Goal: Task Accomplishment & Management: Manage account settings

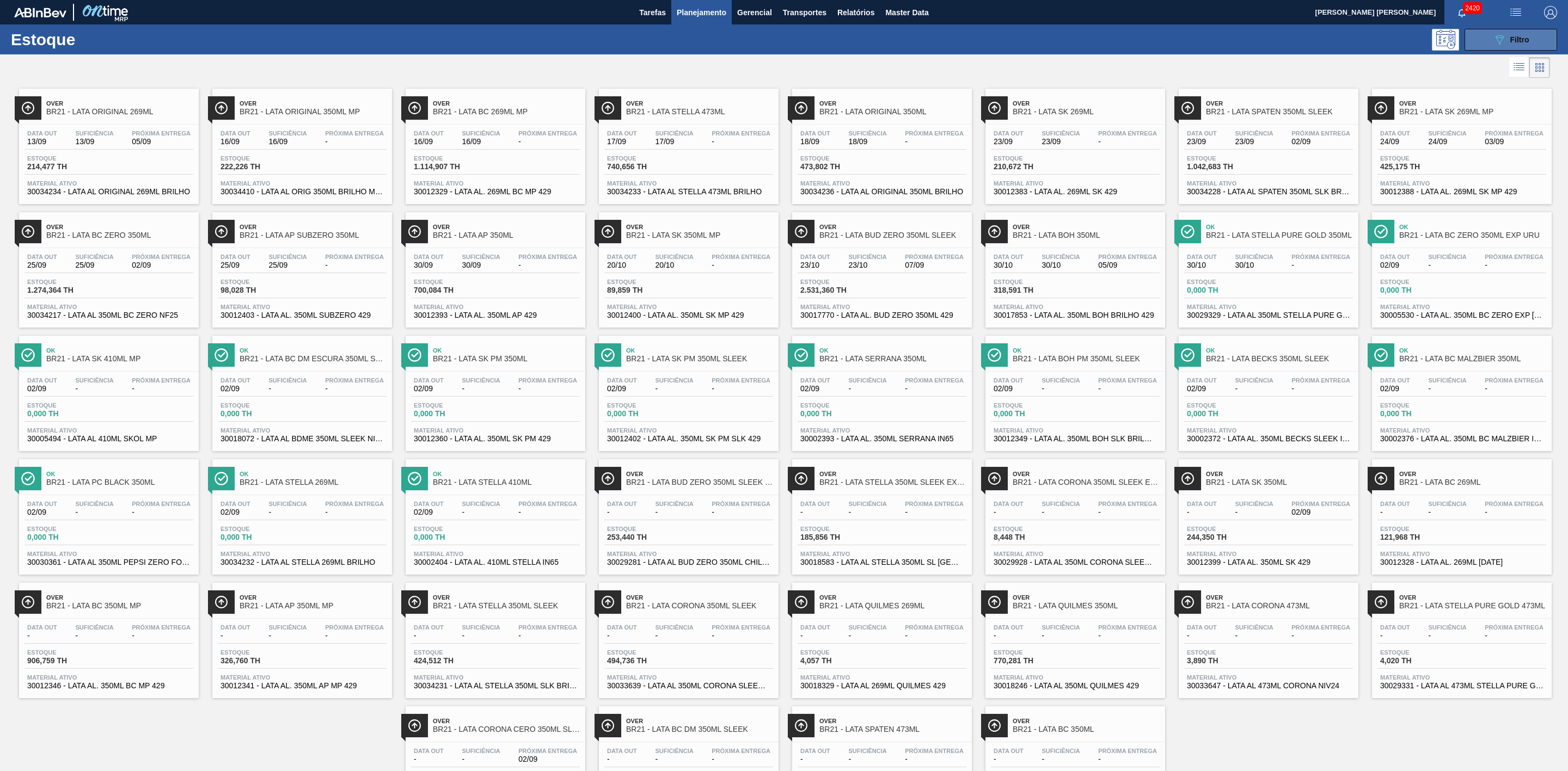
click at [1511, 37] on span "Filtro" at bounding box center [1520, 39] width 19 height 9
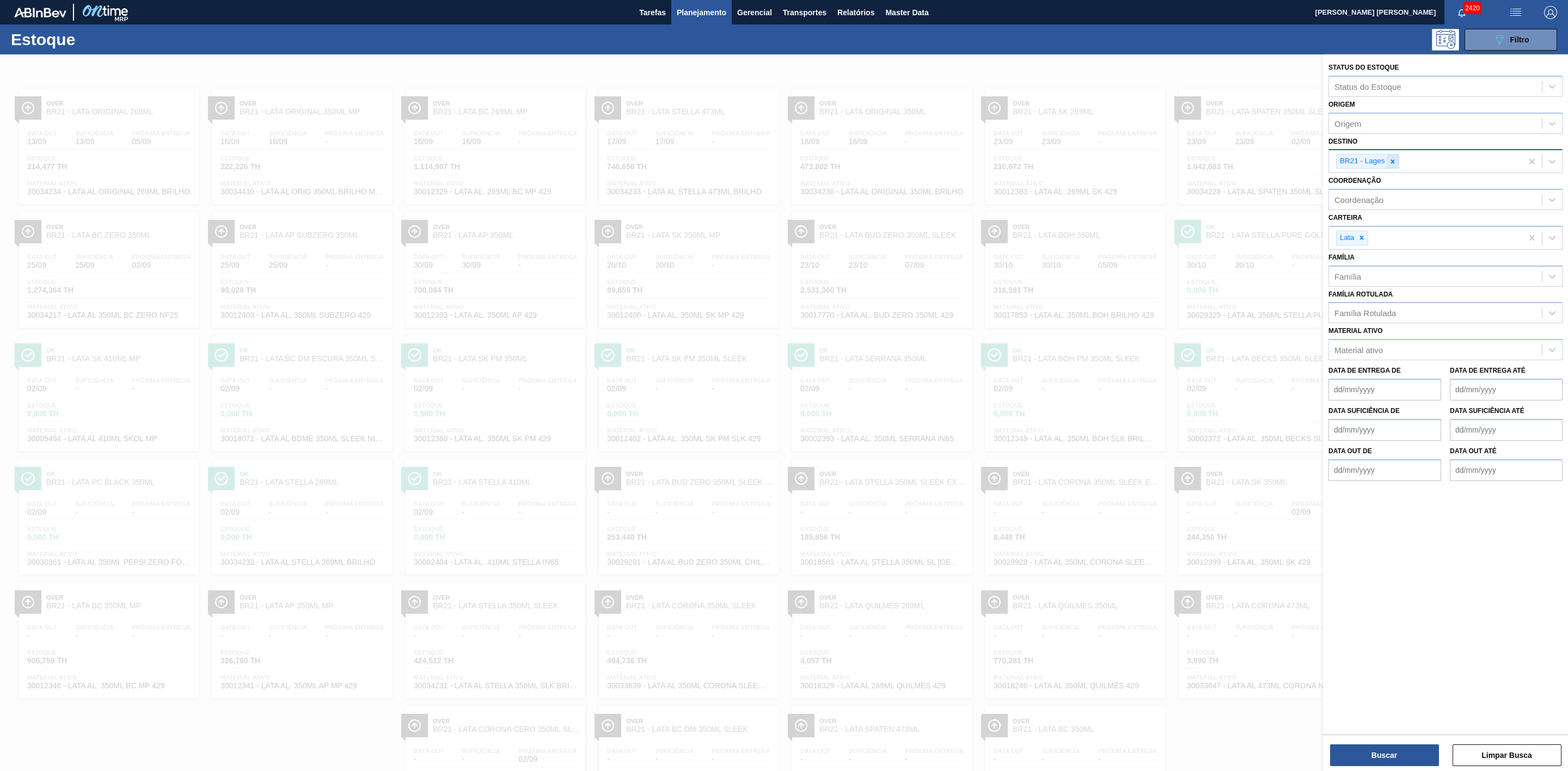
click at [1395, 160] on icon at bounding box center [1393, 162] width 8 height 8
type input "09"
click at [1369, 211] on div "BR09 - Agudos" at bounding box center [1446, 207] width 234 height 20
click at [1398, 761] on button "Buscar" at bounding box center [1385, 755] width 109 height 22
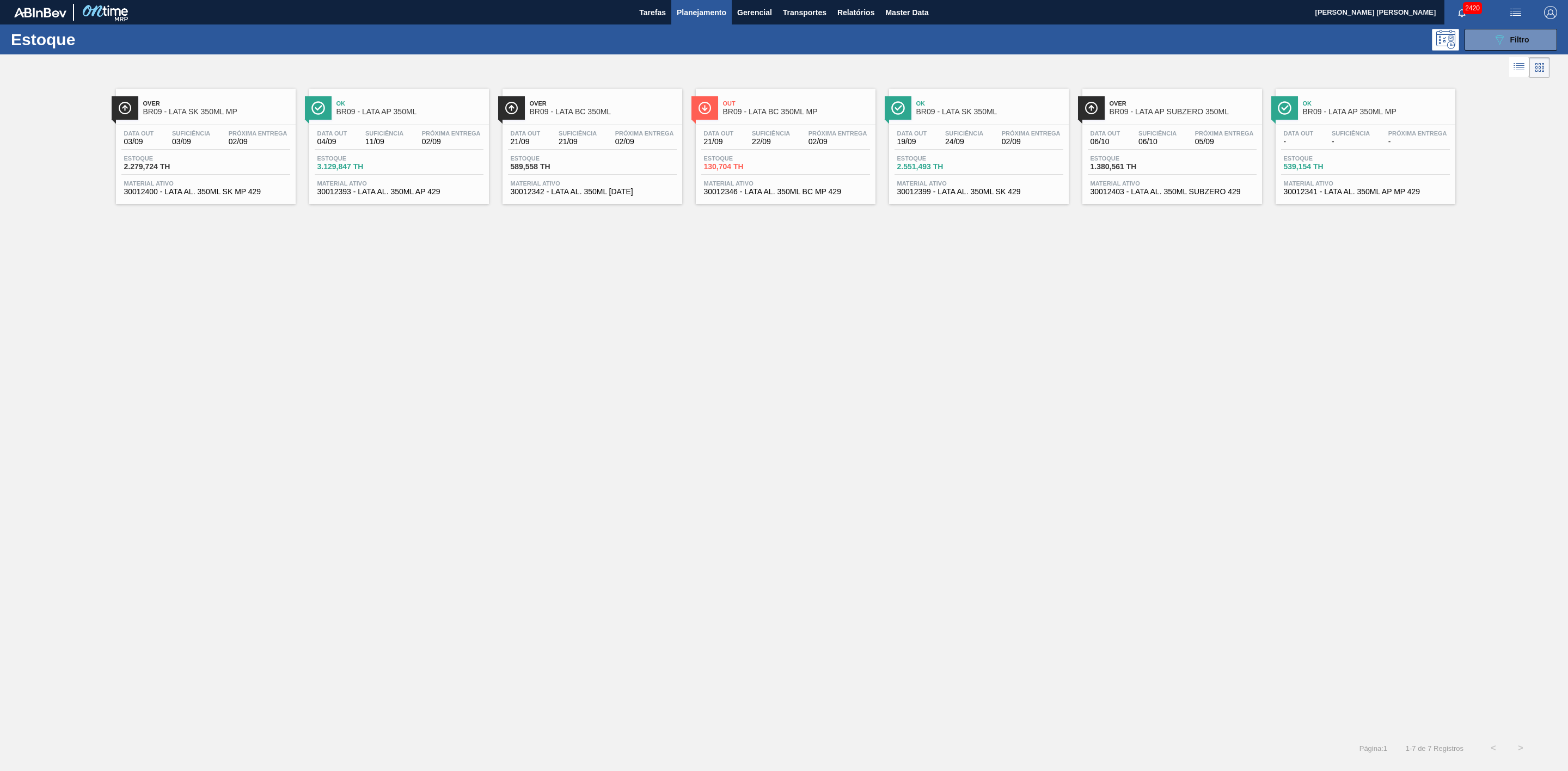
click at [708, 8] on span "Planejamento" at bounding box center [701, 12] width 50 height 13
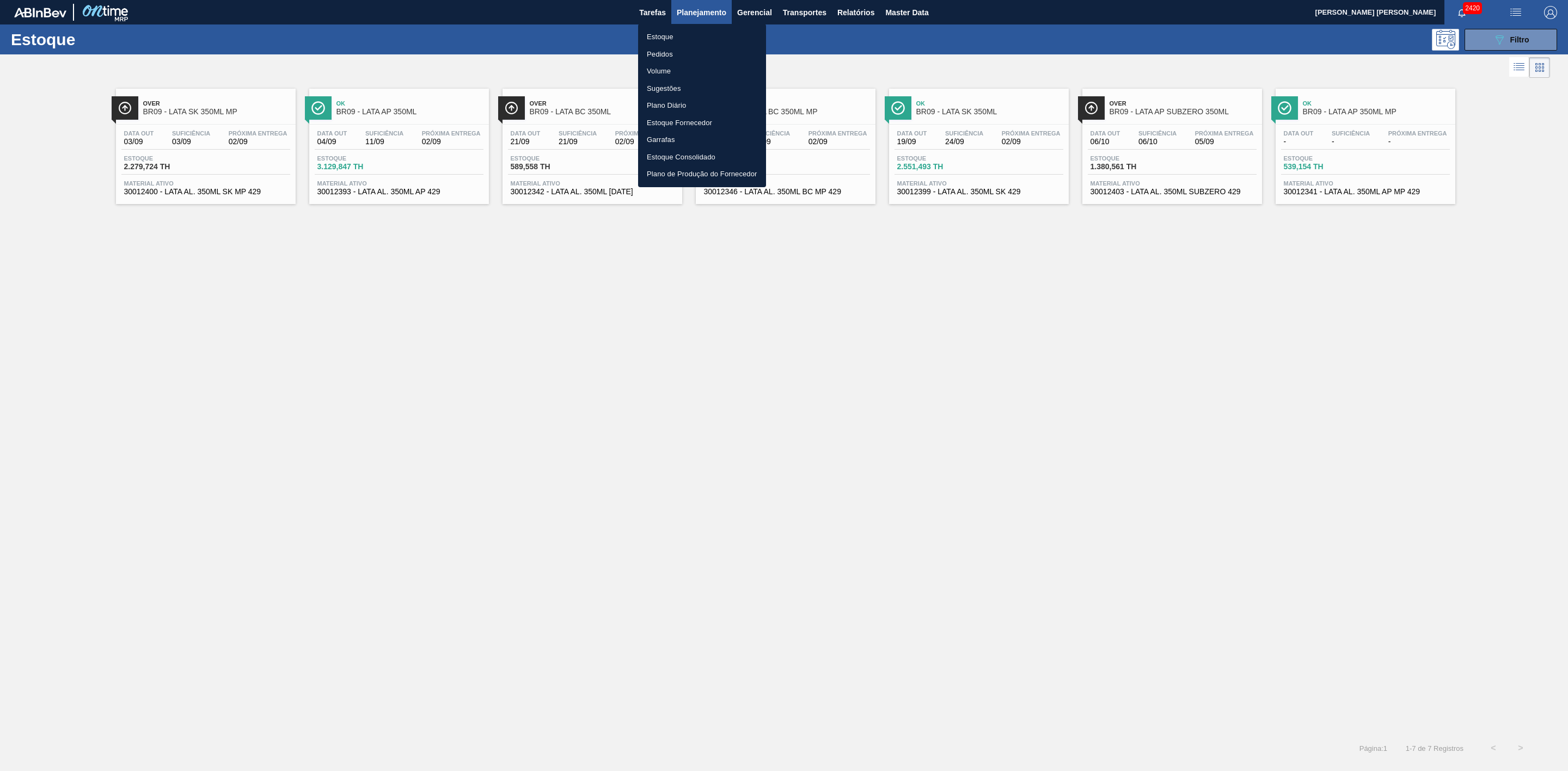
click at [662, 51] on li "Pedidos" at bounding box center [702, 55] width 128 height 17
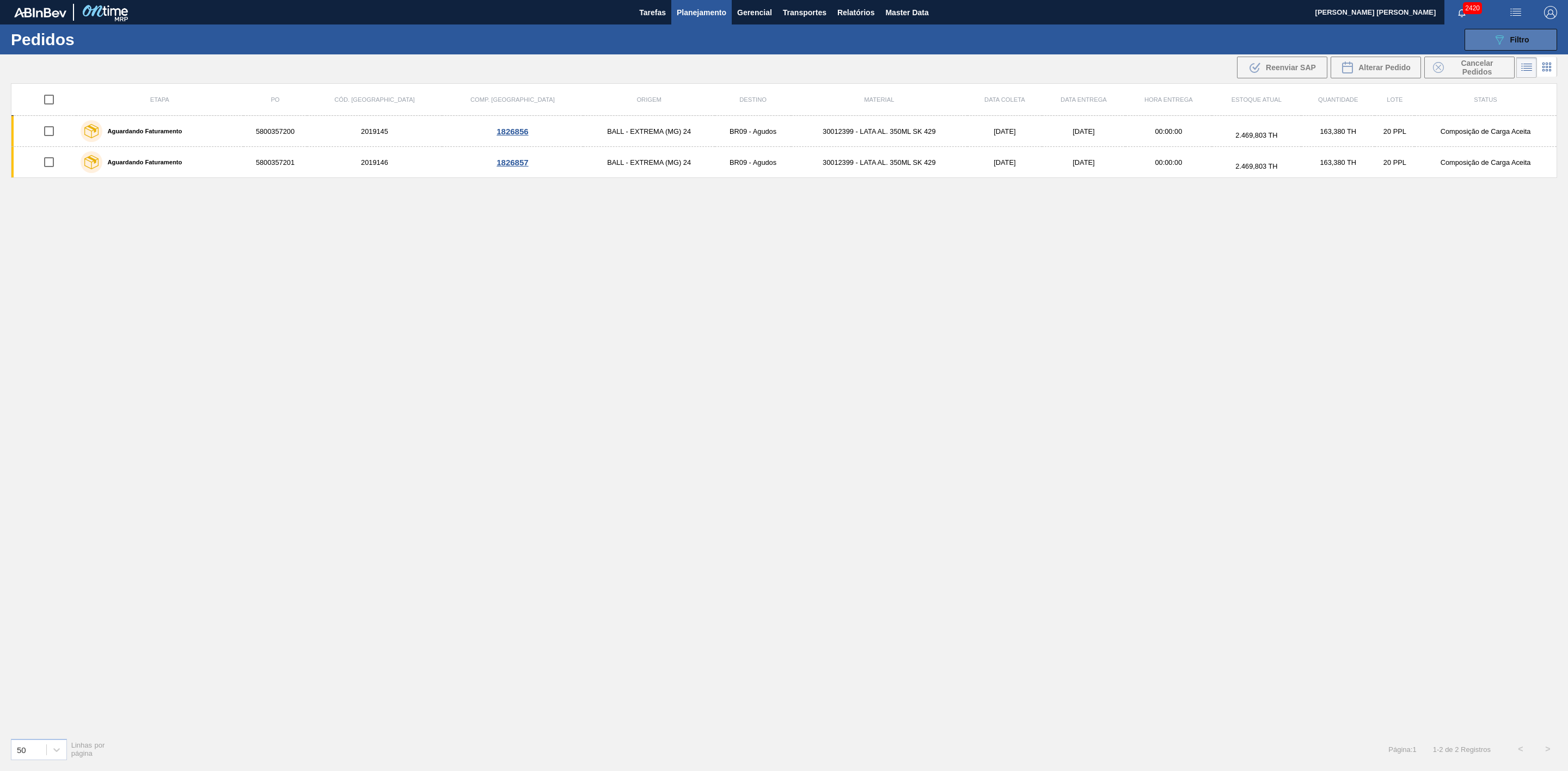
click at [1503, 35] on icon "089F7B8B-B2A5-4AFE-B5C0-19BA573D28AC" at bounding box center [1500, 39] width 13 height 13
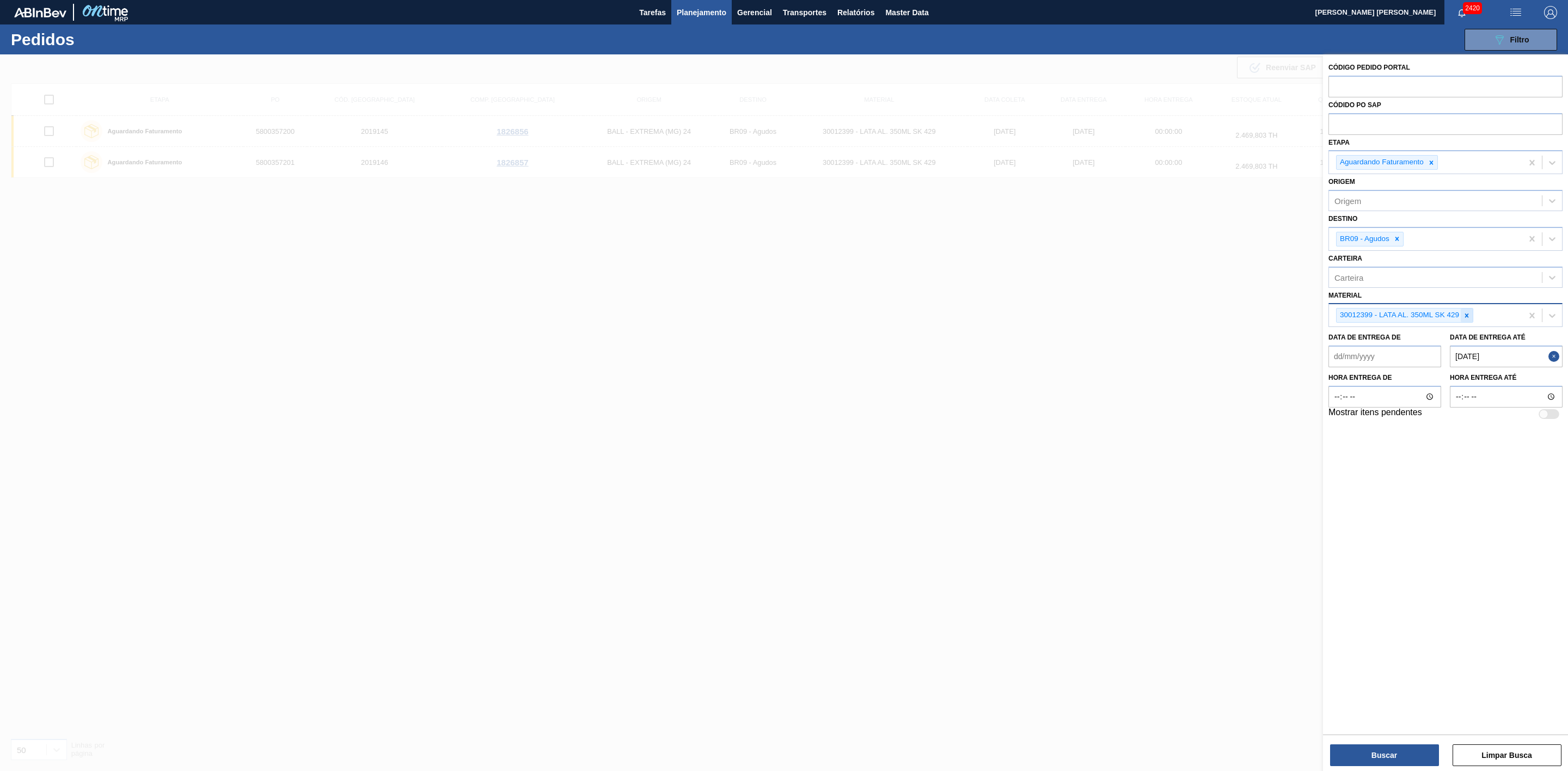
click at [1466, 317] on icon at bounding box center [1467, 315] width 4 height 4
paste input "30012393"
type input "30012393"
click at [1417, 338] on div "30012393 - LATA AL. 350ML AP 429" at bounding box center [1446, 341] width 234 height 20
click at [1400, 756] on button "Buscar" at bounding box center [1385, 755] width 109 height 22
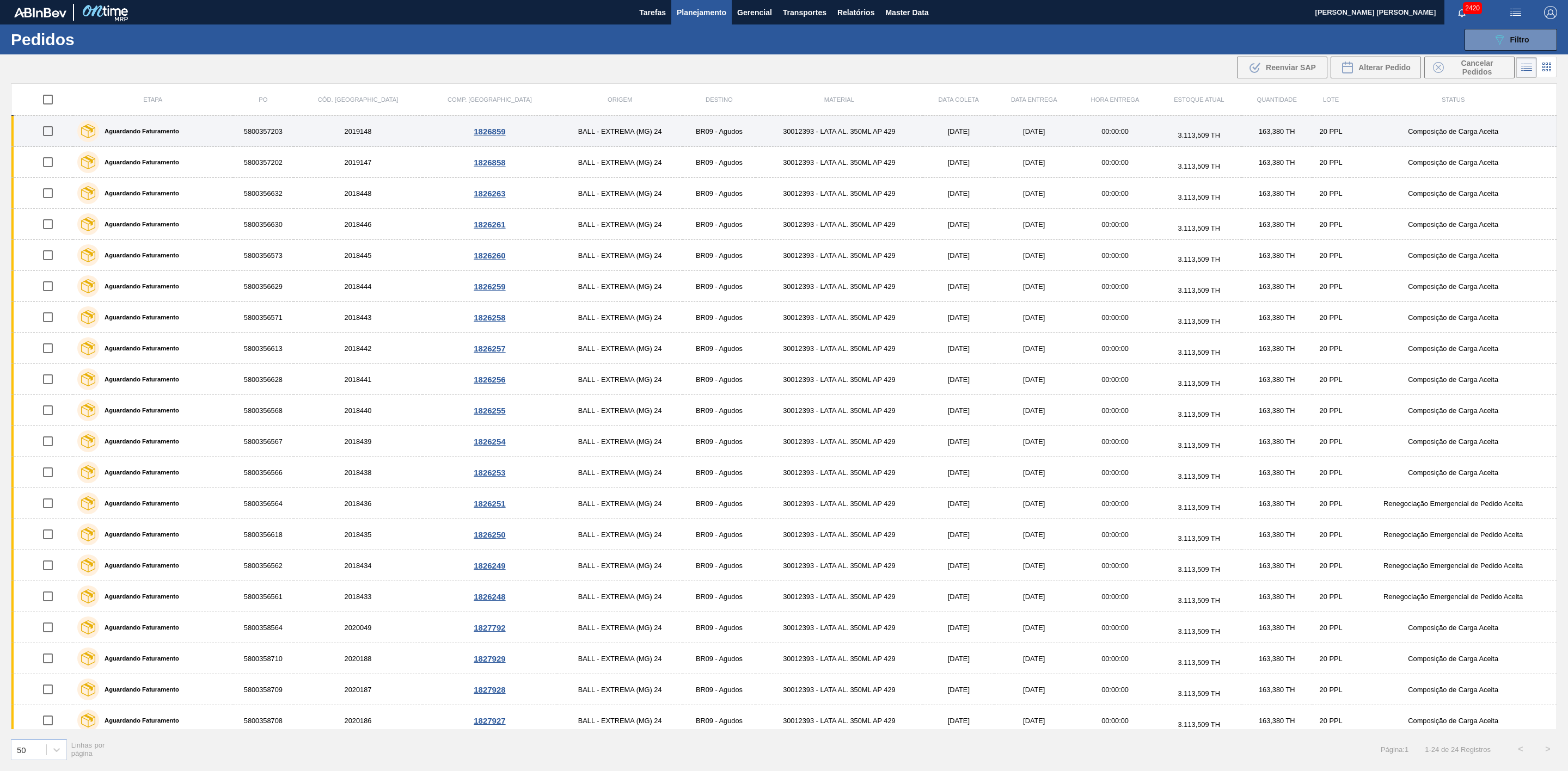
click at [52, 136] on input "checkbox" at bounding box center [48, 131] width 23 height 23
checkbox input "true"
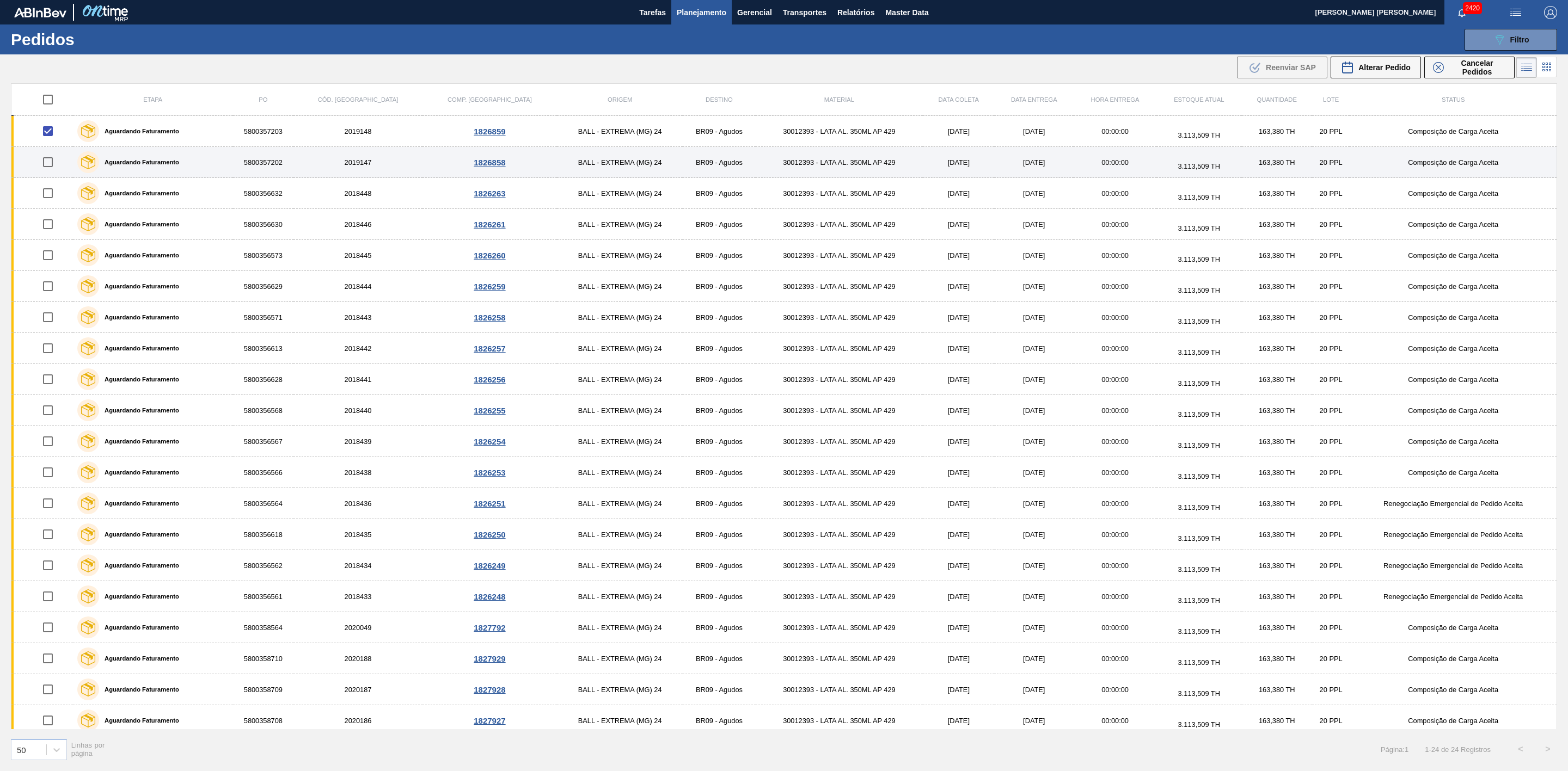
click at [49, 164] on input "checkbox" at bounding box center [48, 162] width 23 height 23
checkbox input "true"
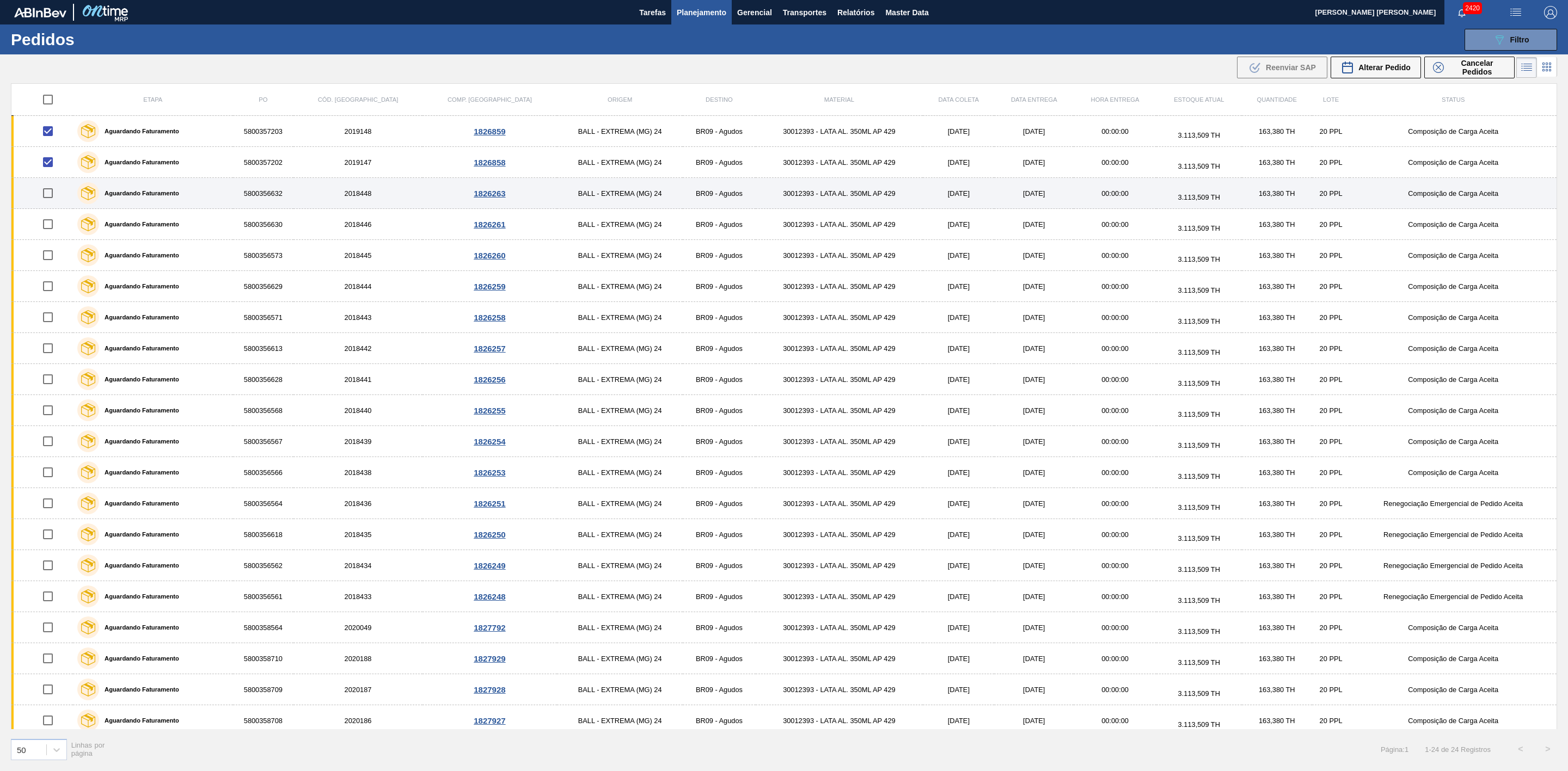
click at [50, 198] on input "checkbox" at bounding box center [48, 193] width 23 height 23
checkbox input "true"
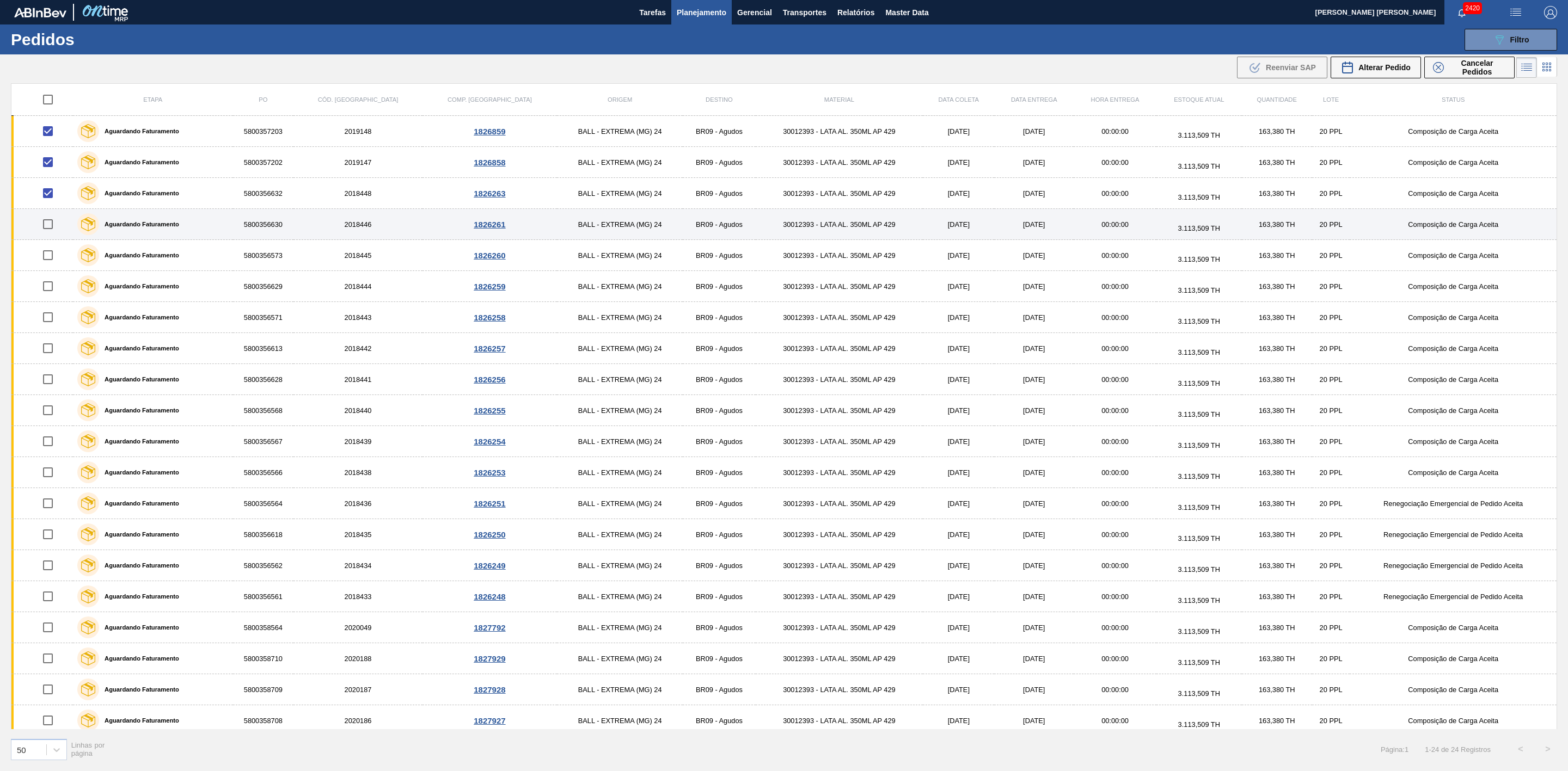
click at [51, 230] on input "checkbox" at bounding box center [48, 224] width 23 height 23
checkbox input "true"
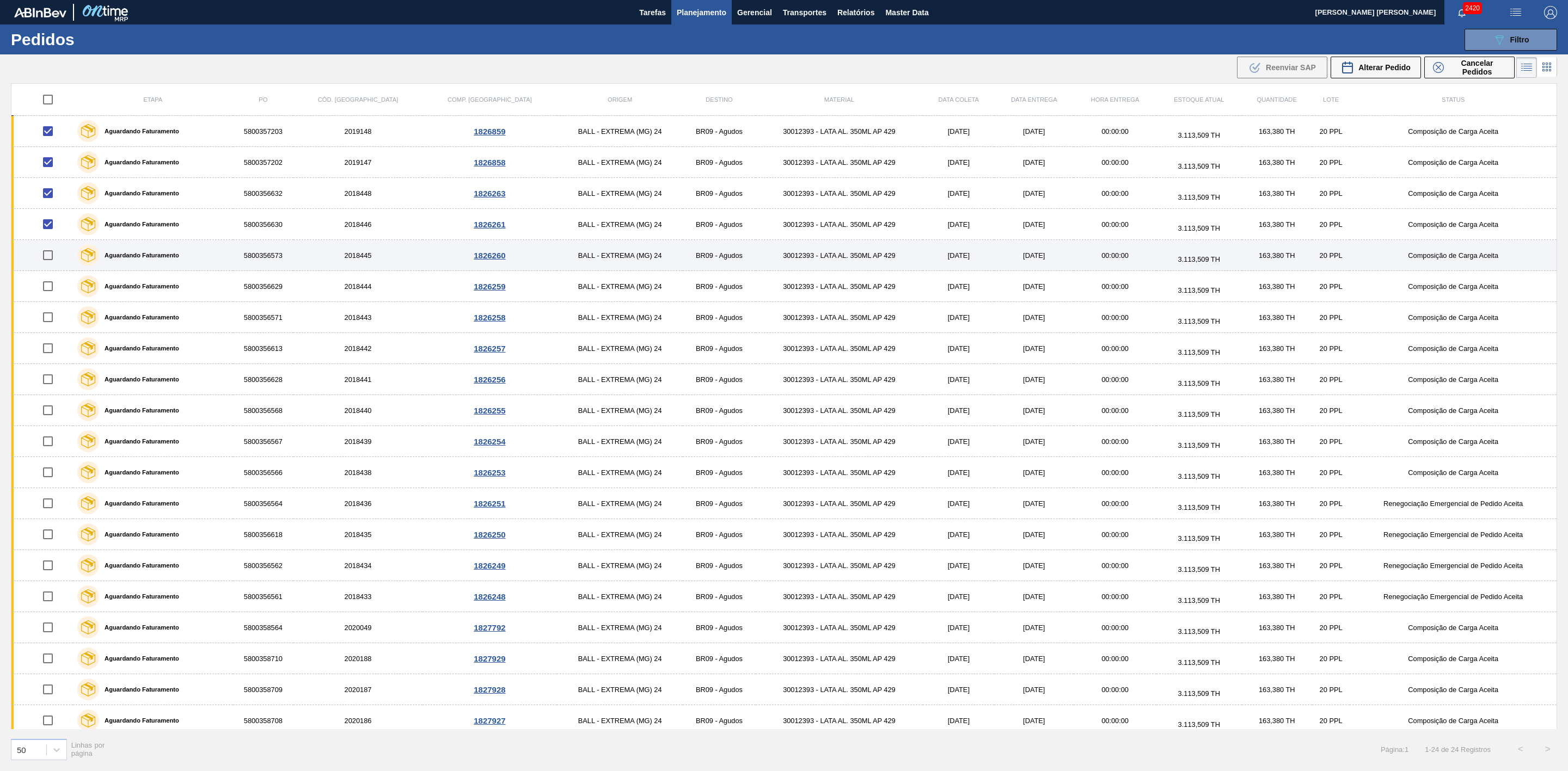
click at [48, 251] on input "checkbox" at bounding box center [48, 256] width 23 height 23
checkbox input "true"
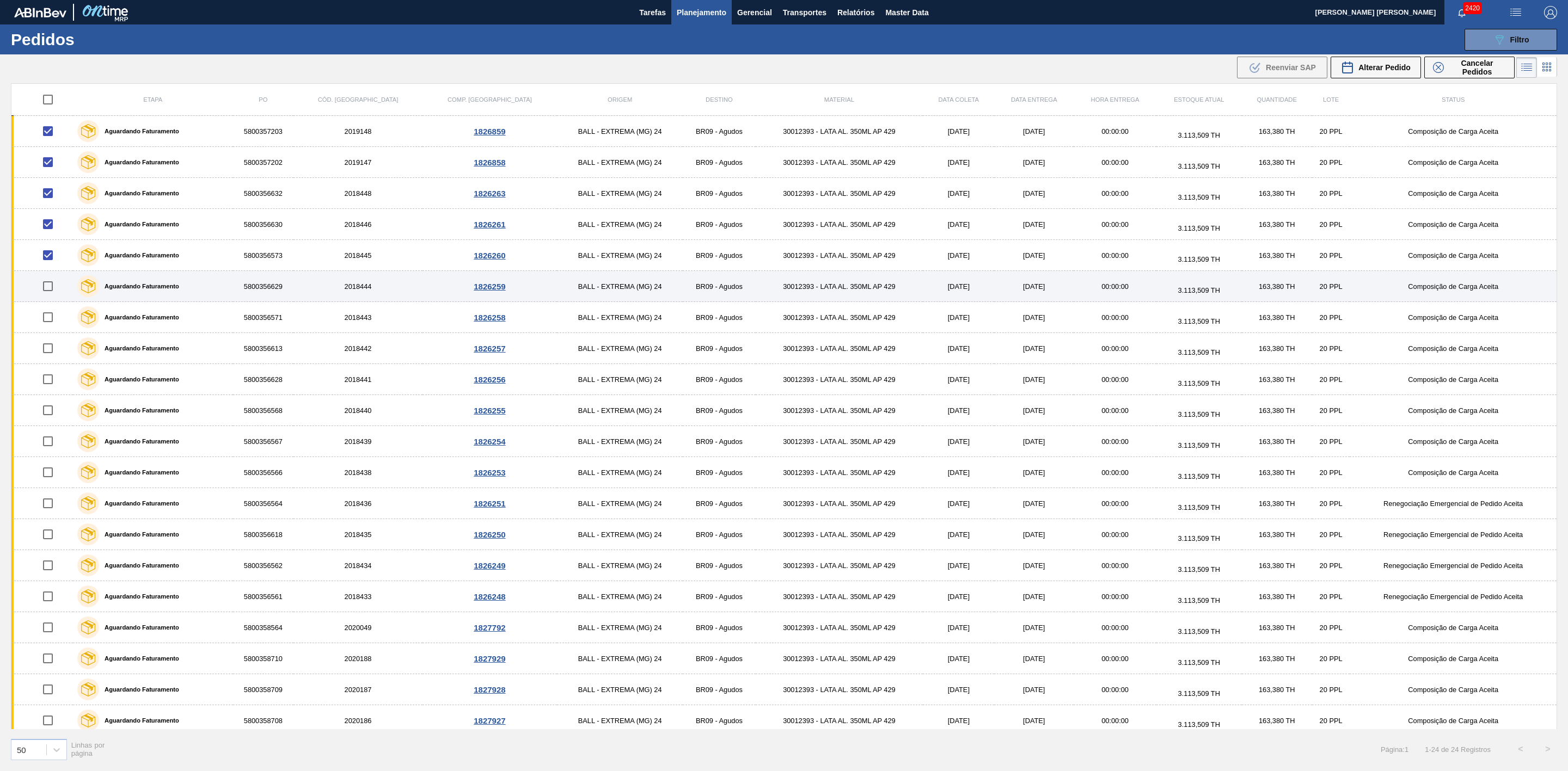
click at [51, 296] on input "checkbox" at bounding box center [48, 286] width 23 height 23
checkbox input "true"
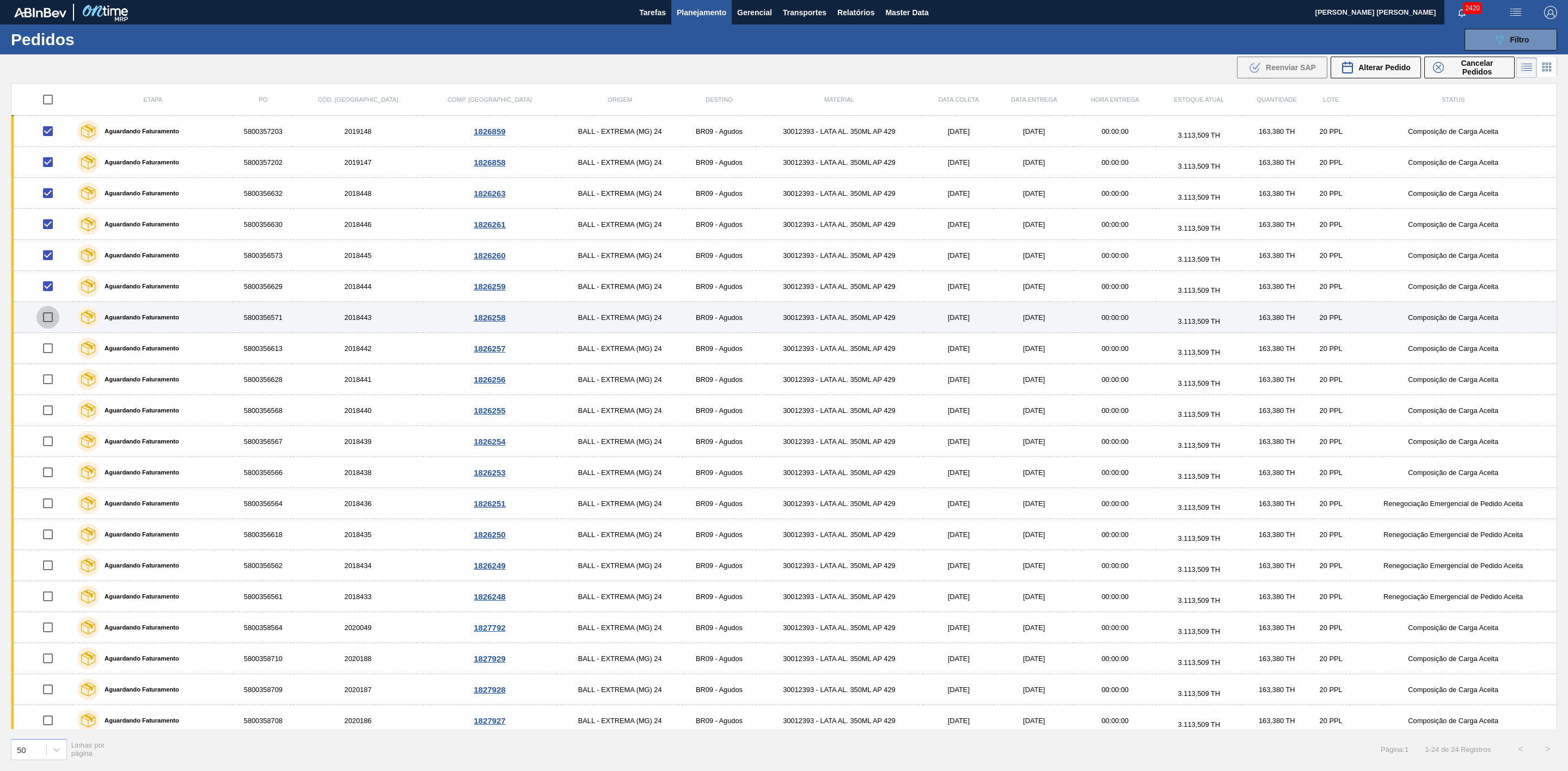
drag, startPoint x: 47, startPoint y: 315, endPoint x: 51, endPoint y: 322, distance: 8.1
click at [48, 315] on input "checkbox" at bounding box center [48, 317] width 23 height 23
checkbox input "true"
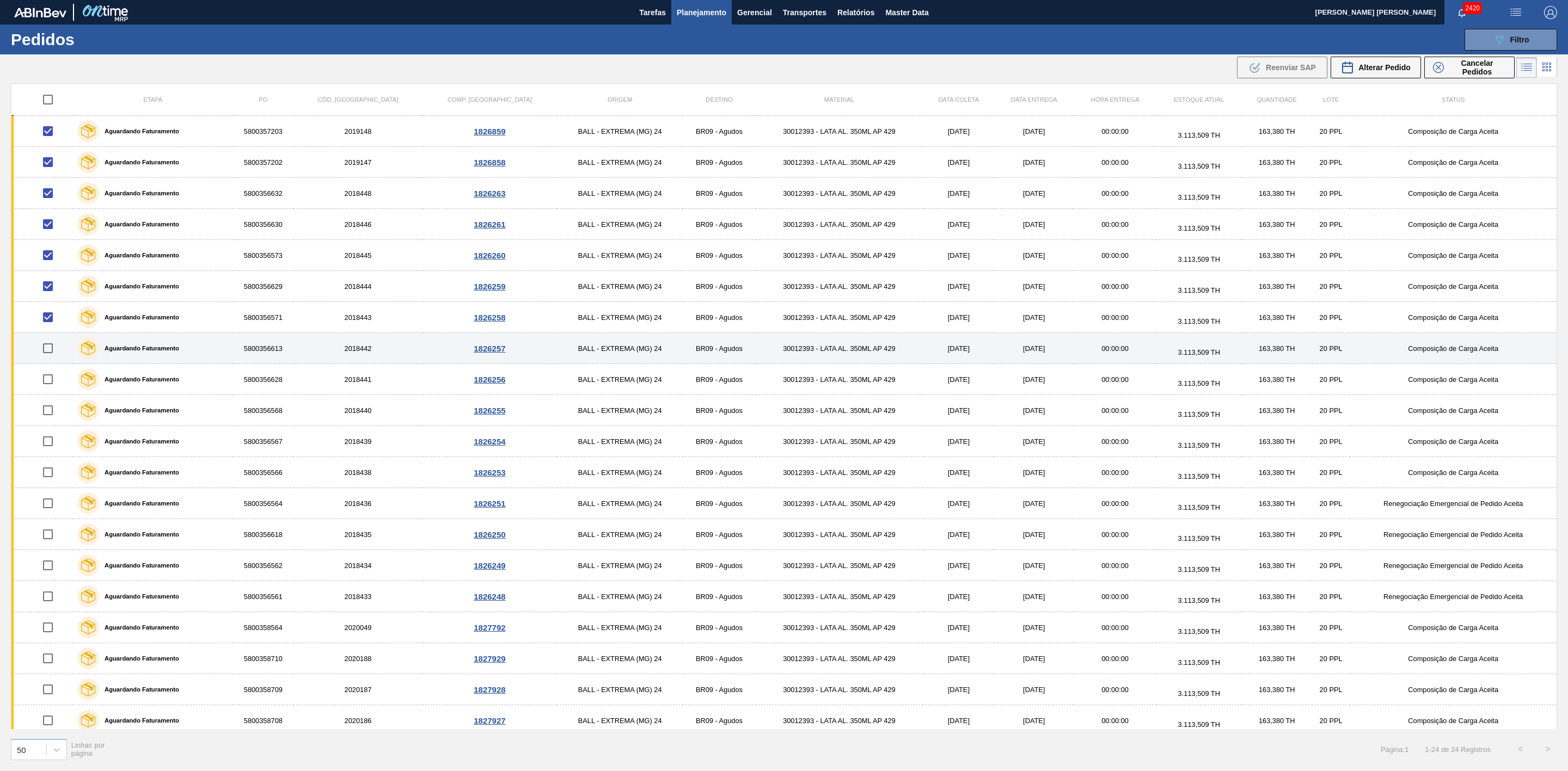
click at [51, 352] on input "checkbox" at bounding box center [48, 348] width 23 height 23
checkbox input "true"
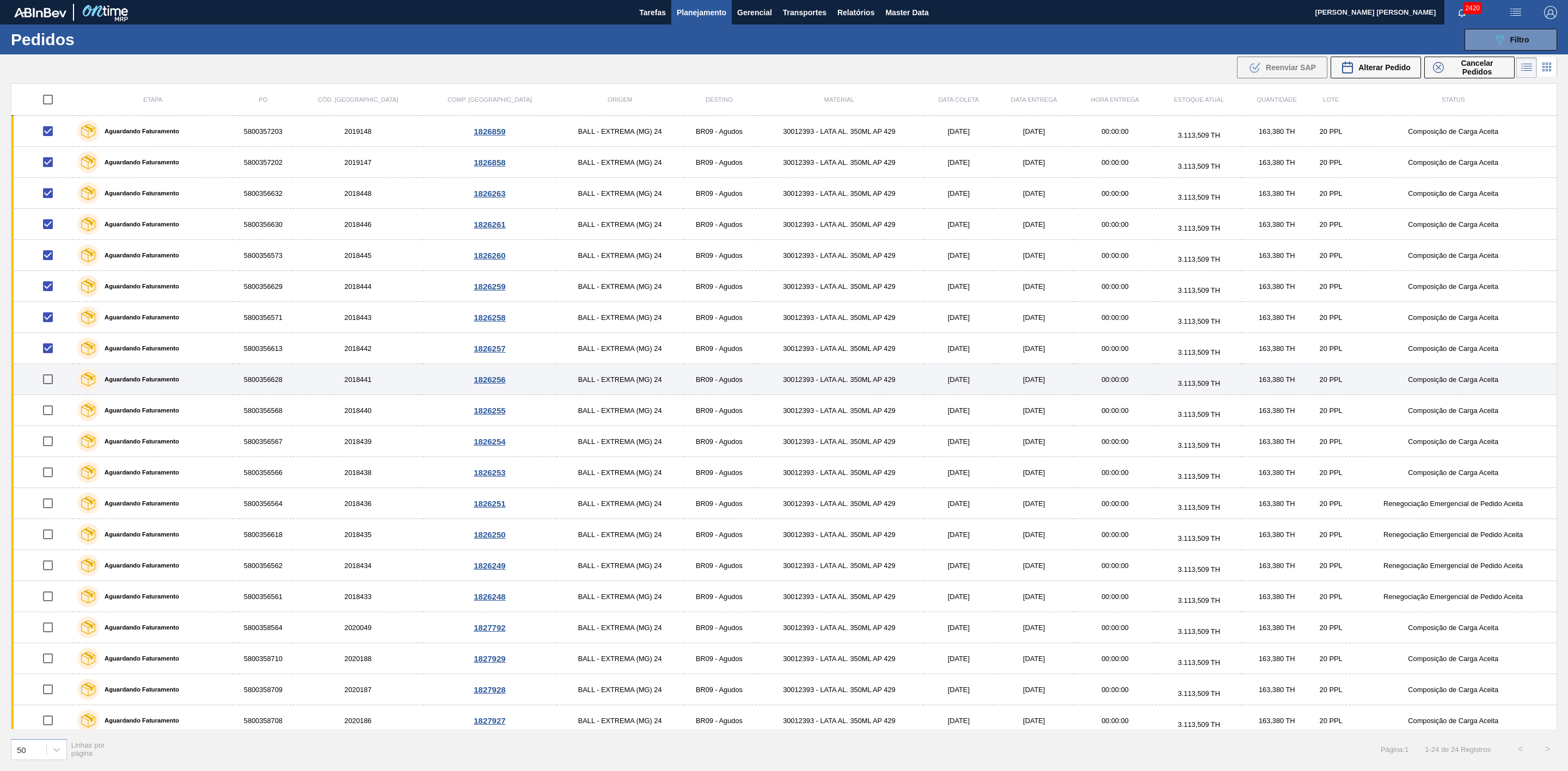
click at [50, 379] on input "checkbox" at bounding box center [48, 380] width 23 height 23
checkbox input "true"
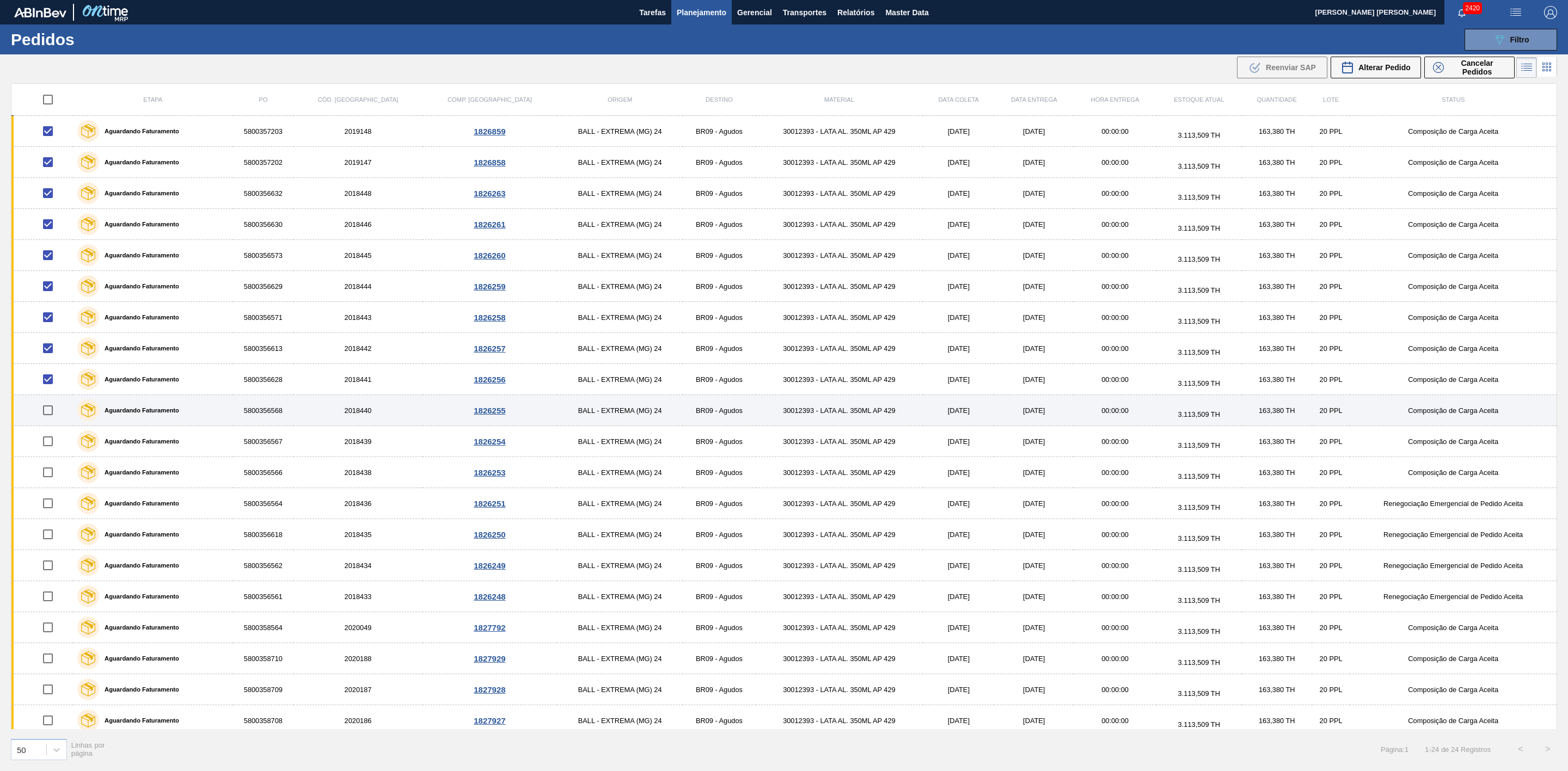
click at [46, 416] on input "checkbox" at bounding box center [48, 411] width 23 height 23
checkbox input "true"
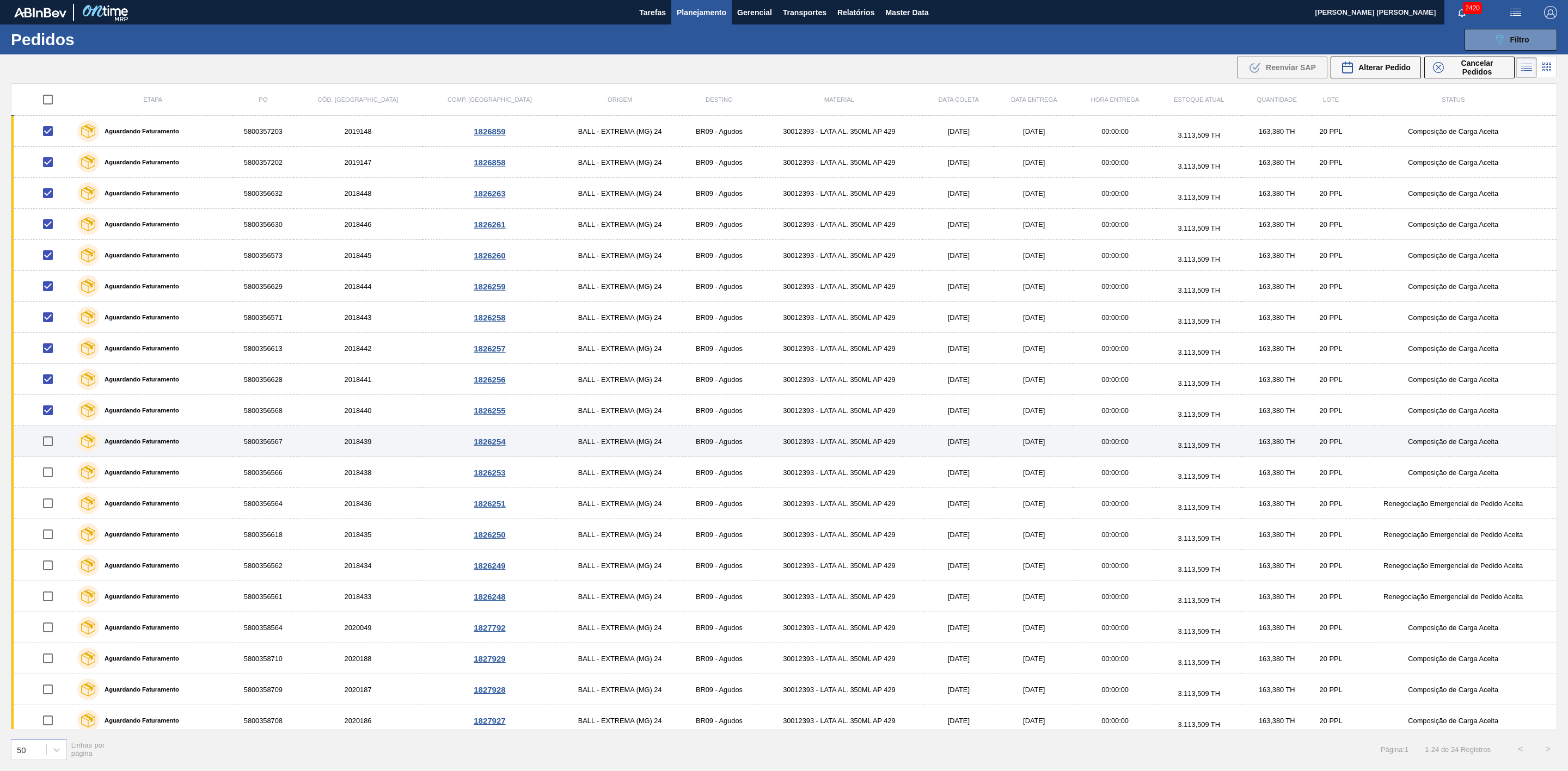
click at [51, 444] on input "checkbox" at bounding box center [48, 441] width 23 height 23
checkbox input "true"
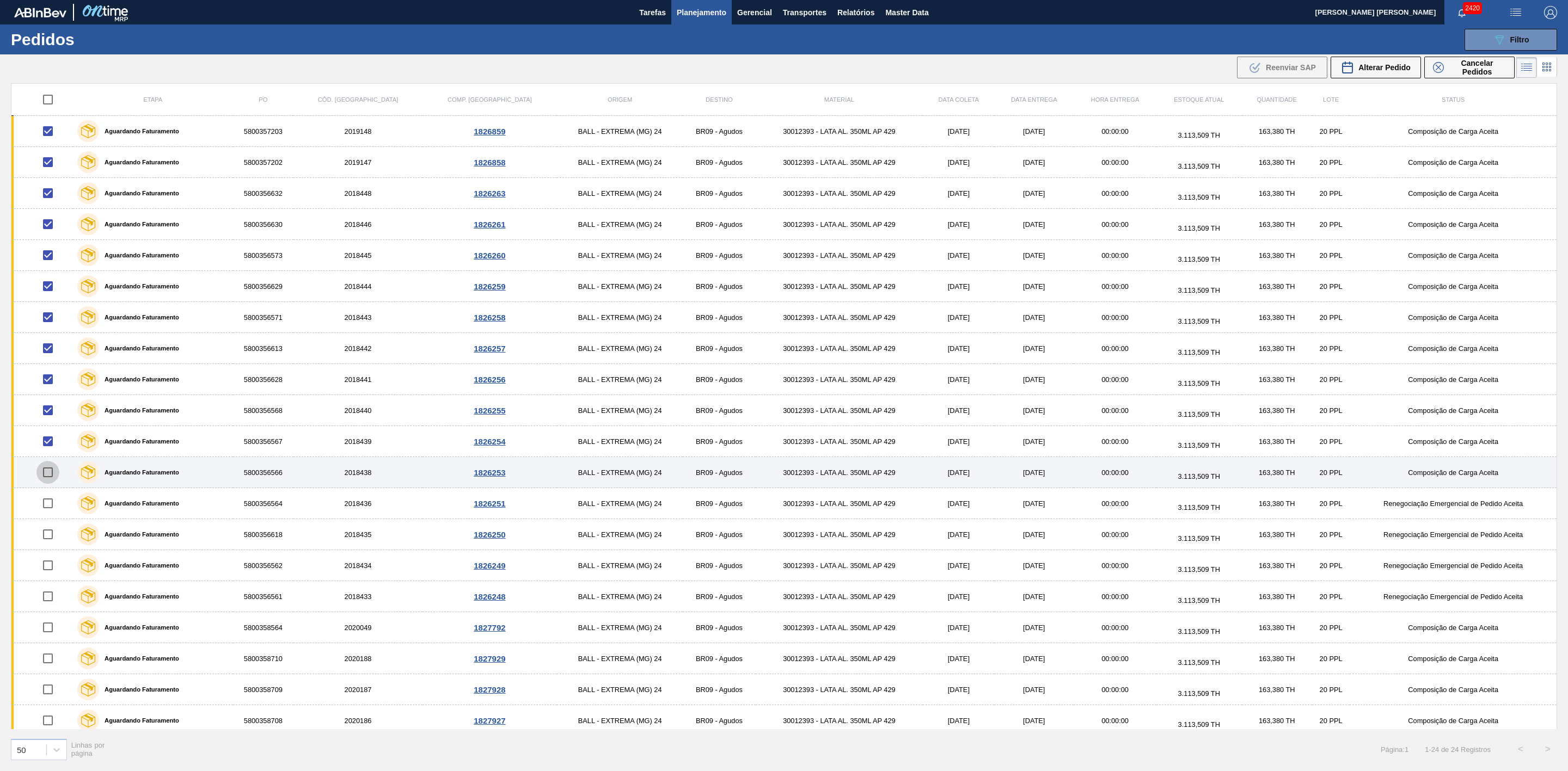
click at [51, 476] on input "checkbox" at bounding box center [48, 472] width 23 height 23
checkbox input "true"
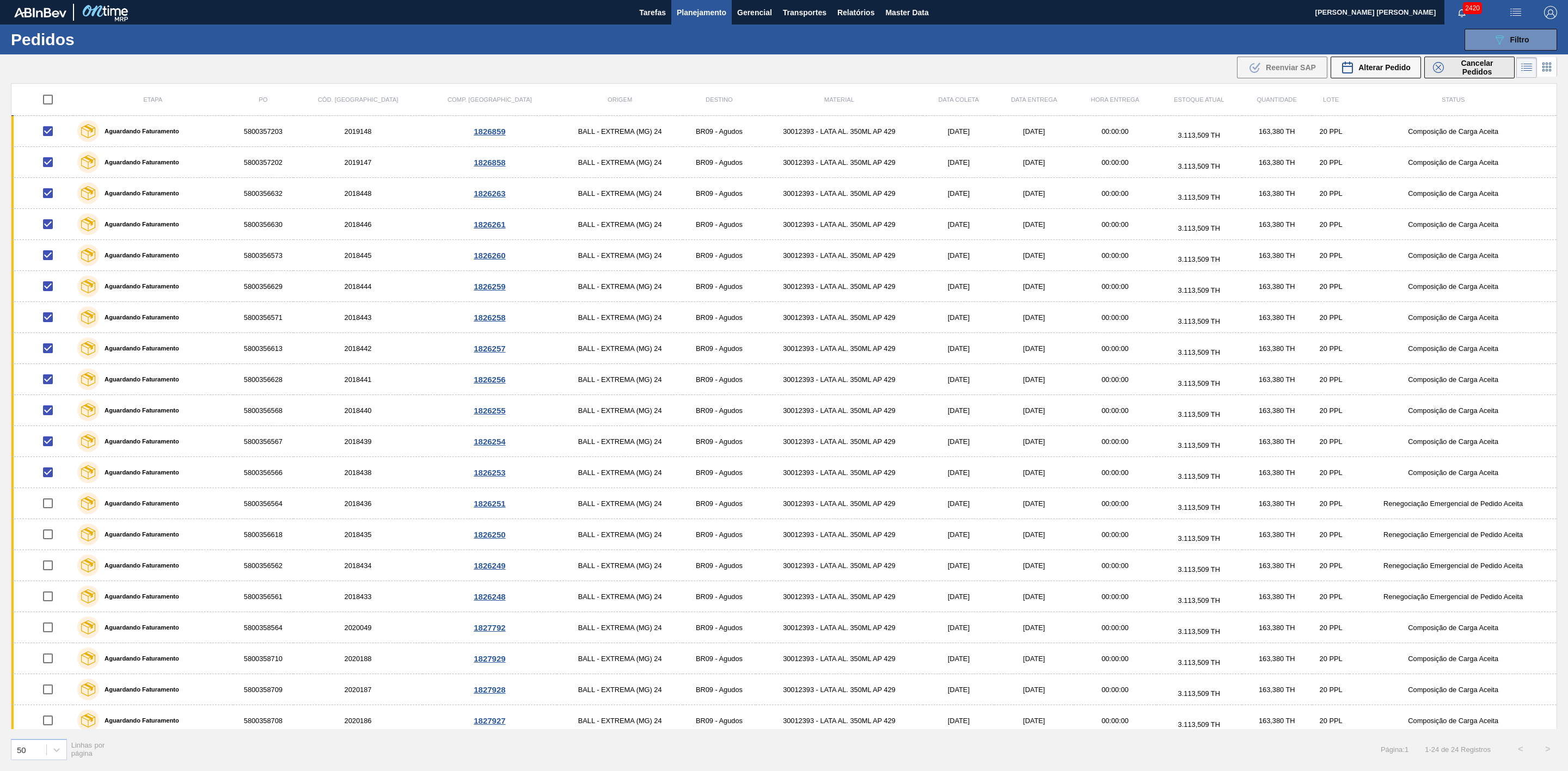
click at [1449, 71] on span "Cancelar Pedidos" at bounding box center [1477, 67] width 57 height 17
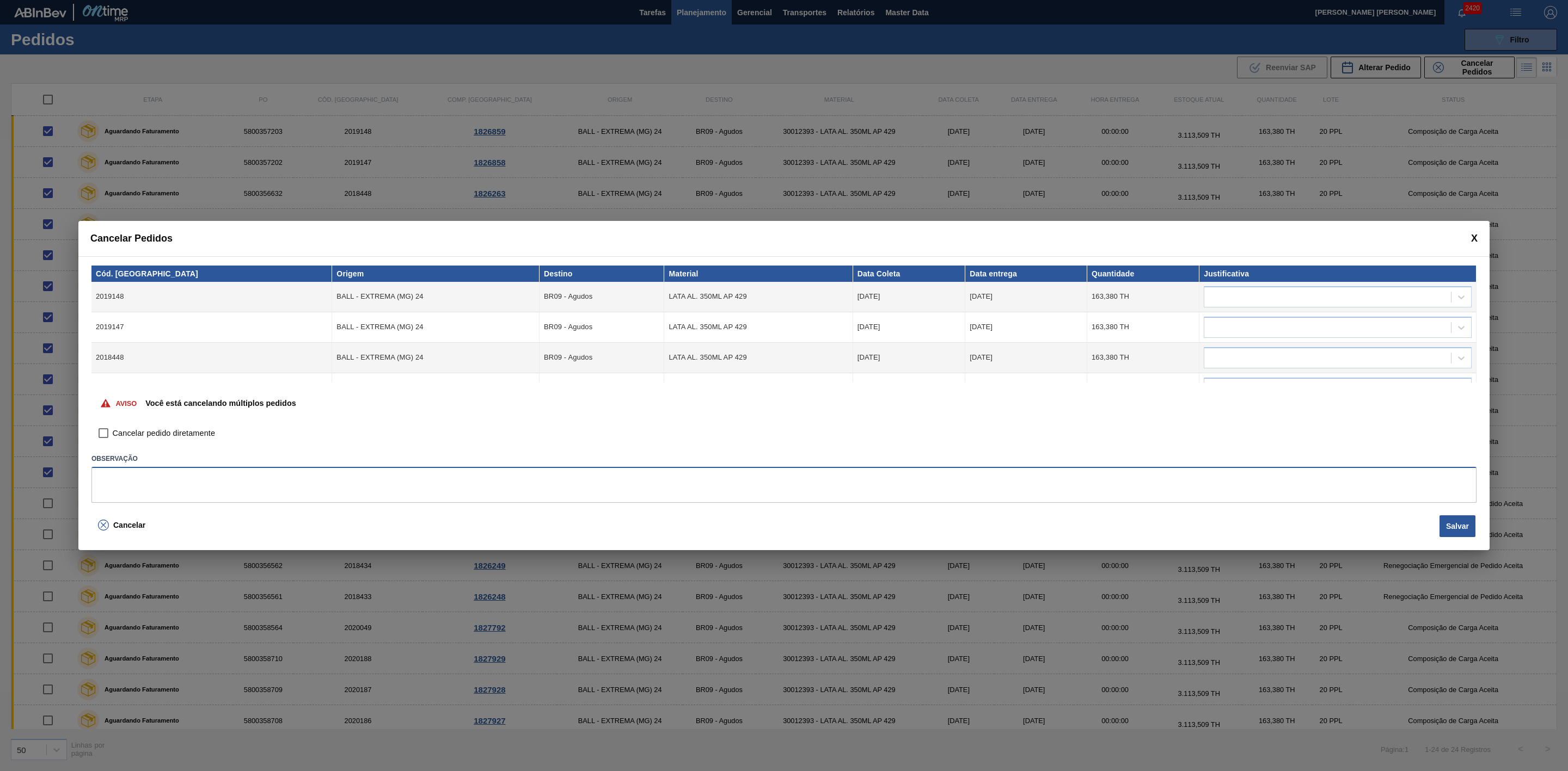
click at [289, 475] on textarea at bounding box center [784, 485] width 1386 height 36
click at [174, 478] on textarea "Linearização de grade cenári" at bounding box center [784, 485] width 1386 height 36
click at [213, 482] on textarea "Linearização de grade - cenári" at bounding box center [784, 485] width 1386 height 36
type textarea "Linearização de grade - cenário de porta da unidade"
click at [1333, 289] on div at bounding box center [1327, 297] width 246 height 16
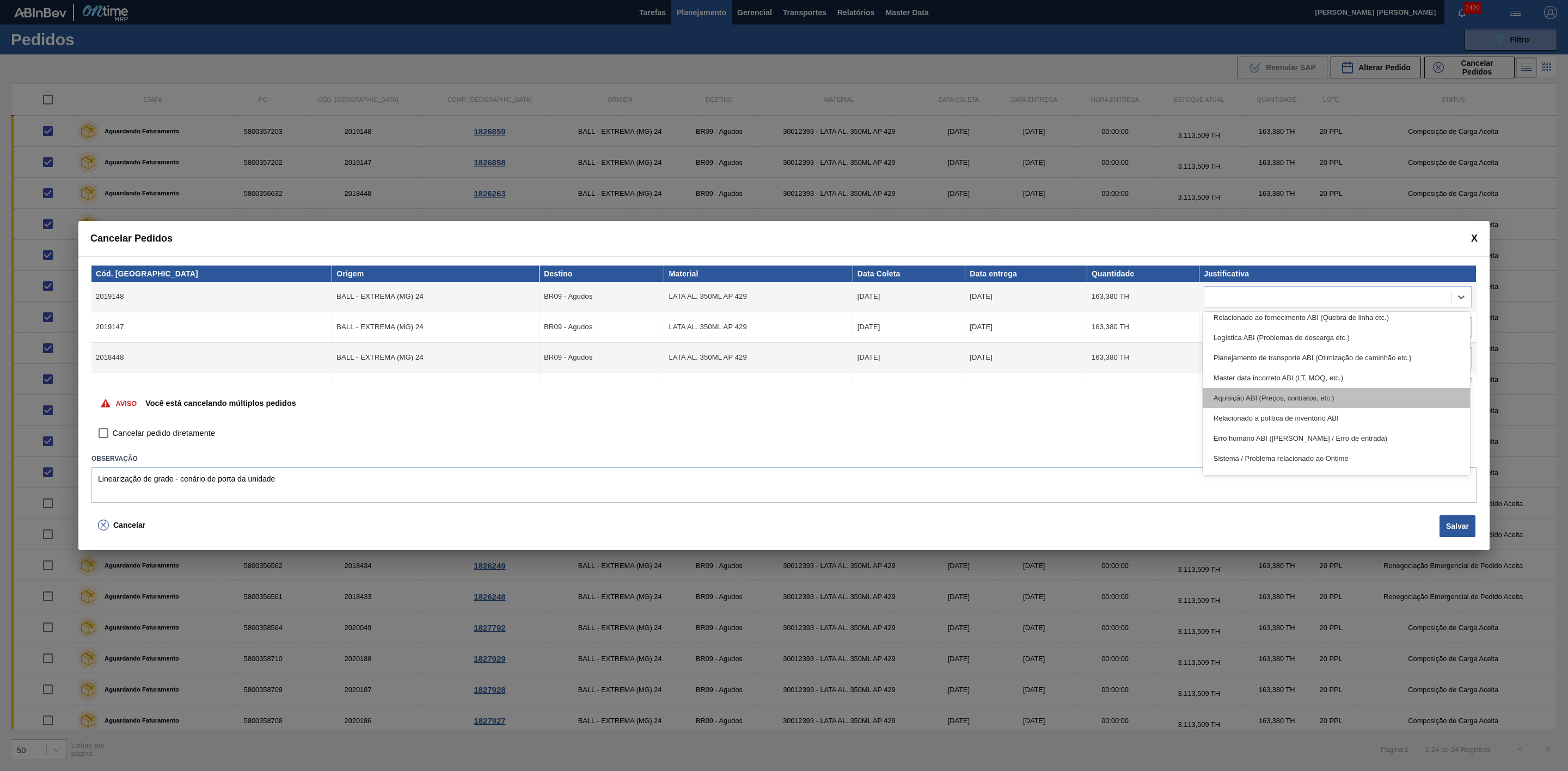
scroll to position [121, 0]
click at [1317, 383] on div "Planejamento de transporte ABI (Otimização de caminhão etc.)" at bounding box center [1337, 384] width 267 height 20
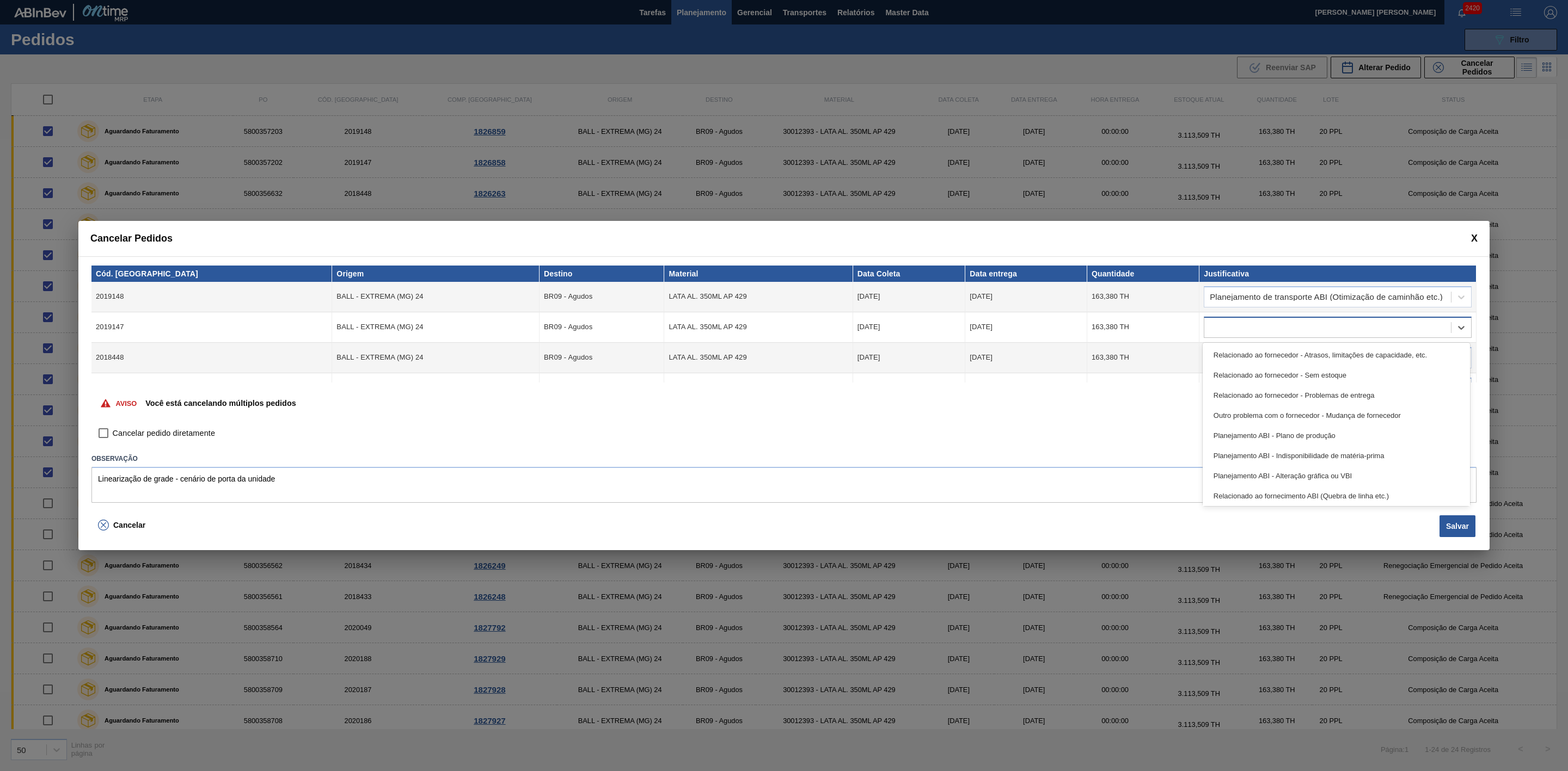
click at [1264, 322] on div at bounding box center [1327, 327] width 246 height 16
click at [1356, 451] on div "Planejamento de transporte ABI (Otimização de caminhão etc.)" at bounding box center [1337, 454] width 267 height 20
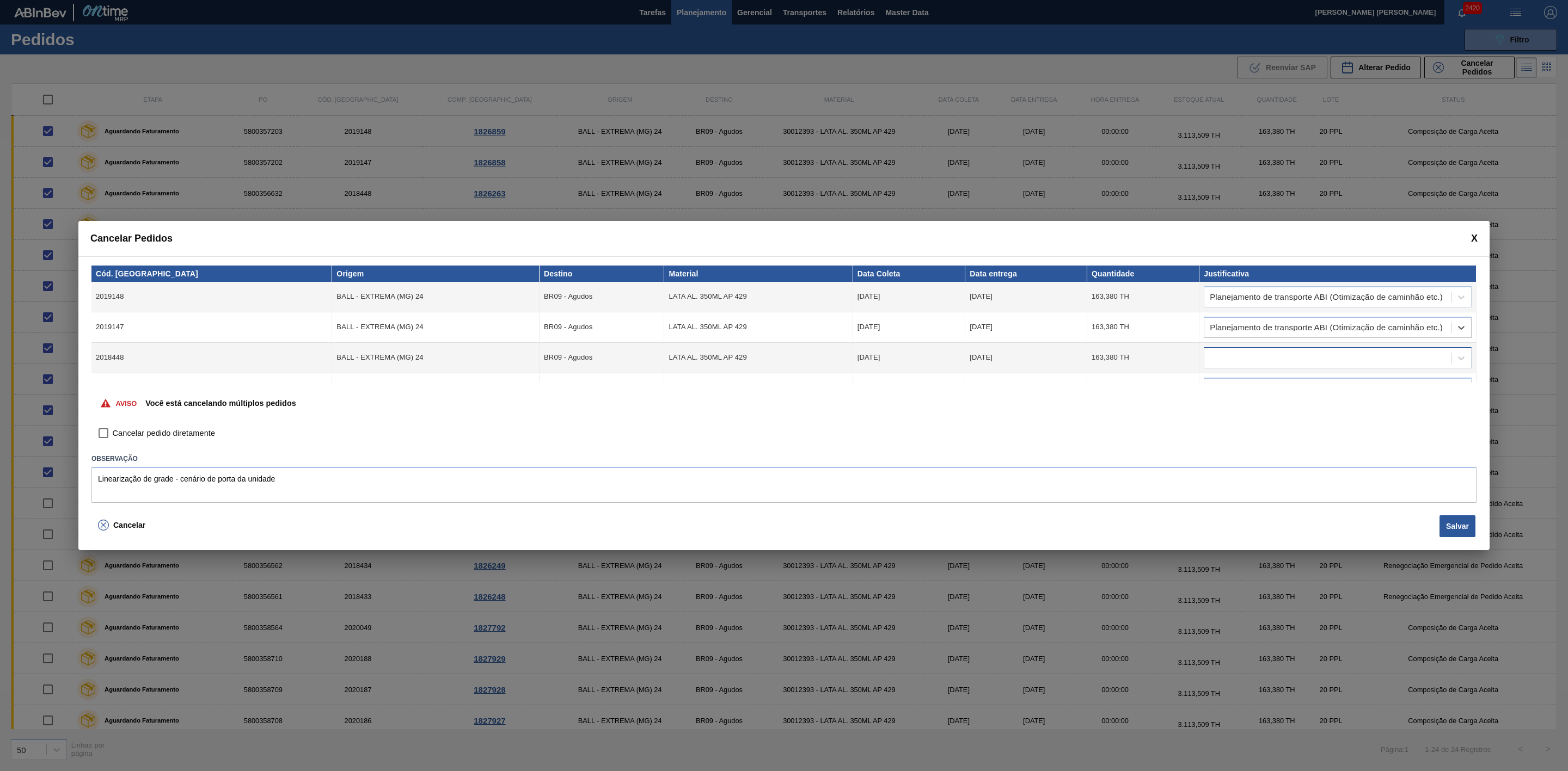
click at [1289, 358] on div at bounding box center [1327, 358] width 246 height 16
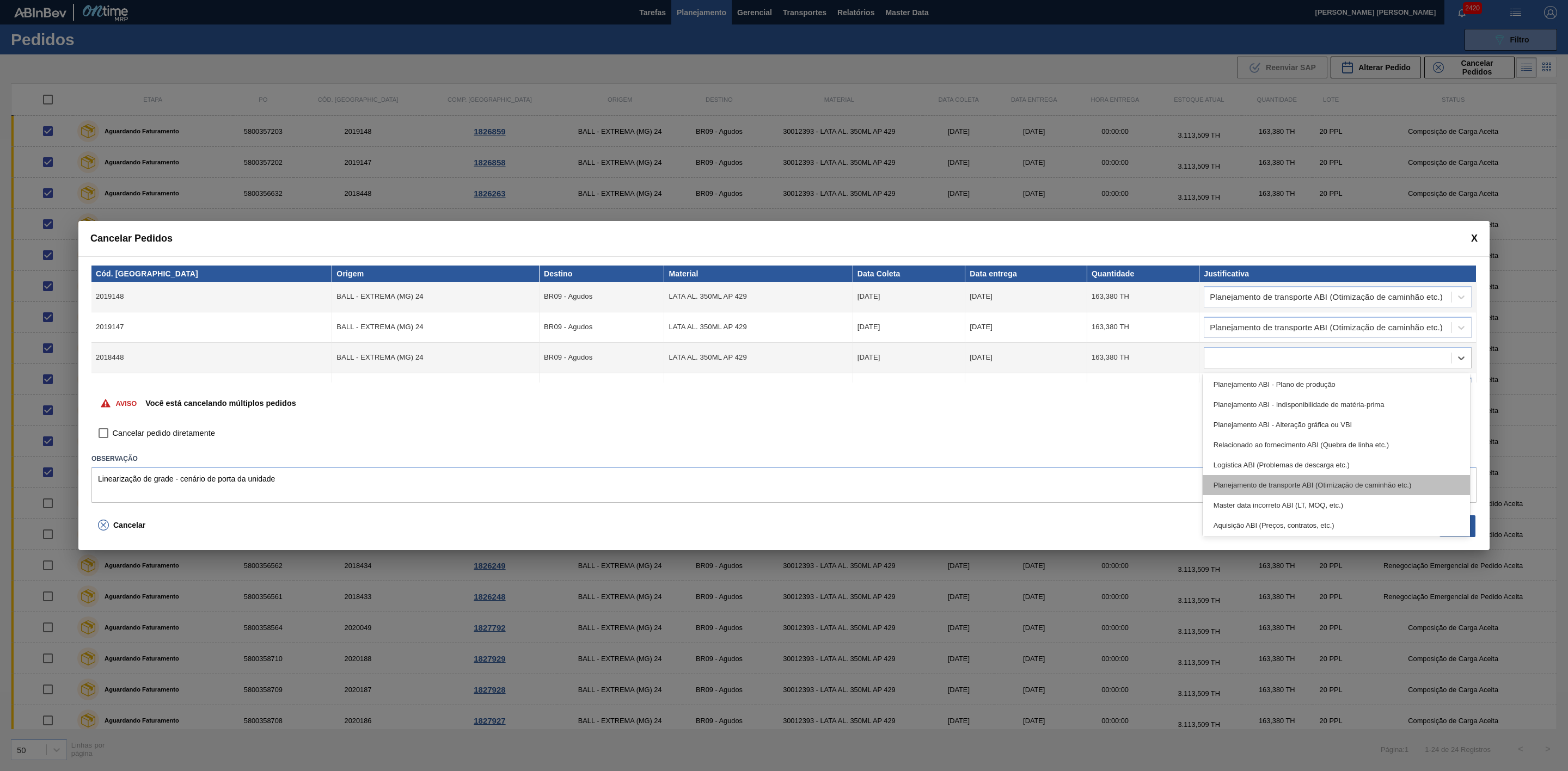
click at [1350, 485] on div "Planejamento de transporte ABI (Otimização de caminhão etc.)" at bounding box center [1337, 485] width 267 height 20
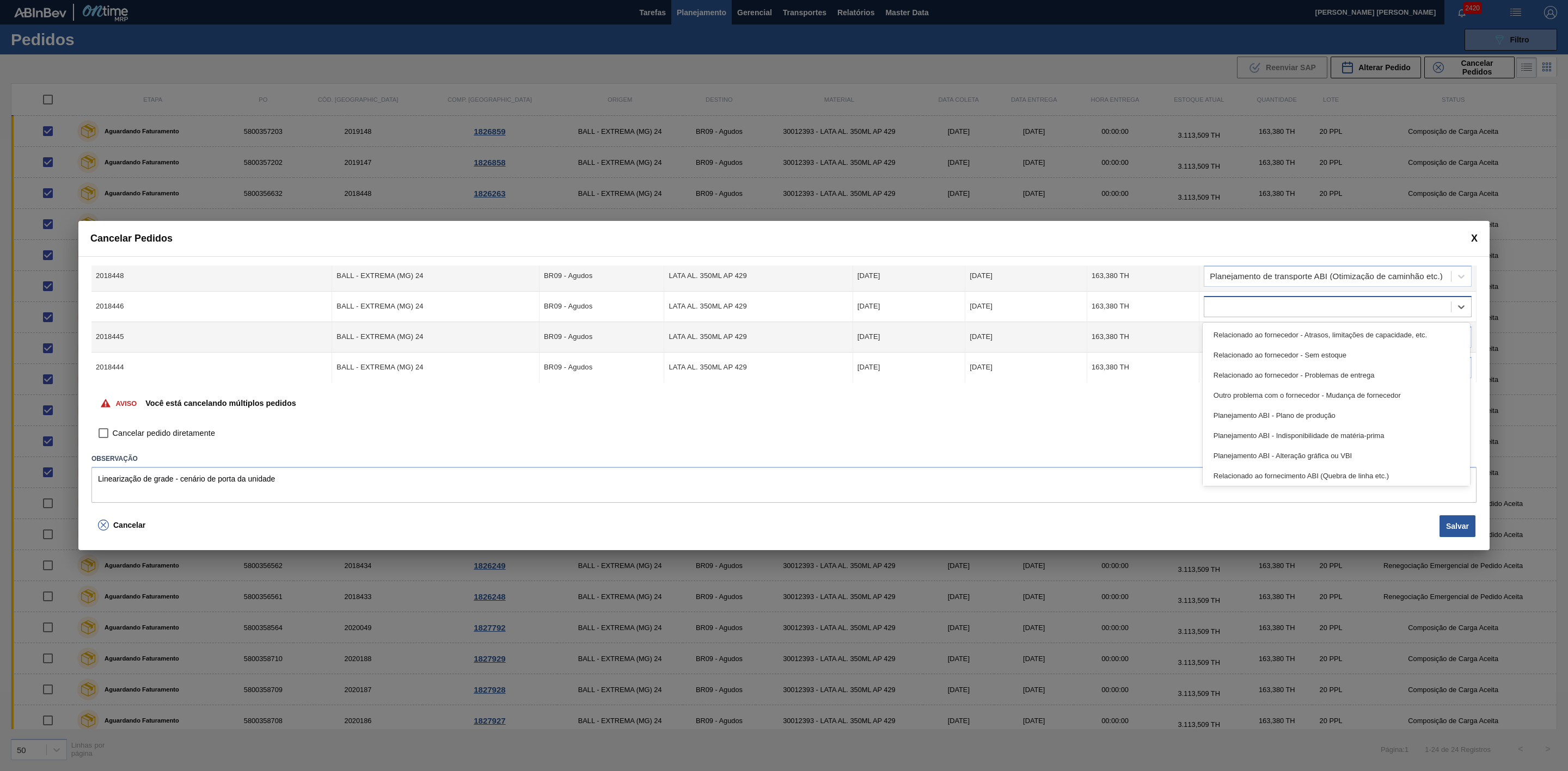
click at [1266, 309] on div at bounding box center [1327, 307] width 246 height 16
click at [1335, 434] on div "Planejamento de transporte ABI (Otimização de caminhão etc.)" at bounding box center [1337, 434] width 267 height 20
click at [1256, 330] on div at bounding box center [1327, 337] width 246 height 16
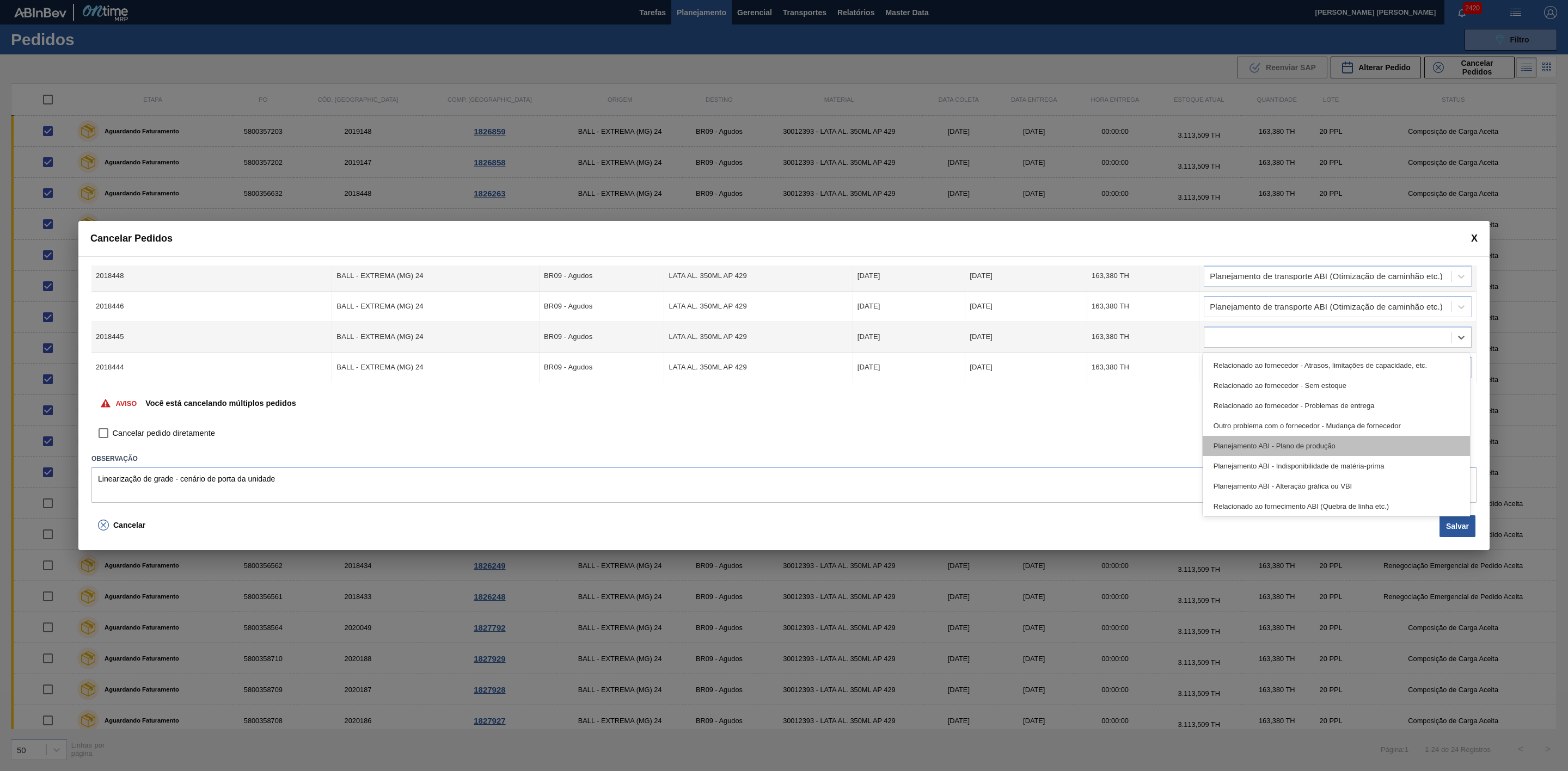
scroll to position [163, 0]
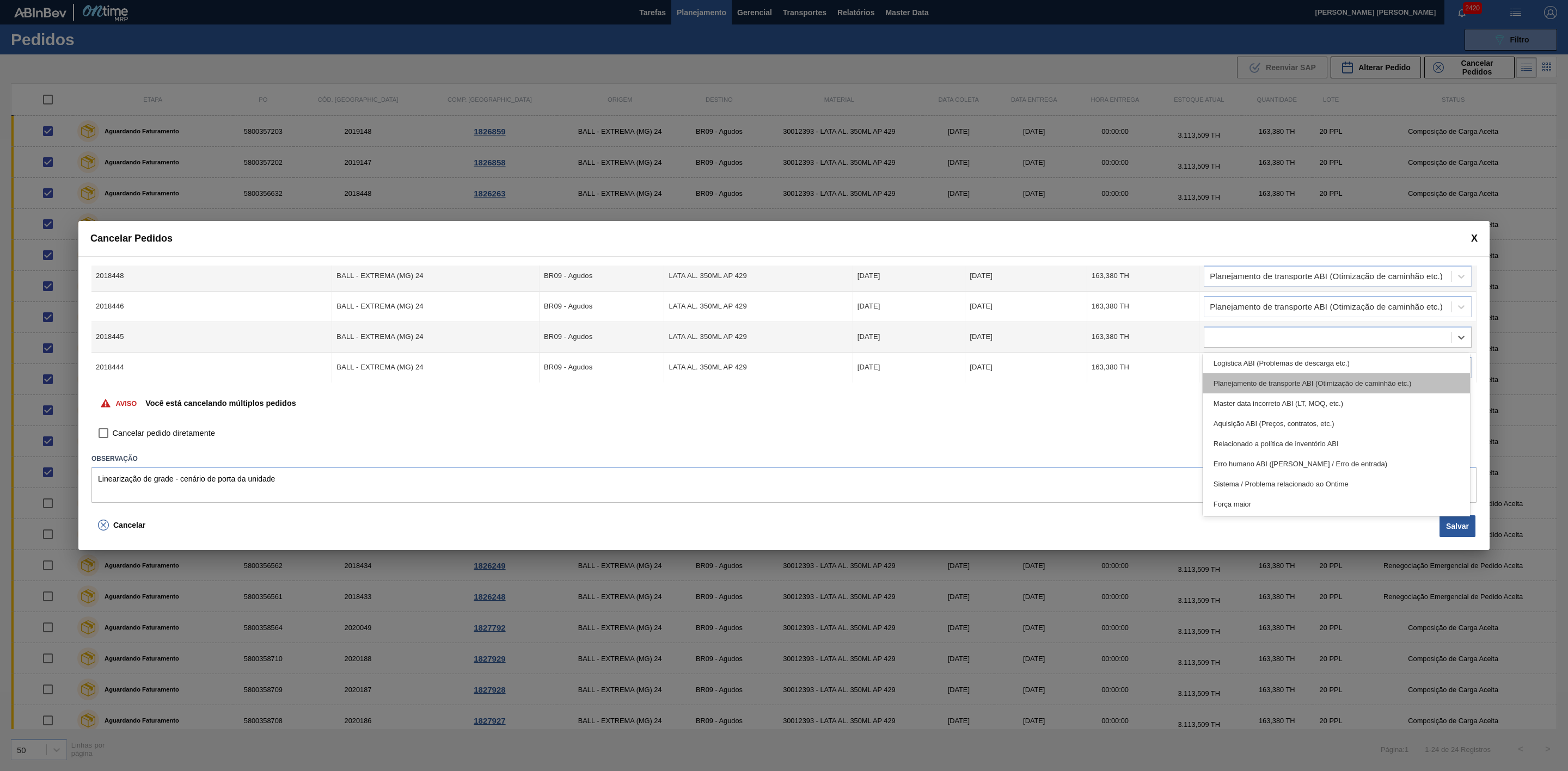
click at [1353, 380] on div "Planejamento de transporte ABI (Otimização de caminhão etc.)" at bounding box center [1337, 383] width 267 height 20
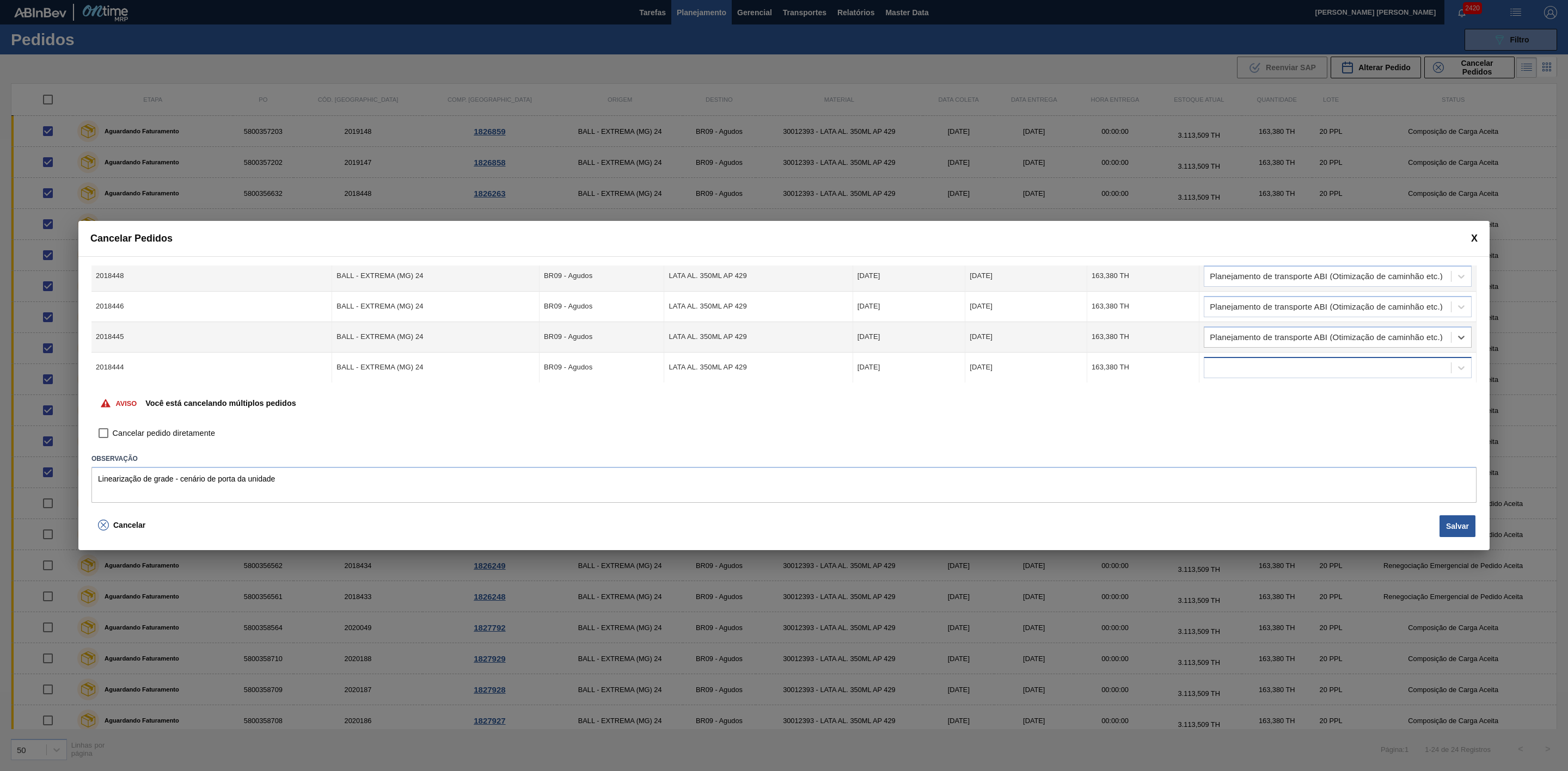
click at [1305, 365] on div at bounding box center [1327, 368] width 246 height 16
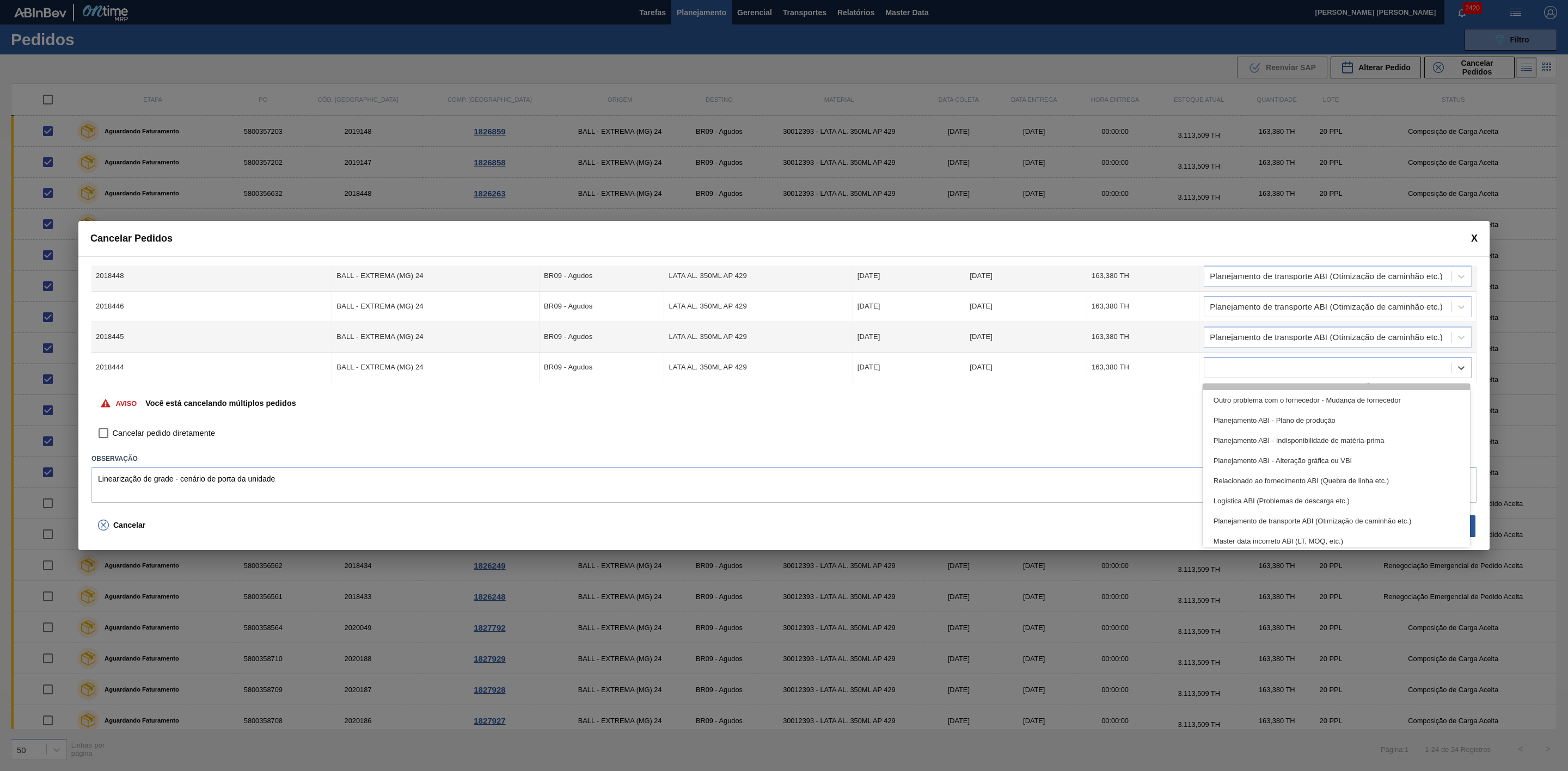
scroll to position [82, 0]
click at [1351, 494] on div "Planejamento de transporte ABI (Otimização de caminhão etc.)" at bounding box center [1337, 495] width 267 height 20
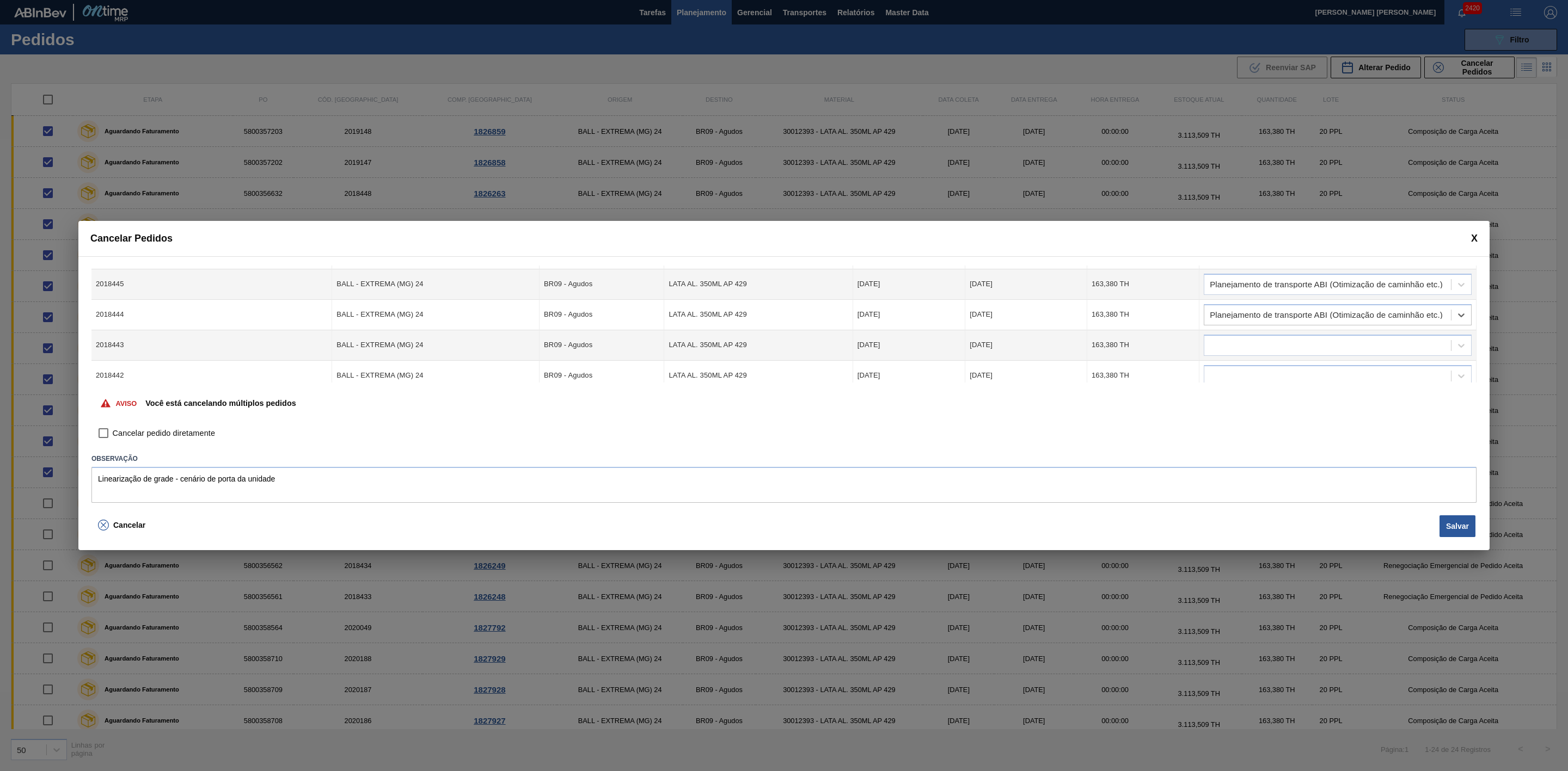
scroll to position [163, 0]
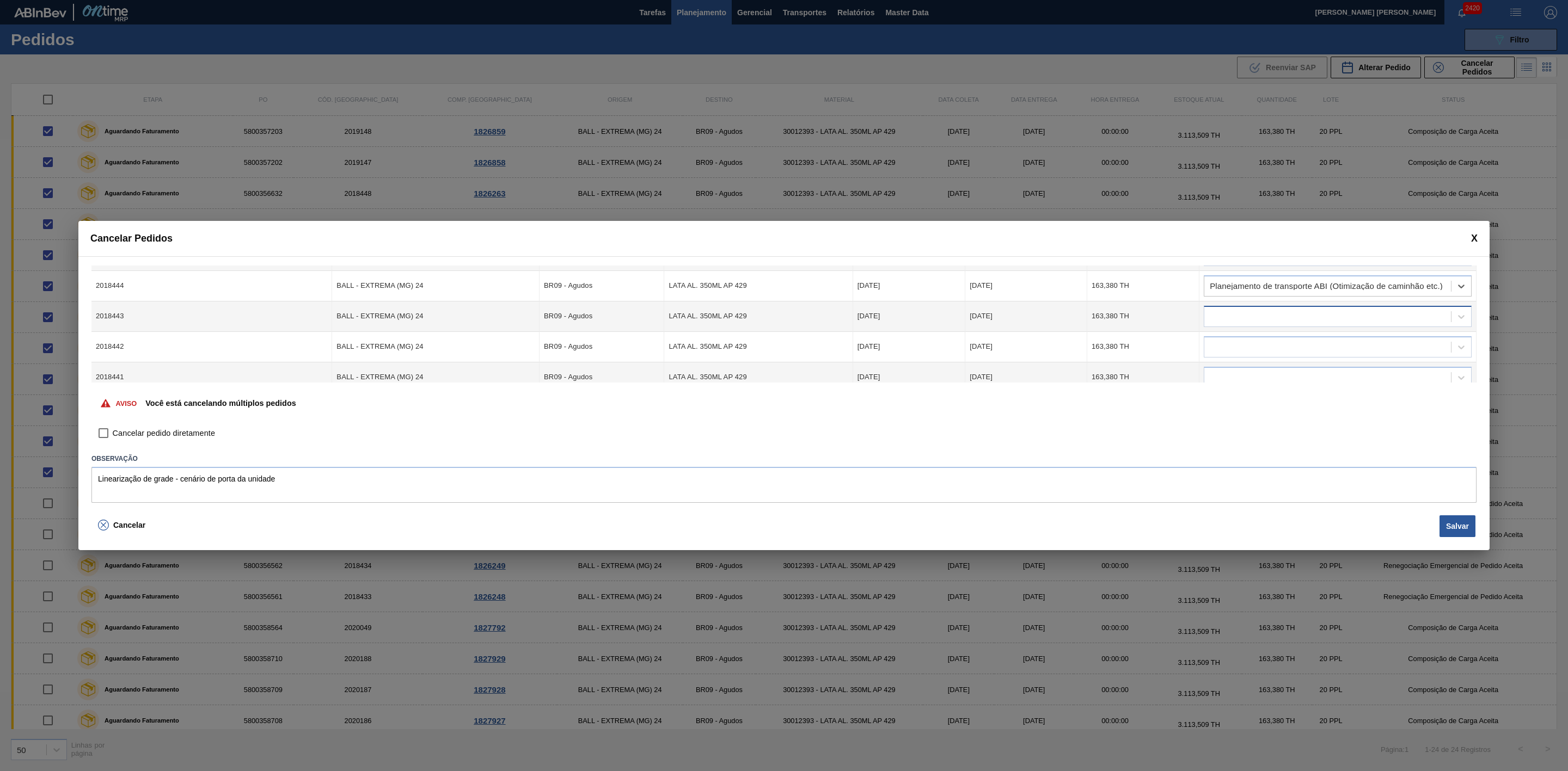
click at [1248, 319] on div at bounding box center [1327, 317] width 246 height 16
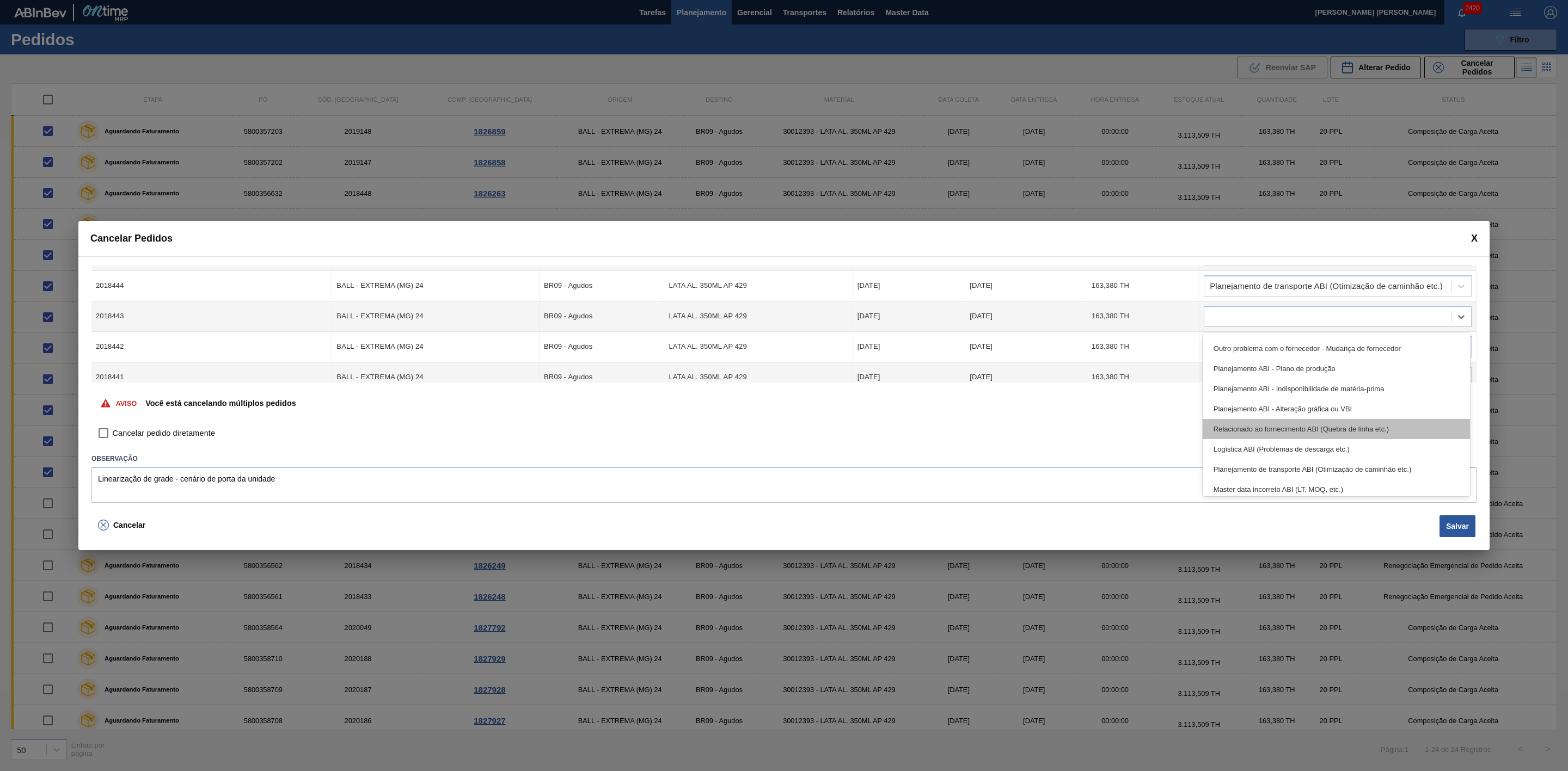
scroll to position [82, 0]
click at [1358, 439] on div "Planejamento de transporte ABI (Otimização de caminhão etc.)" at bounding box center [1337, 445] width 267 height 20
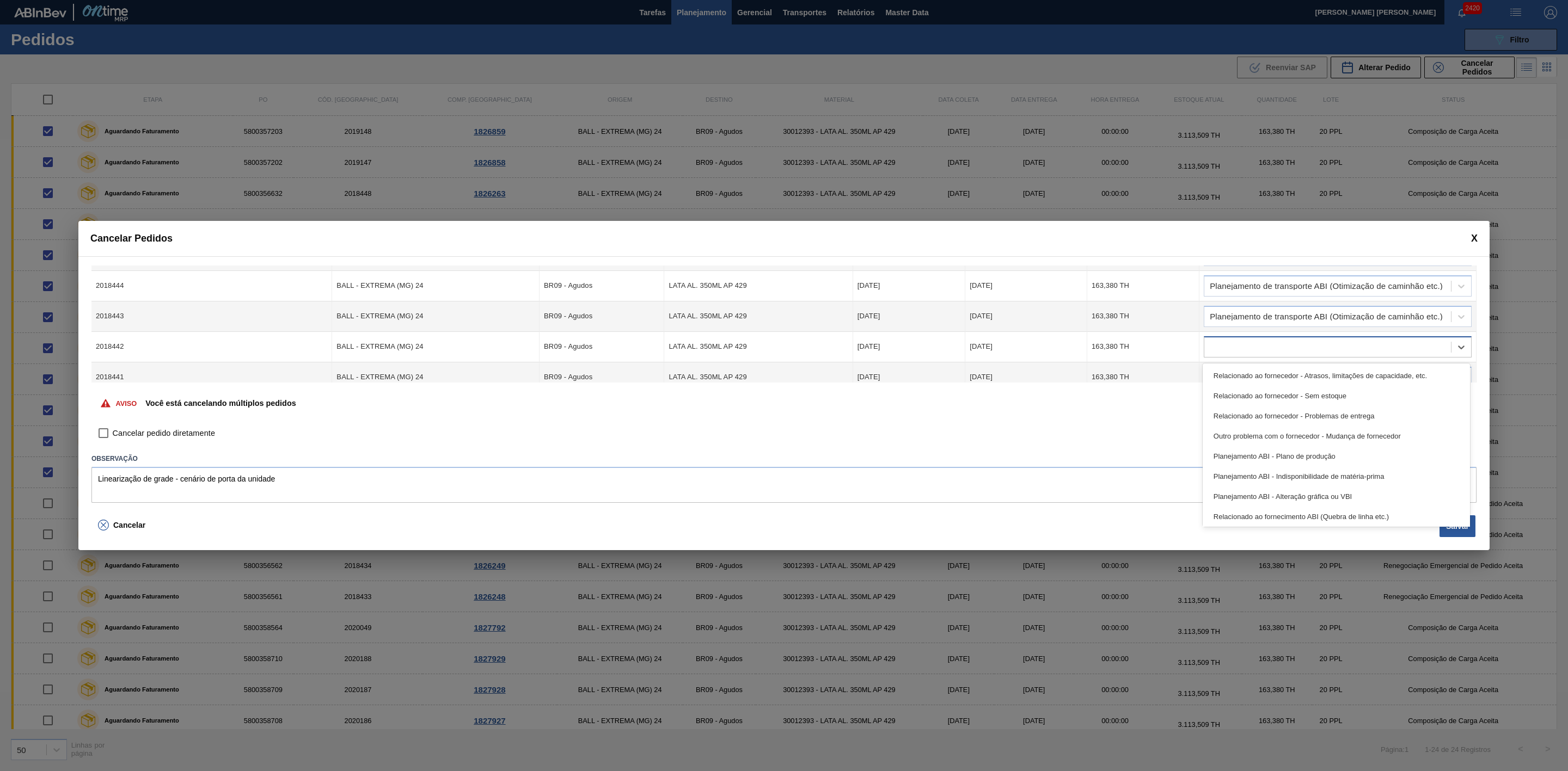
click at [1273, 350] on div at bounding box center [1327, 347] width 246 height 16
click at [1333, 471] on div "Planejamento de transporte ABI (Otimização de caminhão etc.)" at bounding box center [1337, 475] width 267 height 20
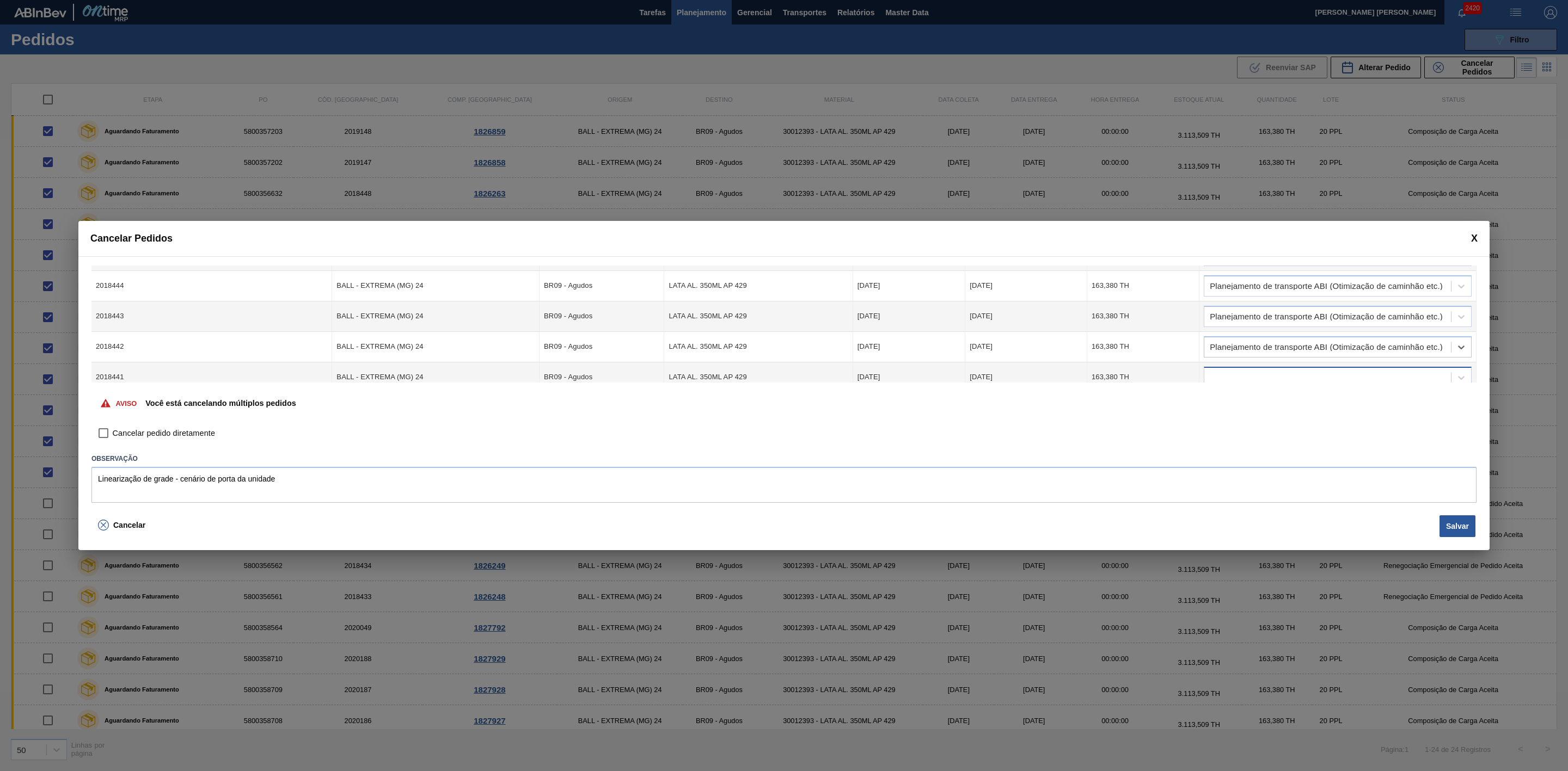
click at [1278, 373] on div at bounding box center [1327, 378] width 246 height 16
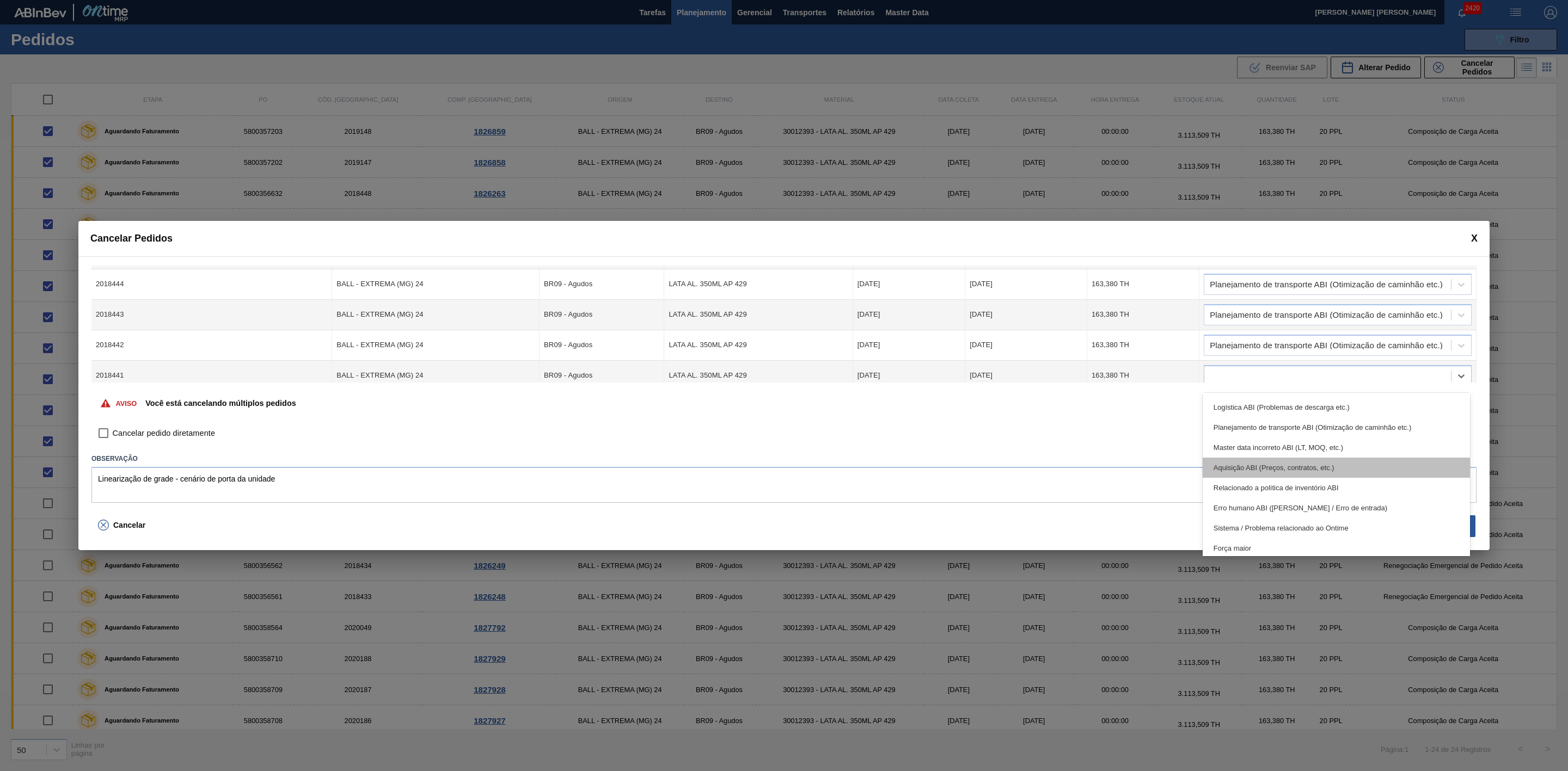
scroll to position [163, 0]
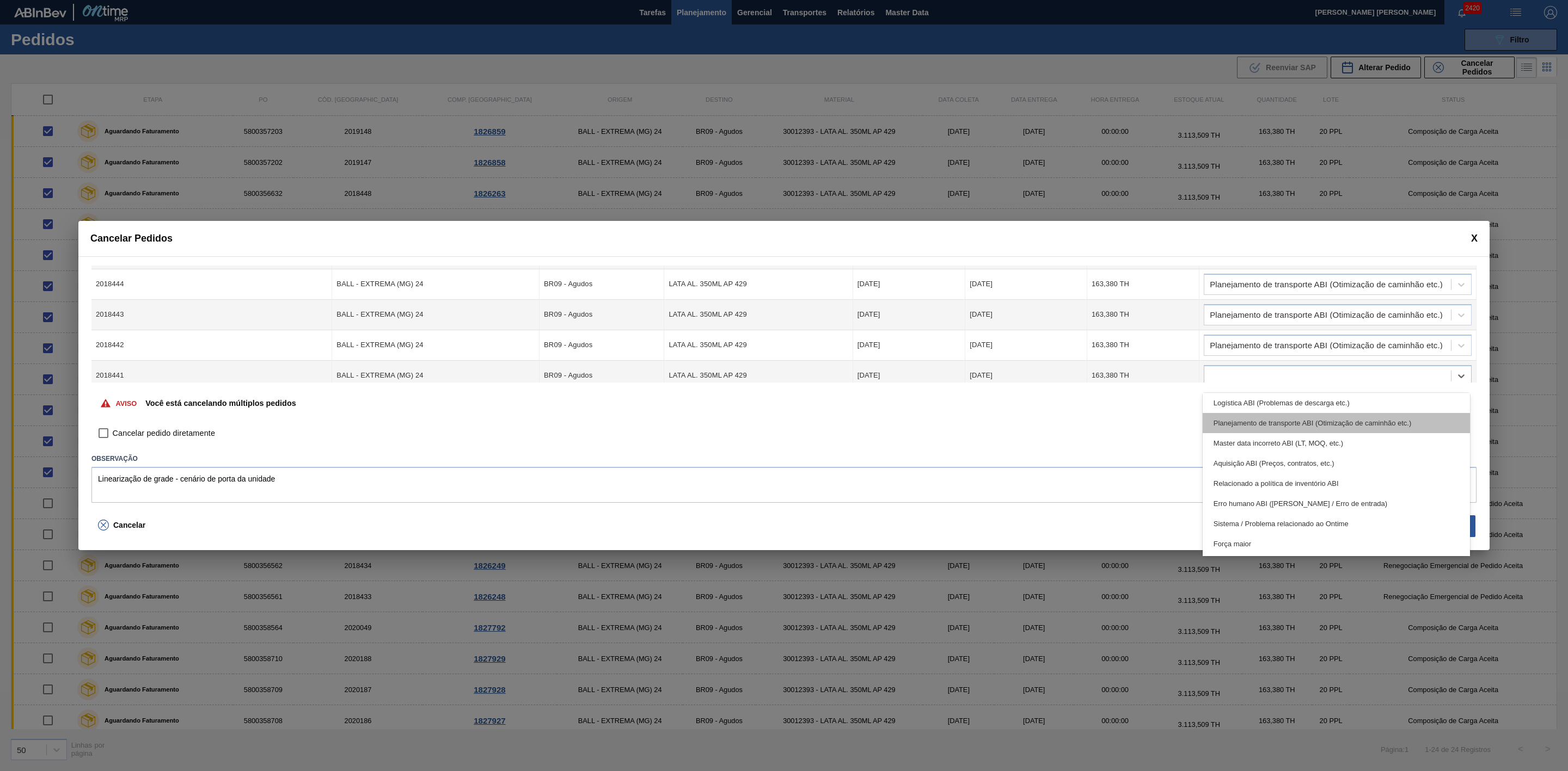
click at [1327, 423] on div "Planejamento de transporte ABI (Otimização de caminhão etc.)" at bounding box center [1337, 423] width 267 height 20
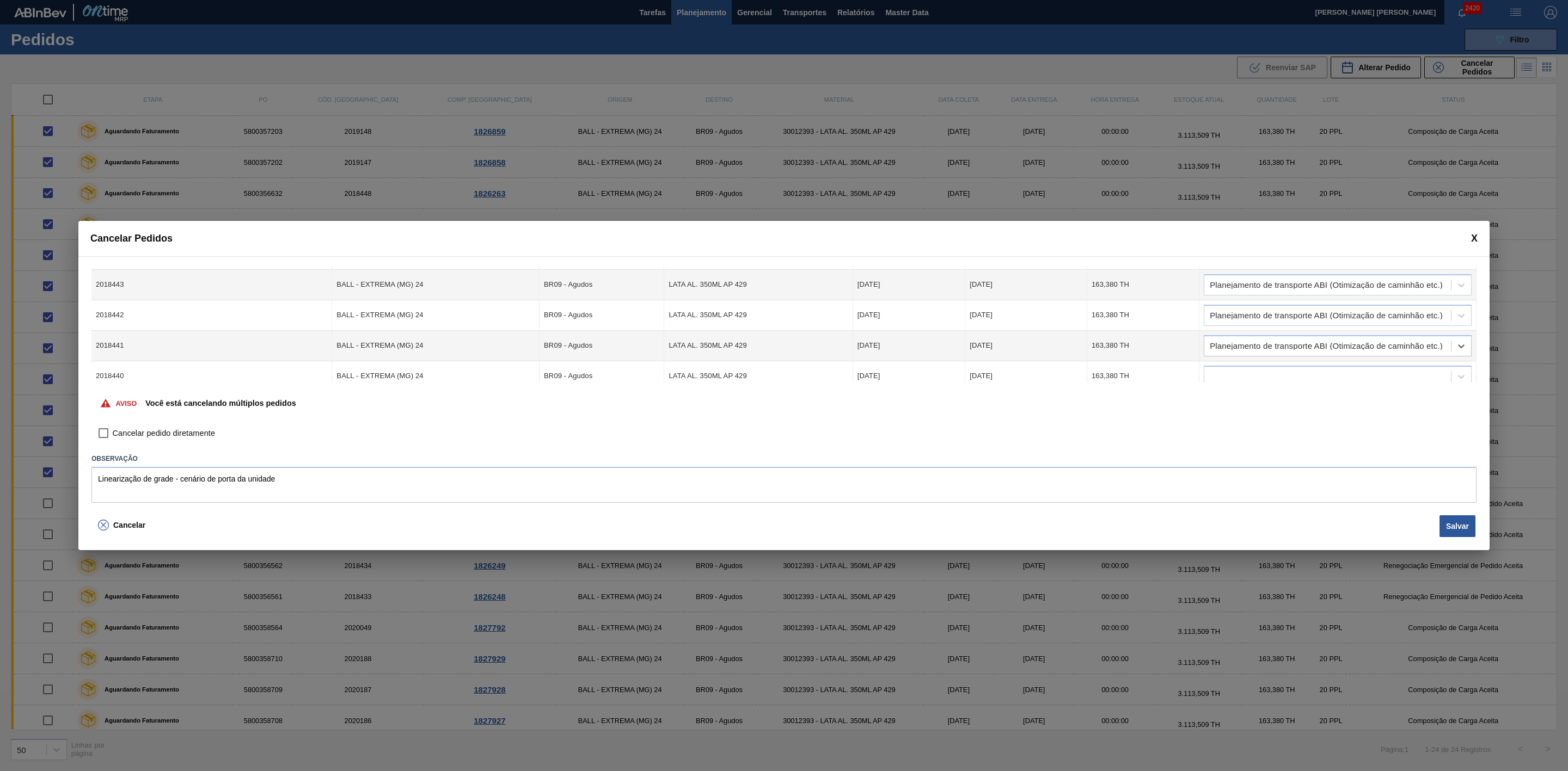
scroll to position [246, 0]
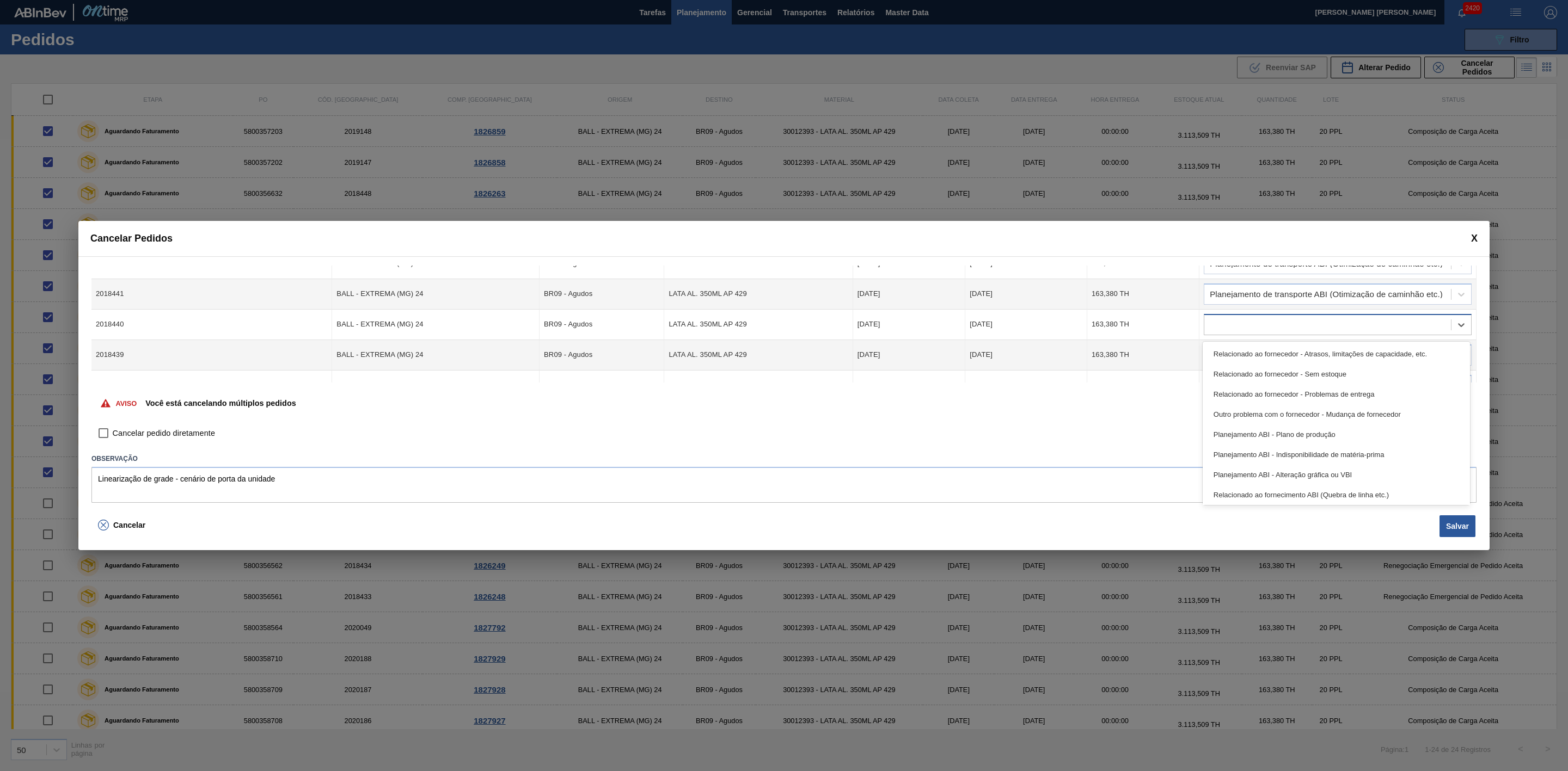
click at [1220, 323] on div at bounding box center [1327, 324] width 246 height 16
click at [1343, 454] on div "Planejamento de transporte ABI (Otimização de caminhão etc.)" at bounding box center [1337, 454] width 267 height 20
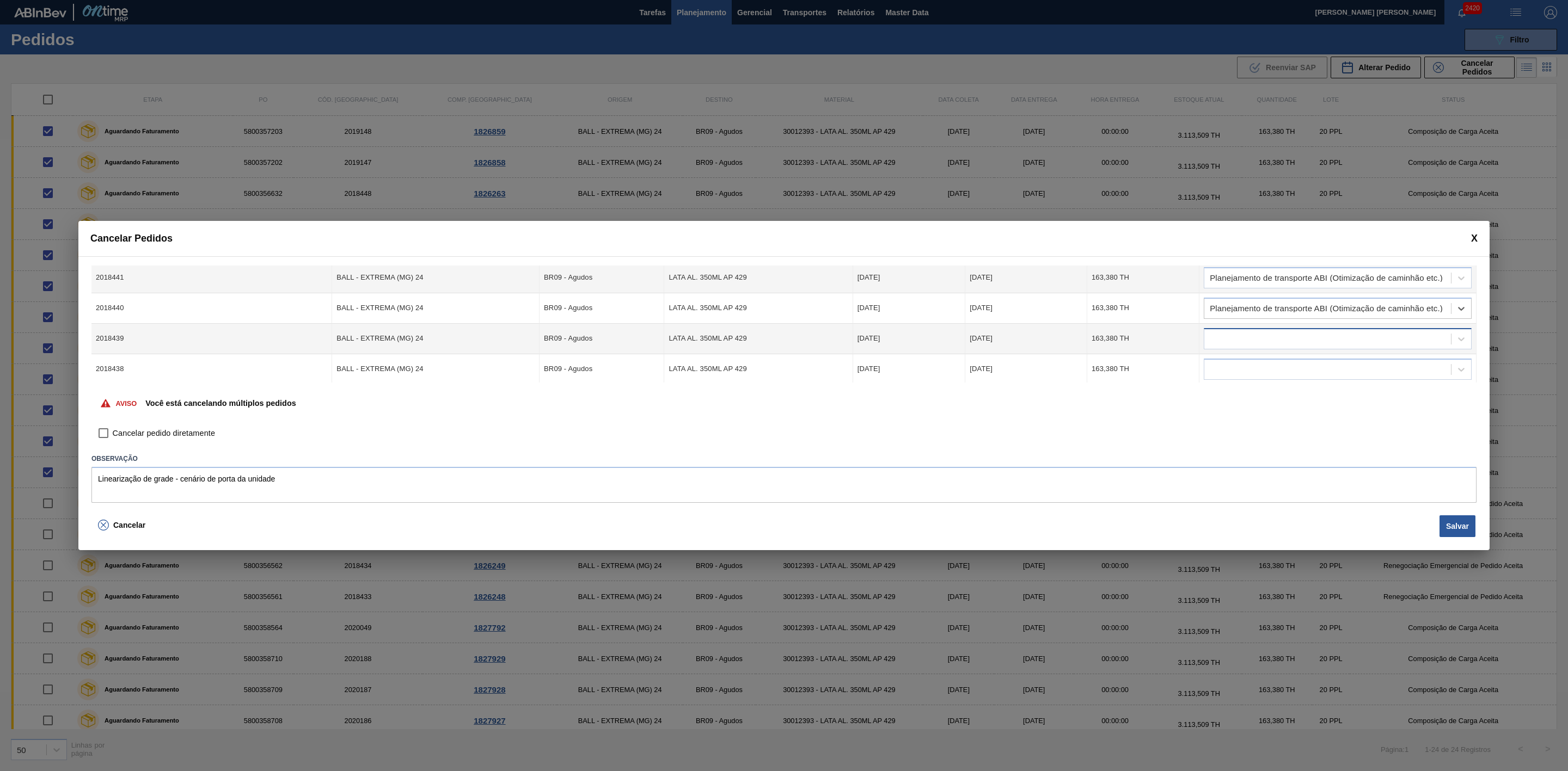
scroll to position [268, 0]
click at [1251, 327] on div at bounding box center [1337, 337] width 268 height 22
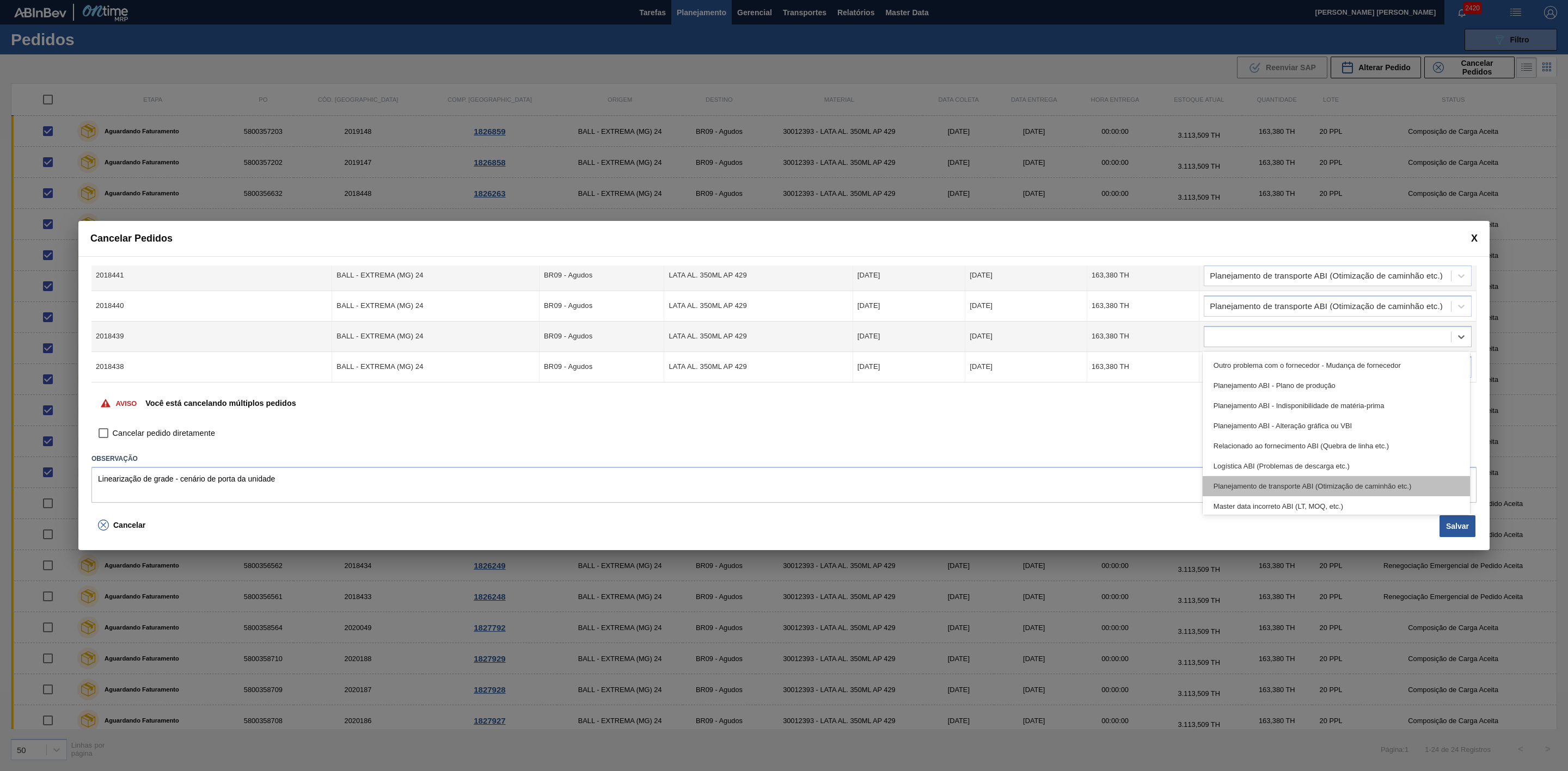
scroll to position [82, 0]
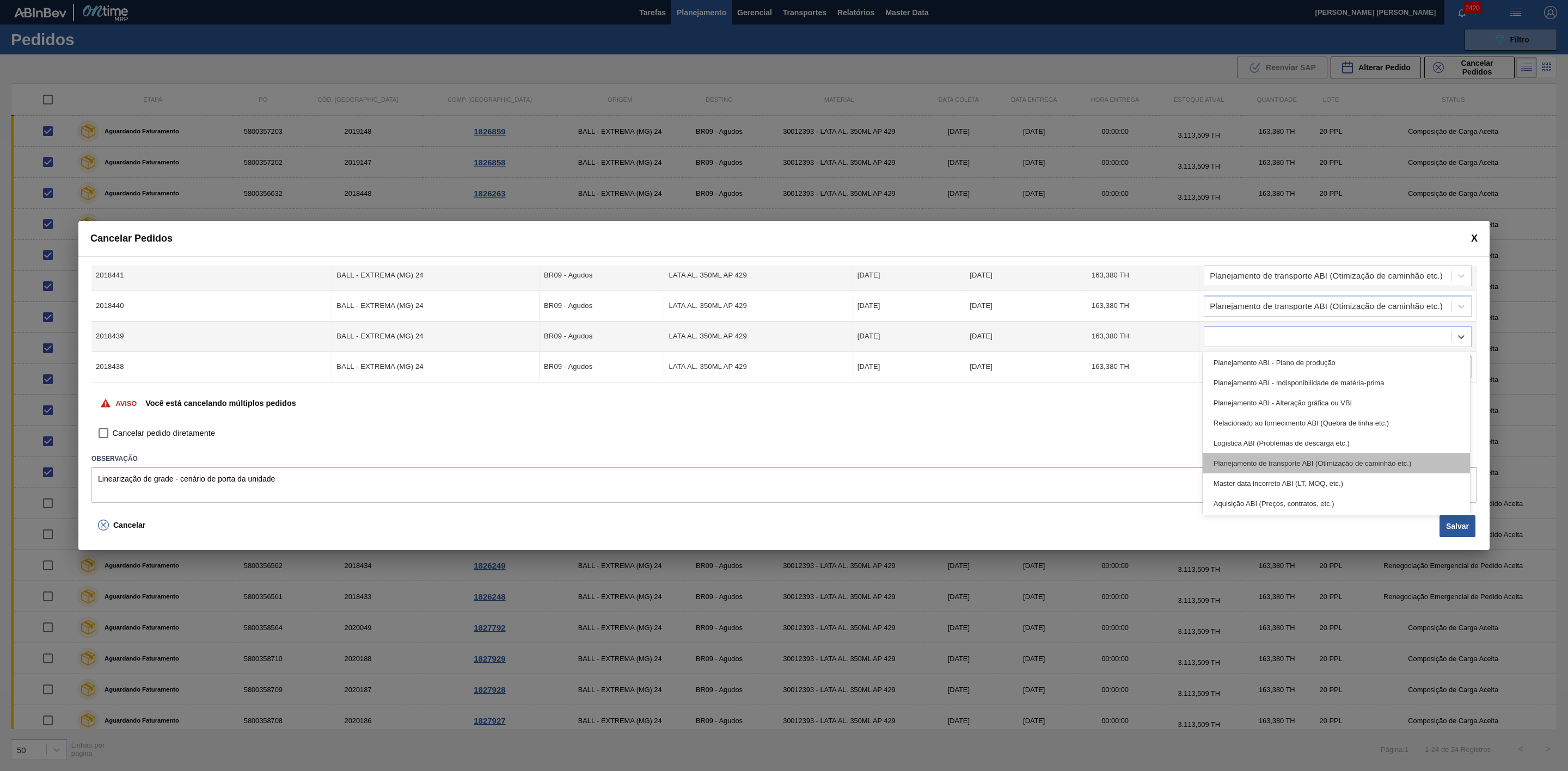
click at [1355, 462] on div "Planejamento de transporte ABI (Otimização de caminhão etc.)" at bounding box center [1337, 464] width 267 height 20
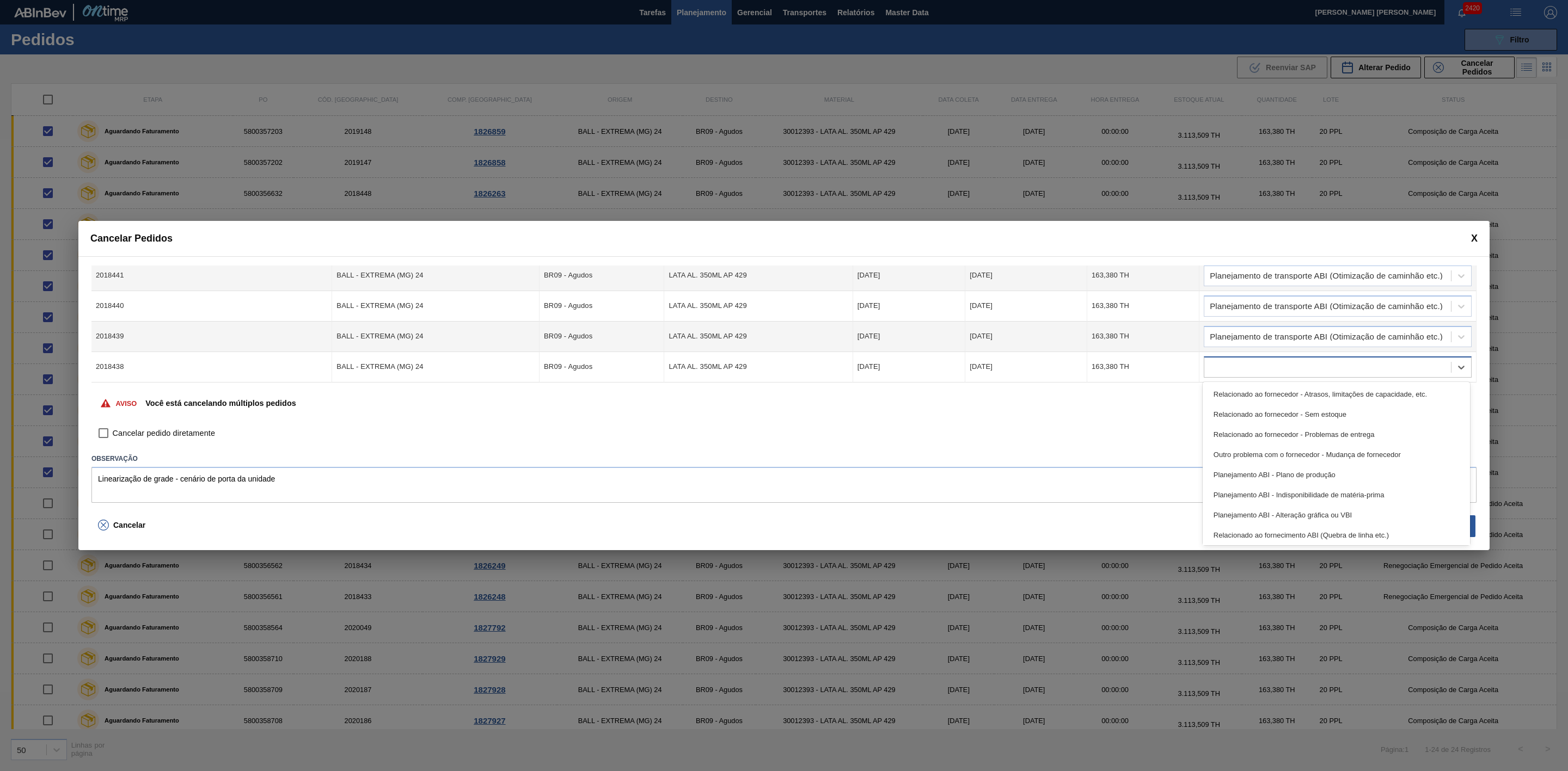
click at [1233, 370] on div at bounding box center [1327, 367] width 246 height 16
click at [1381, 494] on div "Planejamento de transporte ABI (Otimização de caminhão etc.)" at bounding box center [1337, 494] width 267 height 20
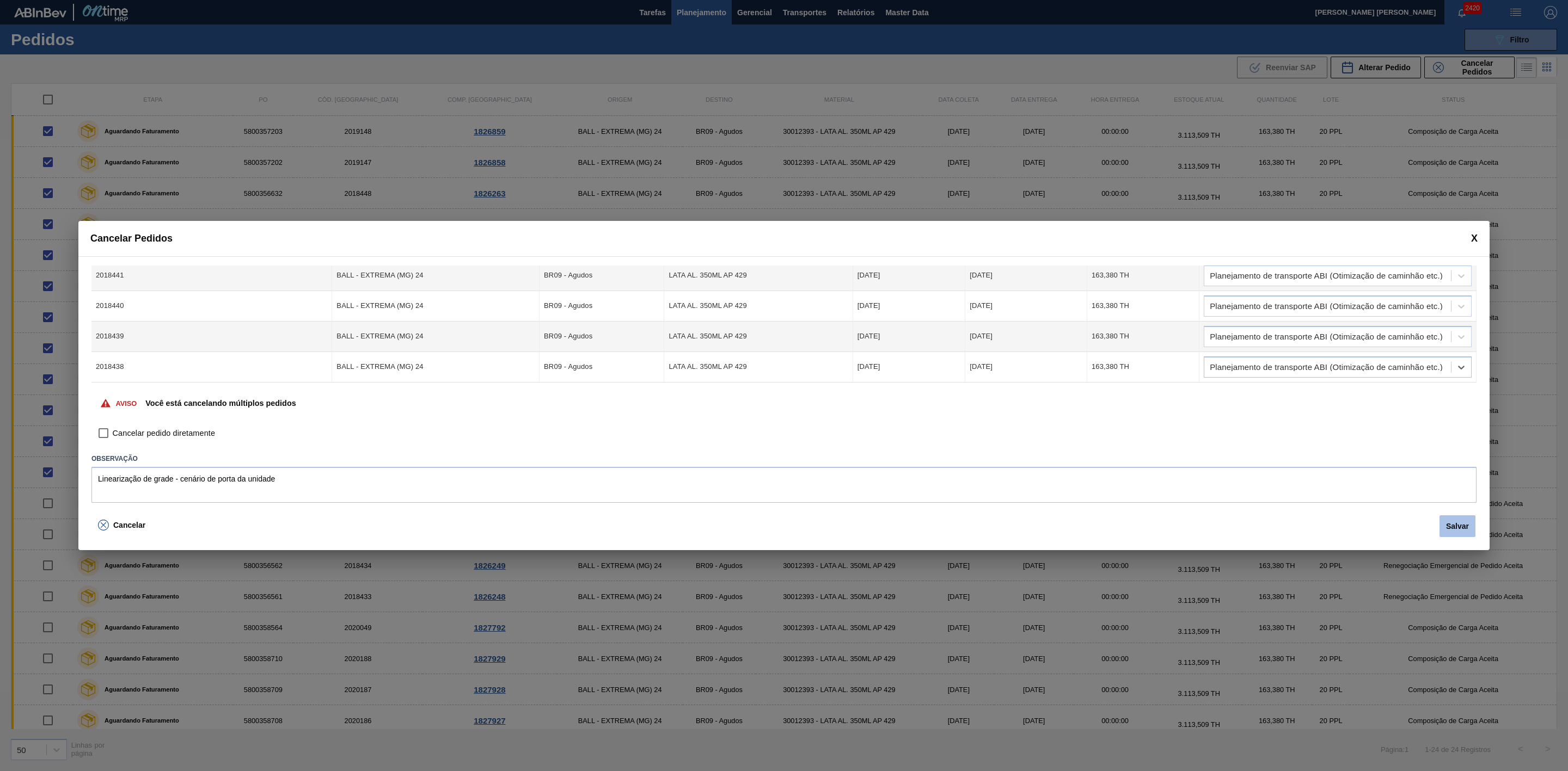
click at [1449, 525] on button "Salvar" at bounding box center [1458, 526] width 36 height 22
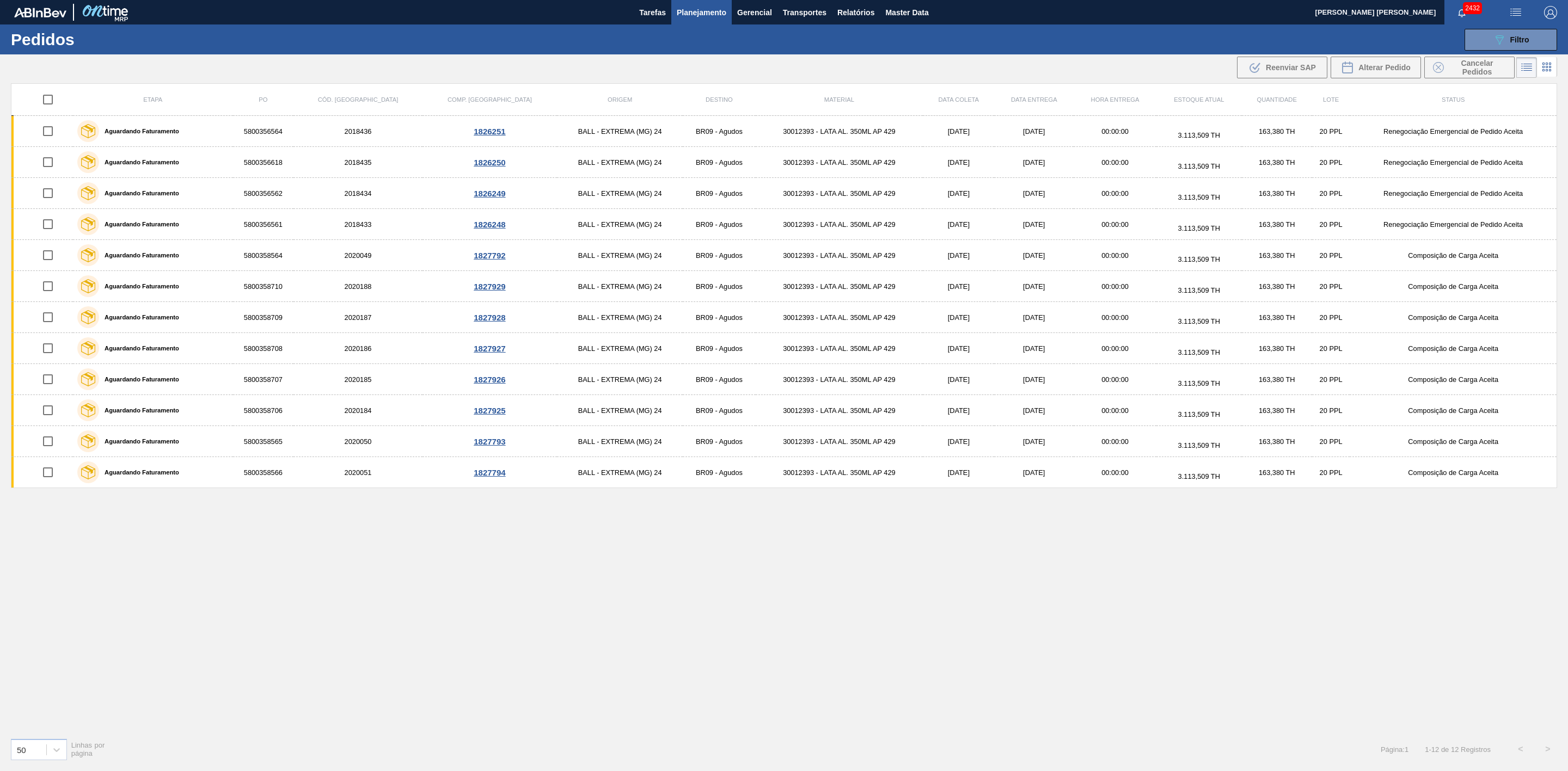
click at [713, 4] on button "Planejamento" at bounding box center [702, 12] width 60 height 24
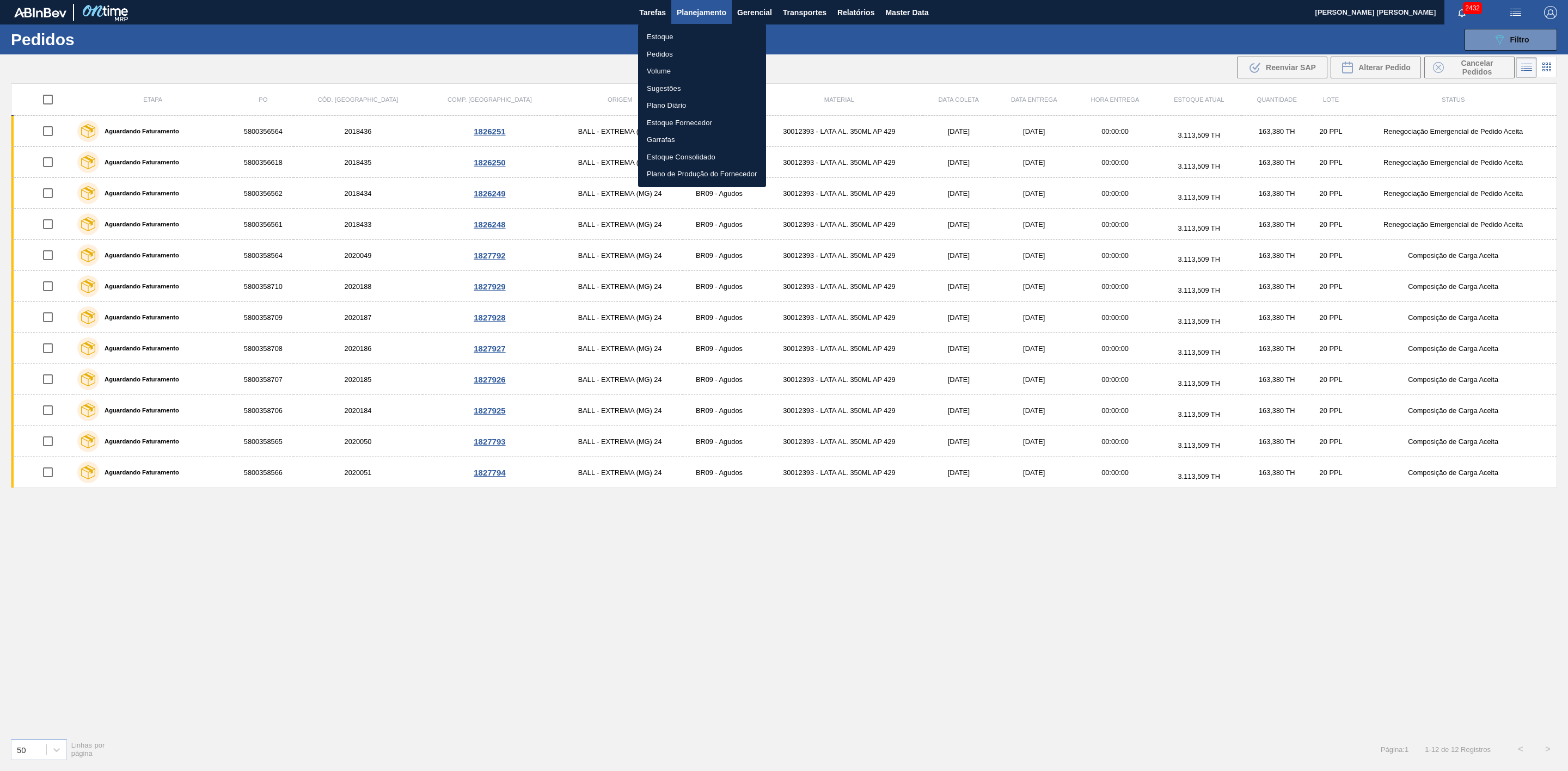
click at [661, 37] on li "Estoque" at bounding box center [702, 37] width 128 height 17
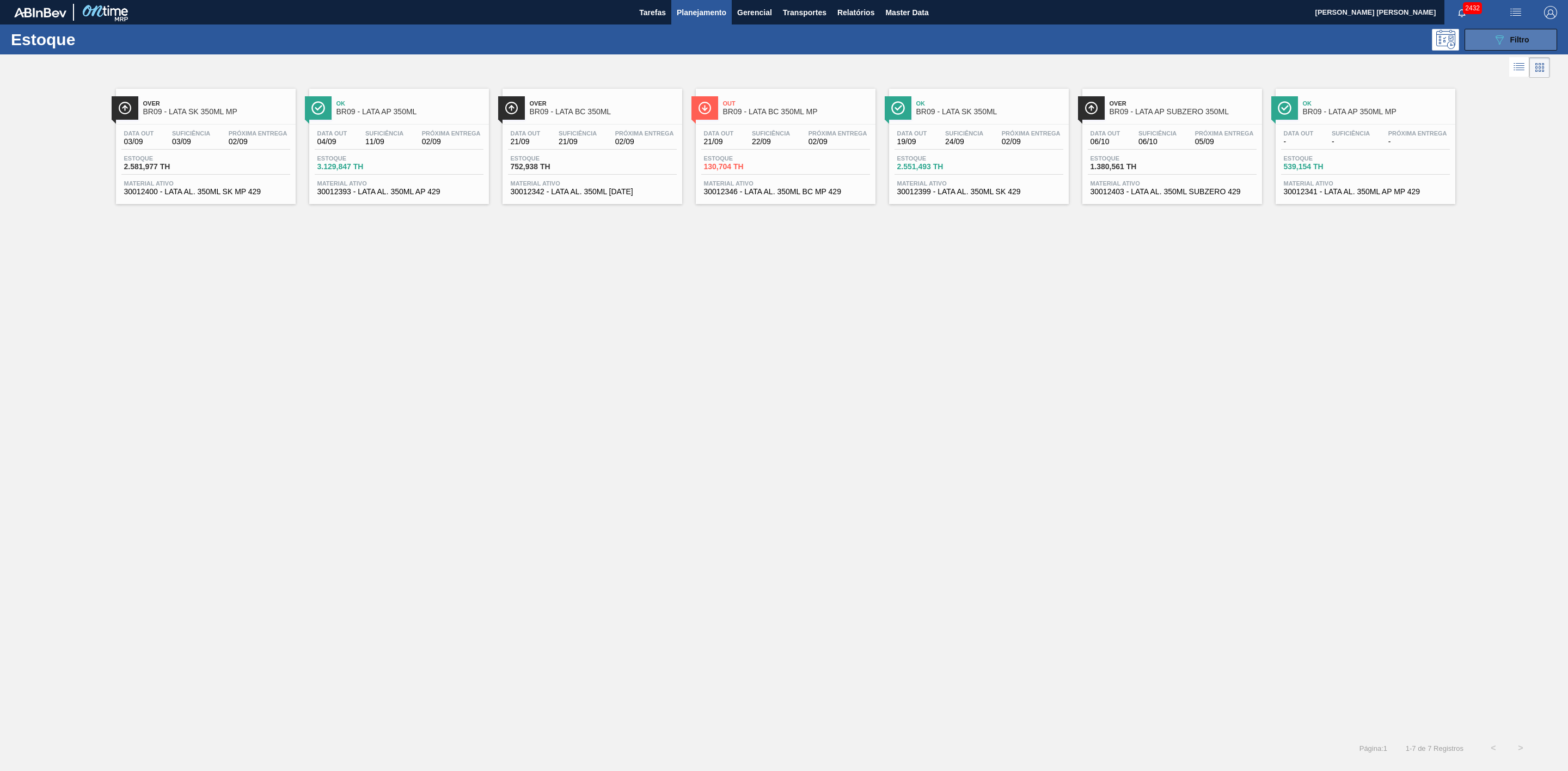
click at [1526, 37] on span "Filtro" at bounding box center [1520, 39] width 19 height 9
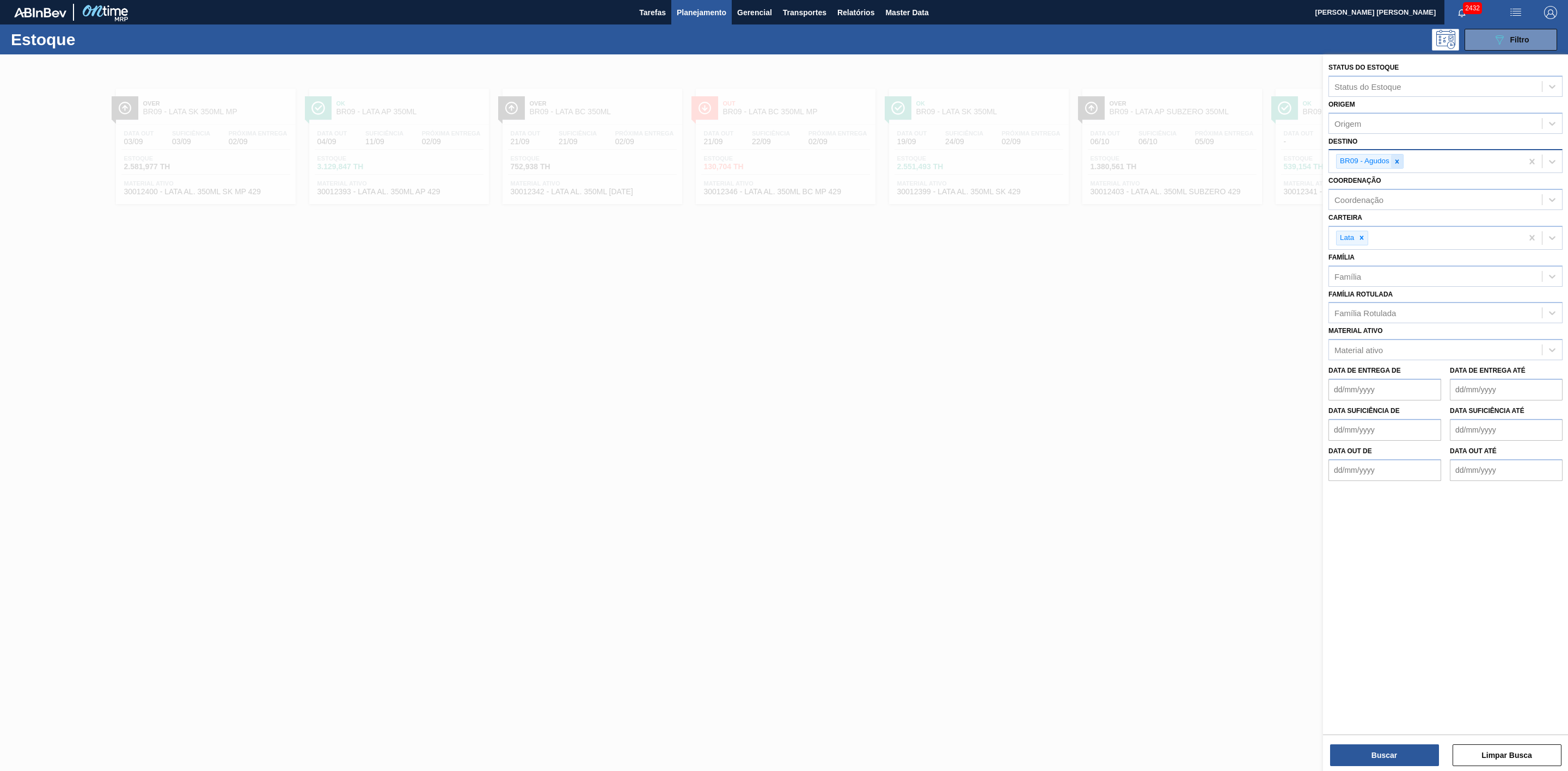
click at [1398, 164] on icon at bounding box center [1397, 162] width 8 height 8
type input "27"
click at [1386, 181] on div "BR27 - Nova Minas" at bounding box center [1446, 187] width 234 height 20
click at [1371, 754] on button "Buscar" at bounding box center [1385, 755] width 109 height 22
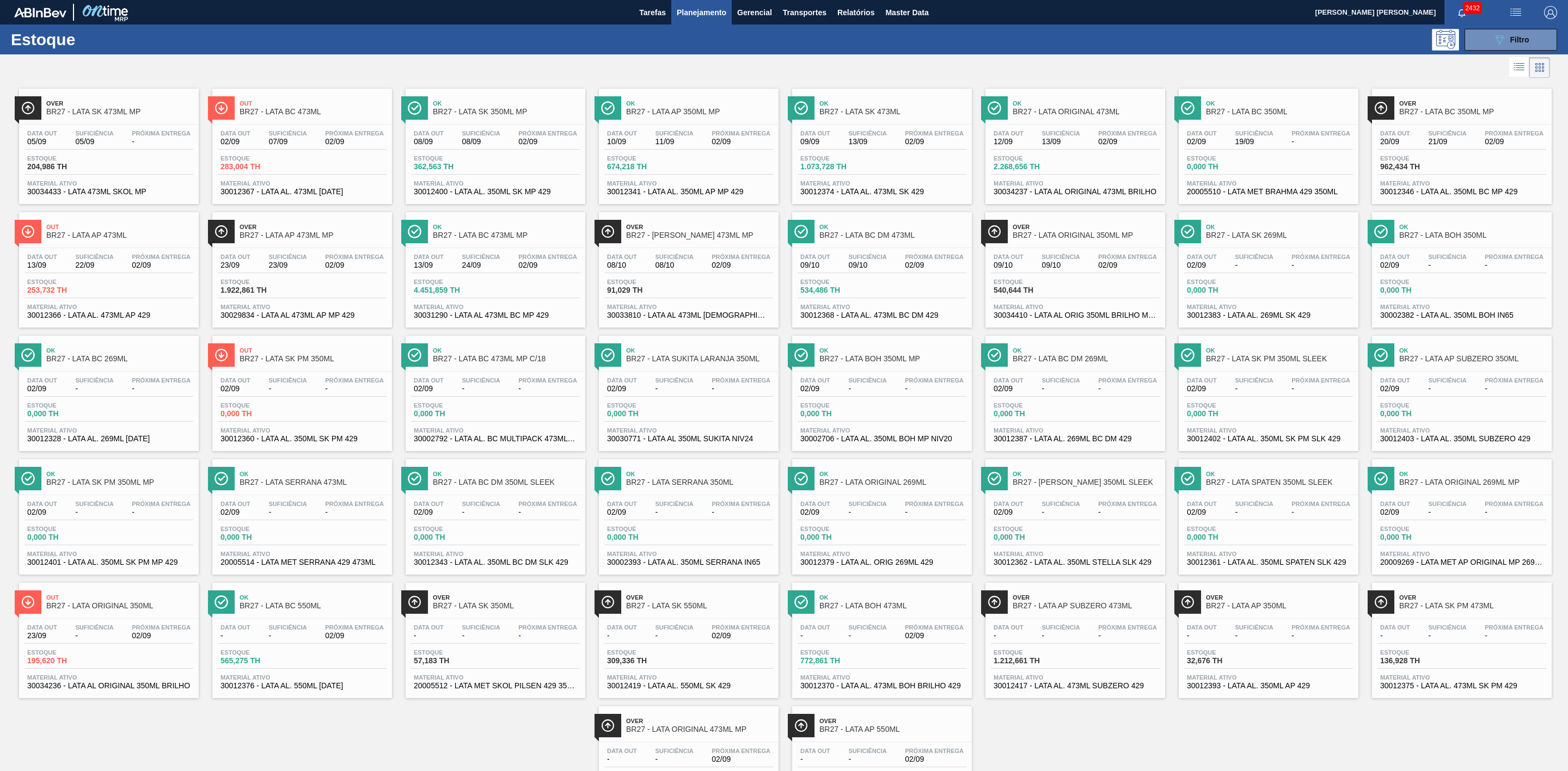
click at [562, 59] on div at bounding box center [775, 67] width 1550 height 26
click at [876, 610] on span "BR27 - LATA BOH 473ML" at bounding box center [893, 606] width 147 height 8
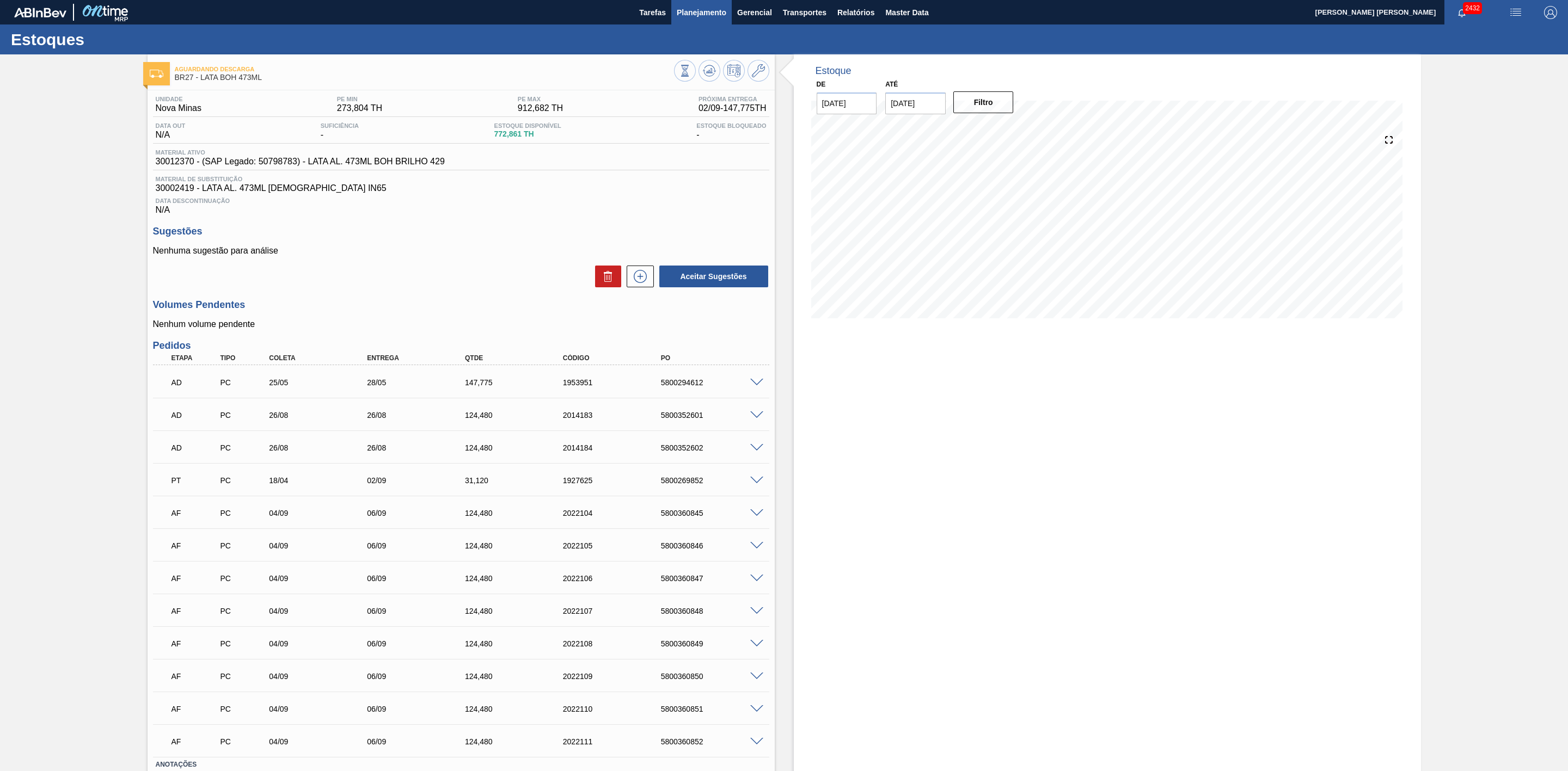
click at [693, 20] on button "Planejamento" at bounding box center [702, 12] width 60 height 24
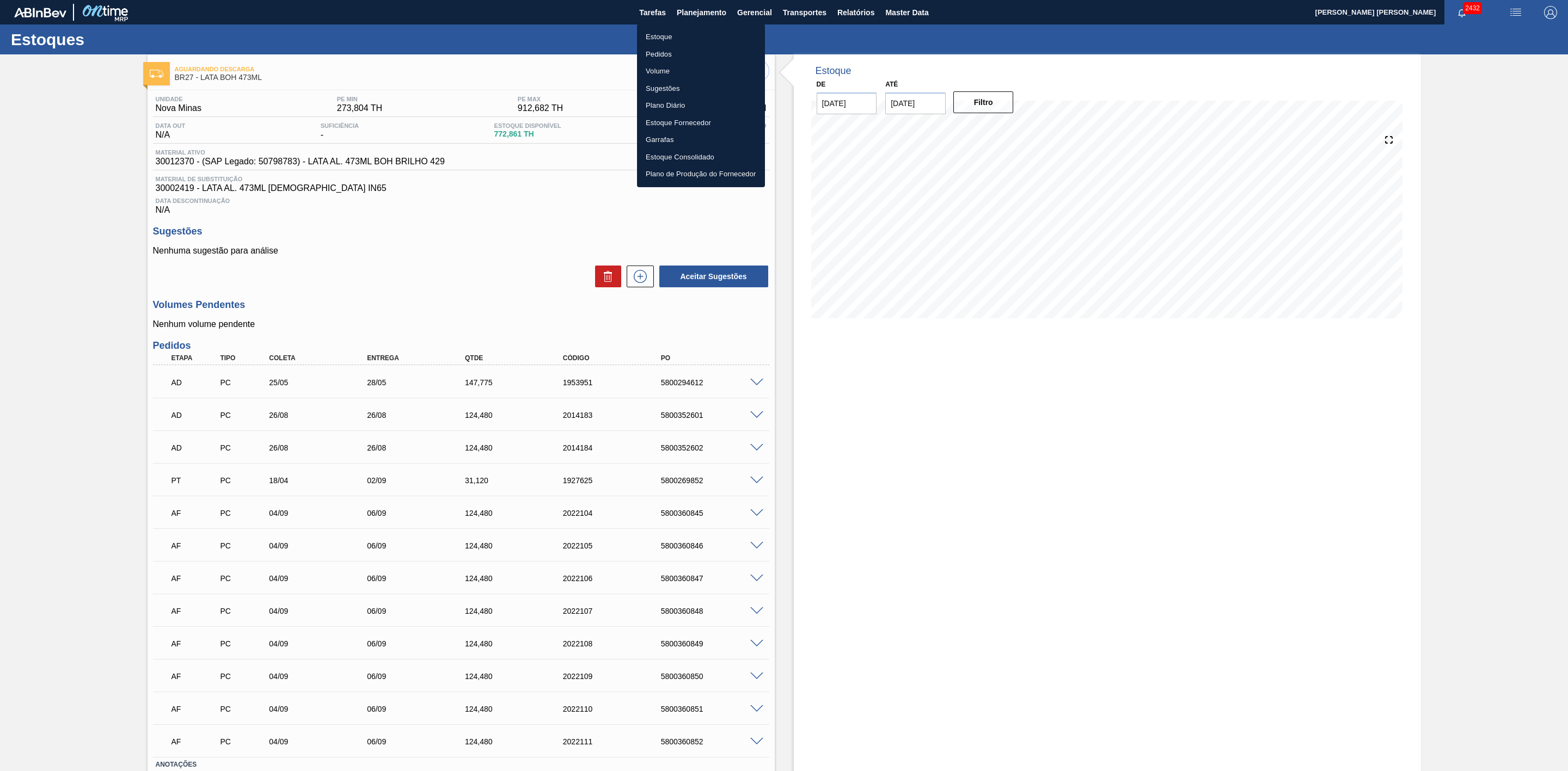
click at [654, 37] on li "Estoque" at bounding box center [701, 37] width 128 height 17
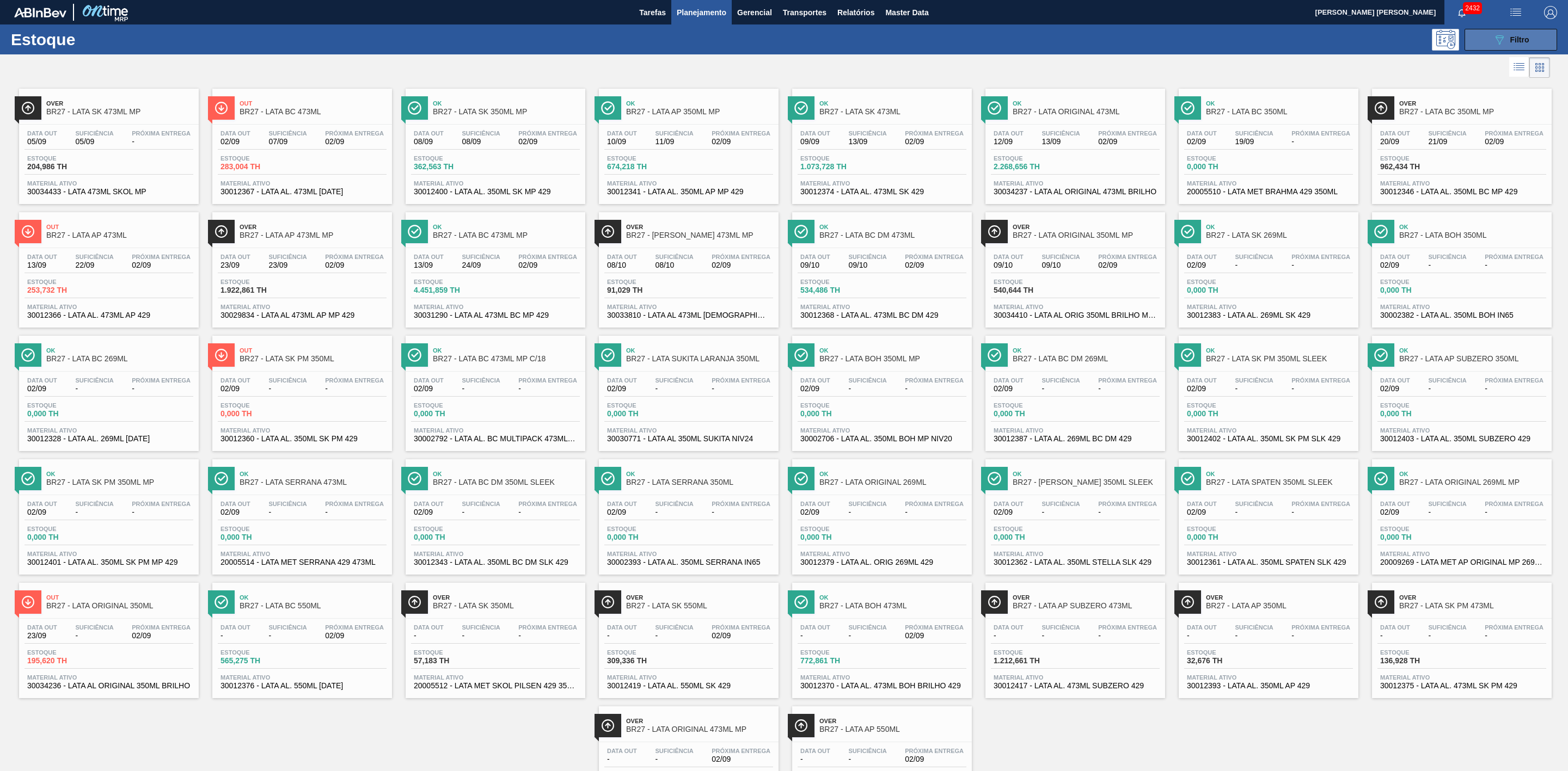
click at [1502, 38] on icon "089F7B8B-B2A5-4AFE-B5C0-19BA573D28AC" at bounding box center [1500, 39] width 13 height 13
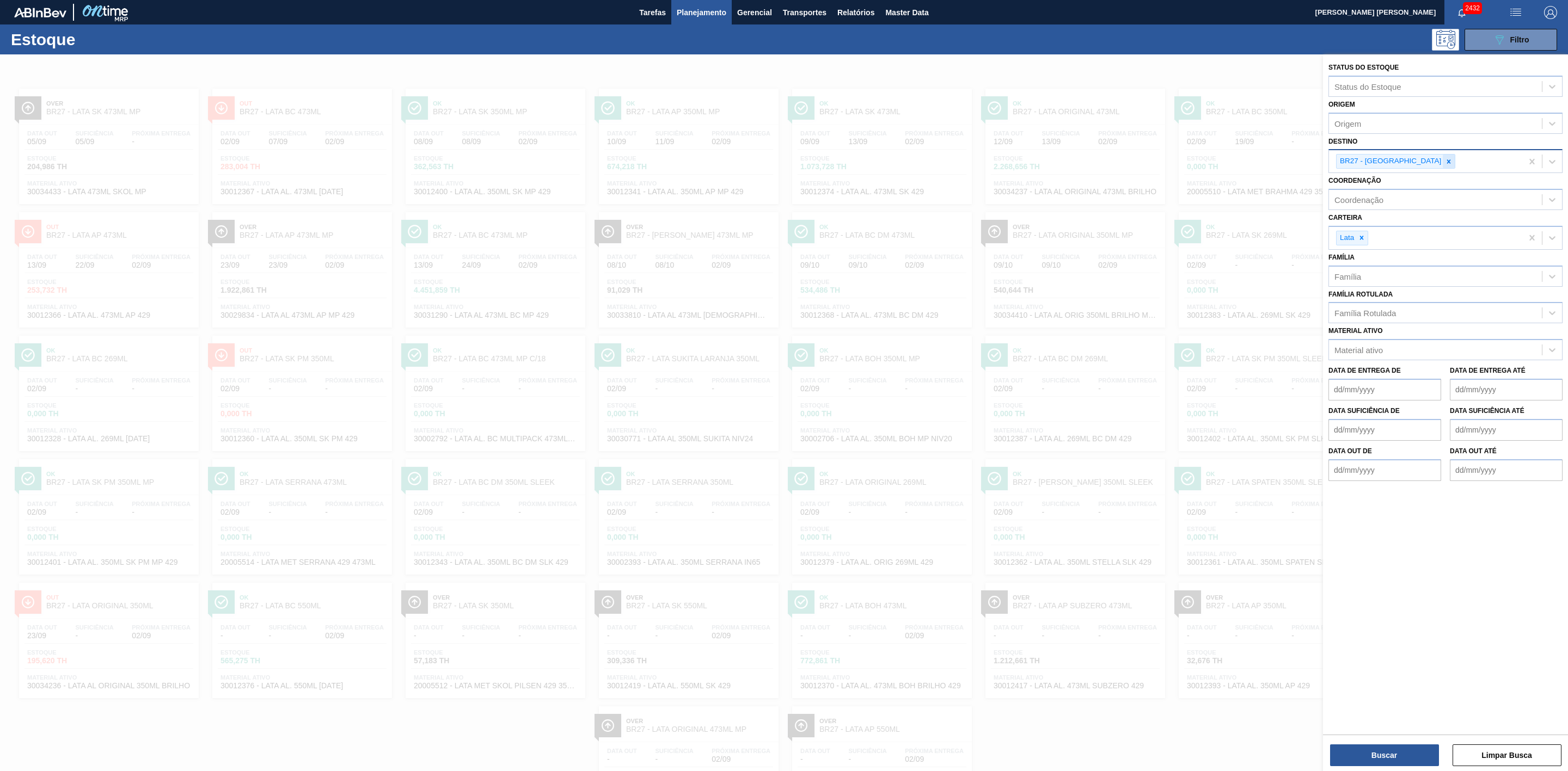
click at [1445, 161] on icon at bounding box center [1449, 162] width 8 height 8
type input "22"
click at [1378, 183] on div "BR22 - Viamão" at bounding box center [1446, 187] width 234 height 20
click at [1386, 760] on button "Buscar" at bounding box center [1385, 755] width 109 height 22
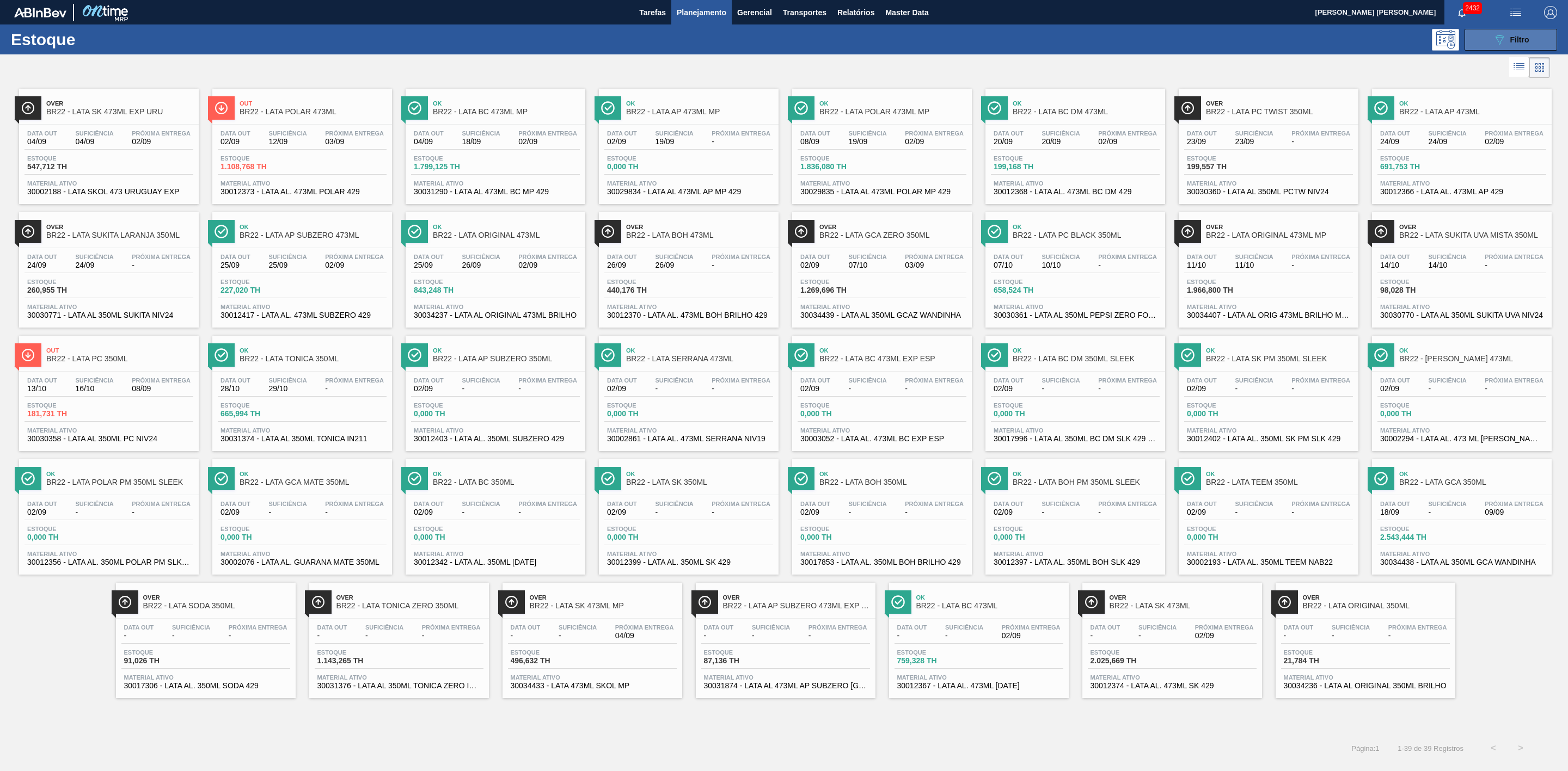
click at [1502, 39] on icon "089F7B8B-B2A5-4AFE-B5C0-19BA573D28AC" at bounding box center [1500, 39] width 13 height 13
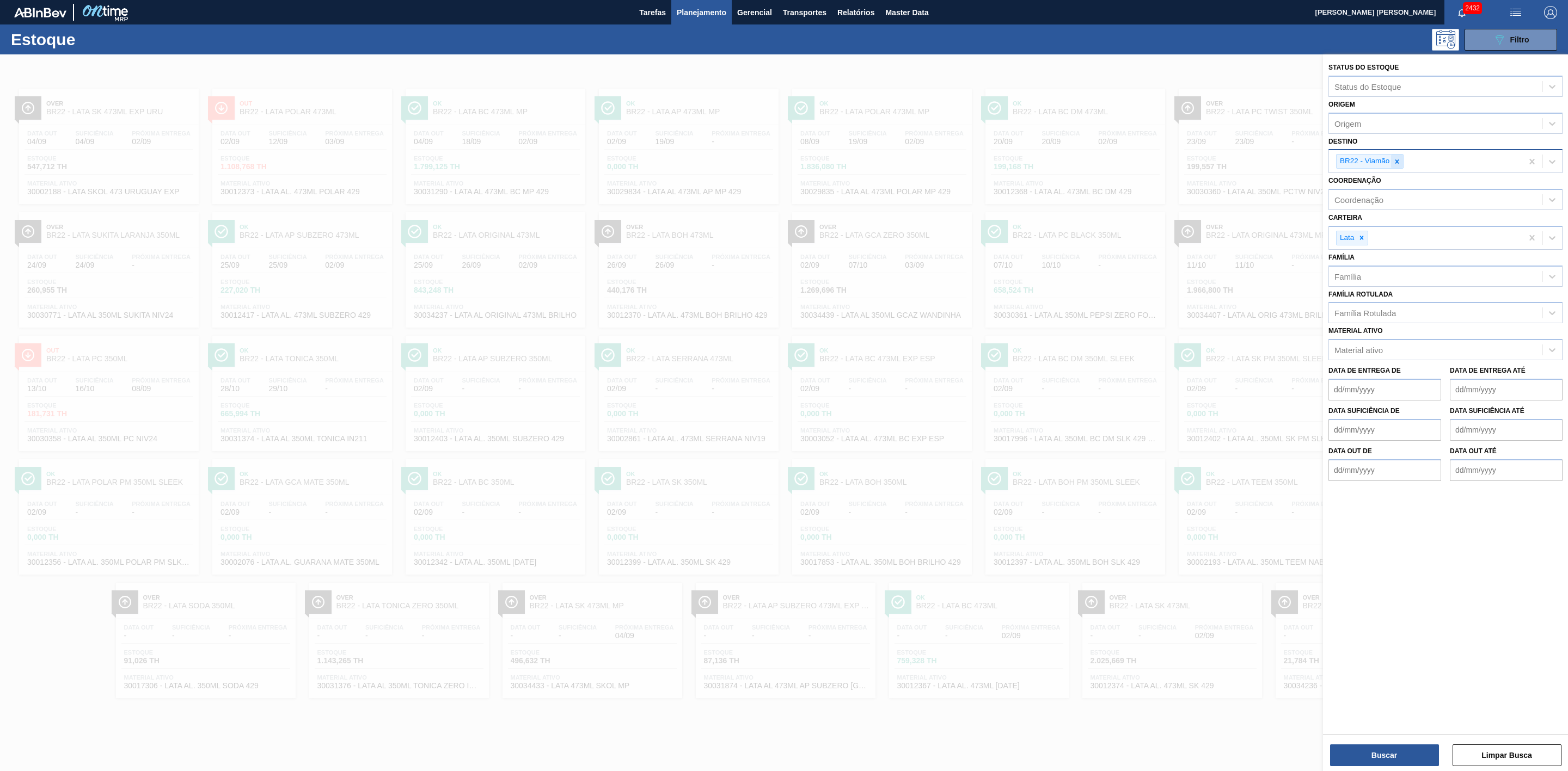
click at [1398, 167] on div at bounding box center [1397, 161] width 12 height 14
type input "16"
click at [1386, 181] on div "BR16 - Jacareí" at bounding box center [1446, 187] width 234 height 20
click at [1383, 752] on button "Buscar" at bounding box center [1385, 755] width 109 height 22
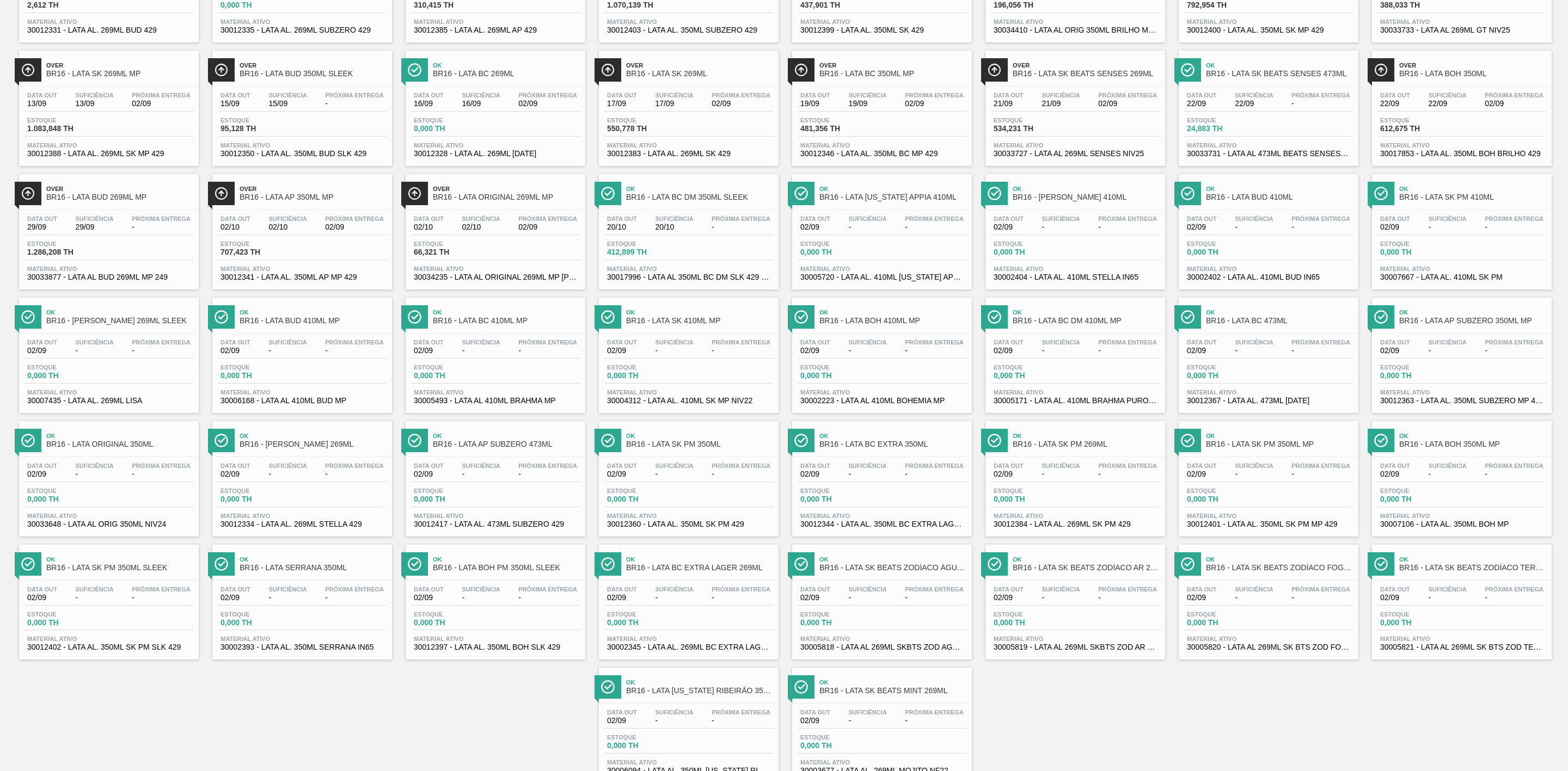
scroll to position [221, 0]
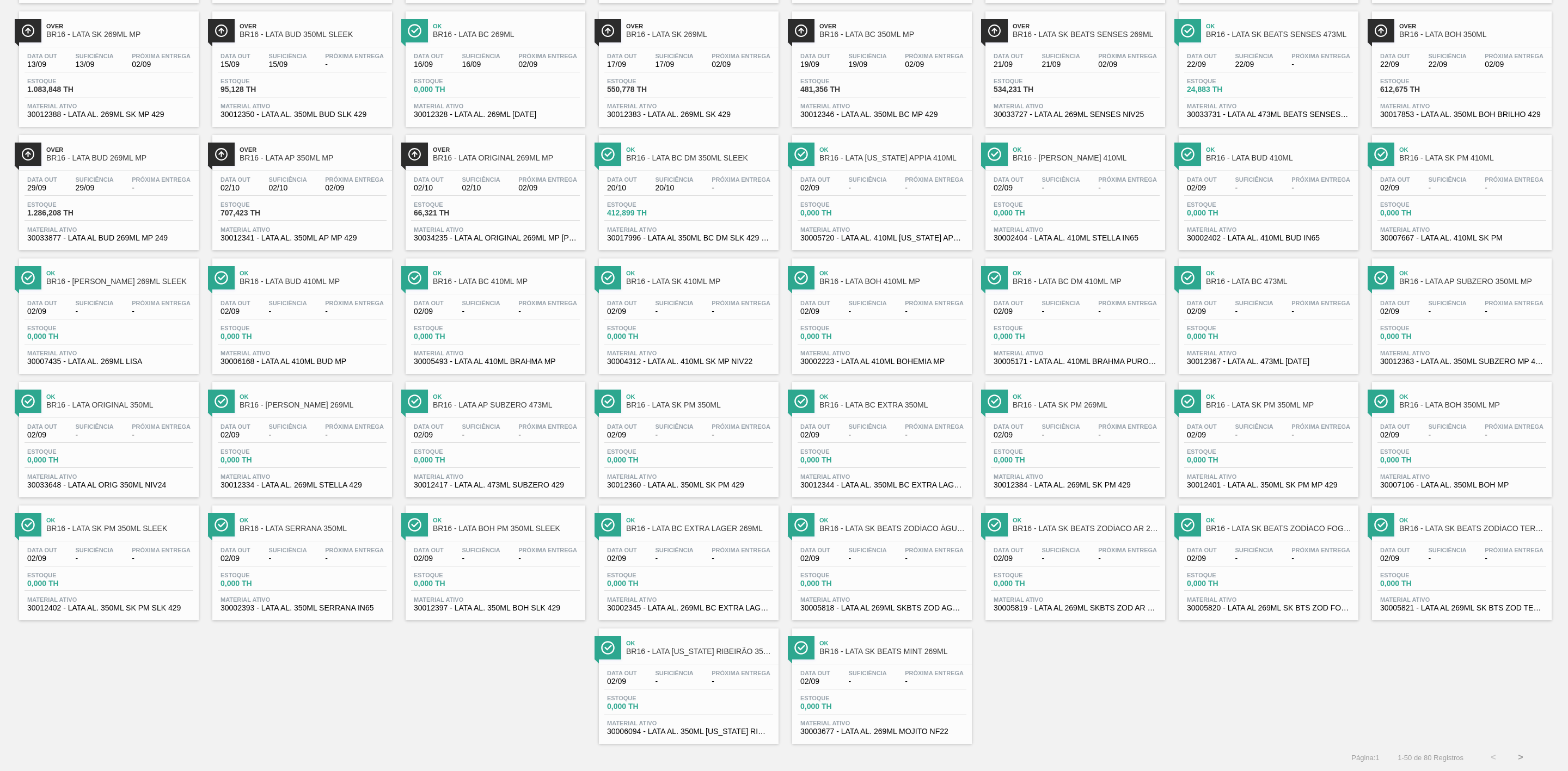
click at [1524, 757] on button ">" at bounding box center [1521, 757] width 27 height 27
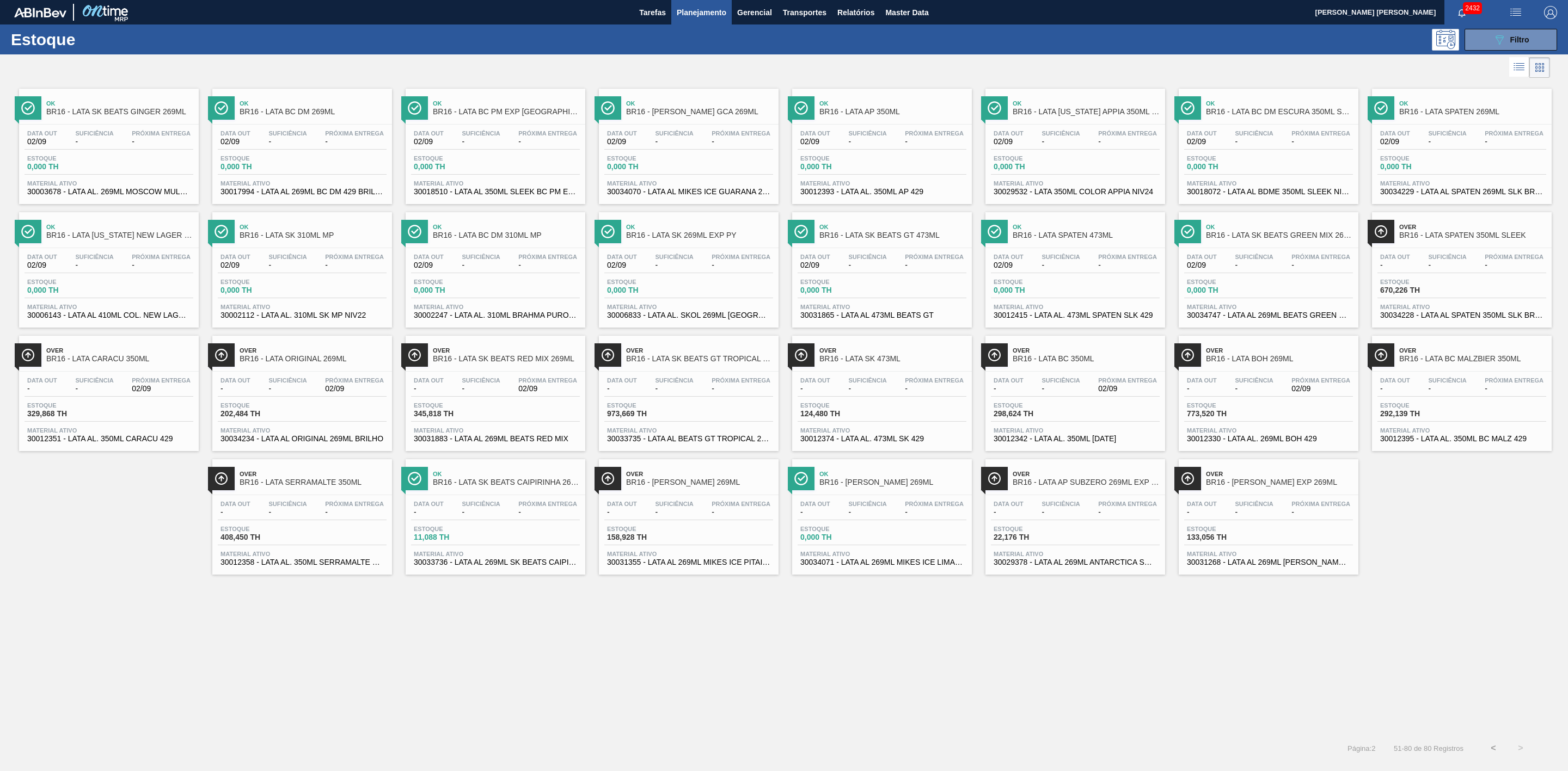
scroll to position [0, 0]
click at [1278, 363] on span "BR16 - LATA BOH 269ML" at bounding box center [1279, 358] width 147 height 8
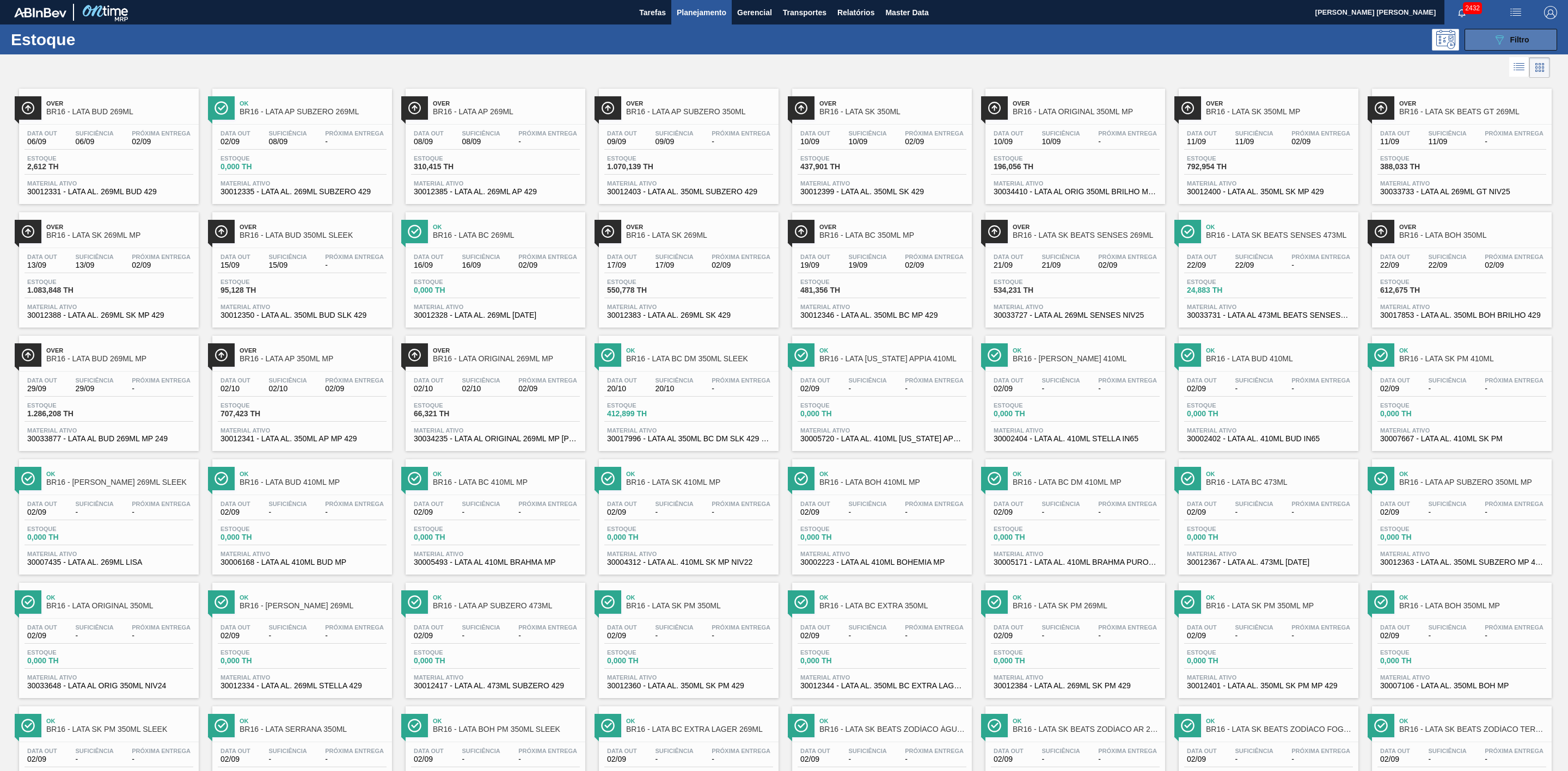
click at [1483, 39] on button "089F7B8B-B2A5-4AFE-B5C0-19BA573D28AC Filtro" at bounding box center [1511, 39] width 93 height 22
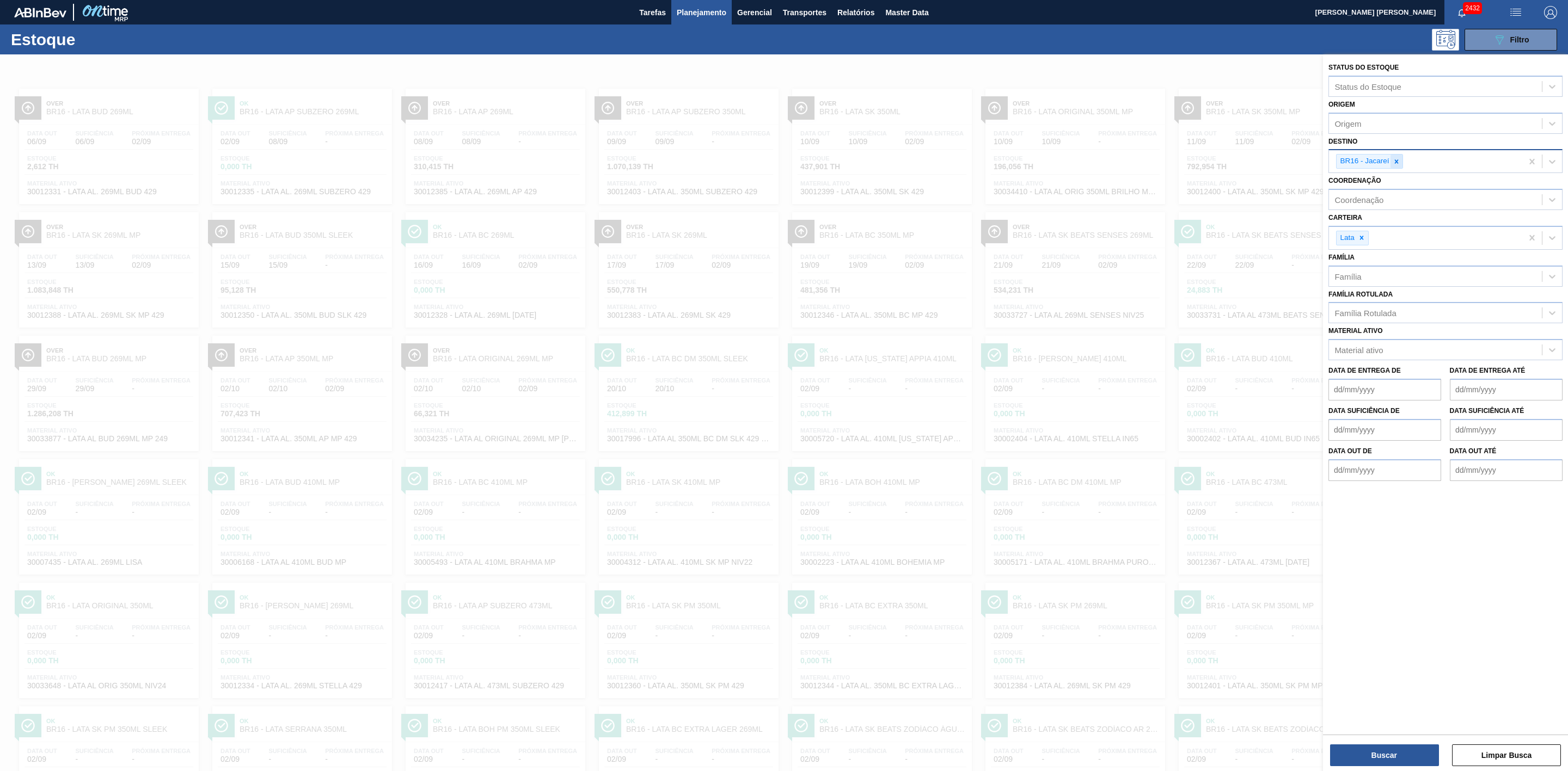
click at [1397, 163] on icon at bounding box center [1396, 162] width 8 height 8
type input "19"
click at [1387, 181] on div "BR19 - Nova Rio" at bounding box center [1446, 187] width 234 height 20
click at [1391, 751] on button "Buscar" at bounding box center [1385, 755] width 109 height 22
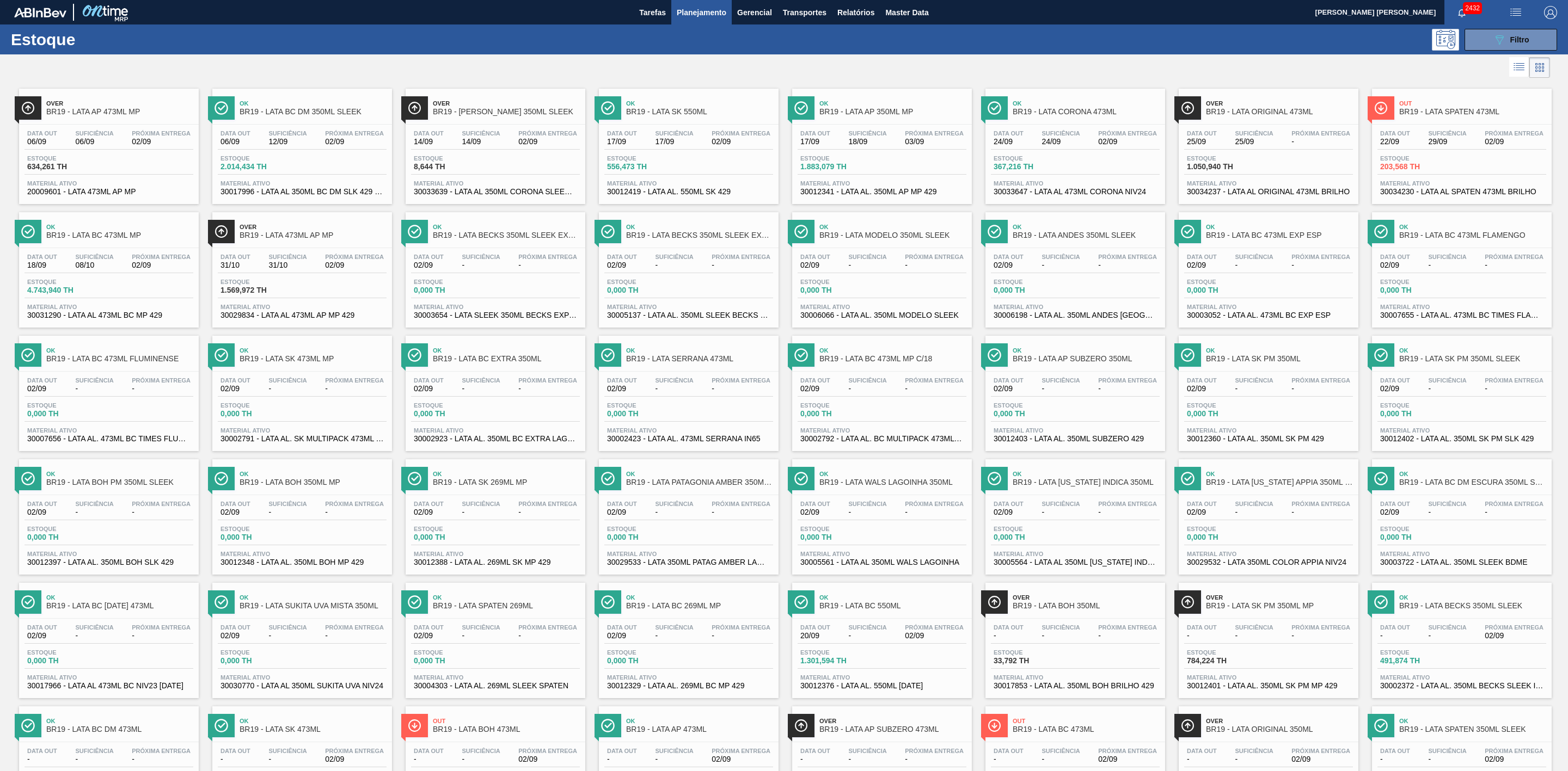
click at [69, 107] on span "Over" at bounding box center [119, 103] width 147 height 6
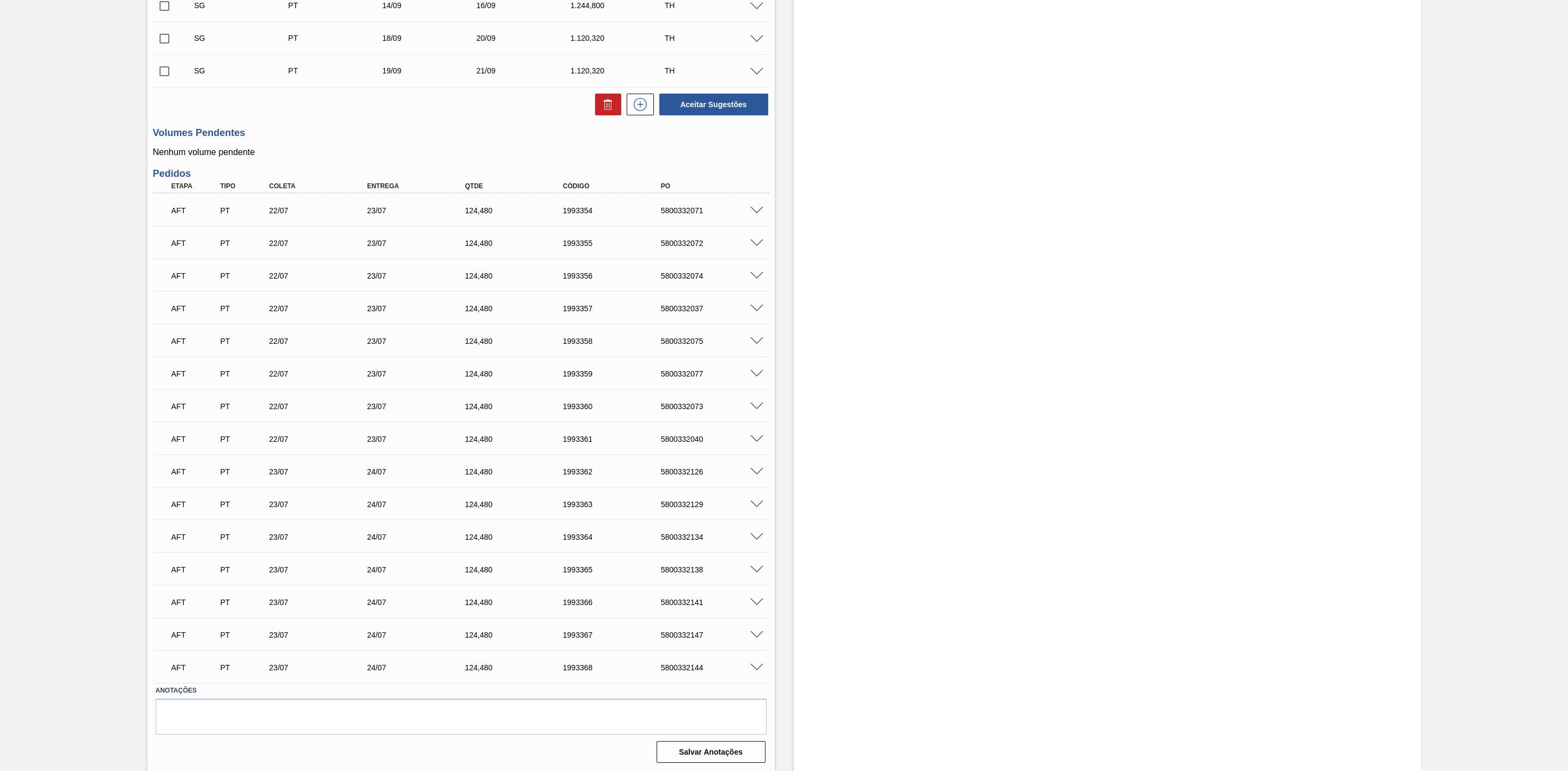
scroll to position [368, 0]
click at [757, 209] on span at bounding box center [757, 210] width 13 height 8
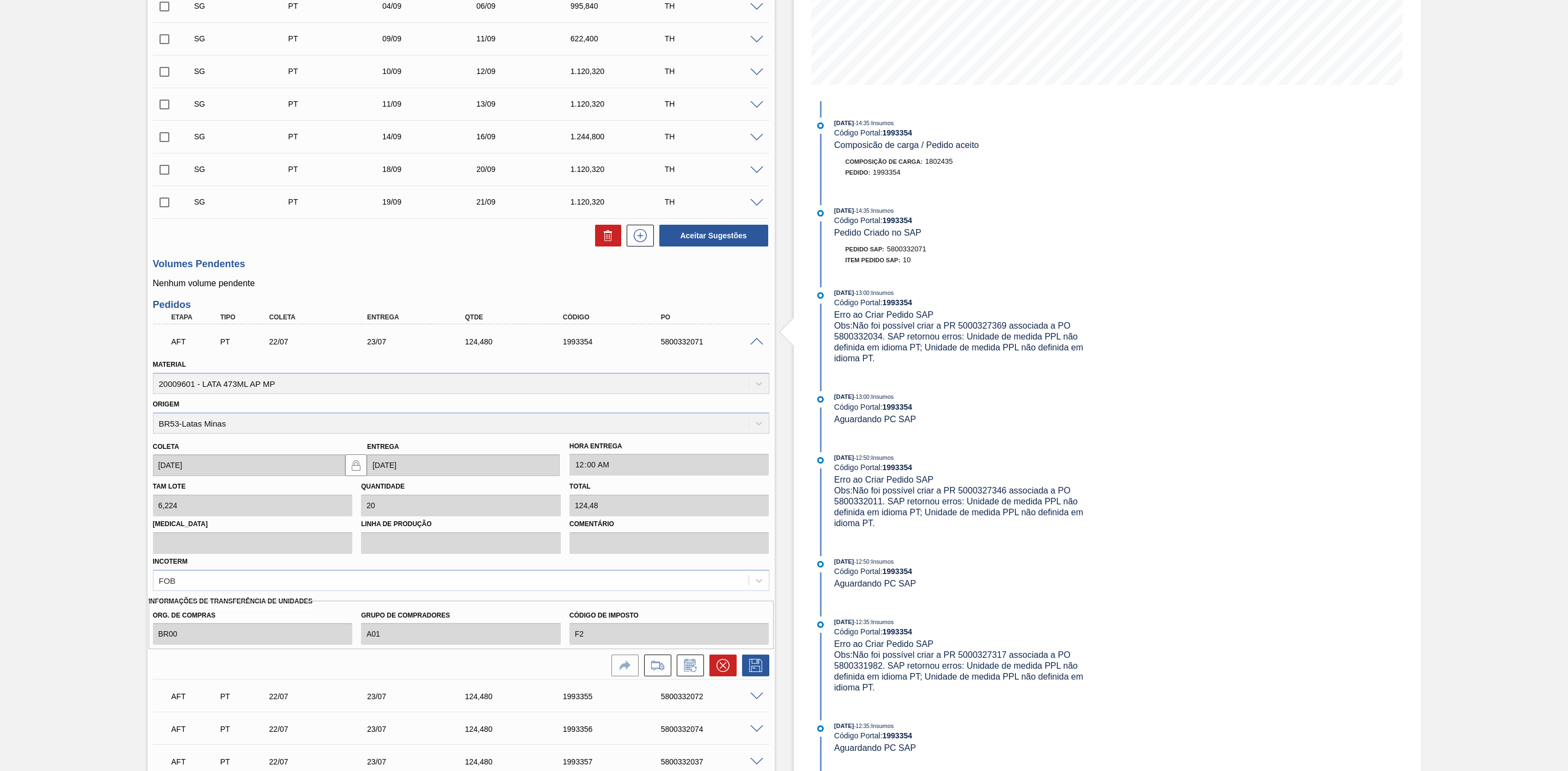
scroll to position [205, 0]
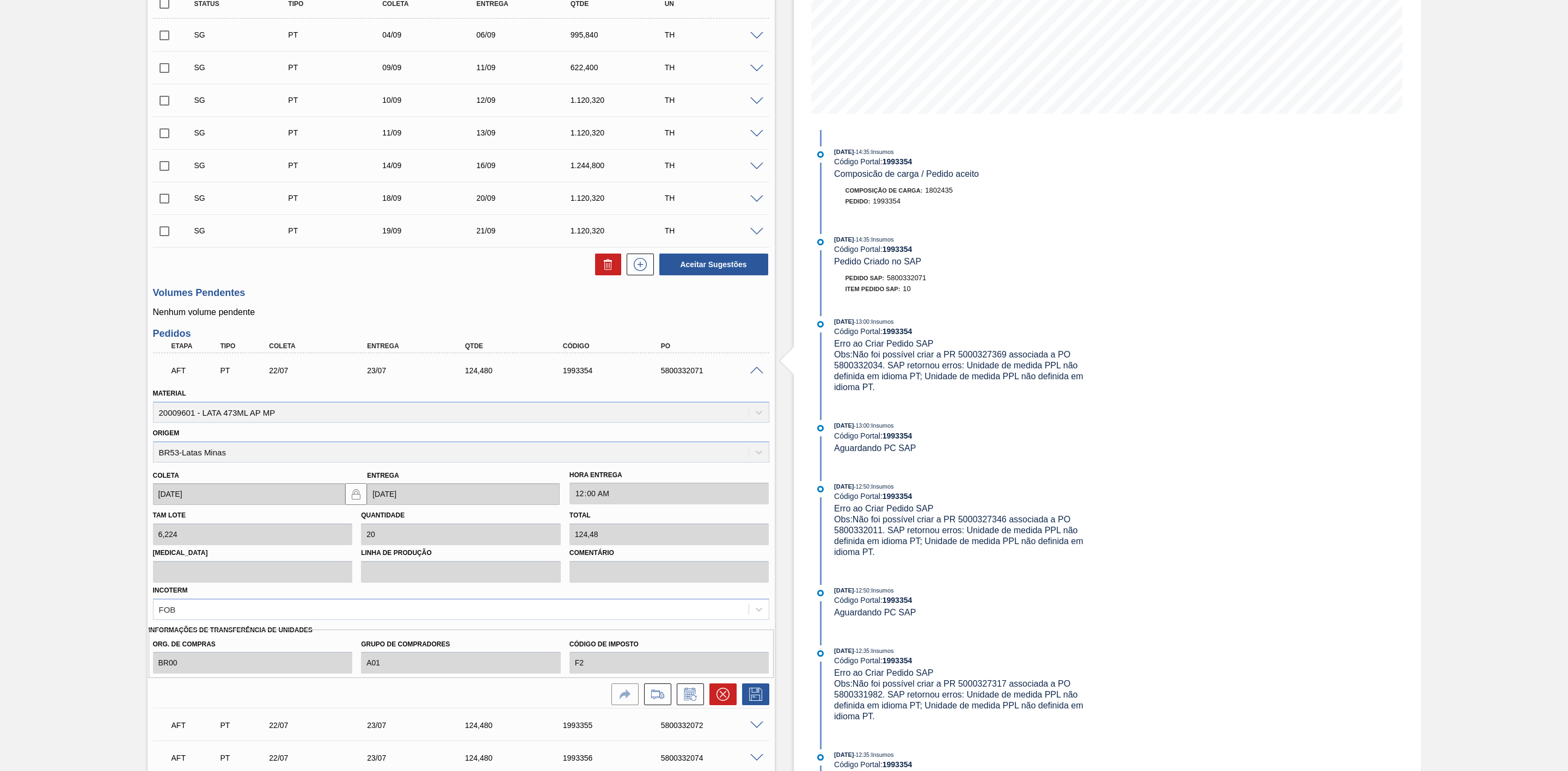
click at [758, 374] on span at bounding box center [757, 370] width 13 height 8
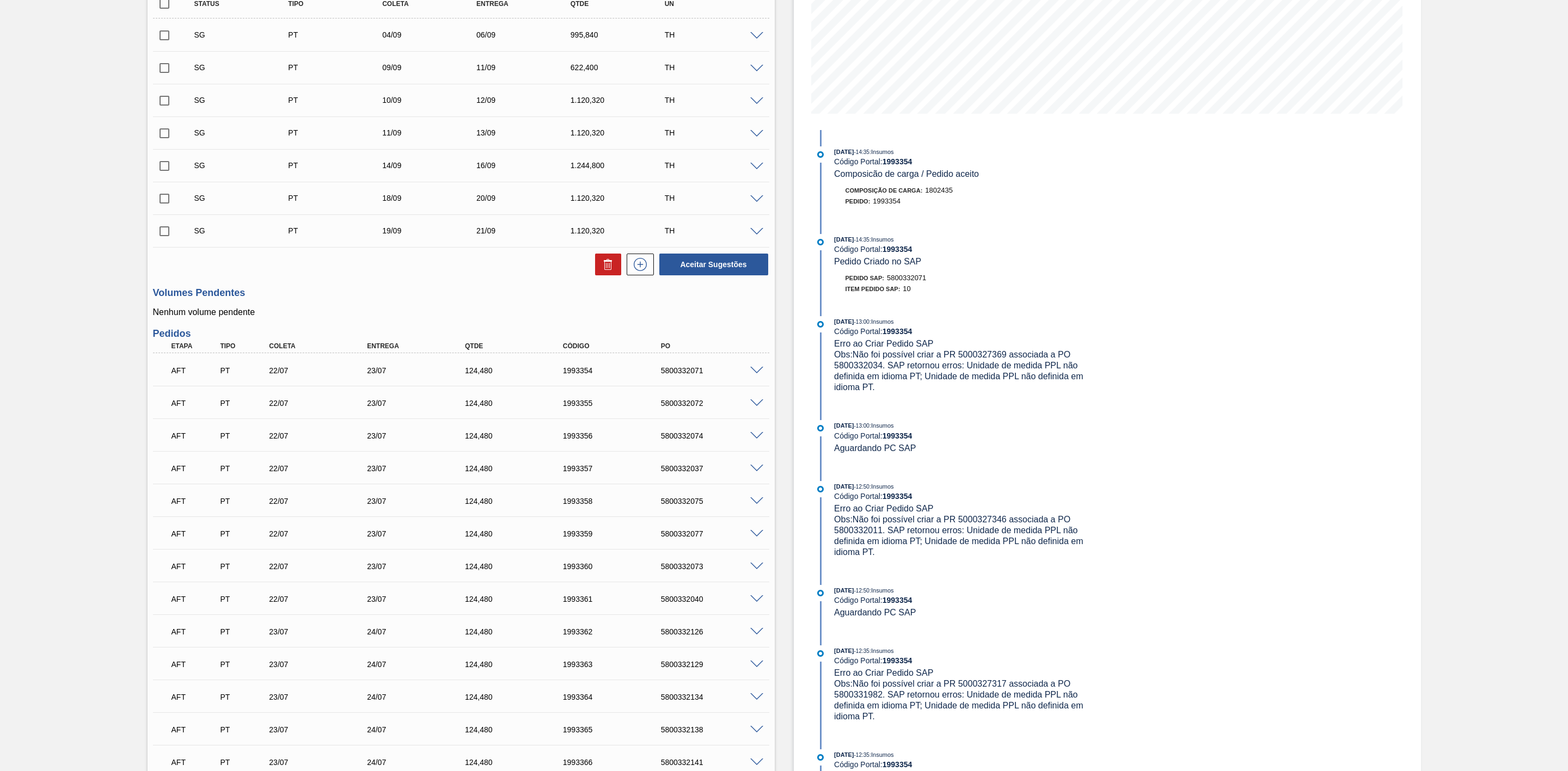
scroll to position [0, 0]
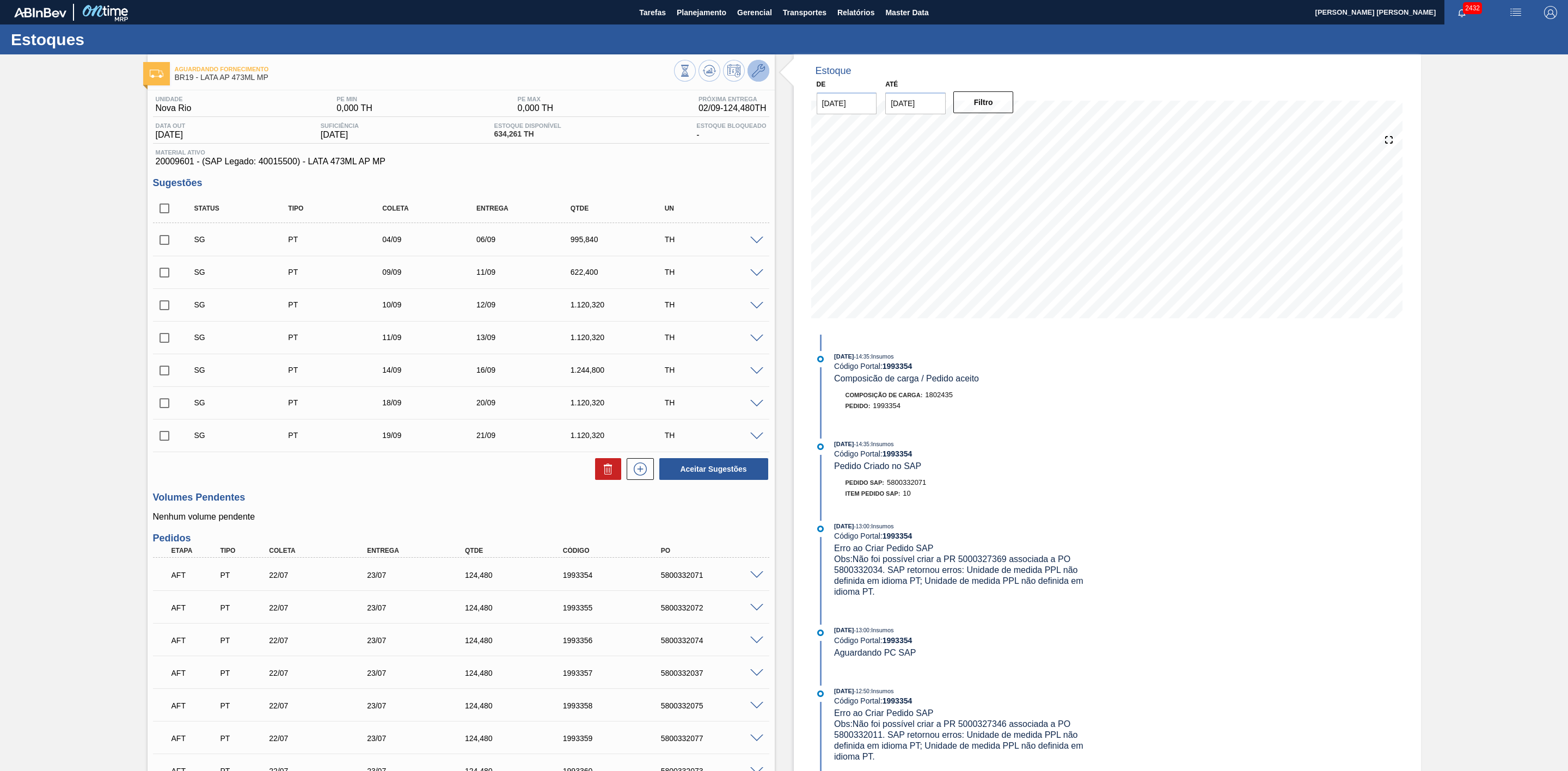
click at [759, 64] on icon at bounding box center [759, 70] width 13 height 13
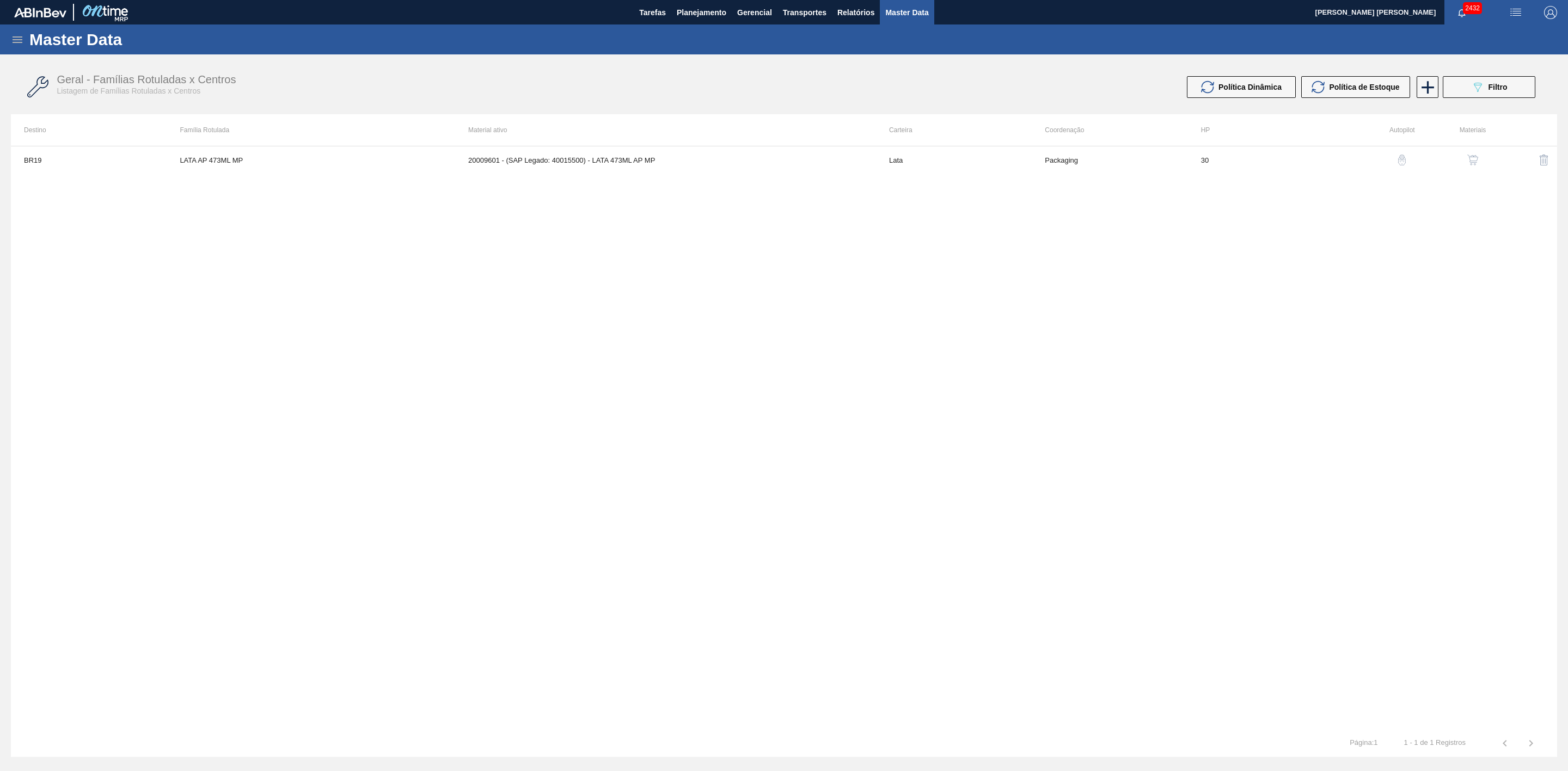
click at [1470, 162] on img "button" at bounding box center [1472, 159] width 11 height 11
click at [1436, 96] on icon at bounding box center [1434, 86] width 22 height 22
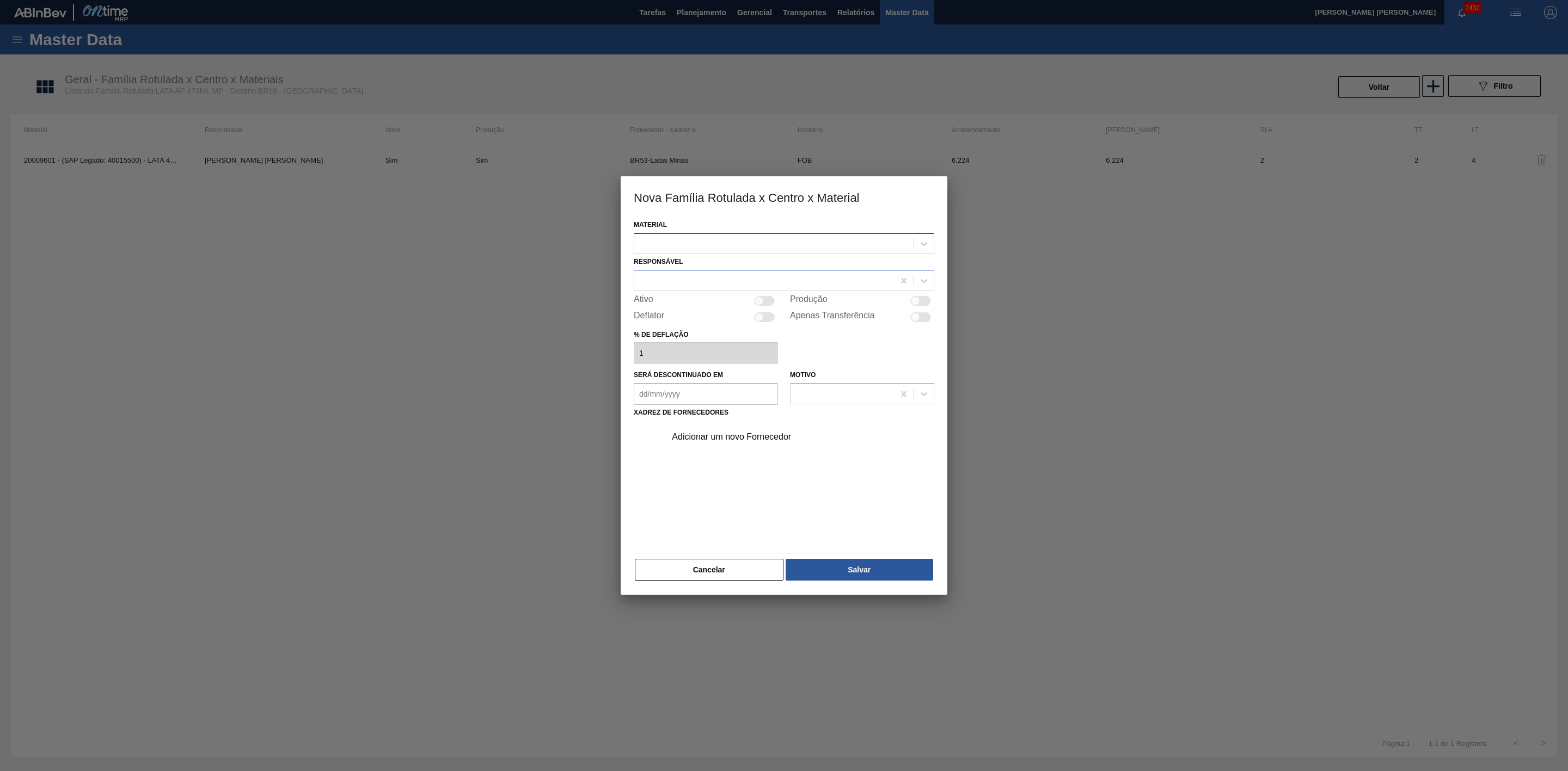
click at [782, 240] on div at bounding box center [774, 243] width 279 height 16
click at [1083, 341] on div at bounding box center [784, 386] width 1568 height 771
click at [715, 572] on button "Cancelar" at bounding box center [709, 570] width 149 height 22
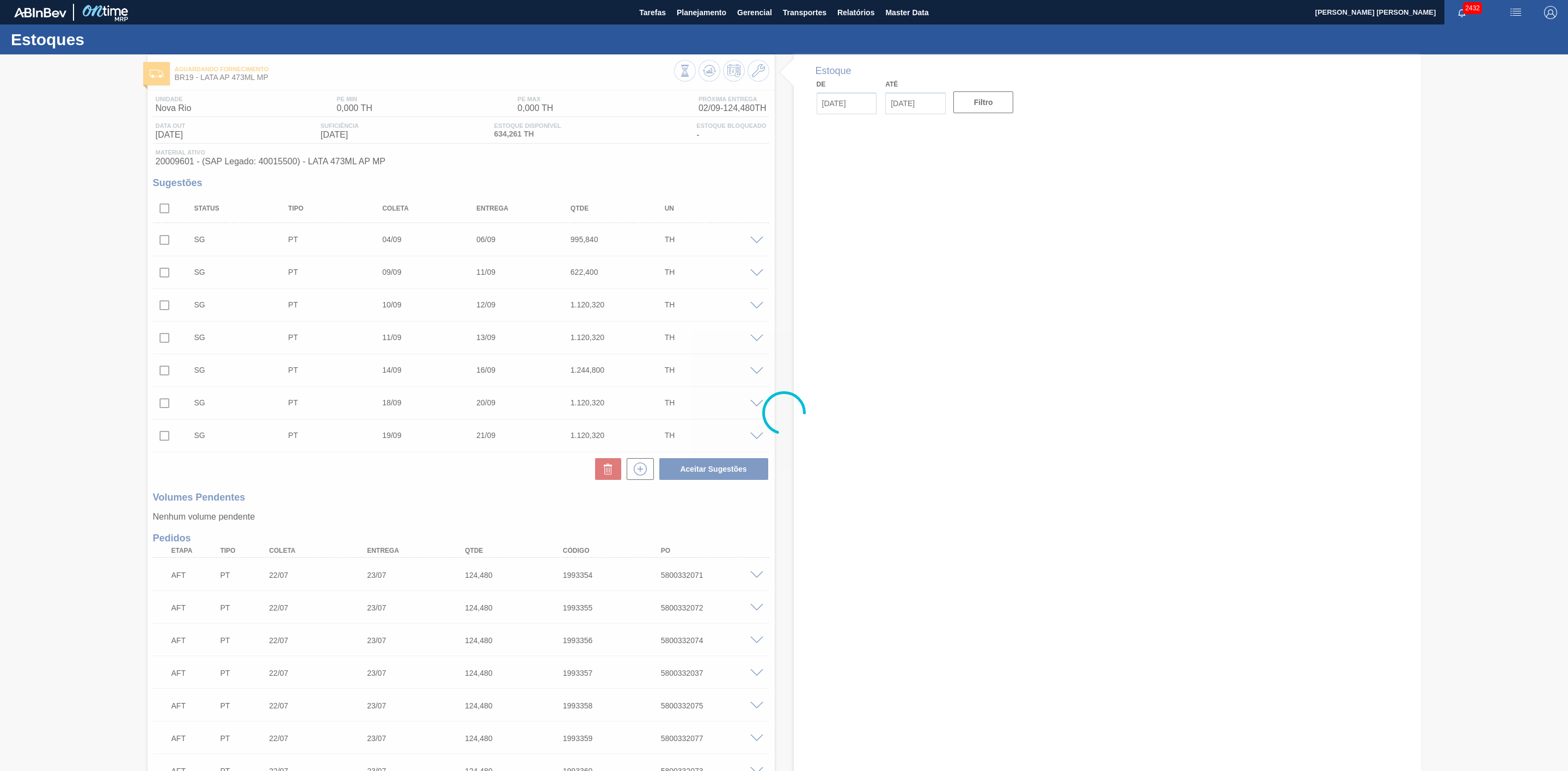
type input "[DATE]"
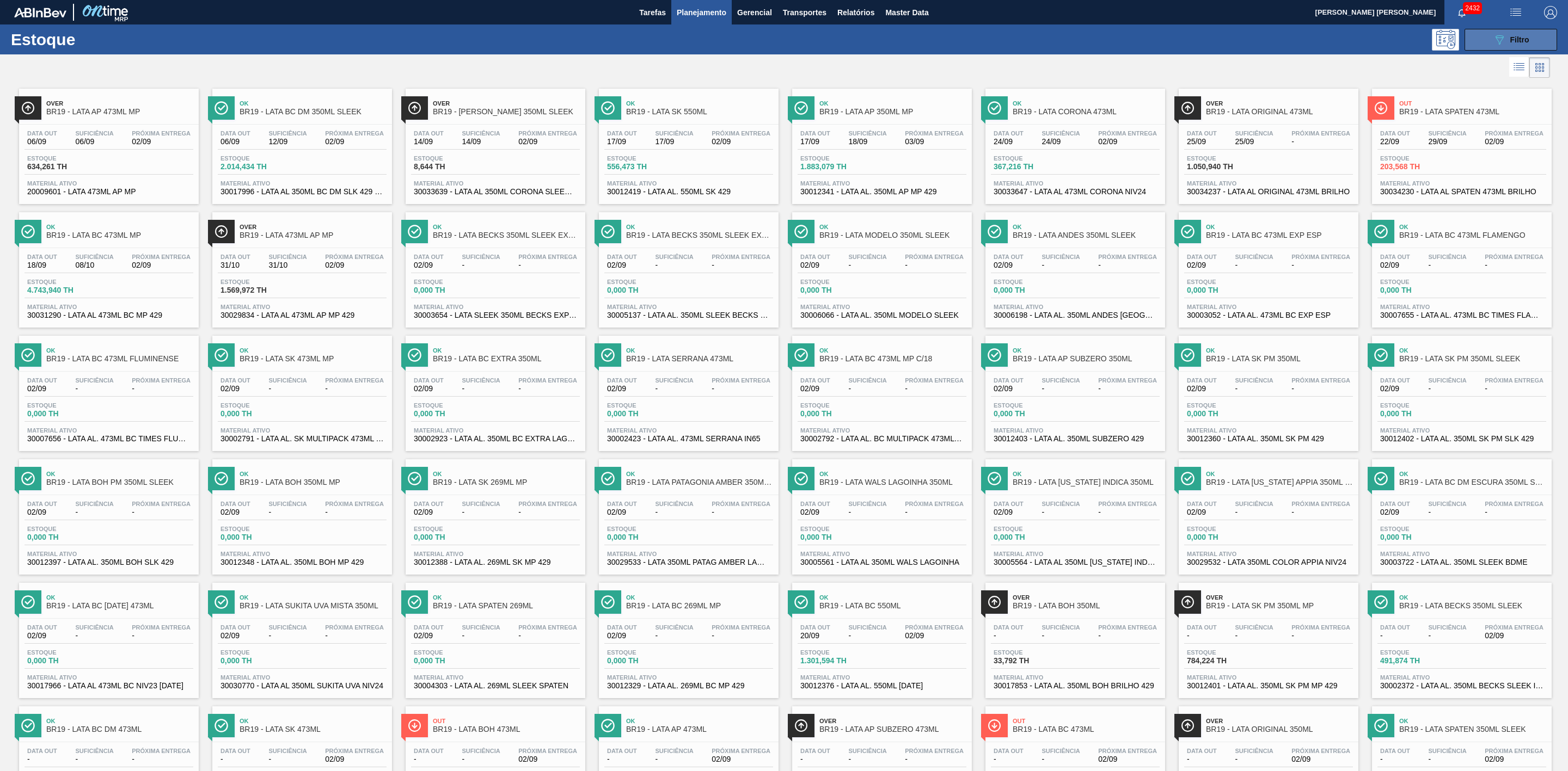
click at [1489, 33] on button "089F7B8B-B2A5-4AFE-B5C0-19BA573D28AC Filtro" at bounding box center [1511, 39] width 93 height 22
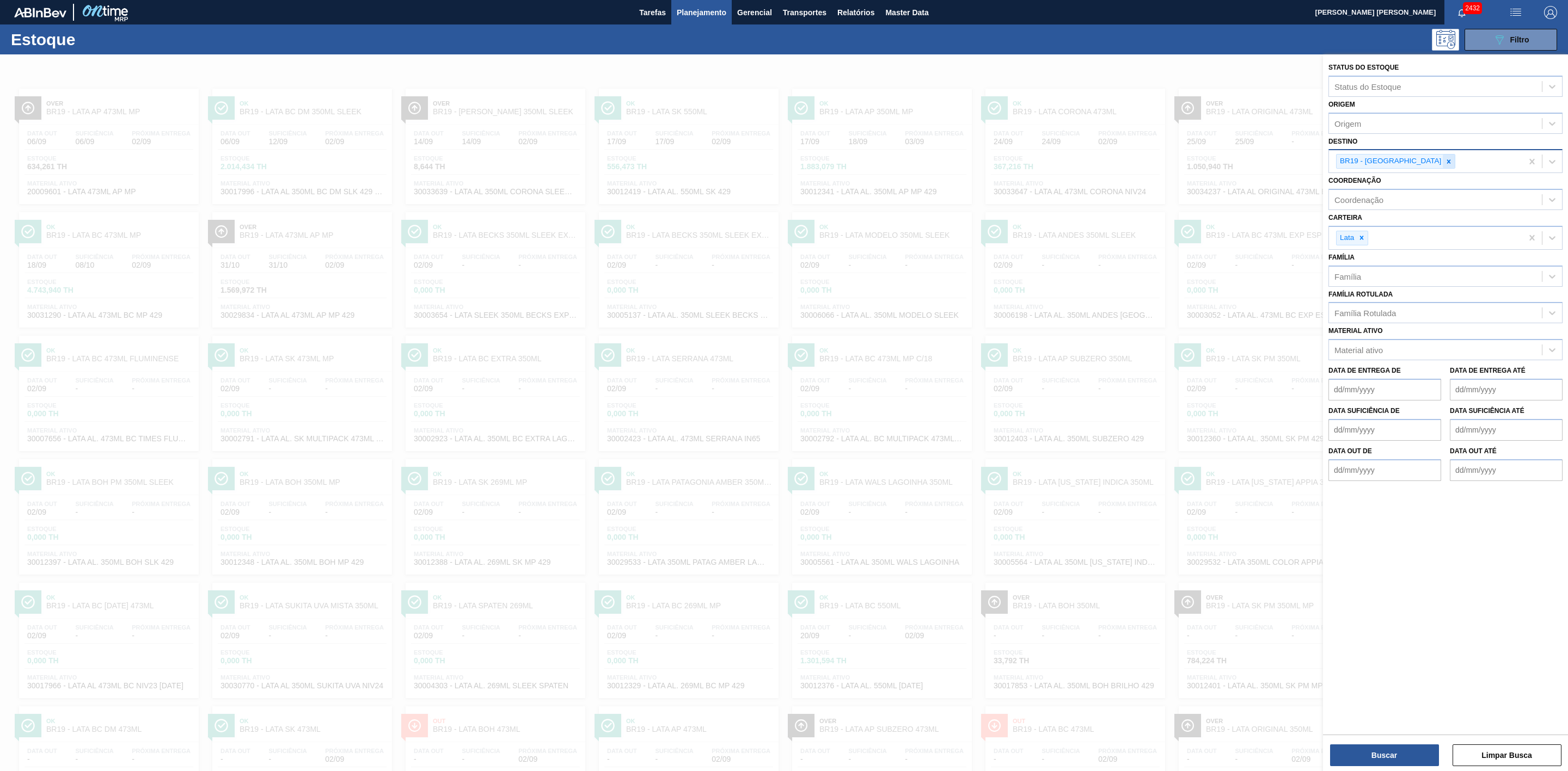
click at [1445, 162] on icon at bounding box center [1449, 162] width 8 height 8
type input "05"
click at [1381, 202] on div "BR05 - Cuiabá" at bounding box center [1446, 207] width 234 height 20
click at [1393, 752] on button "Buscar" at bounding box center [1385, 755] width 109 height 22
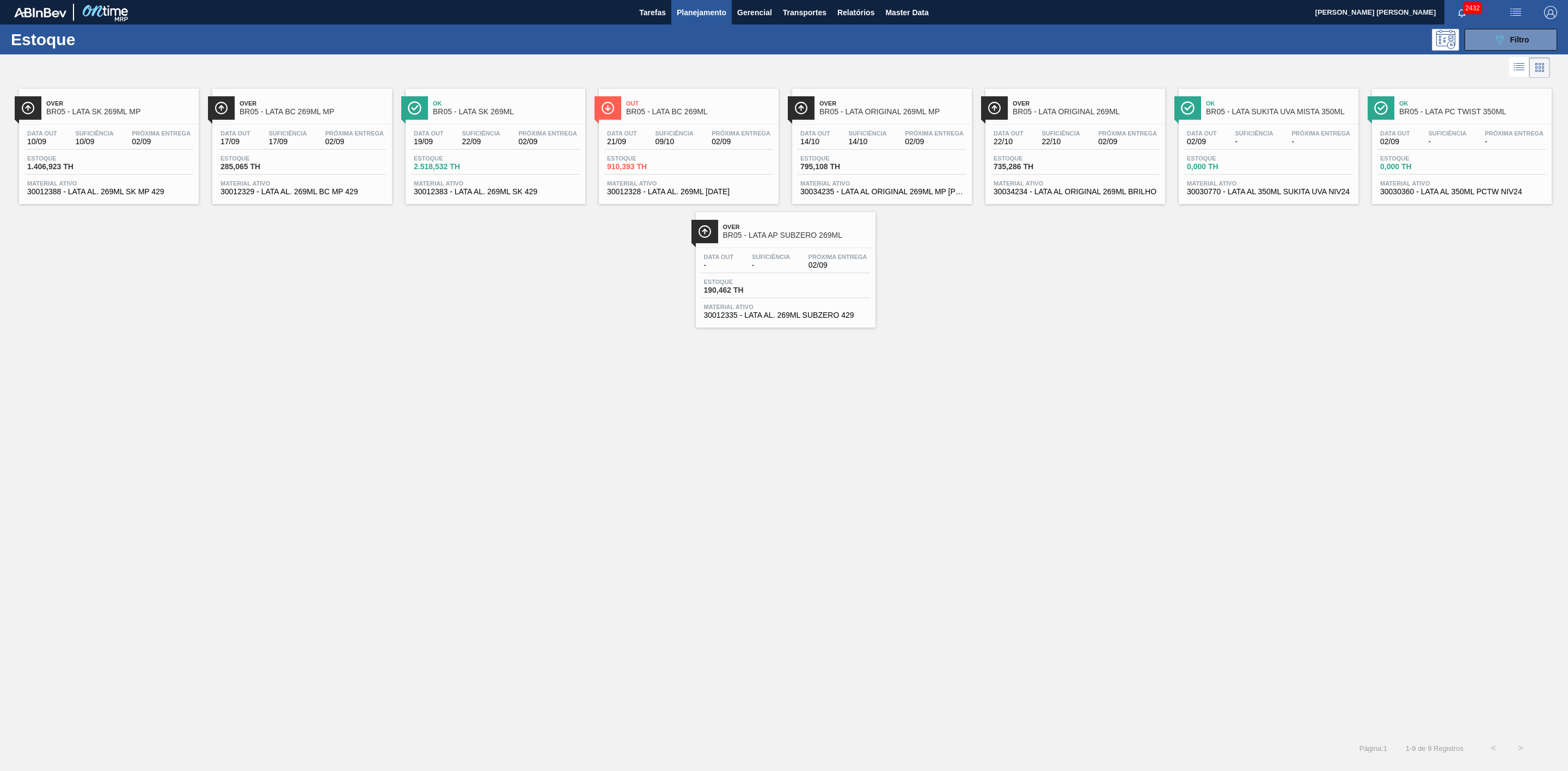
click at [139, 107] on span "Over" at bounding box center [119, 103] width 147 height 6
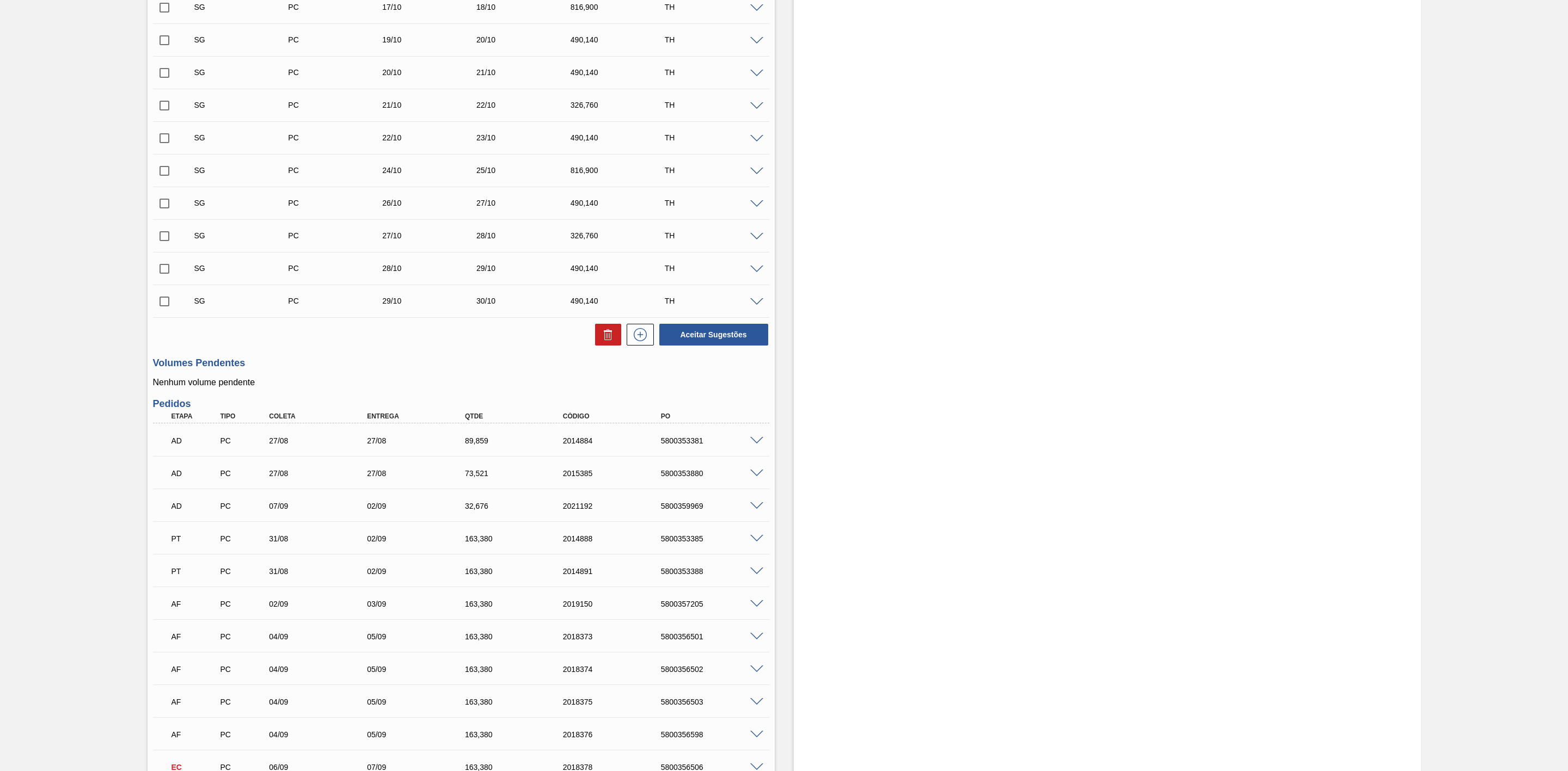
scroll to position [816, 0]
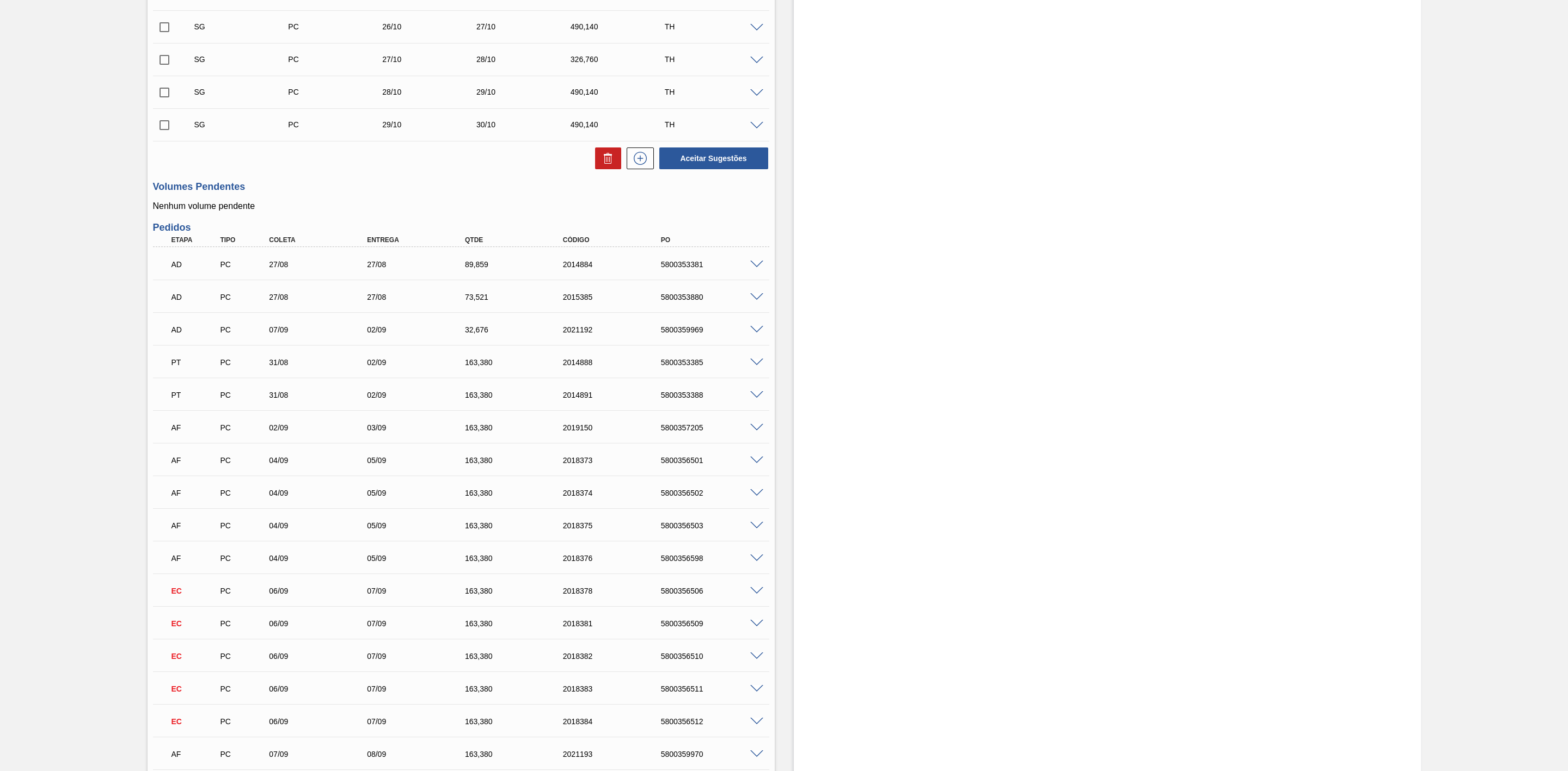
click at [758, 464] on span at bounding box center [757, 460] width 13 height 8
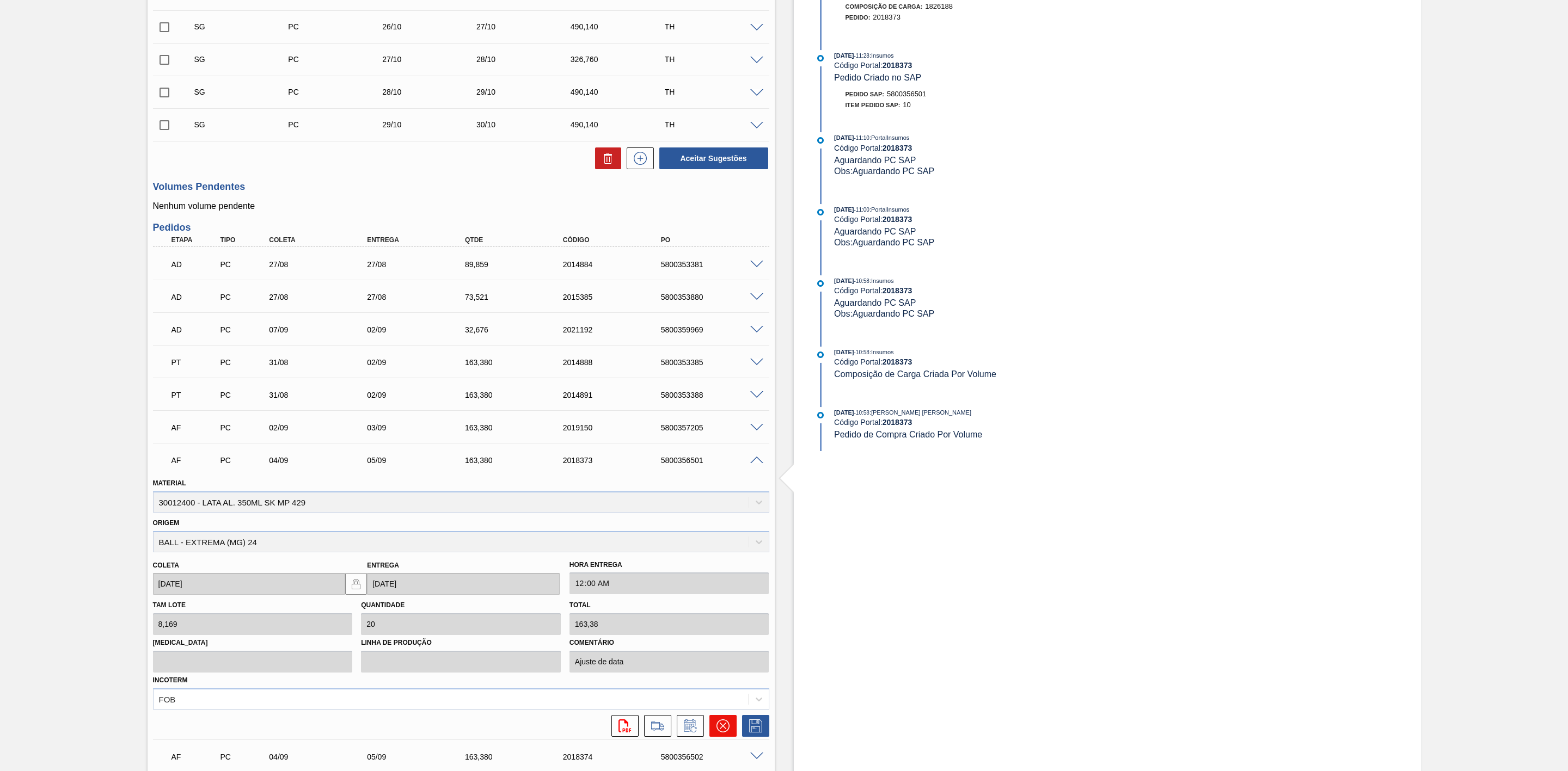
click at [720, 726] on icon at bounding box center [723, 726] width 13 height 13
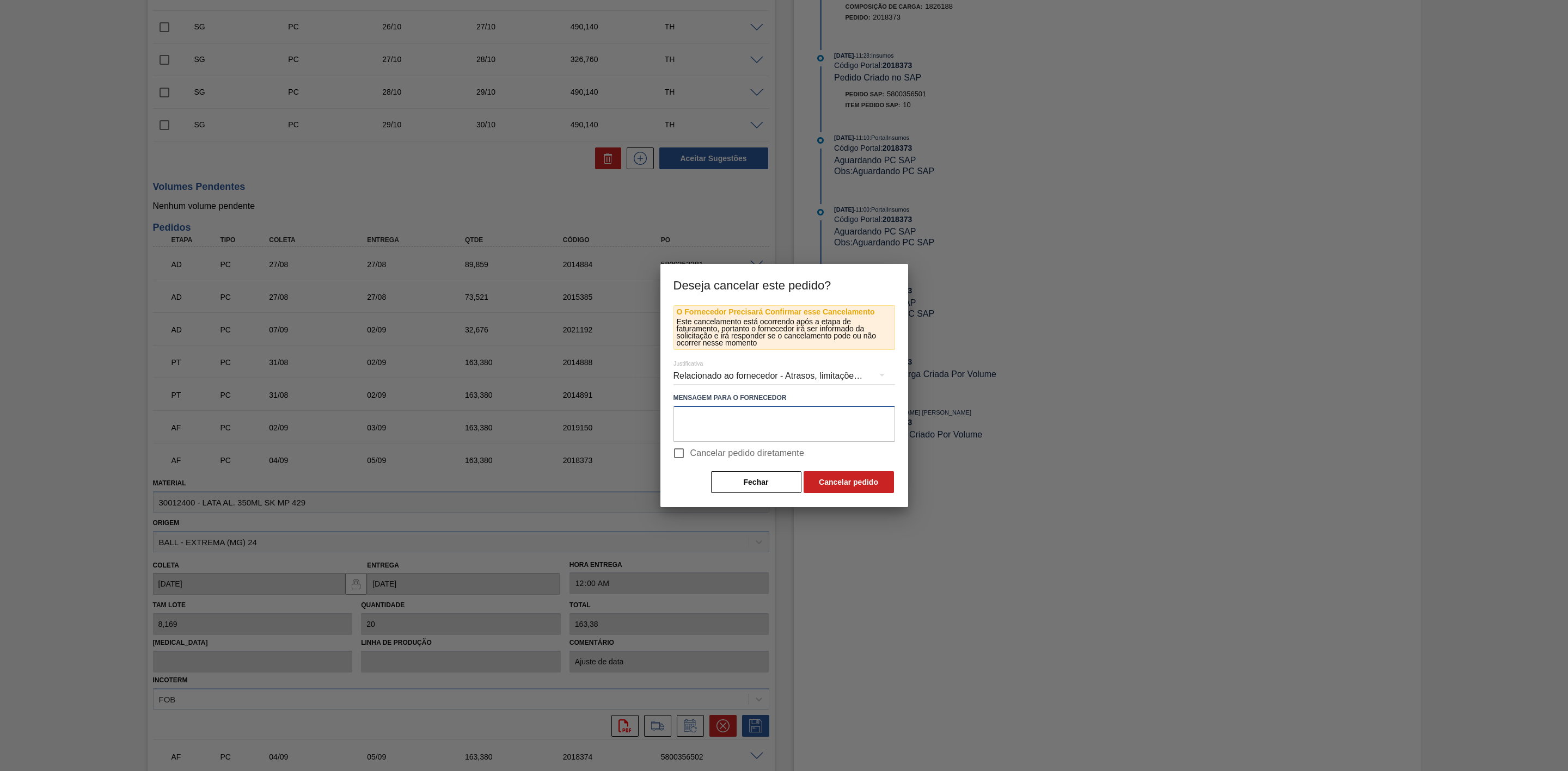
click at [722, 426] on textarea at bounding box center [784, 424] width 222 height 36
paste textarea "30012393"
drag, startPoint x: 677, startPoint y: 424, endPoint x: 626, endPoint y: 424, distance: 51.0
click at [626, 424] on div "Deseja cancelar este pedido? O Fornecedor Precisará Confirmar esse Cancelamento…" at bounding box center [784, 386] width 1568 height 771
drag, startPoint x: 868, startPoint y: 420, endPoint x: 651, endPoint y: 426, distance: 217.1
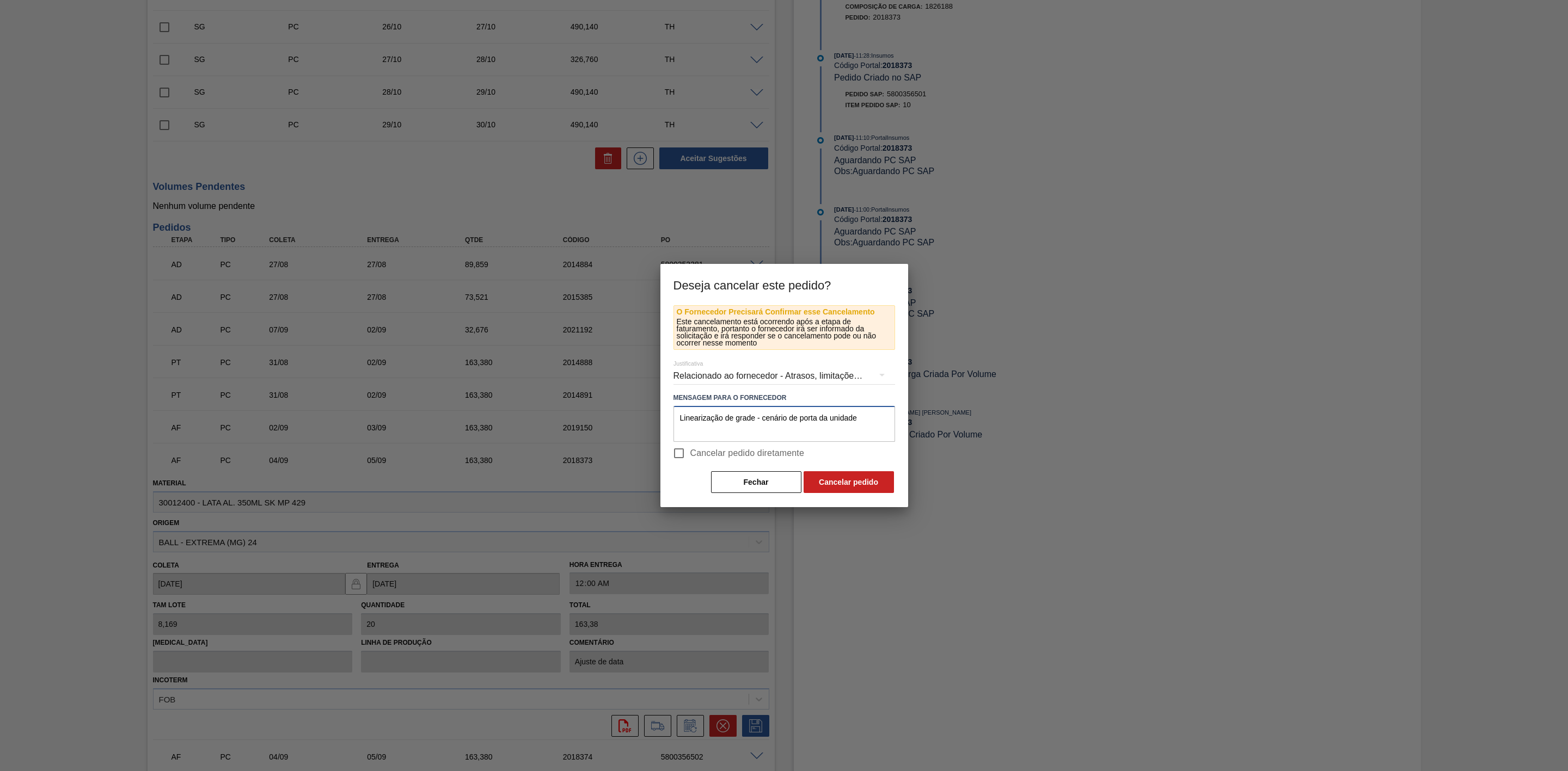
click at [651, 426] on div "Deseja cancelar este pedido? O Fornecedor Precisará Confirmar esse Cancelamento…" at bounding box center [784, 386] width 1568 height 771
type textarea "Linearização de grade - cenário de porta da unidade"
click at [864, 480] on button "Cancelar pedido" at bounding box center [849, 482] width 91 height 22
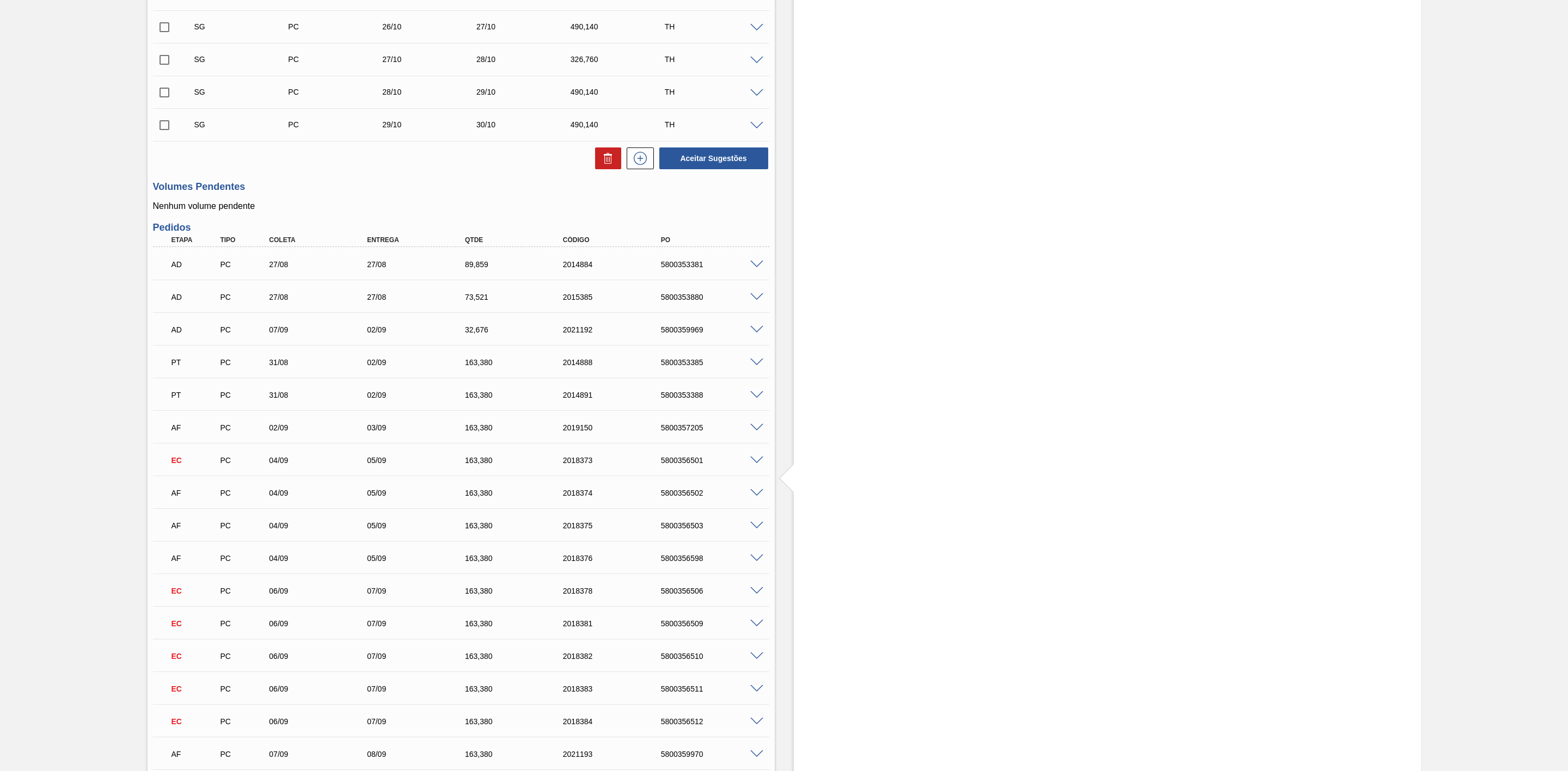
click at [755, 495] on span at bounding box center [757, 493] width 13 height 8
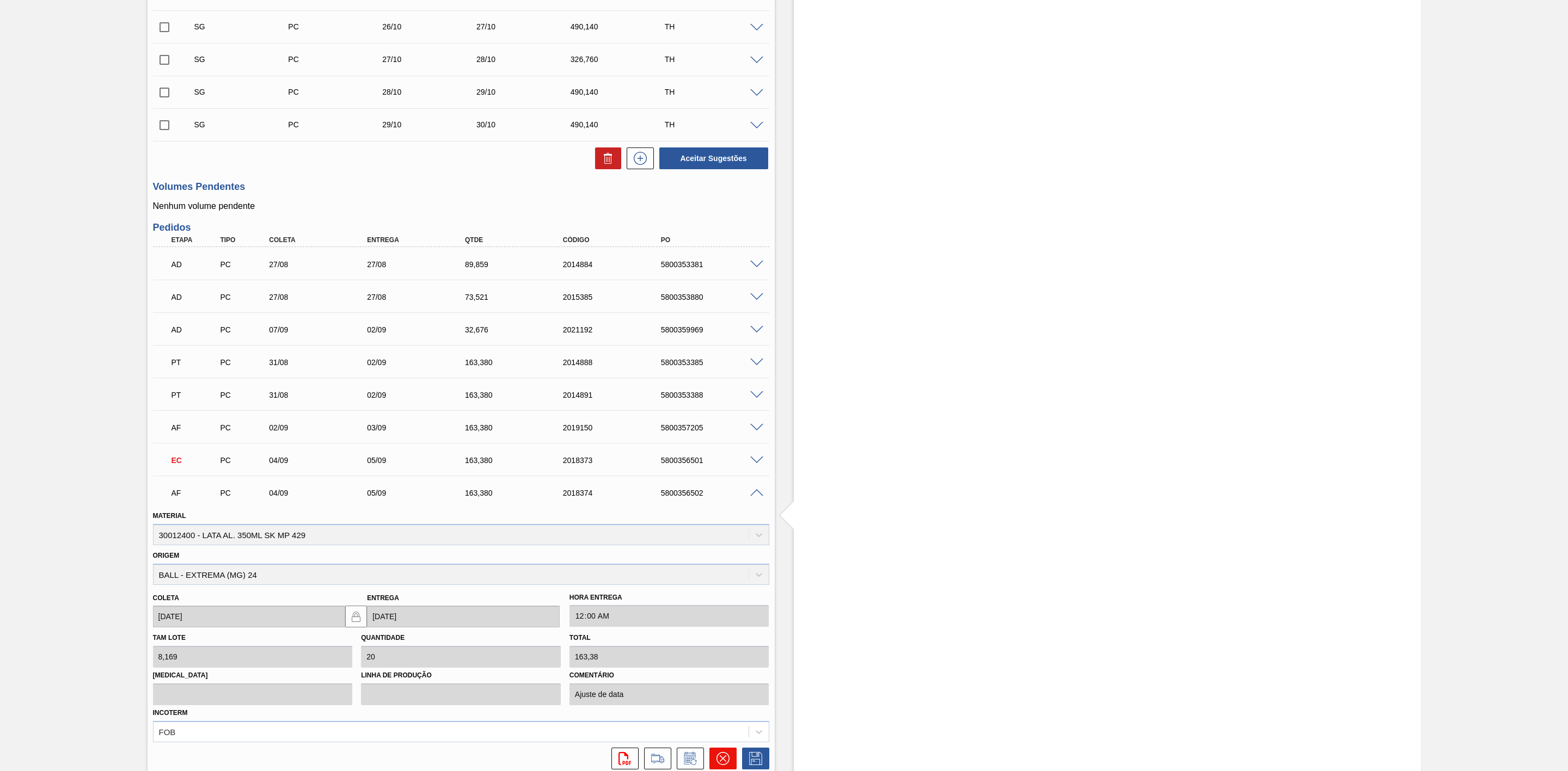
click at [723, 757] on icon at bounding box center [723, 759] width 13 height 13
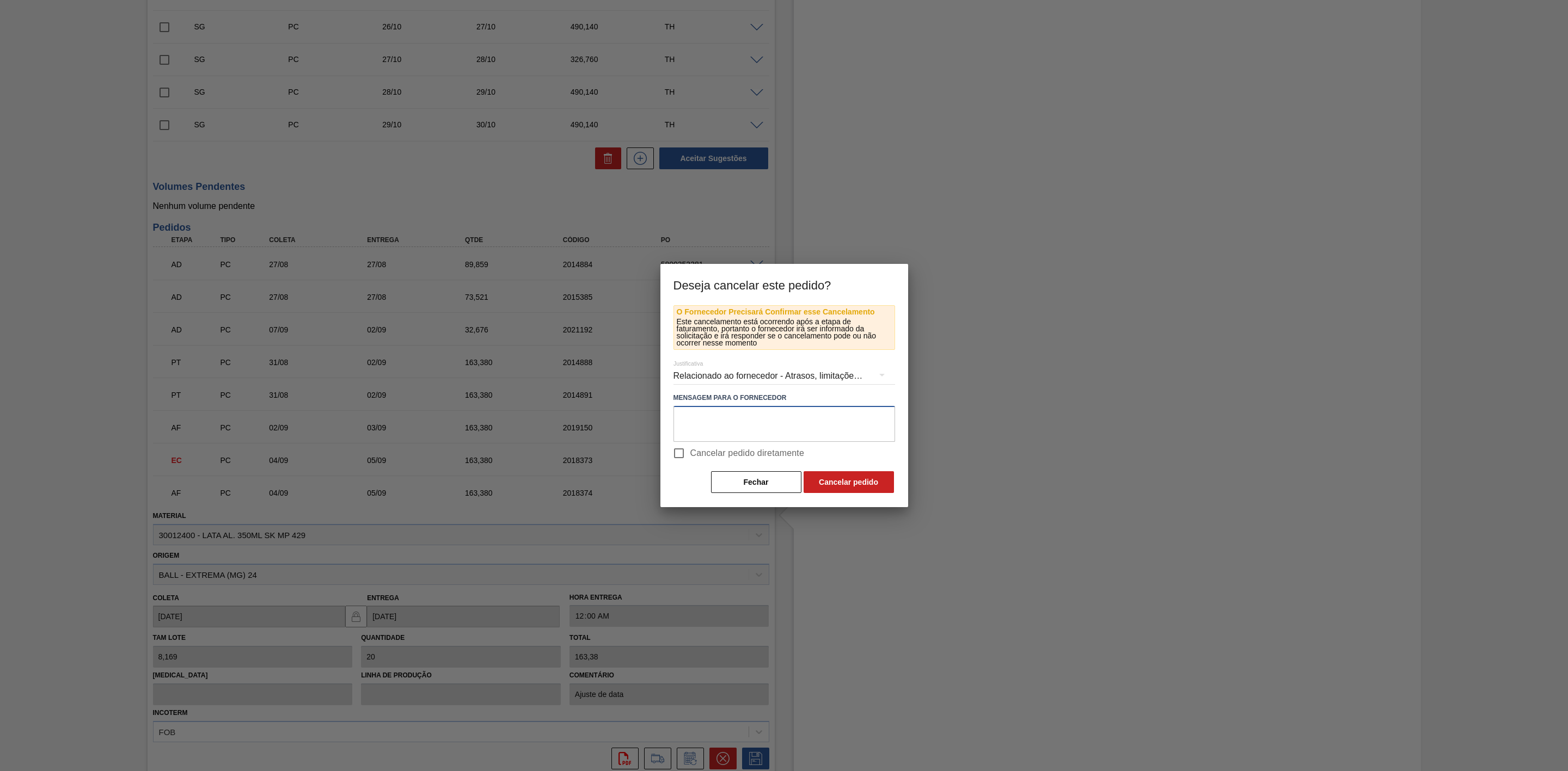
click at [764, 429] on textarea at bounding box center [784, 424] width 222 height 36
paste textarea "Linearização de grade - cenário de porta da unidade"
type textarea "Linearização de grade - cenário de porta da unidade"
click at [859, 479] on button "Cancelar pedido" at bounding box center [849, 482] width 91 height 22
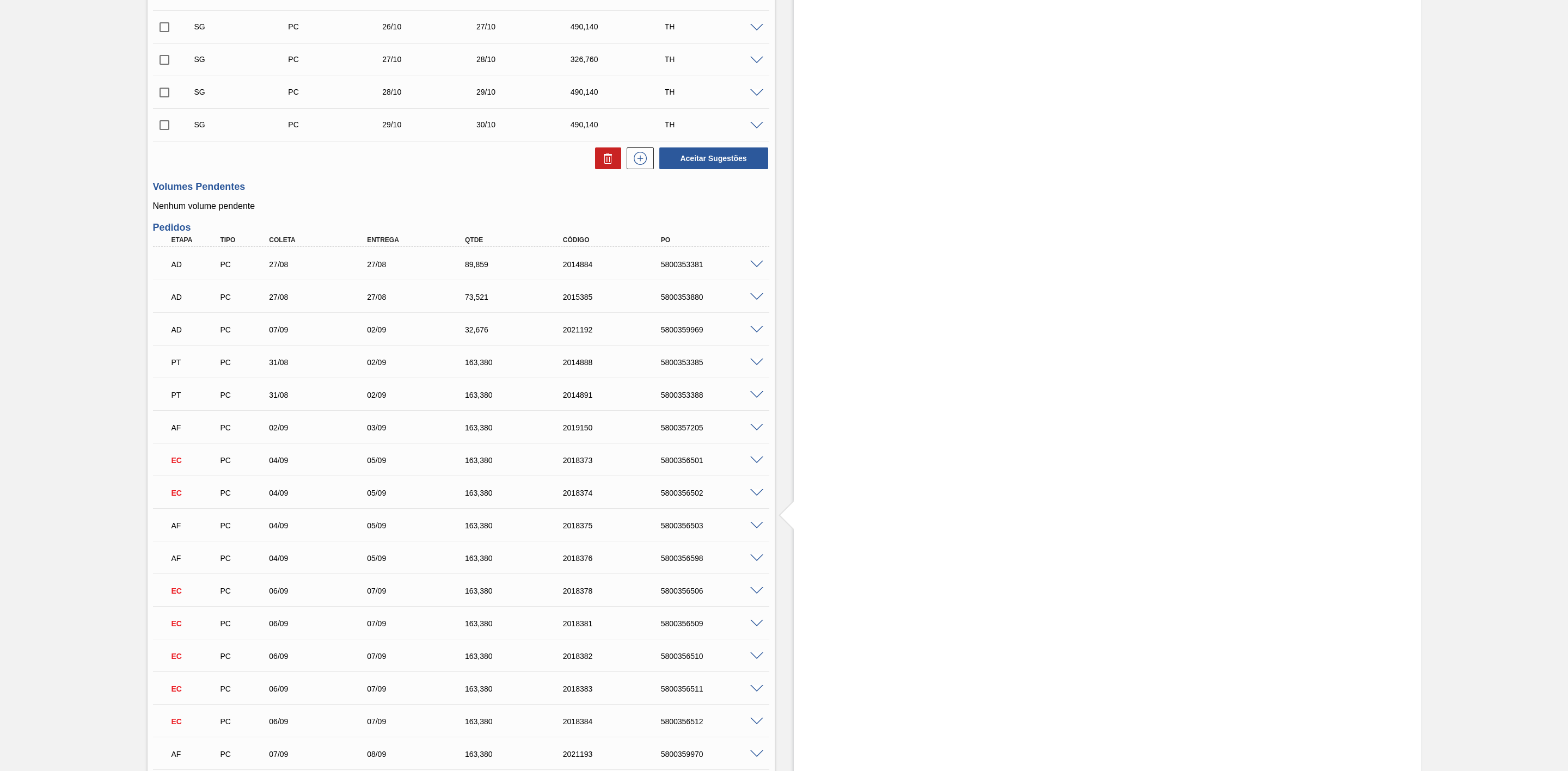
click at [755, 529] on span at bounding box center [757, 525] width 13 height 8
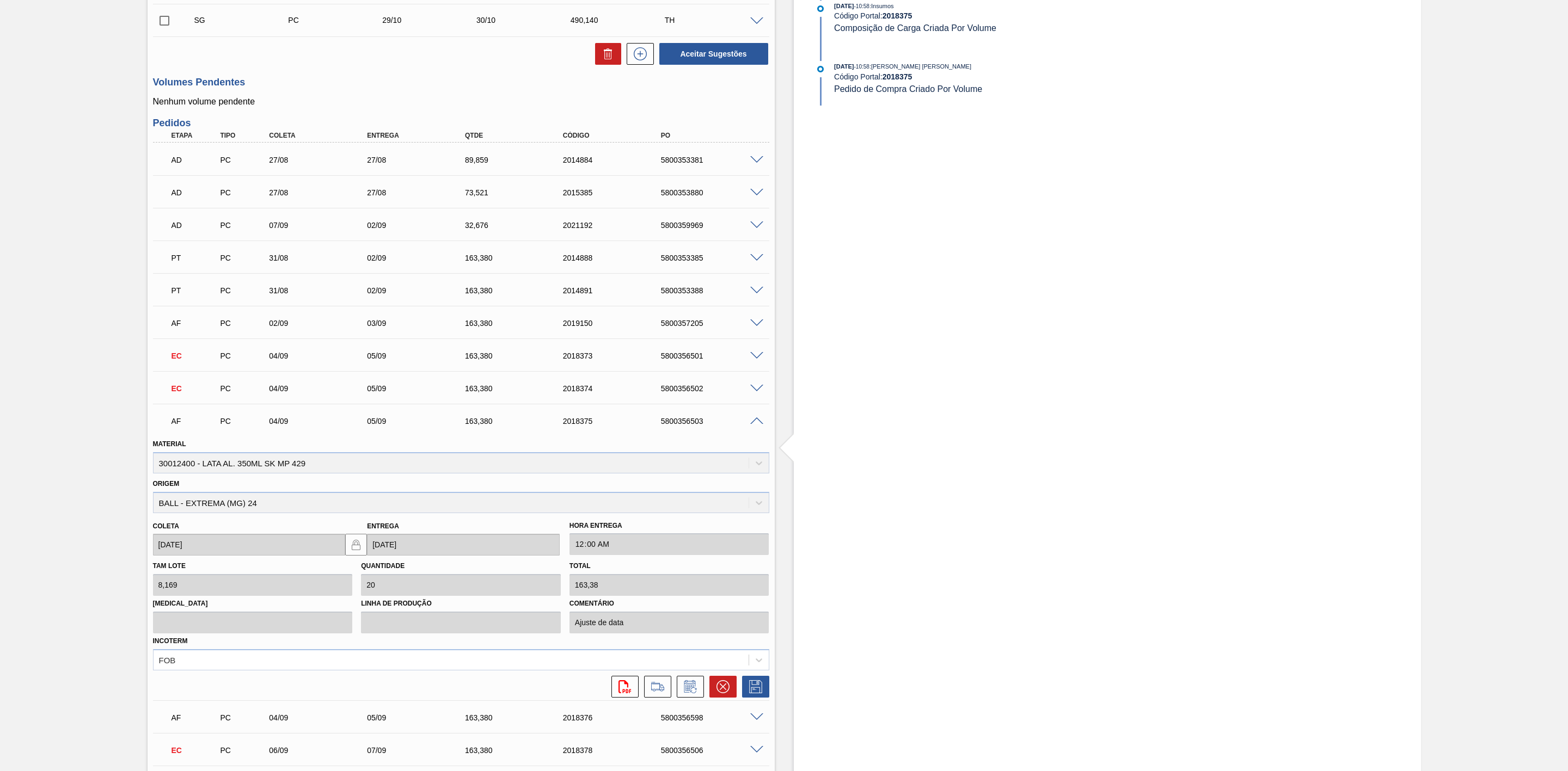
scroll to position [1061, 0]
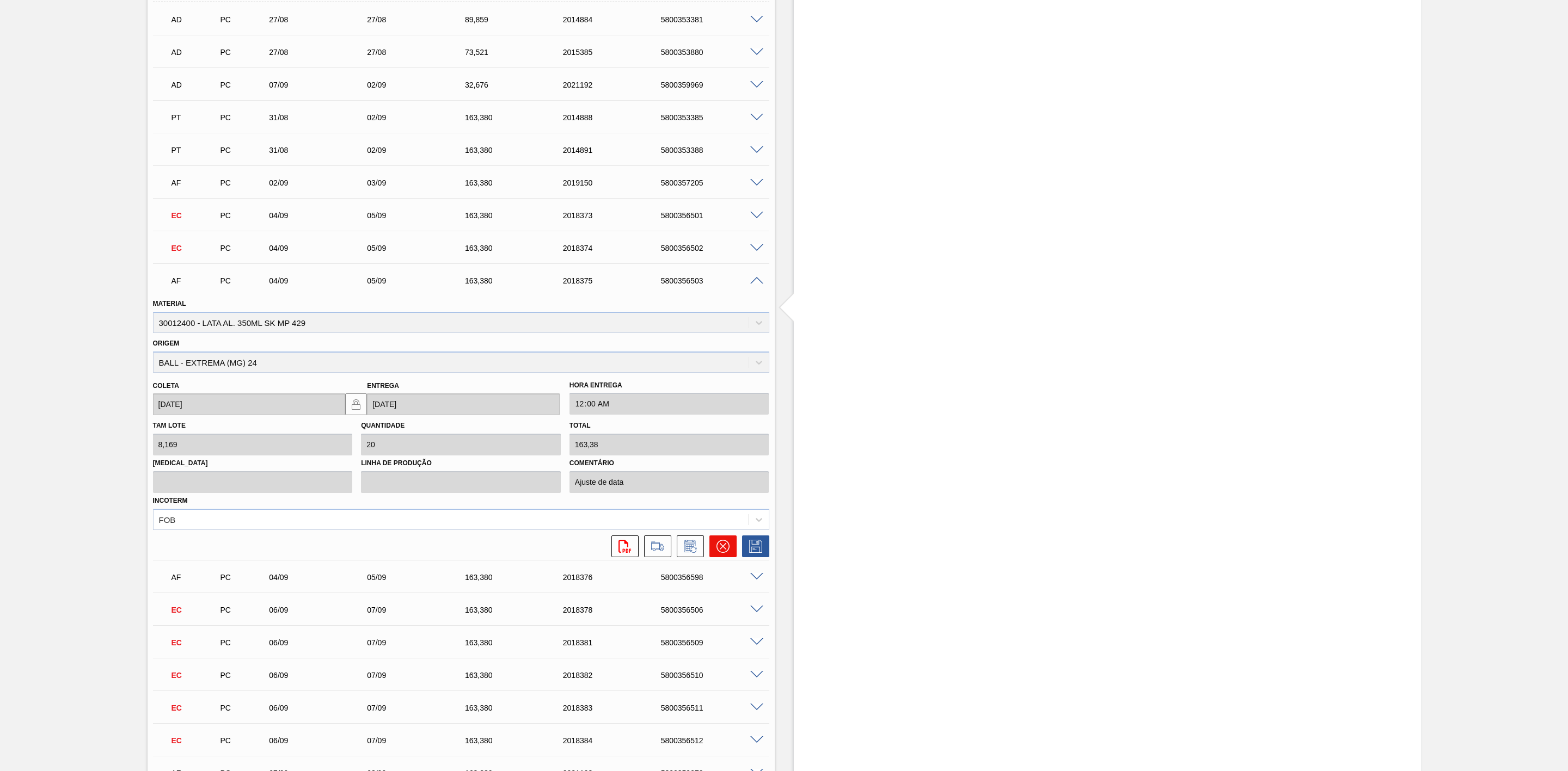
click at [729, 551] on button at bounding box center [723, 546] width 27 height 22
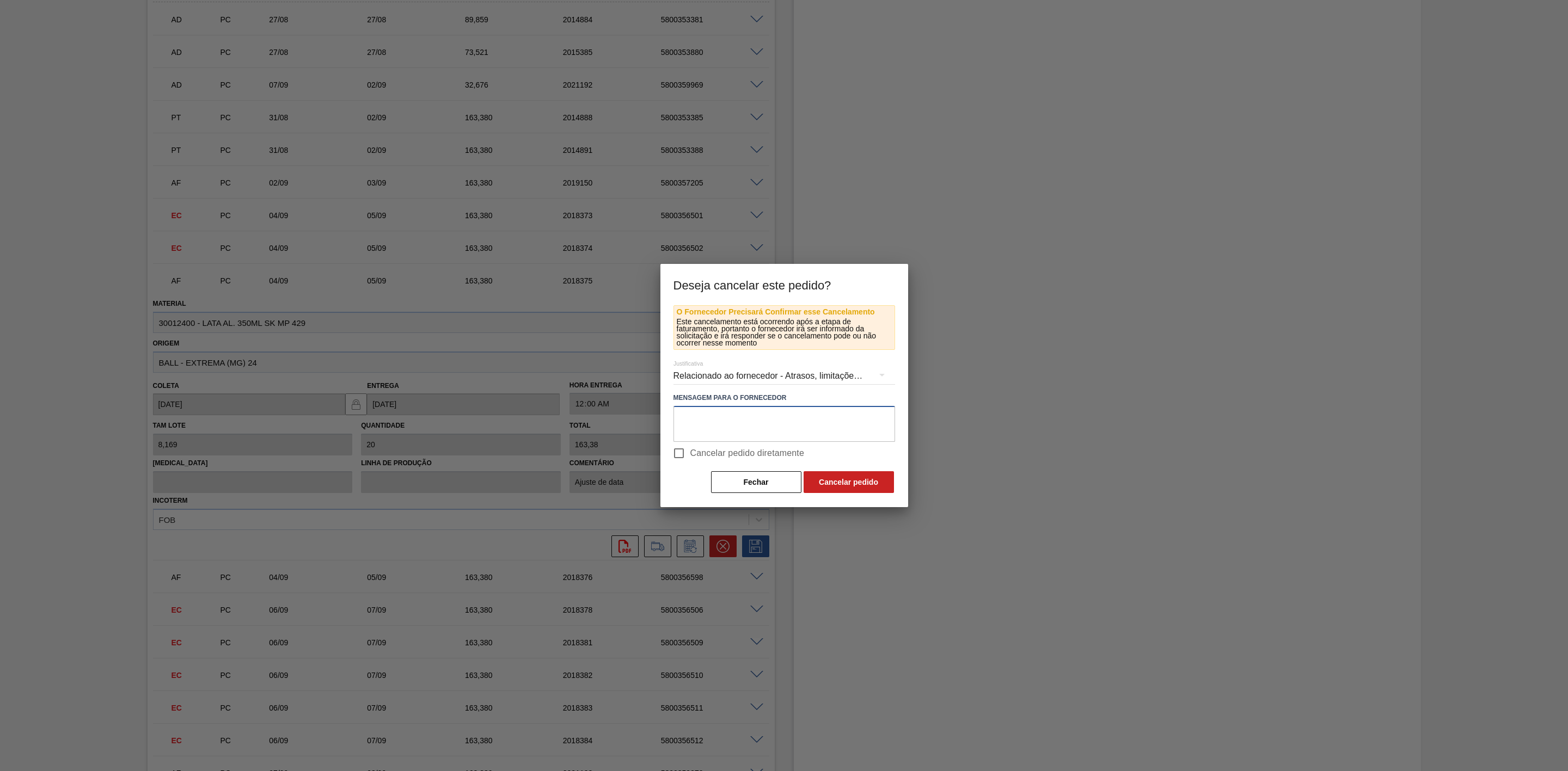
click at [774, 422] on textarea at bounding box center [784, 424] width 222 height 36
paste textarea "Linearização de grade - cenário de porta da unidade"
type textarea "Linearização de grade - cenário de porta da unidade"
click at [833, 485] on button "Cancelar pedido" at bounding box center [849, 482] width 91 height 22
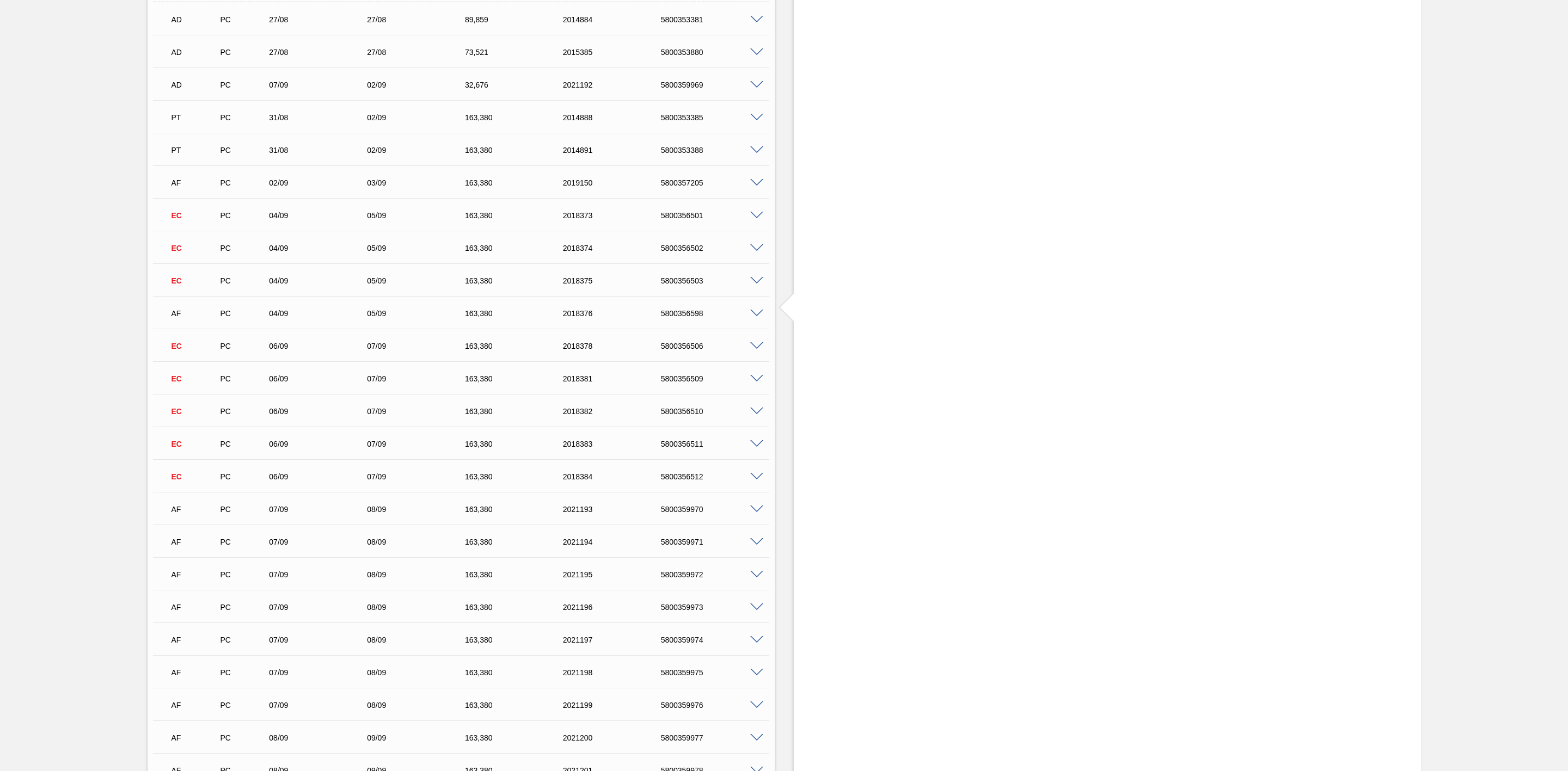
click at [758, 317] on span at bounding box center [757, 313] width 13 height 8
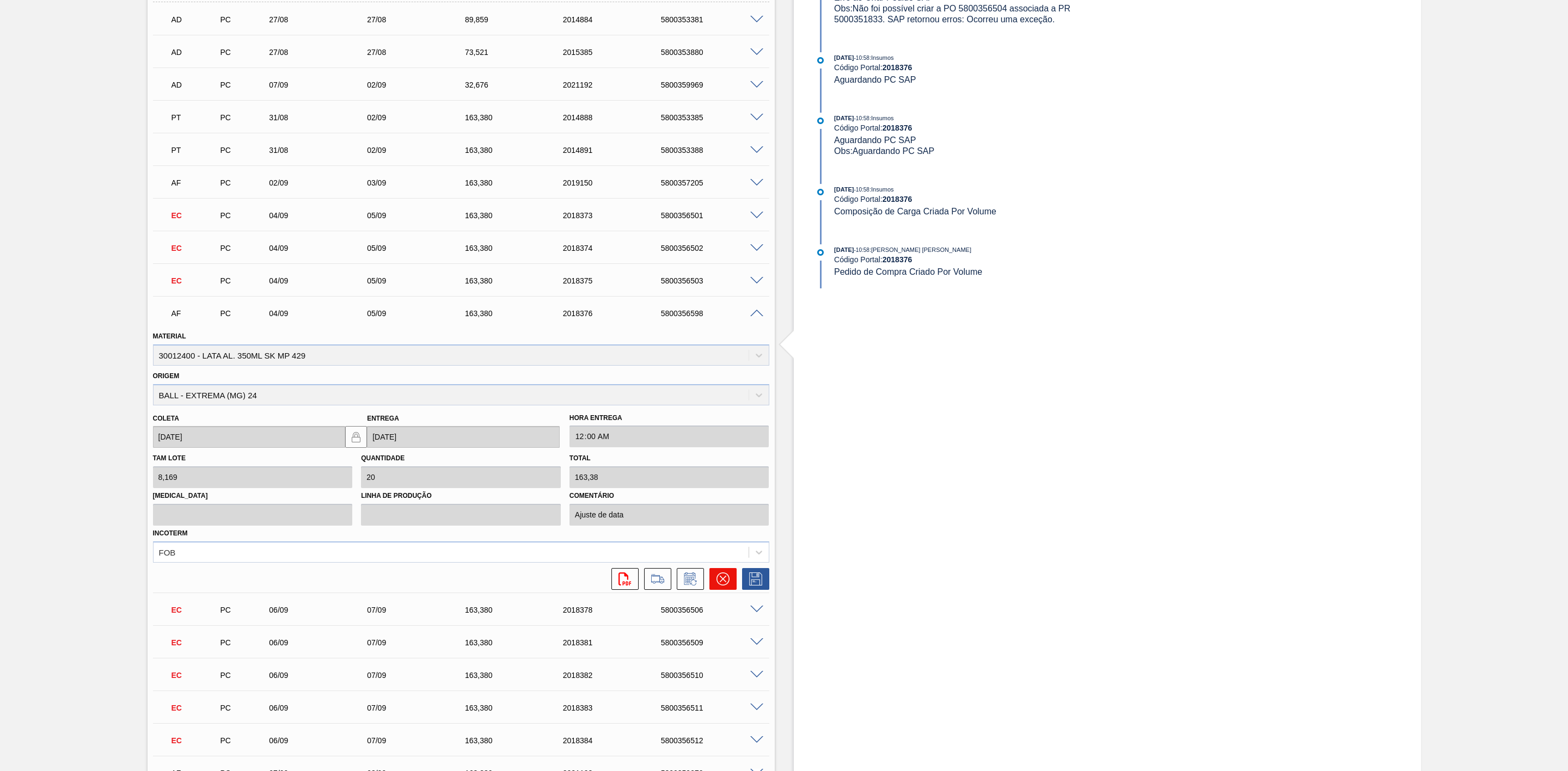
click at [721, 581] on icon at bounding box center [723, 579] width 13 height 13
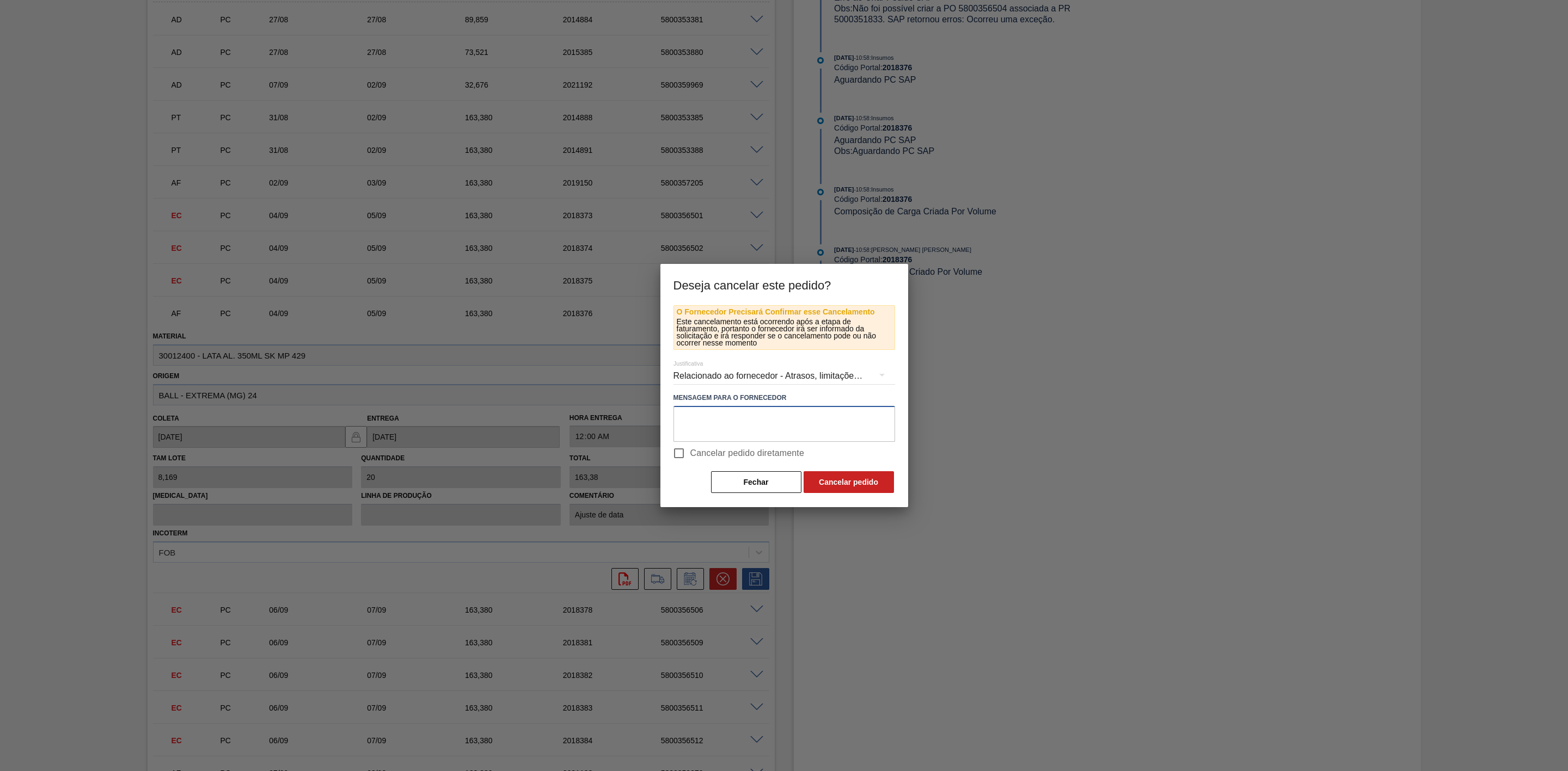
click at [715, 424] on textarea at bounding box center [784, 424] width 222 height 36
paste textarea "Linearização de grade - cenário de porta da unidade"
type textarea "Linearização de grade - cenário de porta da unidade"
click at [835, 489] on button "Cancelar pedido" at bounding box center [849, 482] width 91 height 22
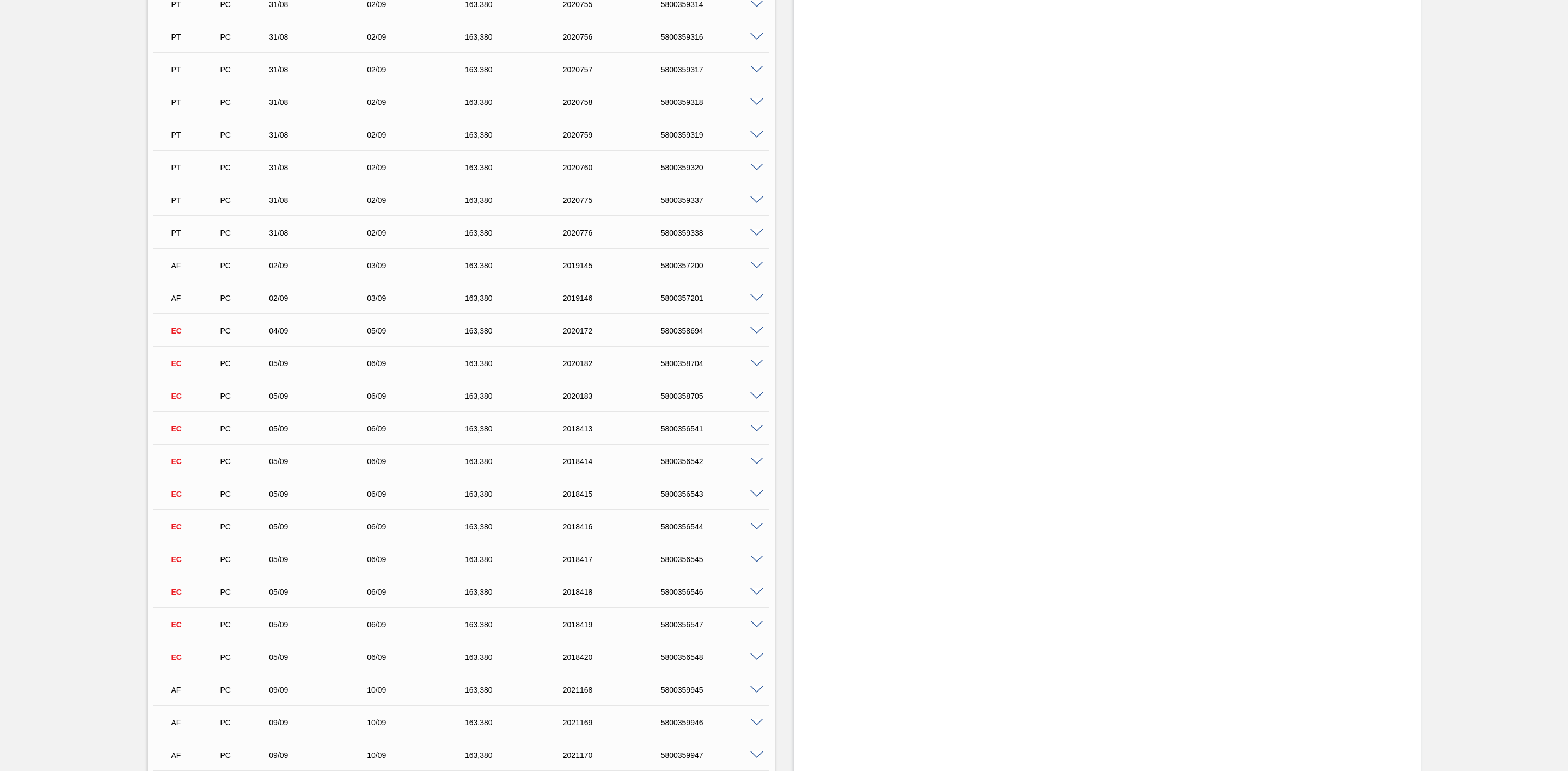
scroll to position [1551, 0]
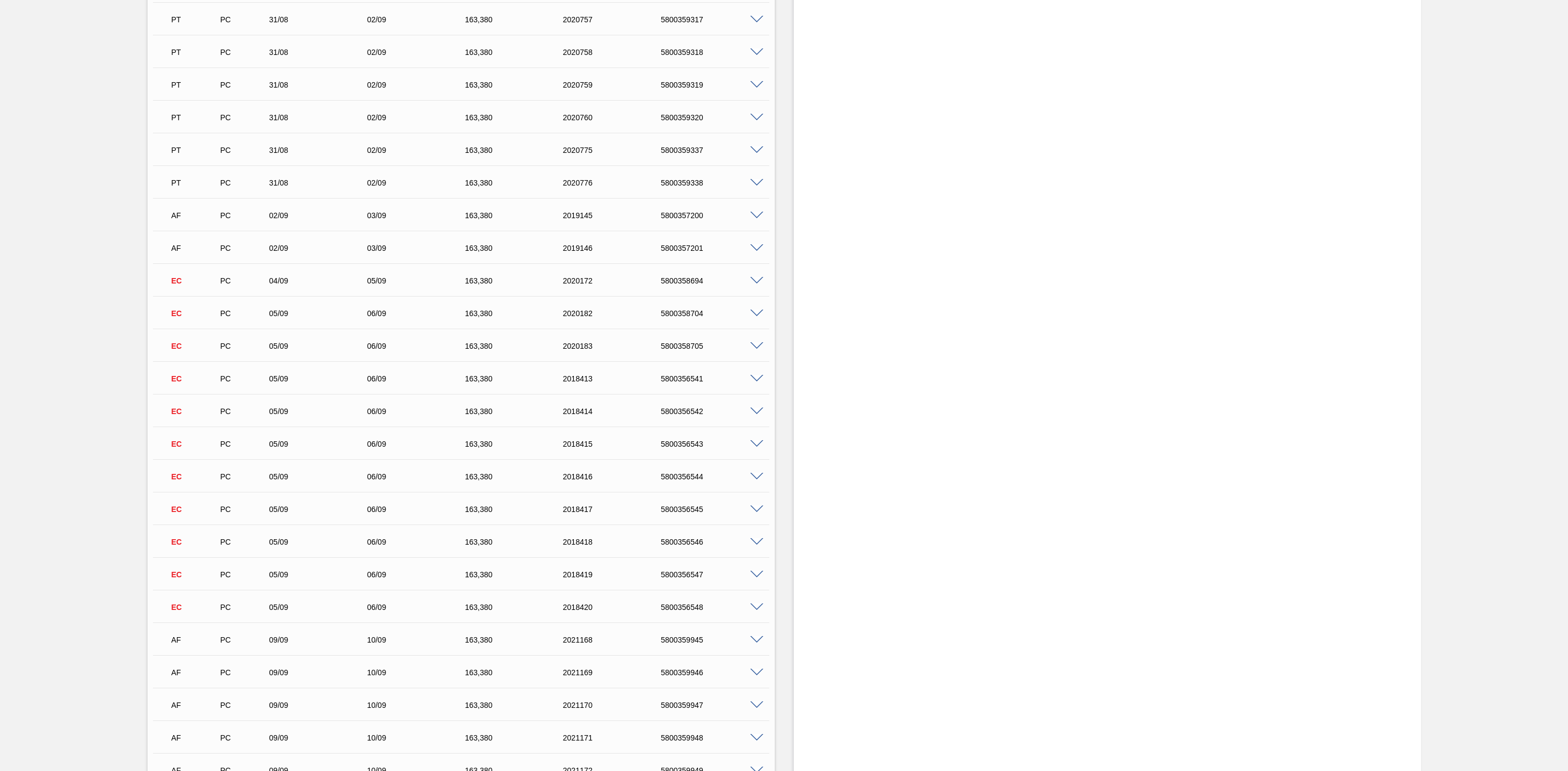
click at [756, 220] on span at bounding box center [757, 215] width 13 height 8
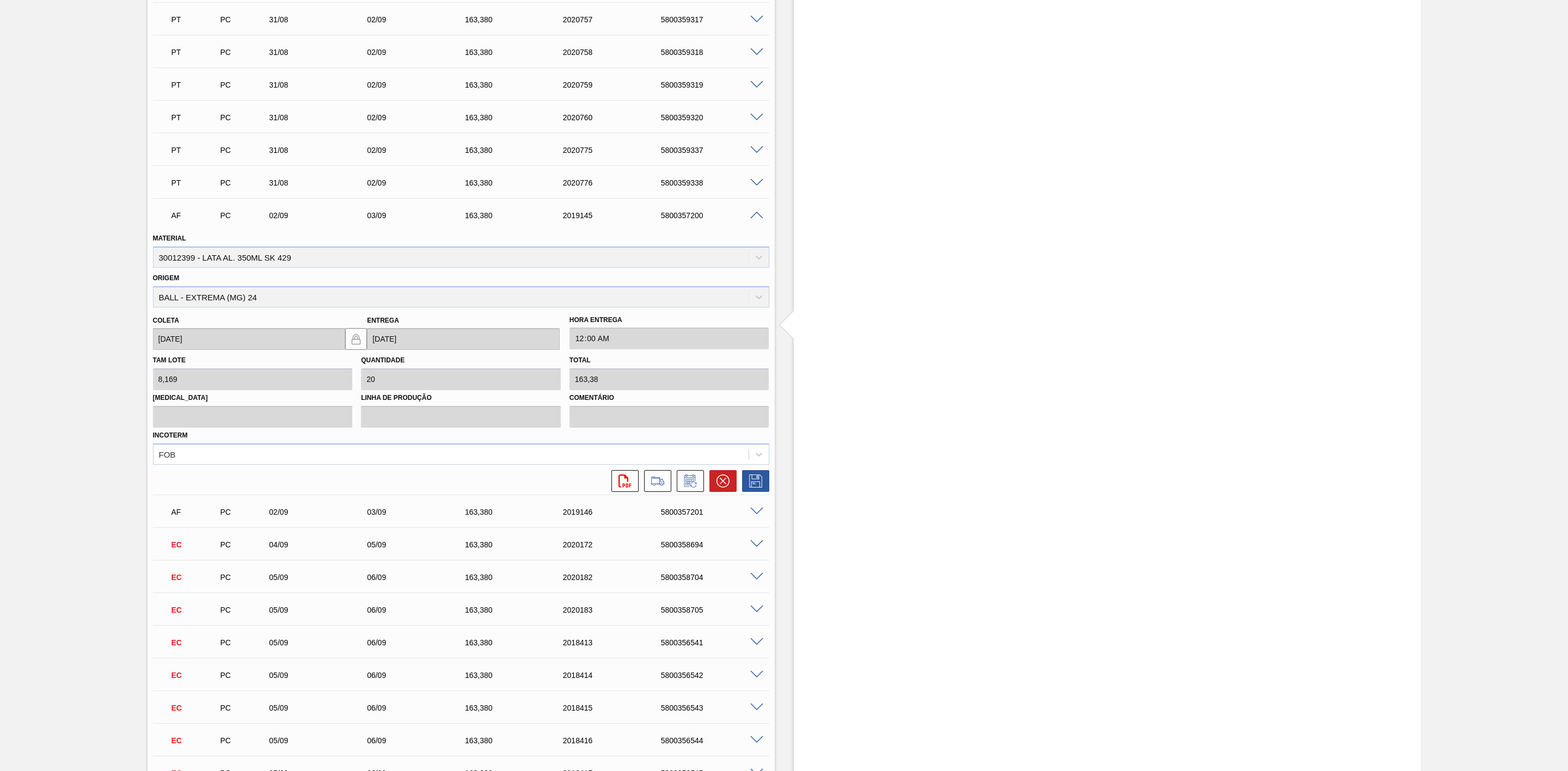
click at [723, 482] on icon at bounding box center [723, 481] width 13 height 13
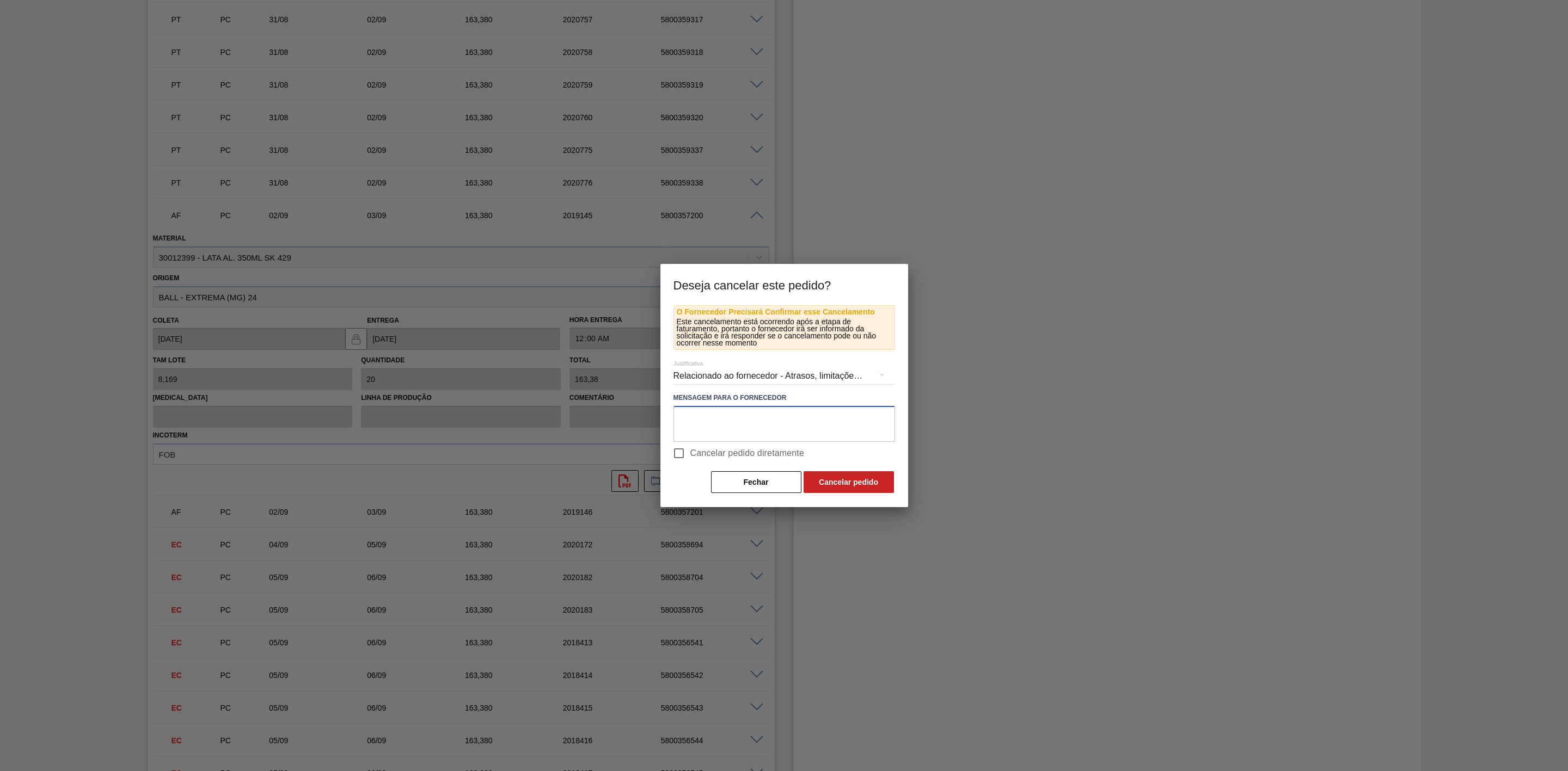
click at [742, 425] on textarea at bounding box center [784, 424] width 222 height 36
paste textarea "Linearização de grade - cenário de porta da unidade"
type textarea "Linearização de grade - cenário de porta da unidade"
click at [832, 477] on button "Cancelar pedido" at bounding box center [849, 482] width 91 height 22
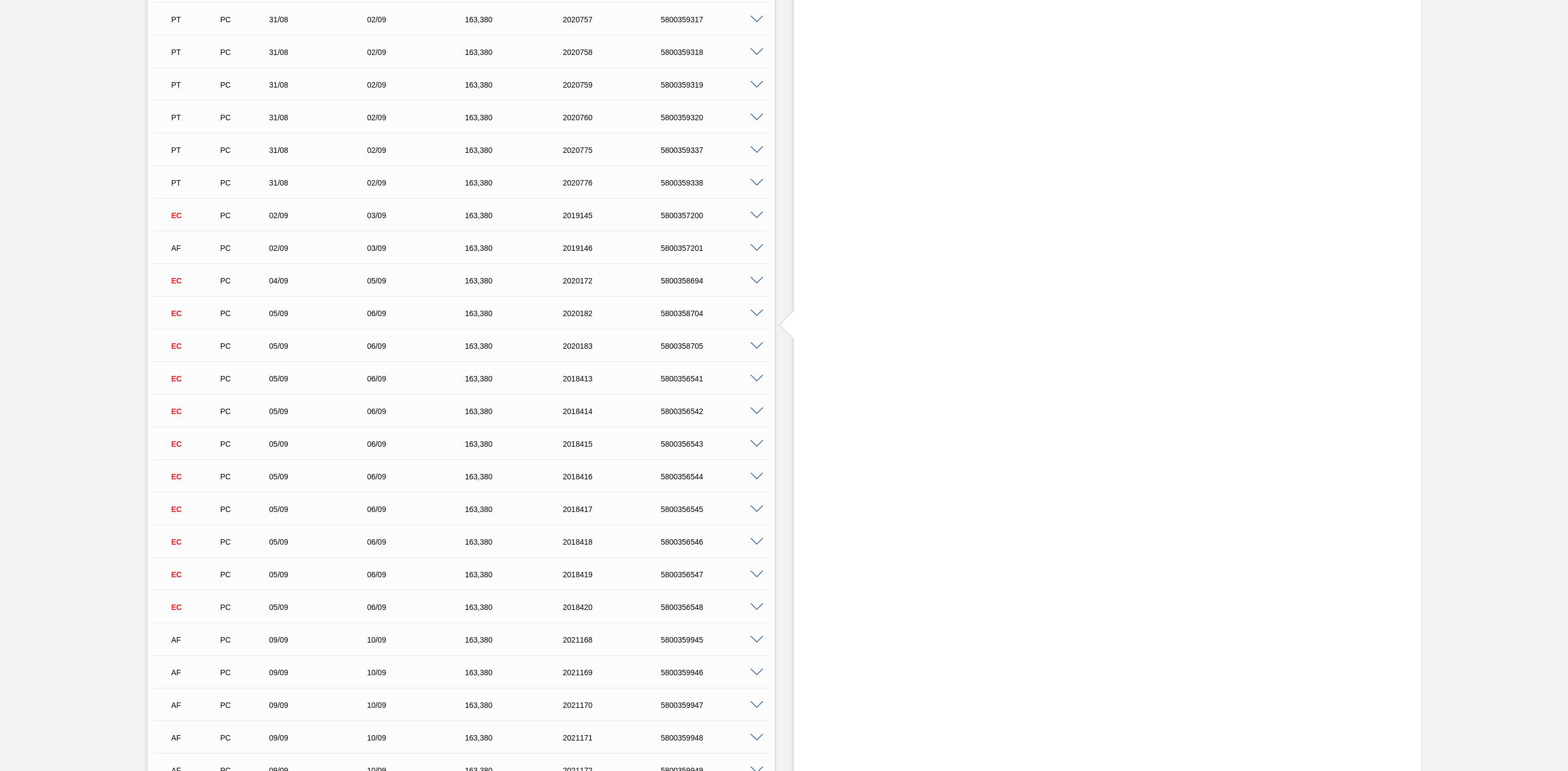
click at [758, 248] on span at bounding box center [757, 248] width 13 height 8
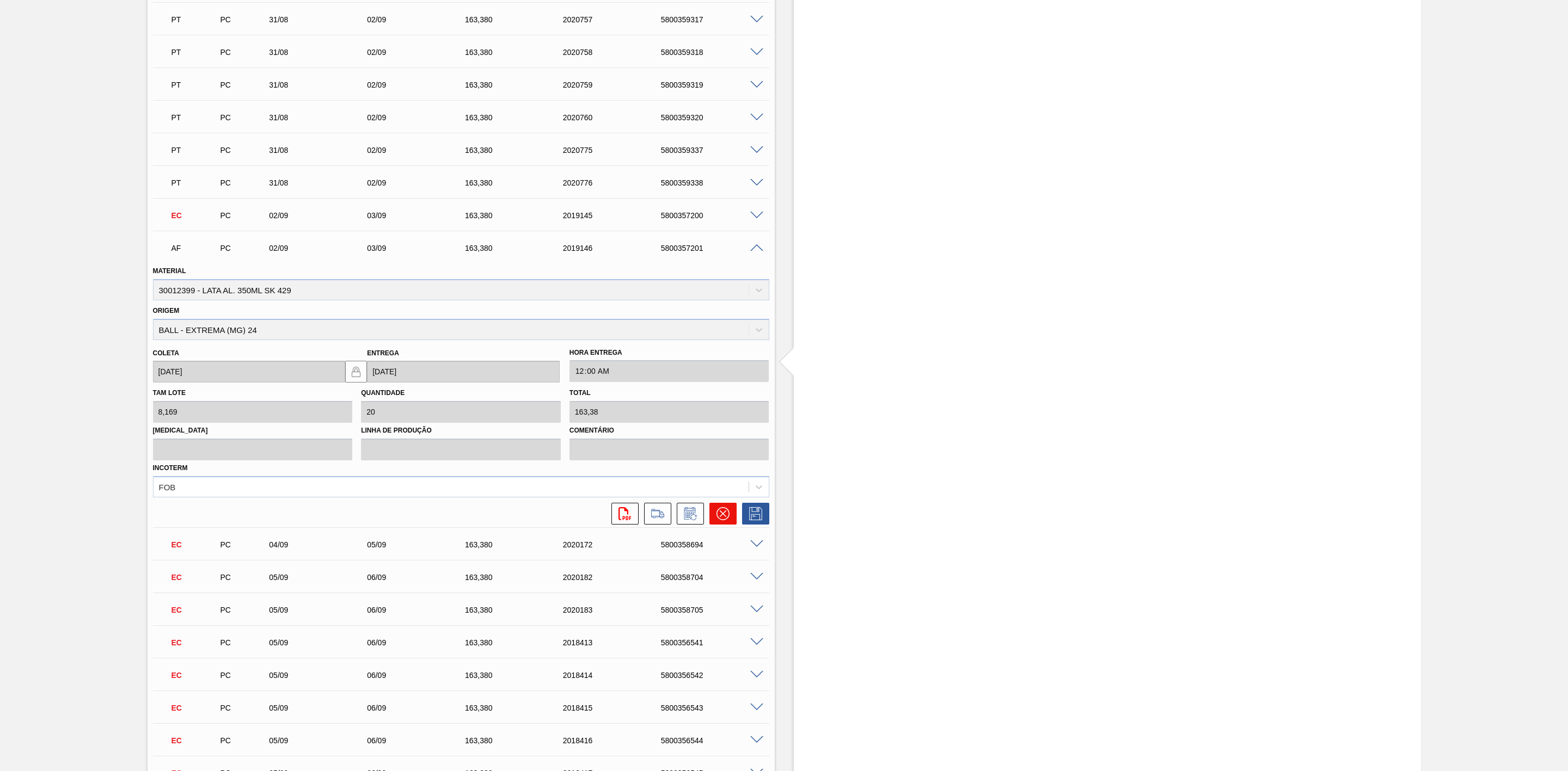
click at [726, 514] on icon at bounding box center [723, 514] width 13 height 13
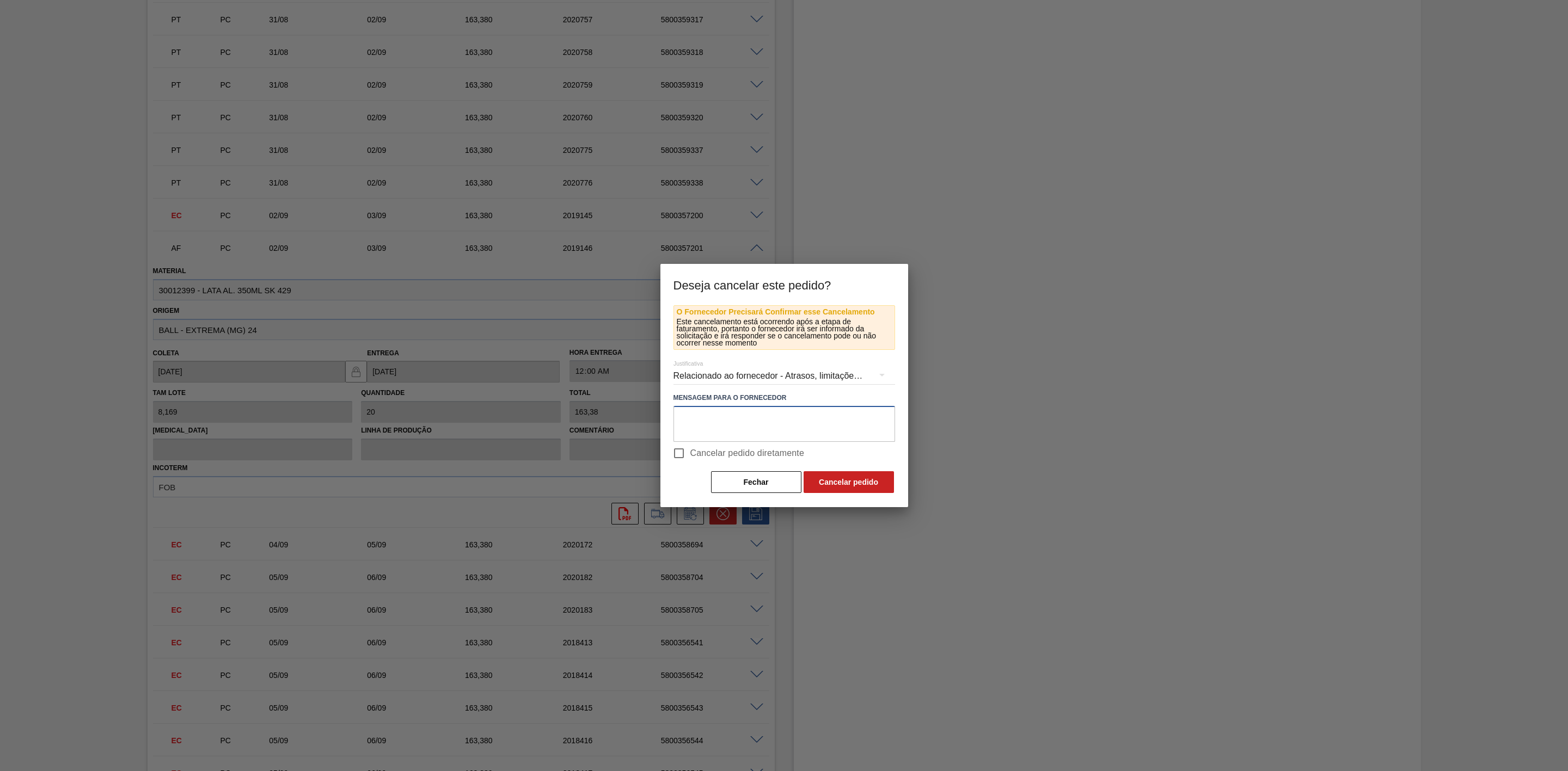
click at [753, 426] on textarea at bounding box center [784, 424] width 222 height 36
paste textarea "Linearização de grade - cenário de porta da unidade"
type textarea "Linearização de grade - cenário de porta da unidade"
click at [851, 479] on button "Cancelar pedido" at bounding box center [849, 482] width 91 height 22
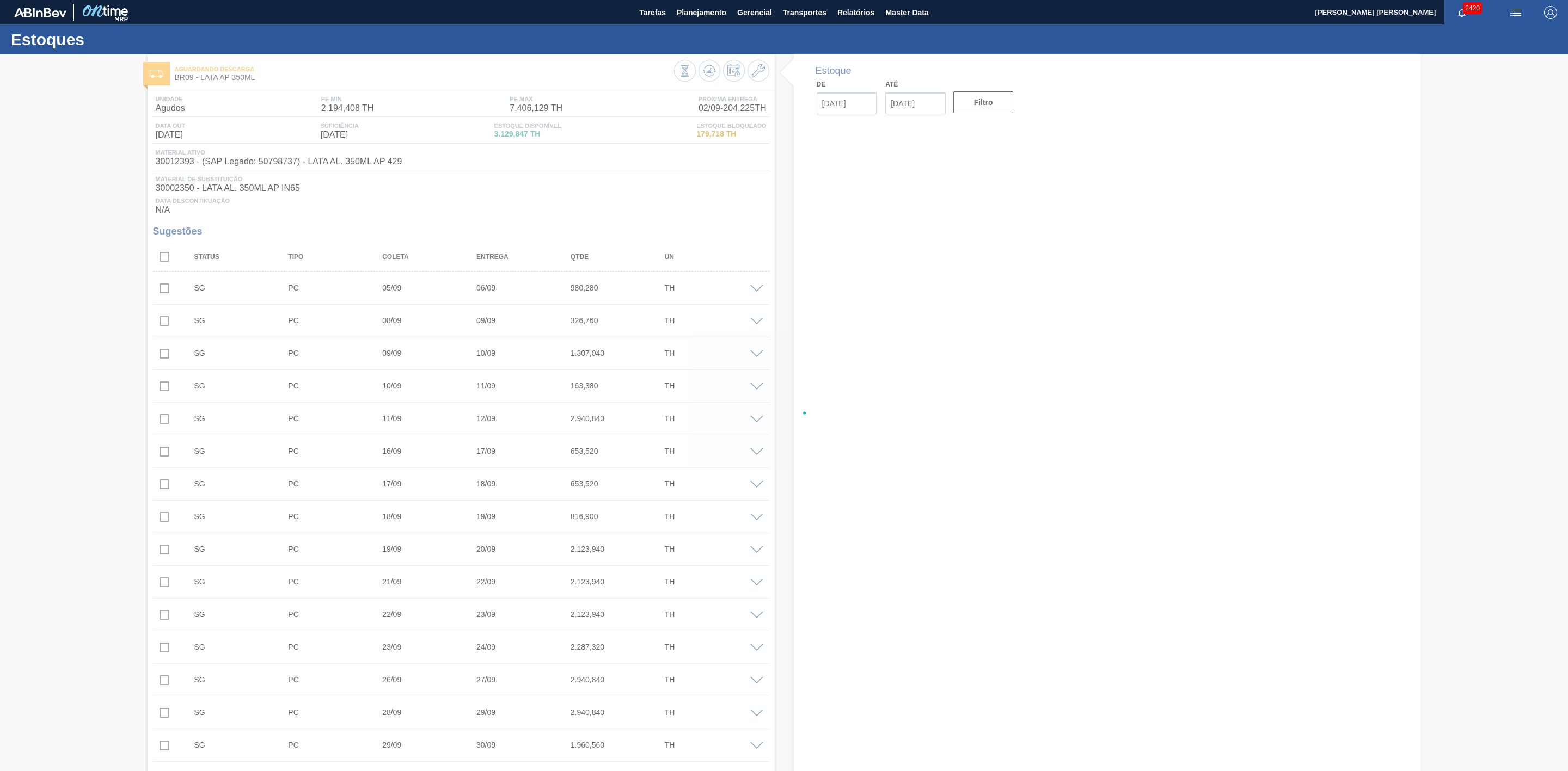
type input "[DATE]"
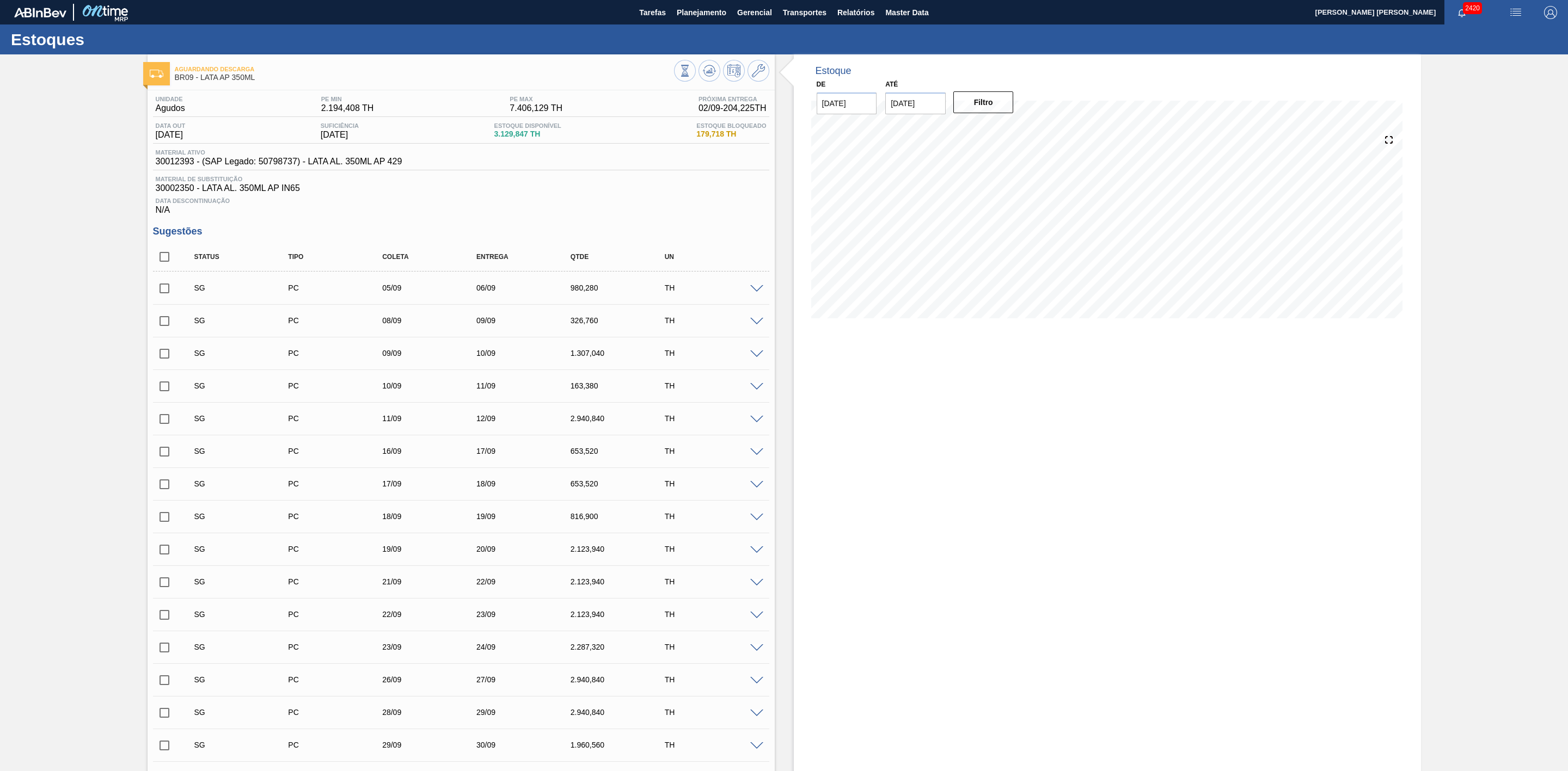
click at [175, 167] on span "30012393 - (SAP Legado: 50798737) - LATA AL. 350ML AP 429" at bounding box center [279, 162] width 246 height 10
copy span "30012393"
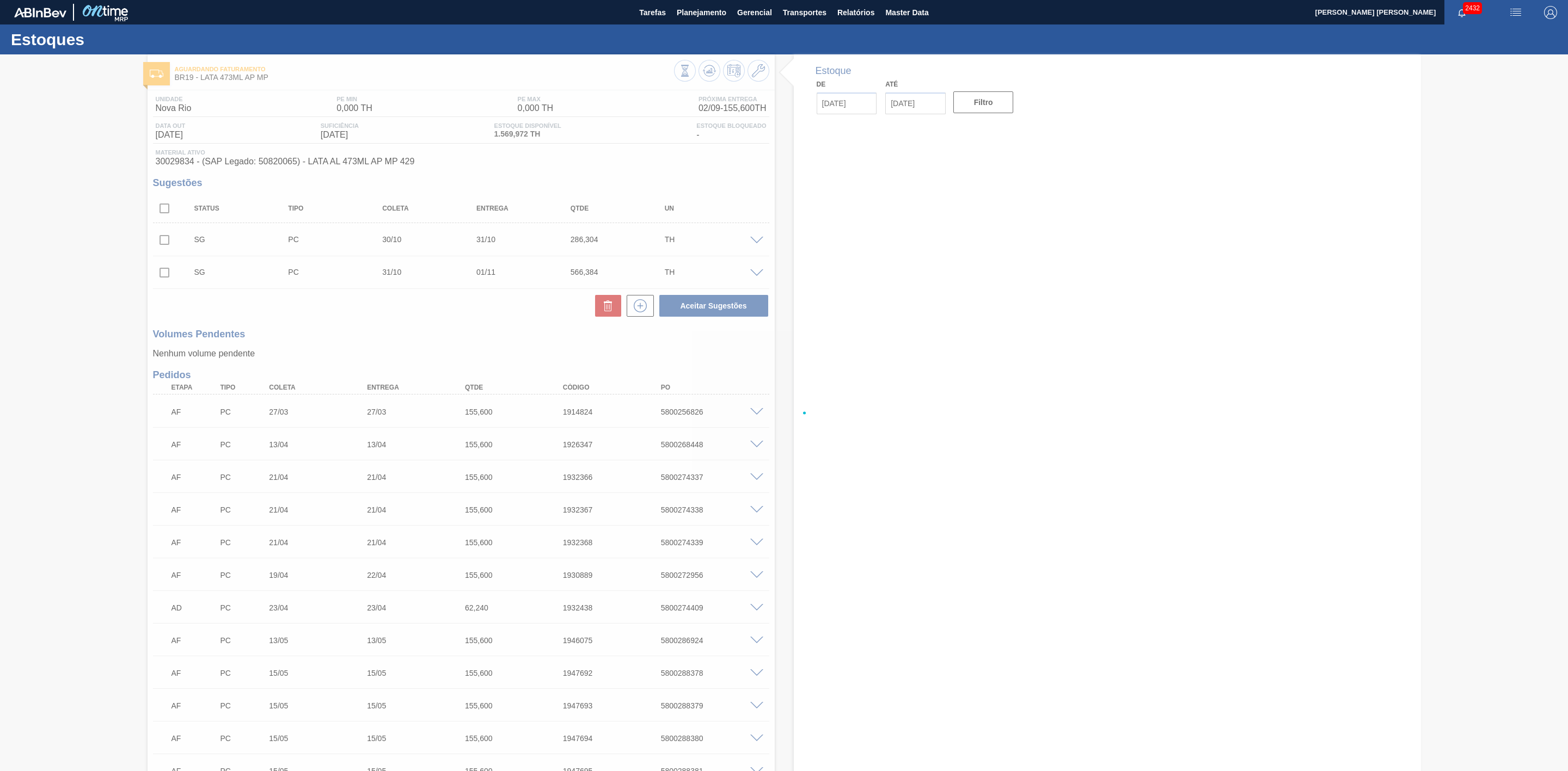
type input "[DATE]"
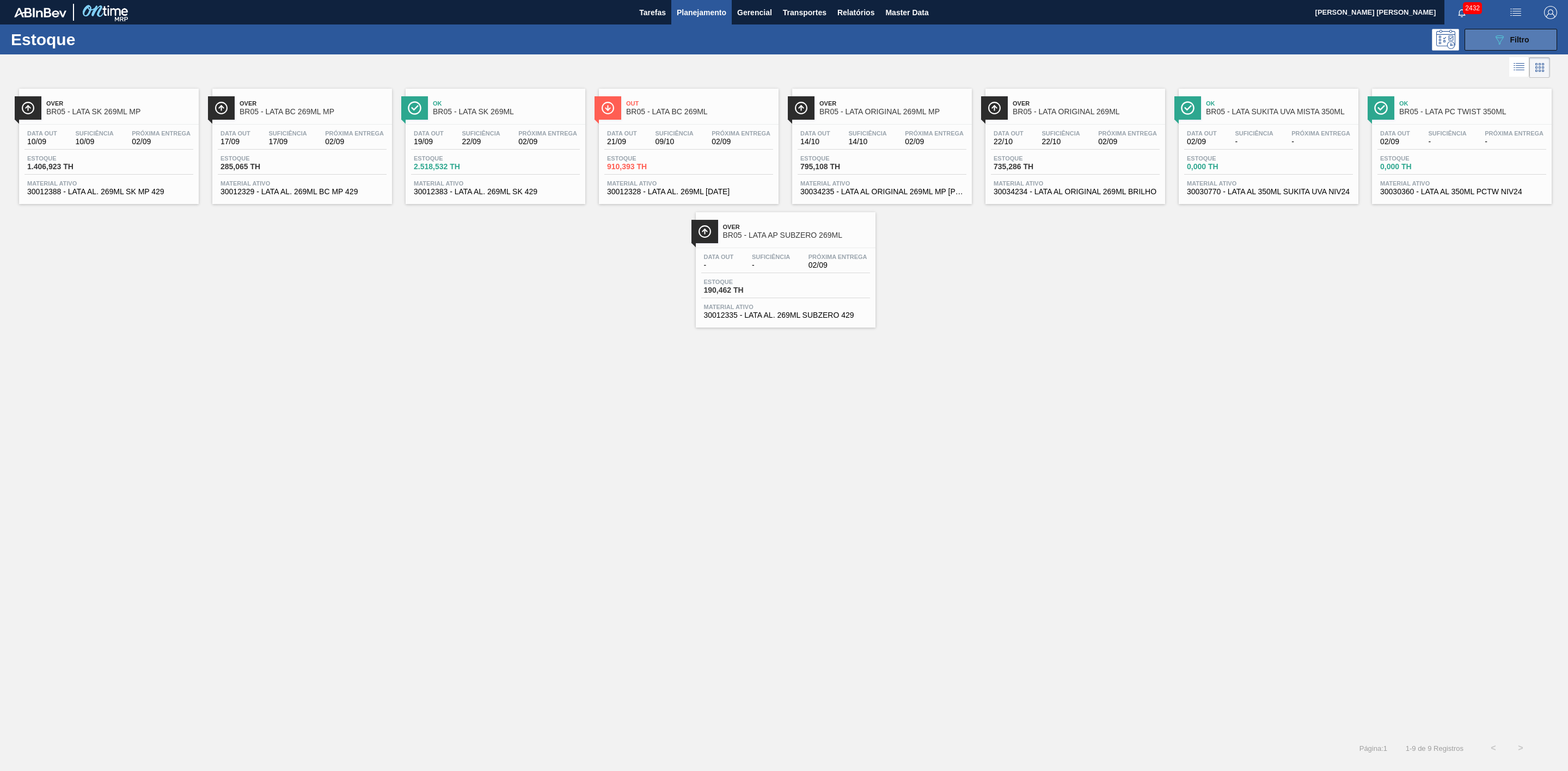
click at [1508, 42] on div "089F7B8B-B2A5-4AFE-B5C0-19BA573D28AC Filtro" at bounding box center [1511, 39] width 37 height 13
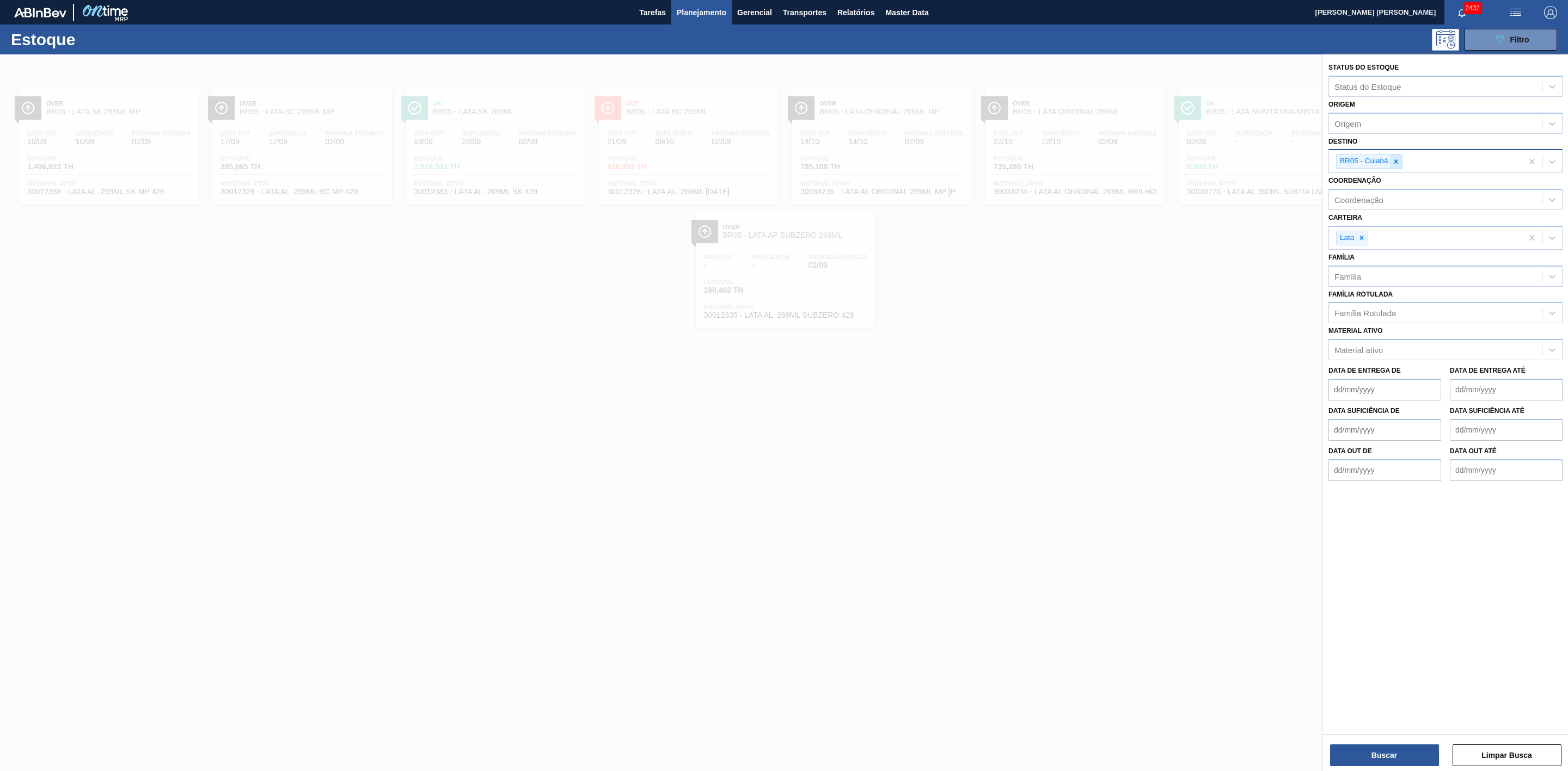
click at [1395, 161] on icon at bounding box center [1396, 162] width 8 height 8
type input "09"
click at [1392, 202] on div "BR09 - Agudos" at bounding box center [1446, 207] width 234 height 20
click at [1389, 751] on button "Buscar" at bounding box center [1385, 755] width 109 height 22
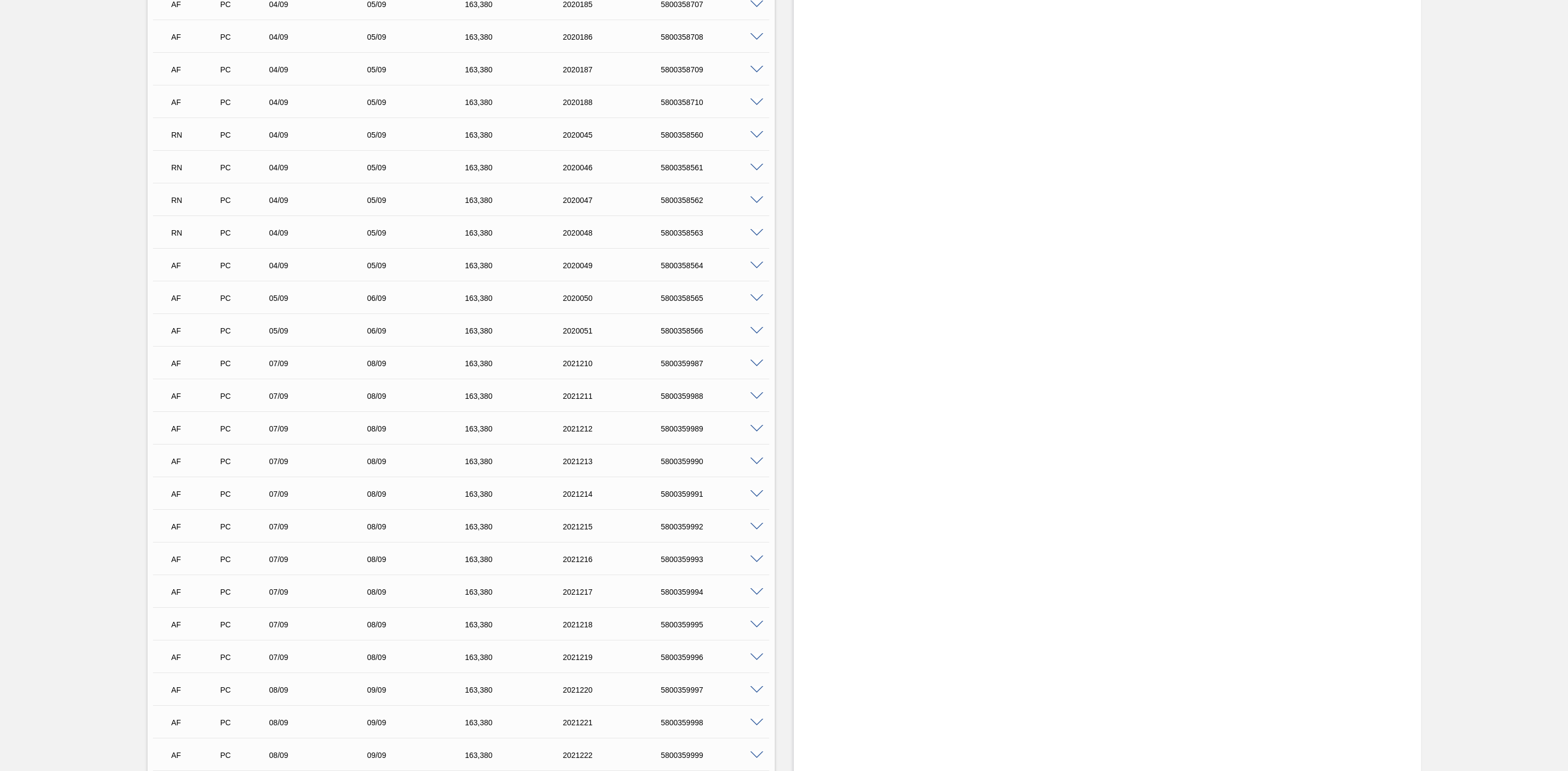
scroll to position [2123, 0]
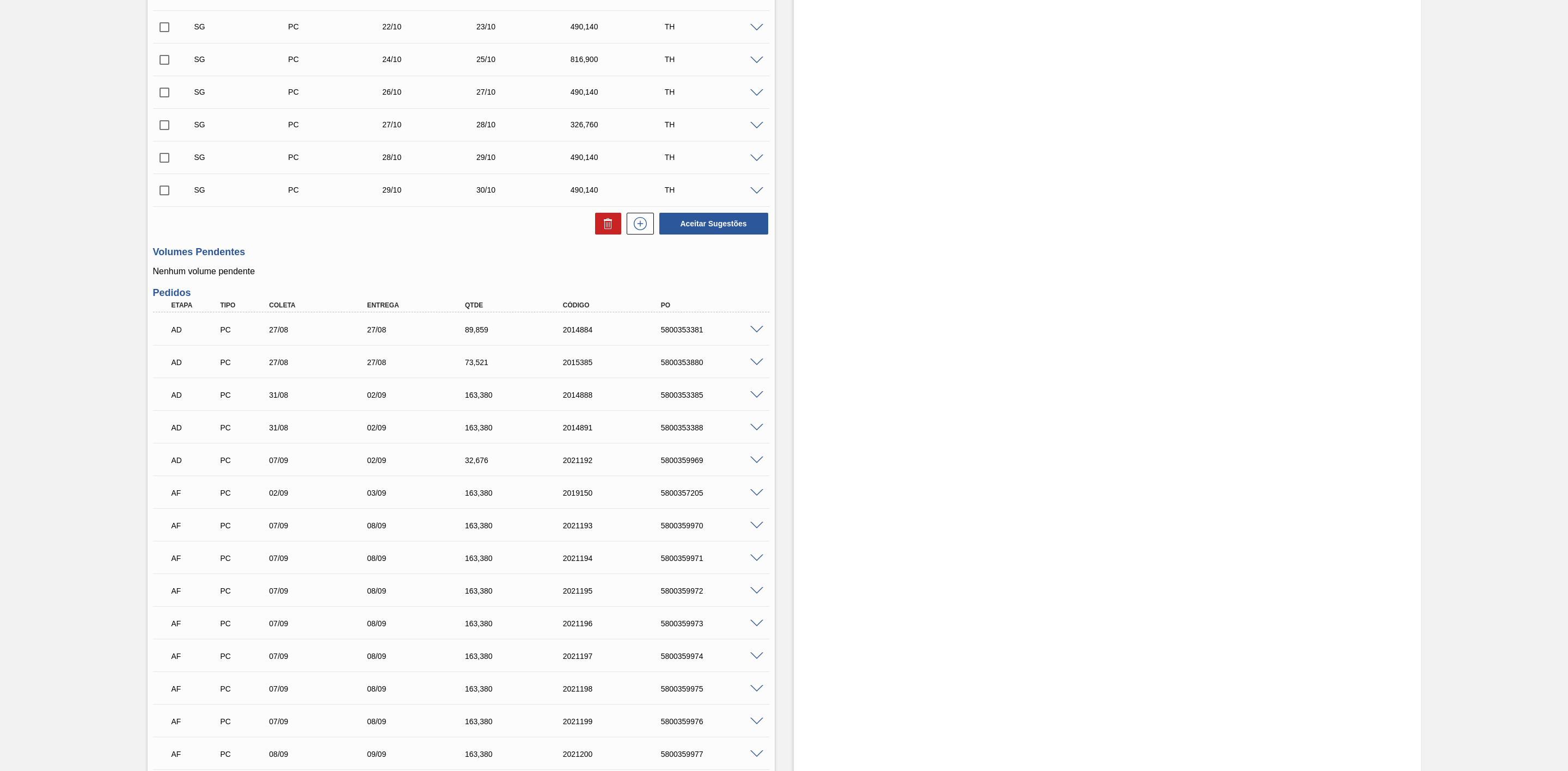
scroll to position [898, 0]
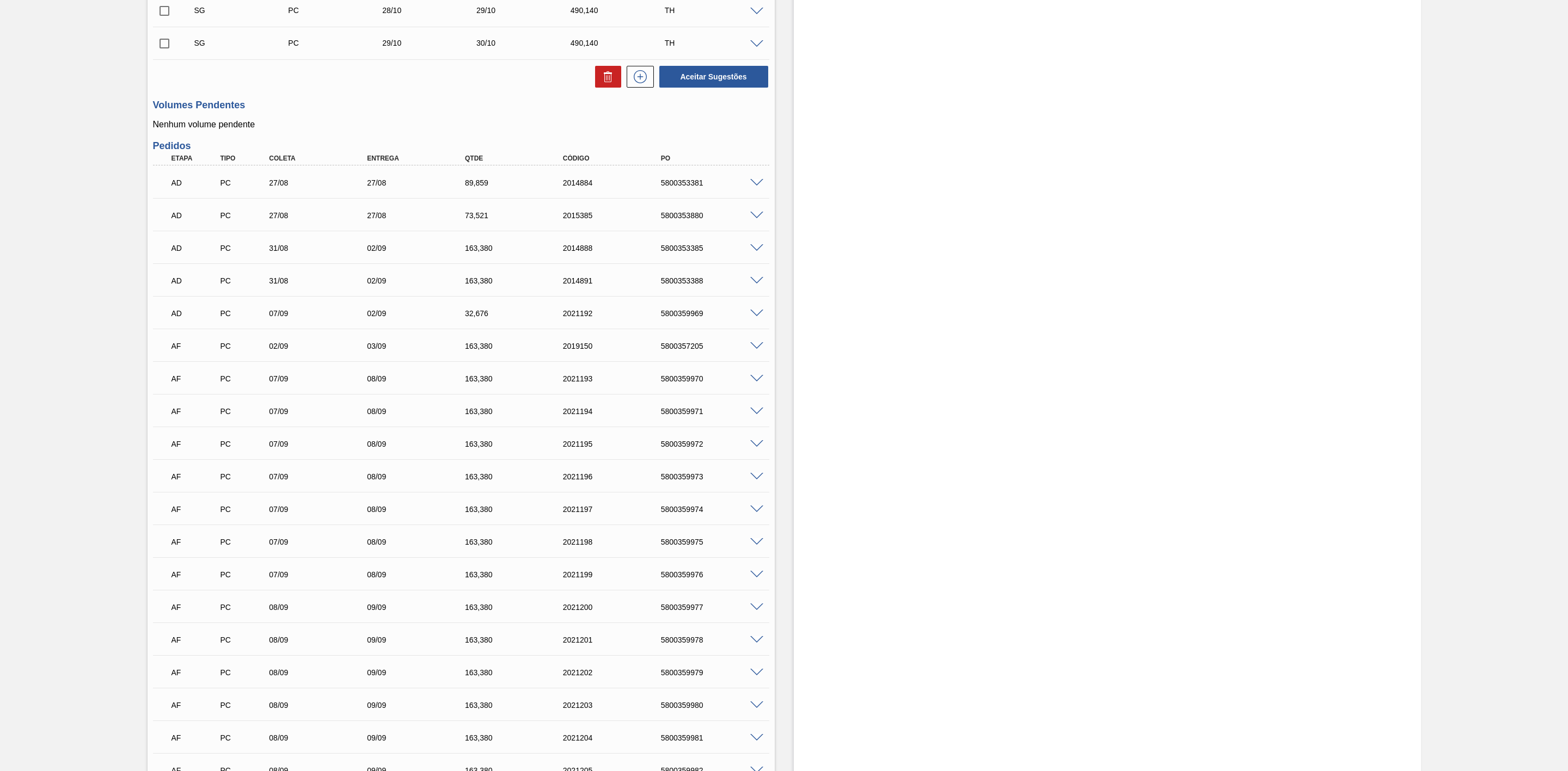
click at [756, 350] on span at bounding box center [757, 346] width 13 height 8
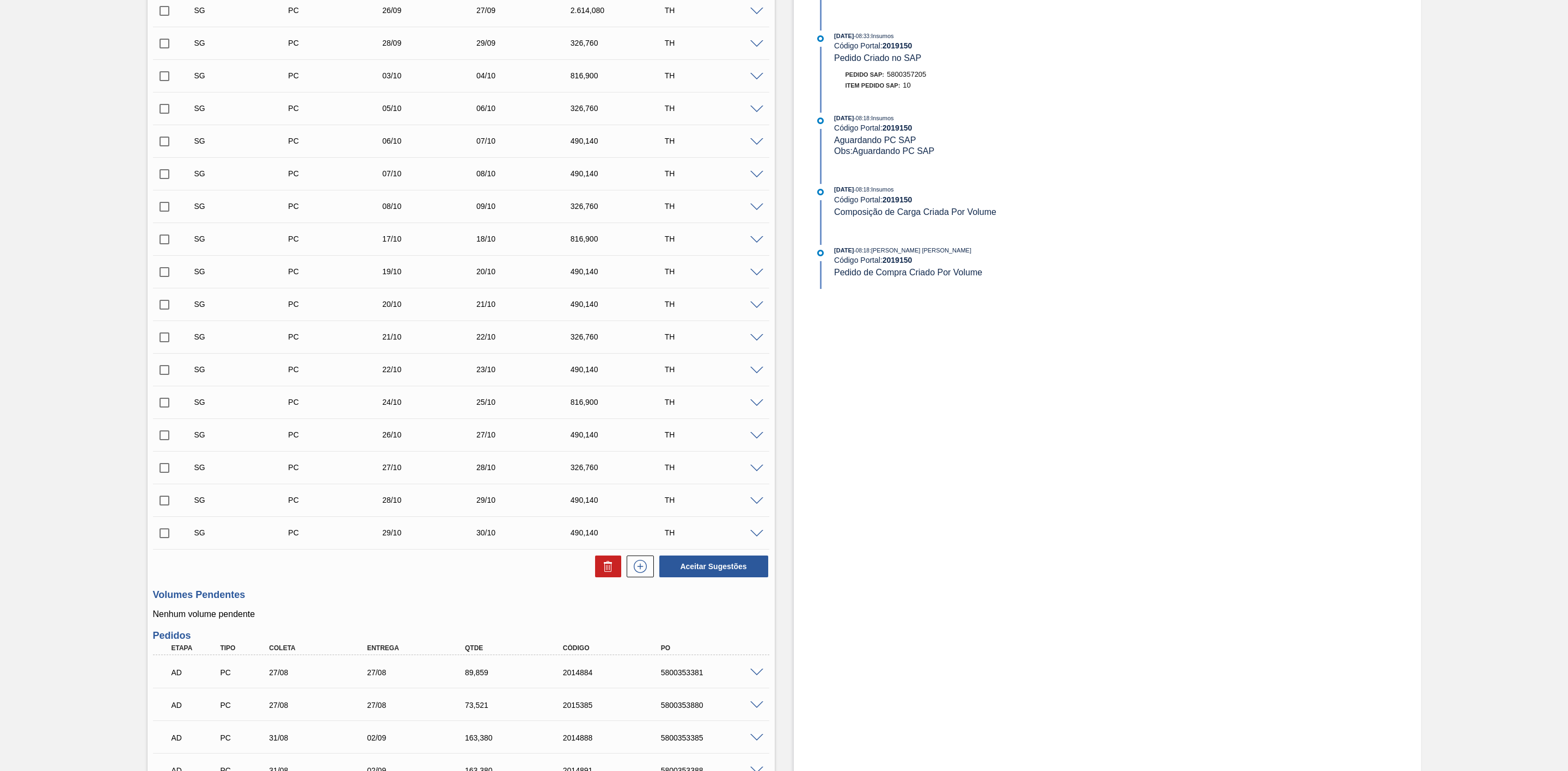
scroll to position [735, 0]
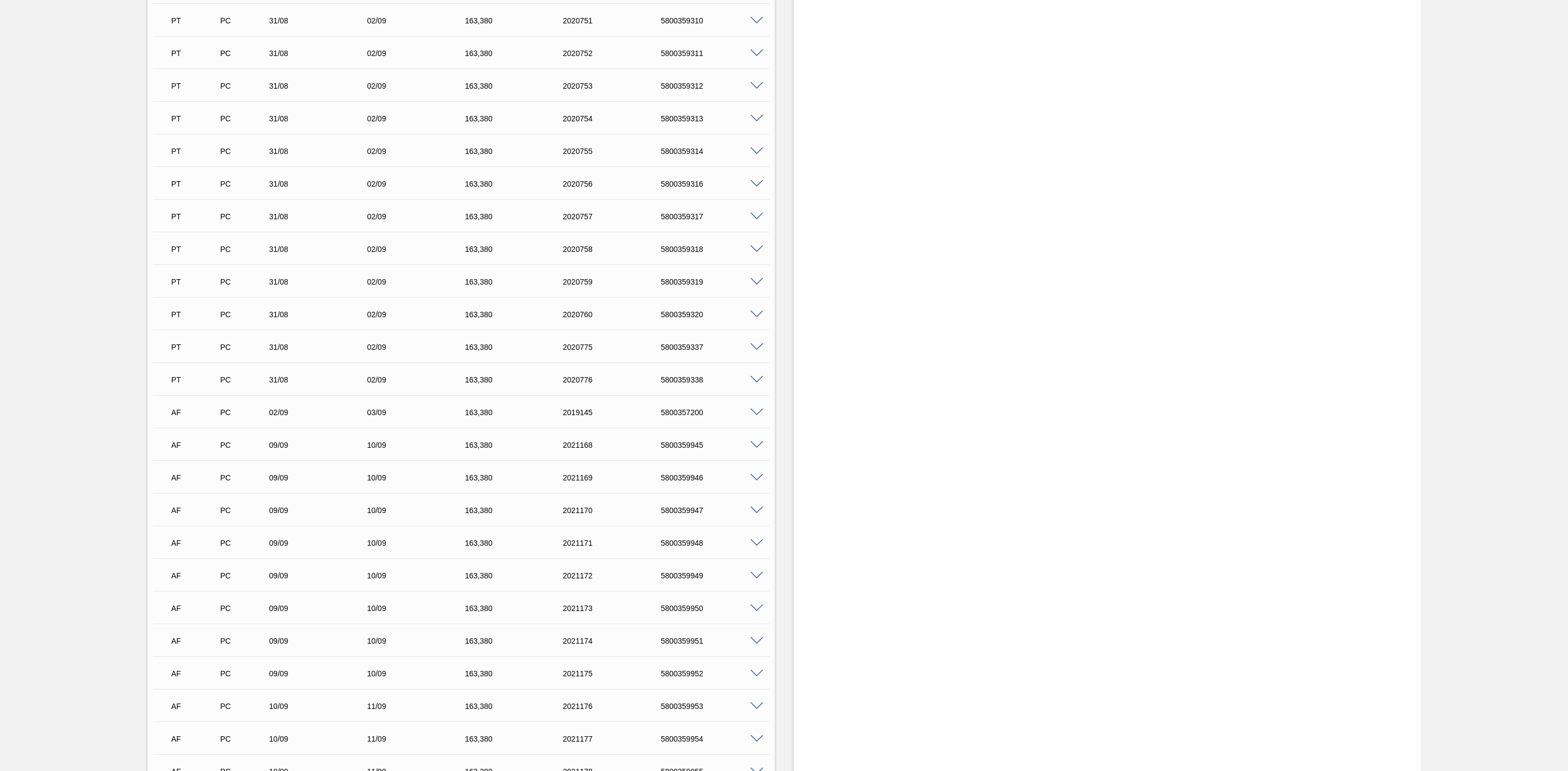
scroll to position [1388, 0]
click at [758, 381] on span at bounding box center [757, 378] width 13 height 8
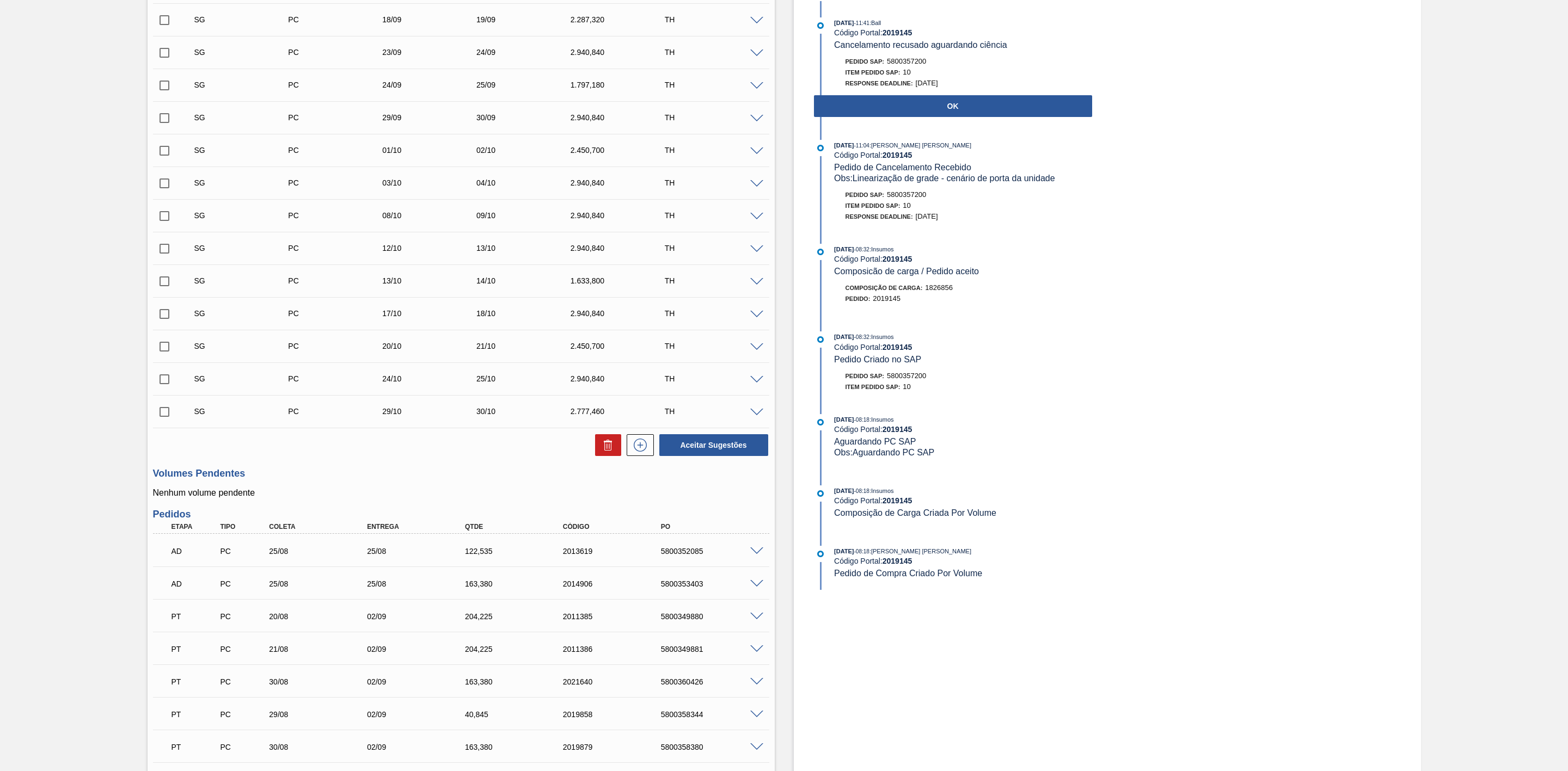
scroll to position [327, 0]
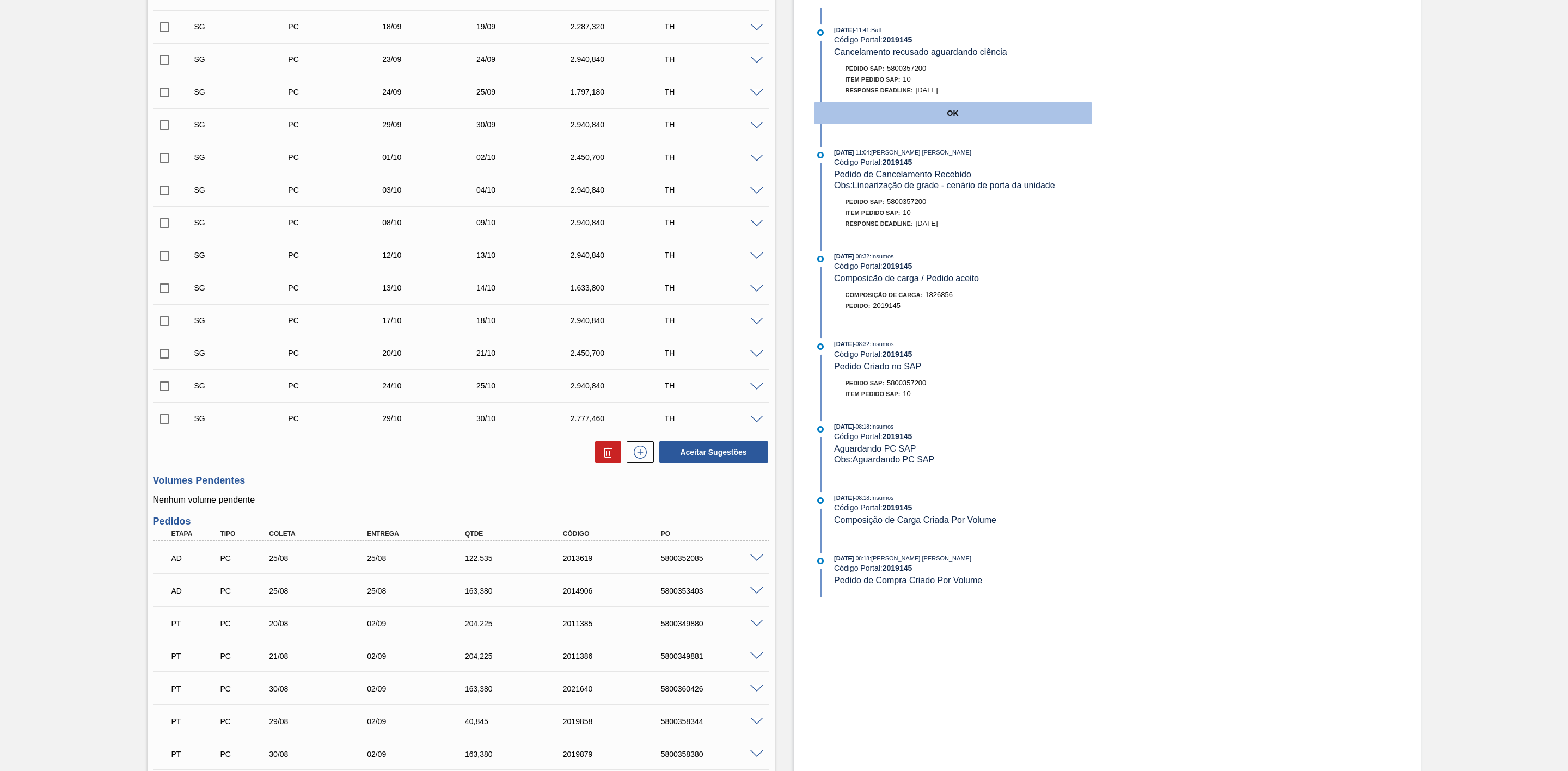
click at [936, 118] on button "OK" at bounding box center [952, 113] width 278 height 22
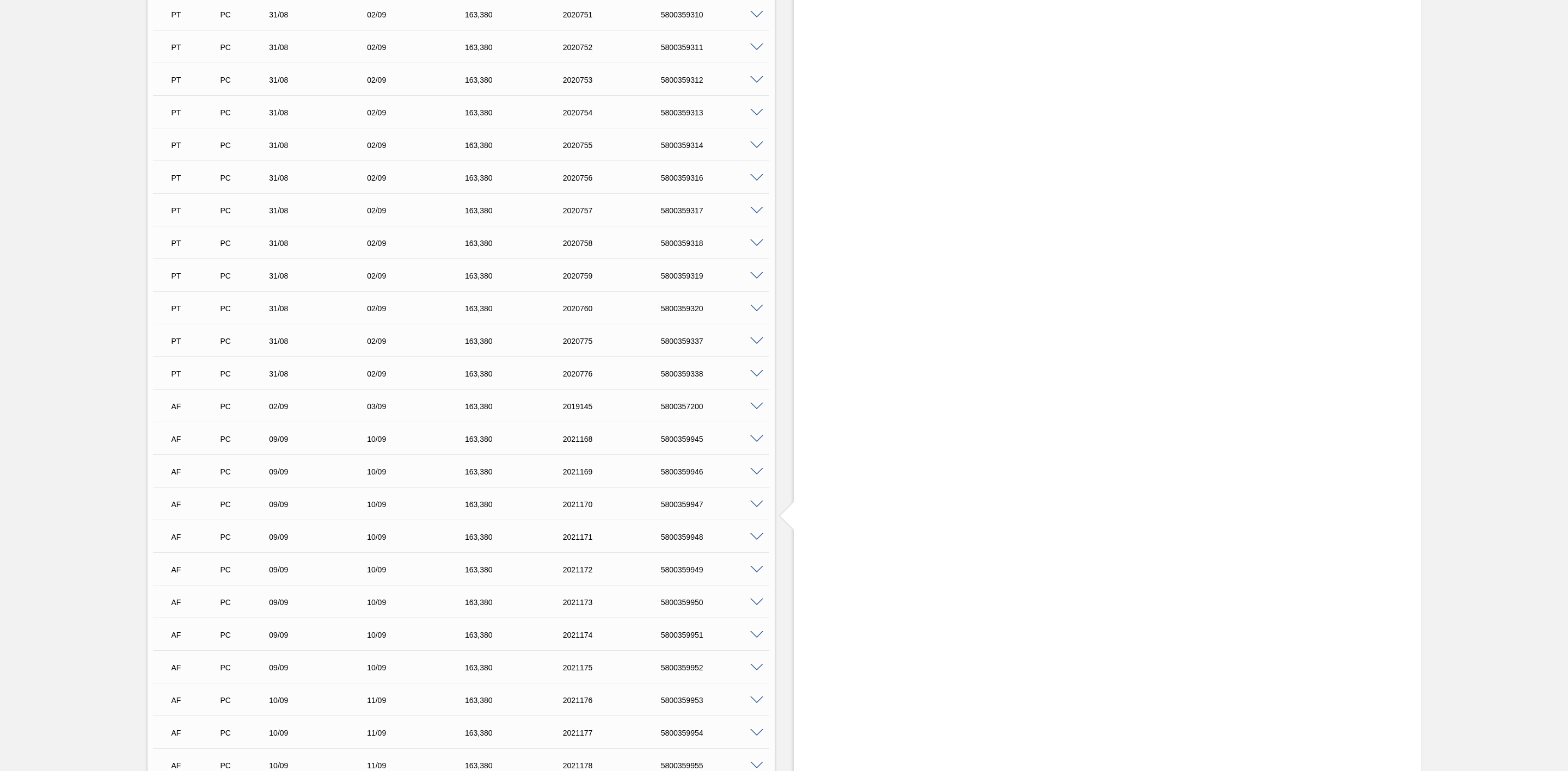
scroll to position [1388, 0]
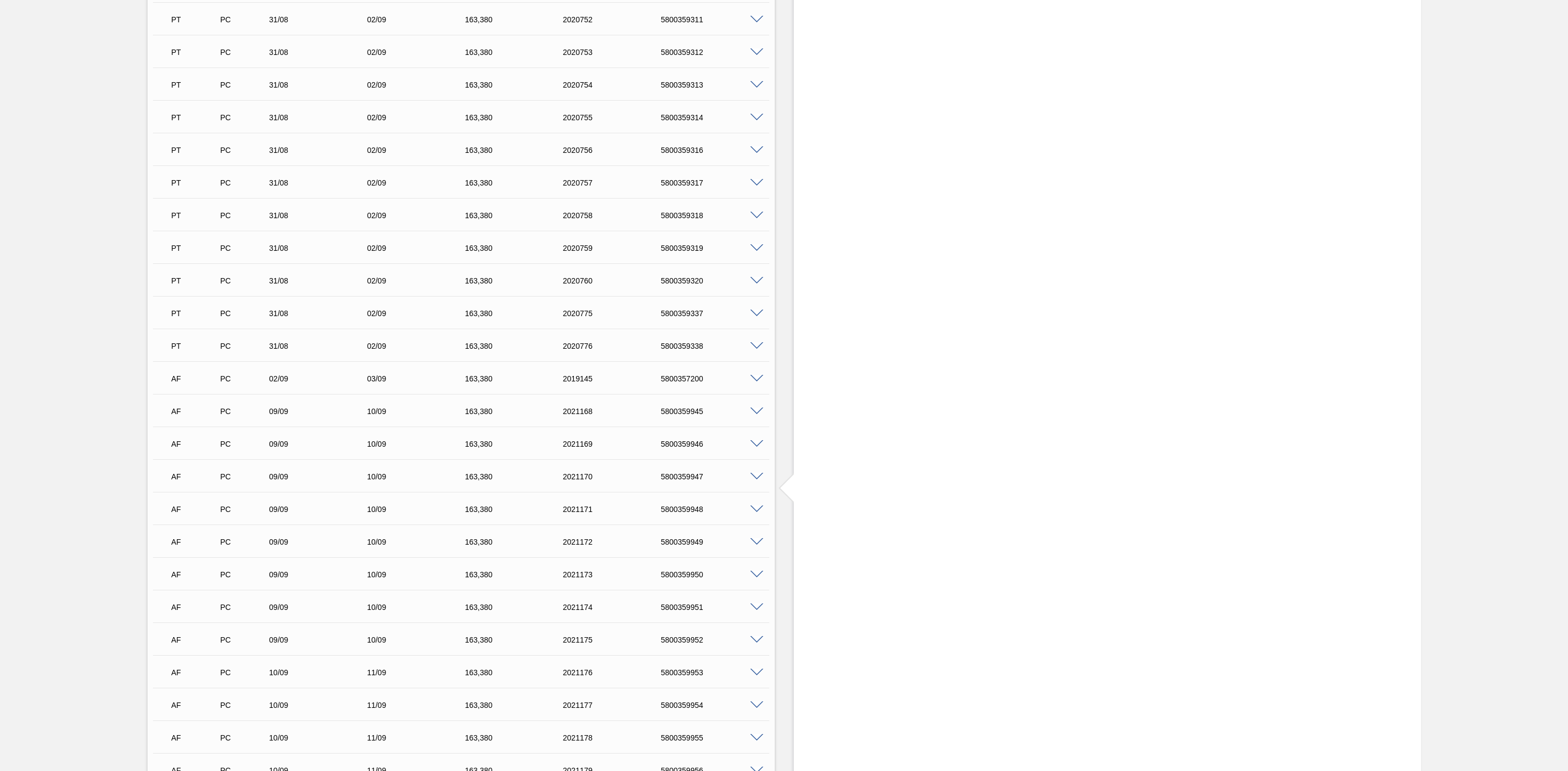
click at [753, 380] on span at bounding box center [757, 378] width 13 height 8
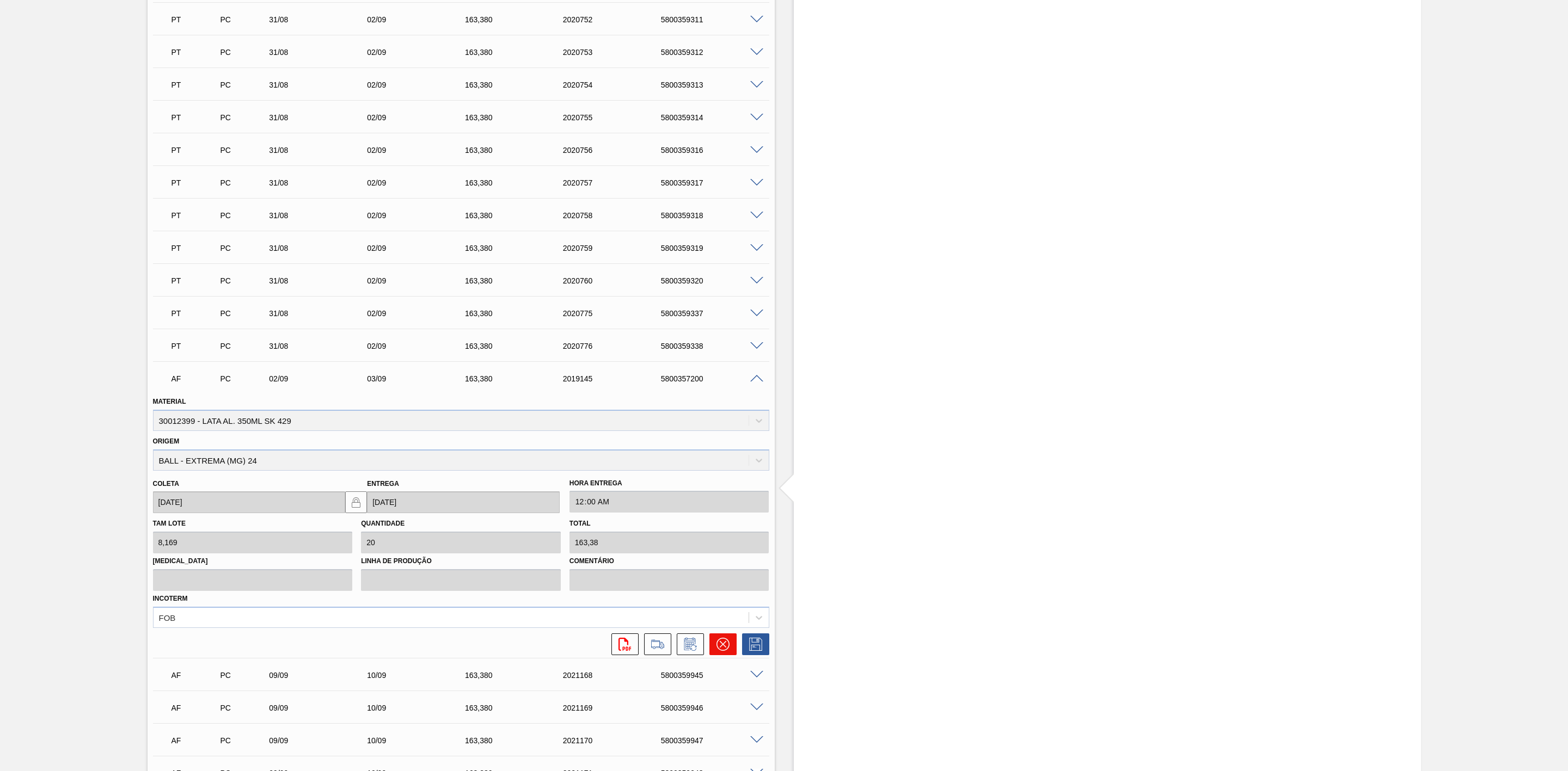
click at [730, 652] on button at bounding box center [723, 644] width 27 height 22
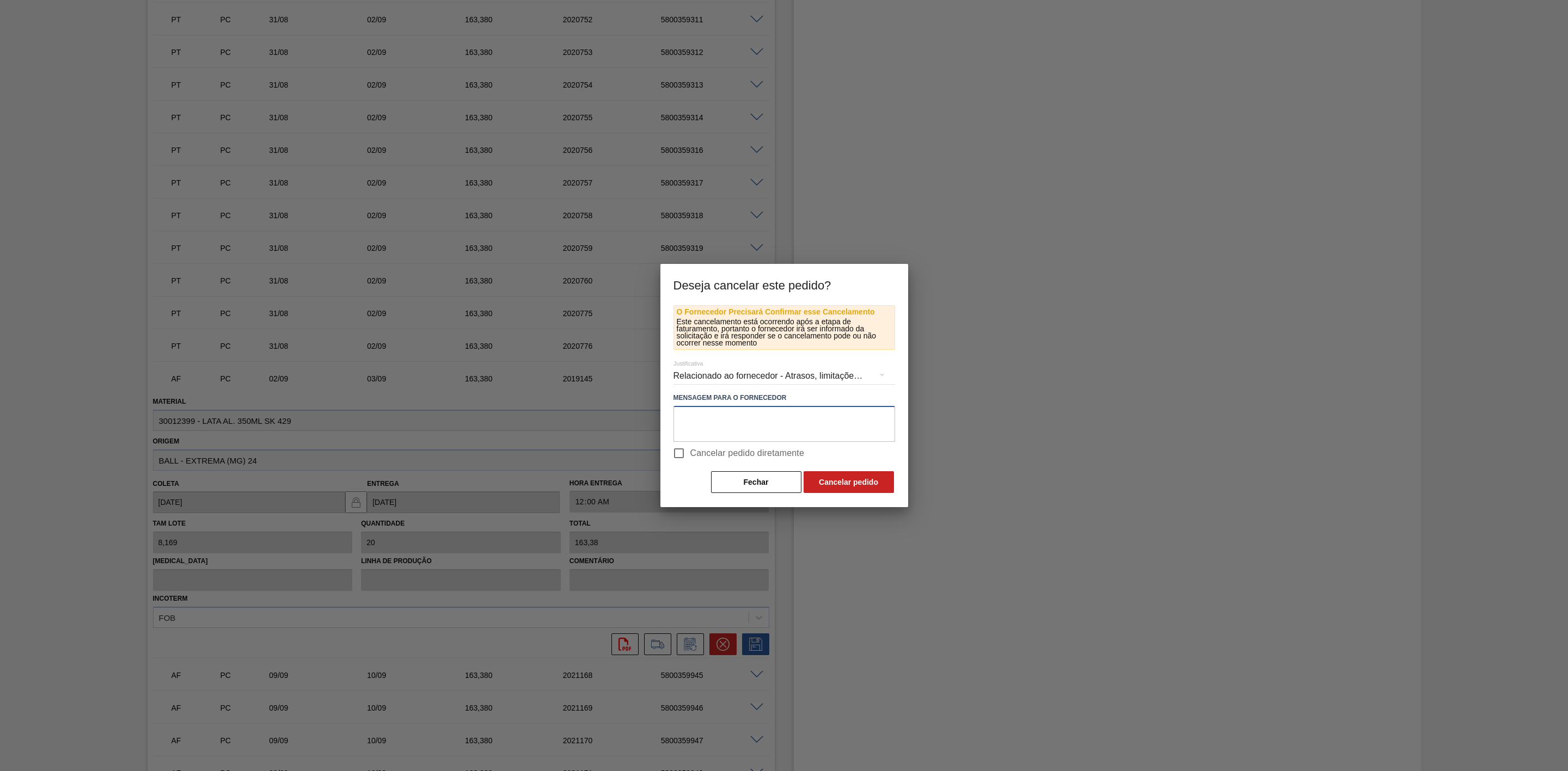
click at [708, 426] on textarea at bounding box center [784, 424] width 222 height 36
type textarea "Linearização de grade - cenário de porta da unidade"
click at [860, 485] on button "Cancelar pedido" at bounding box center [849, 482] width 91 height 22
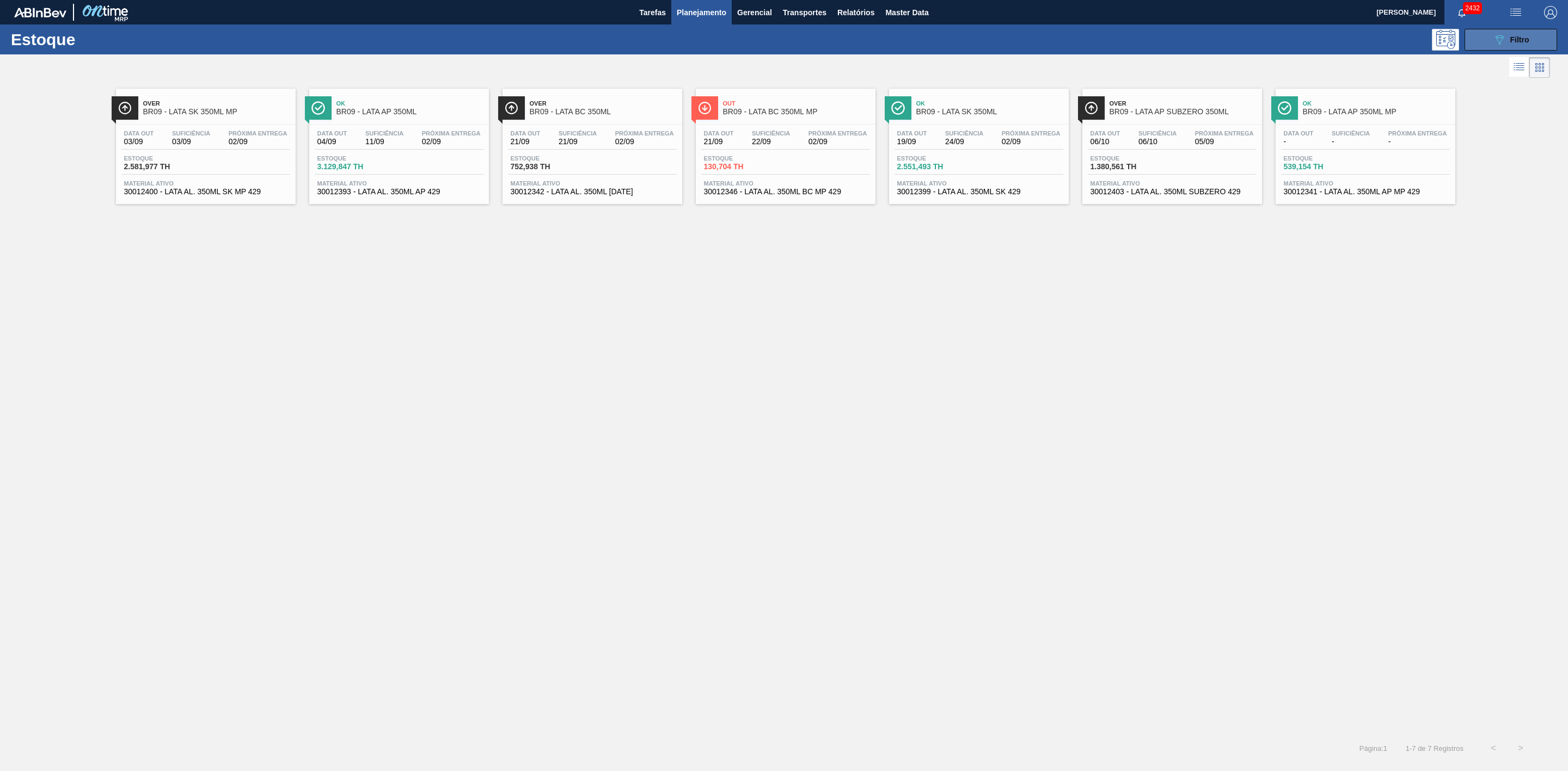
click at [1496, 32] on button "089F7B8B-B2A5-4AFE-B5C0-19BA573D28AC Filtro" at bounding box center [1511, 39] width 93 height 22
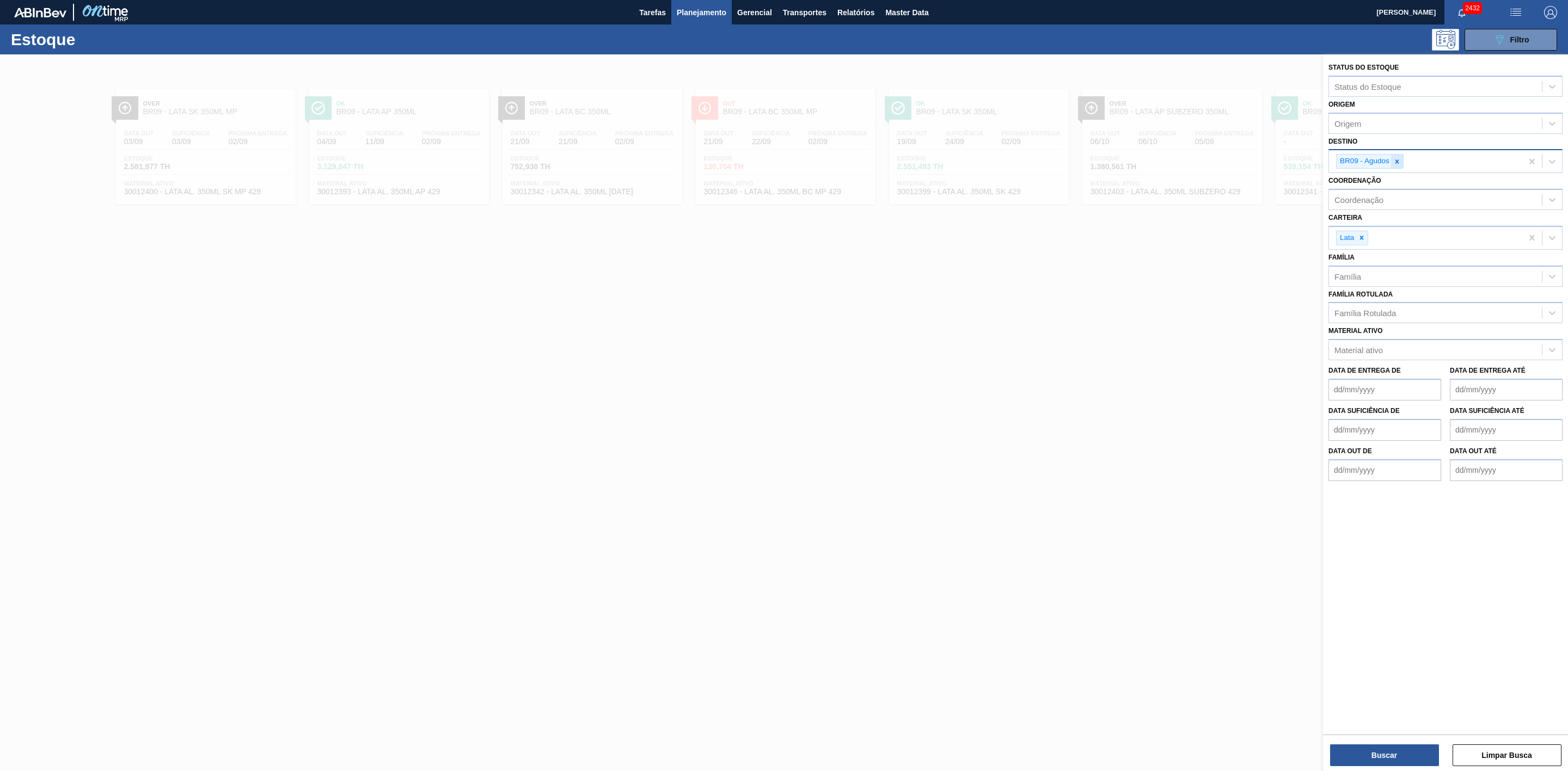
click at [1402, 161] on div at bounding box center [1397, 161] width 12 height 14
type input "22"
click at [1370, 186] on div "BR22 - Viamão" at bounding box center [1446, 187] width 234 height 20
click at [1373, 760] on button "Buscar" at bounding box center [1385, 755] width 109 height 22
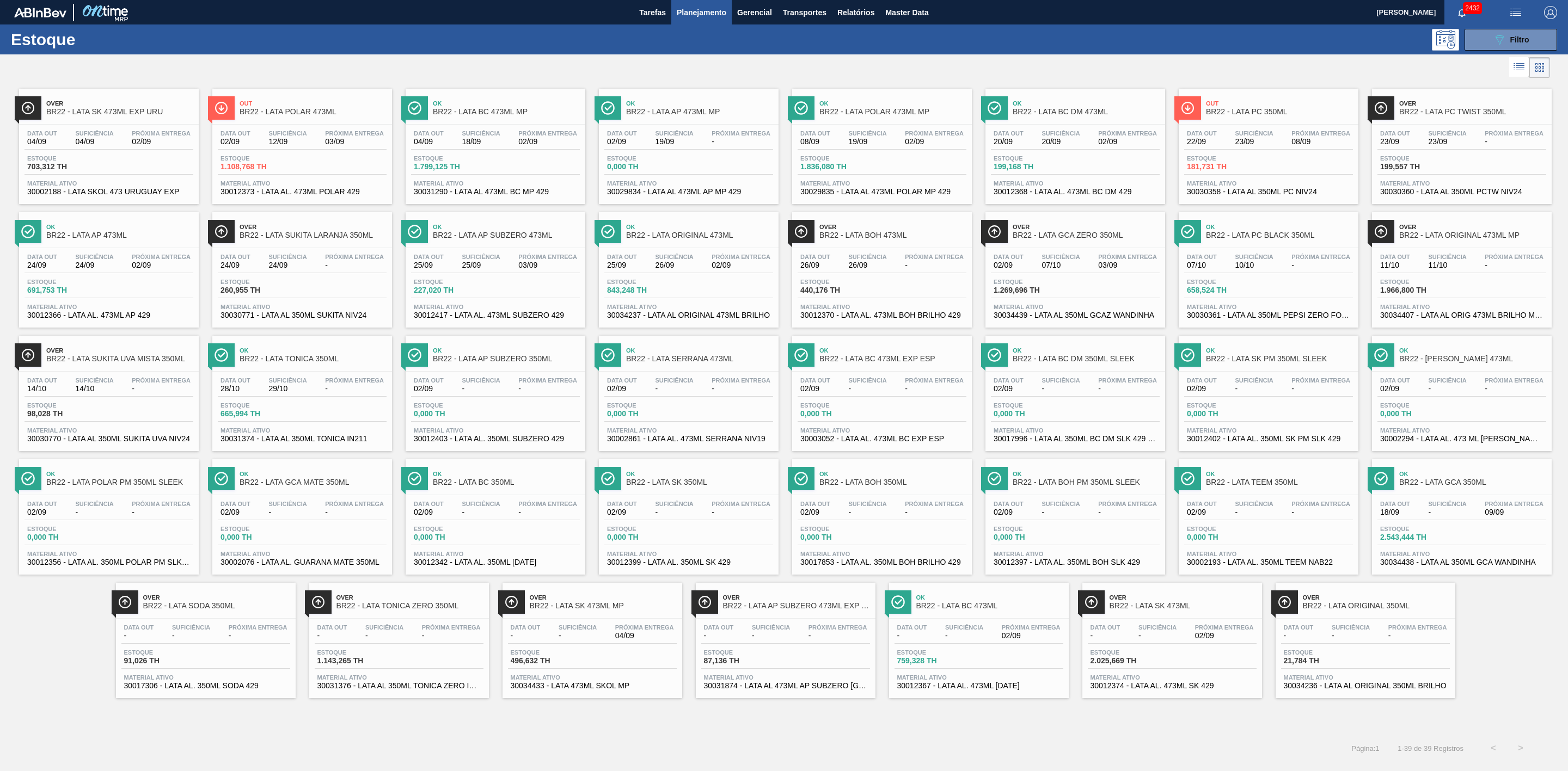
click at [825, 61] on div at bounding box center [775, 67] width 1550 height 26
click at [1289, 218] on div "Ok BR22 - LATA PC BLACK 350ML" at bounding box center [1268, 228] width 180 height 30
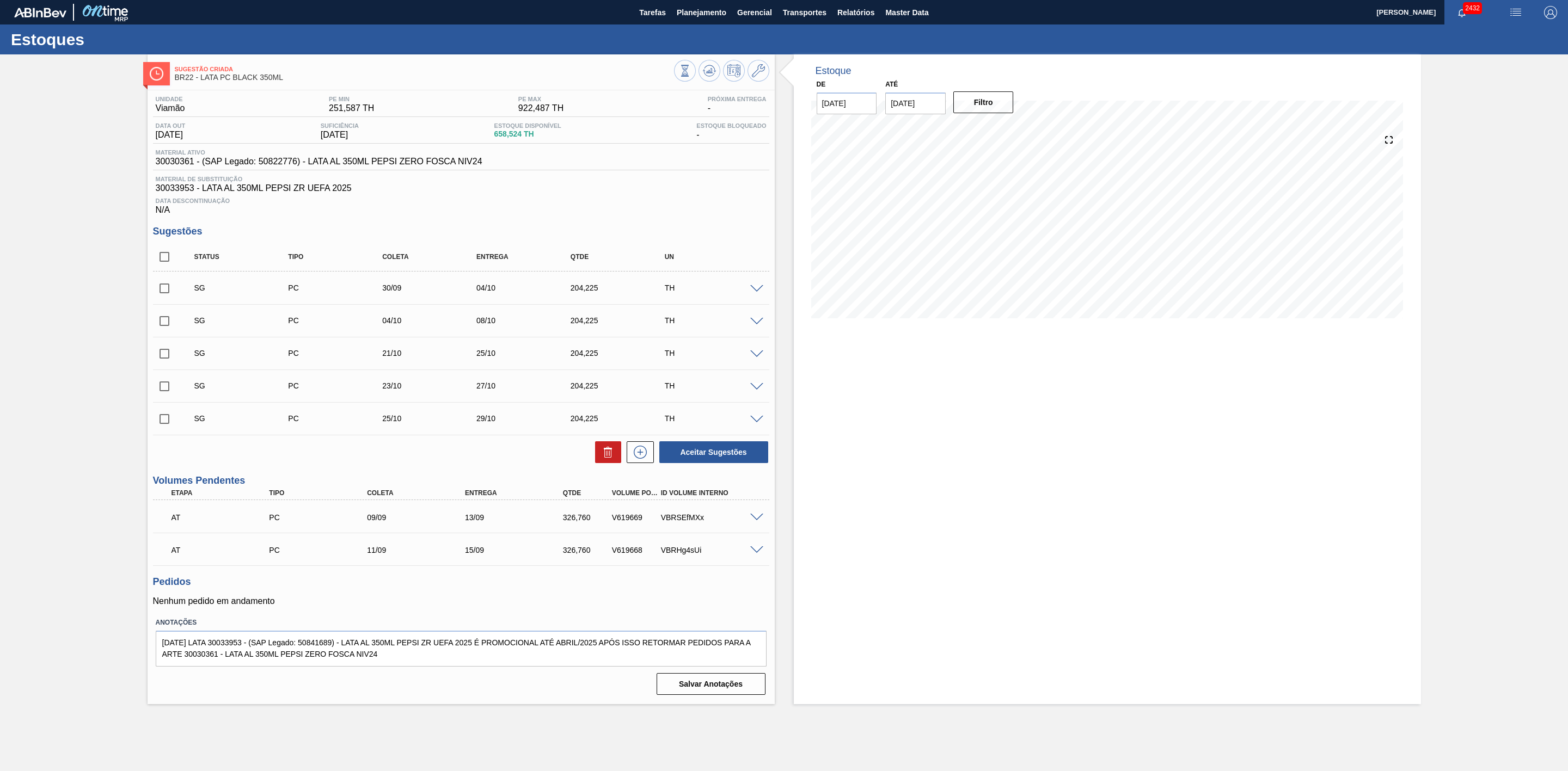
click at [756, 294] on span at bounding box center [757, 289] width 13 height 8
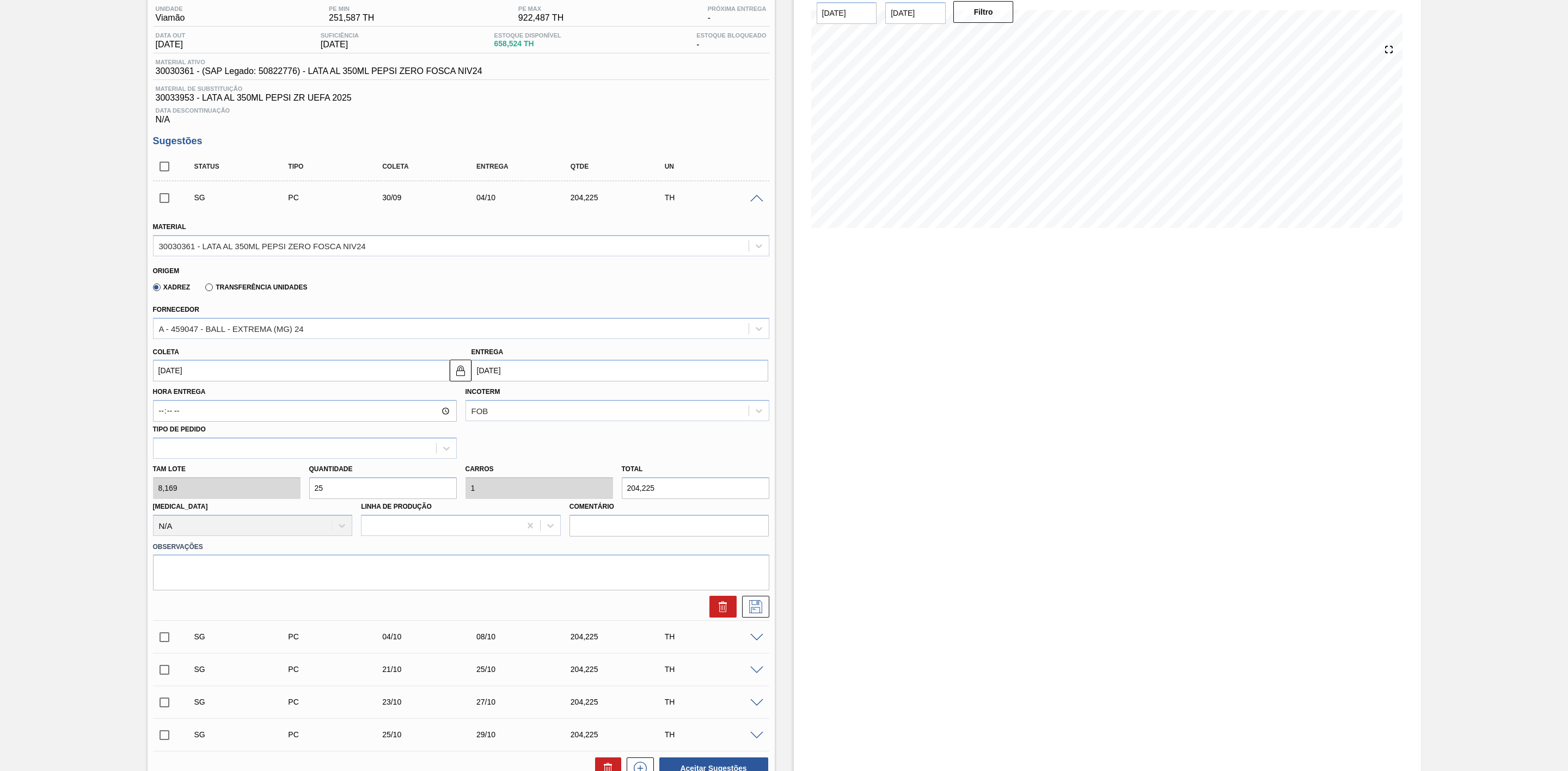
scroll to position [163, 0]
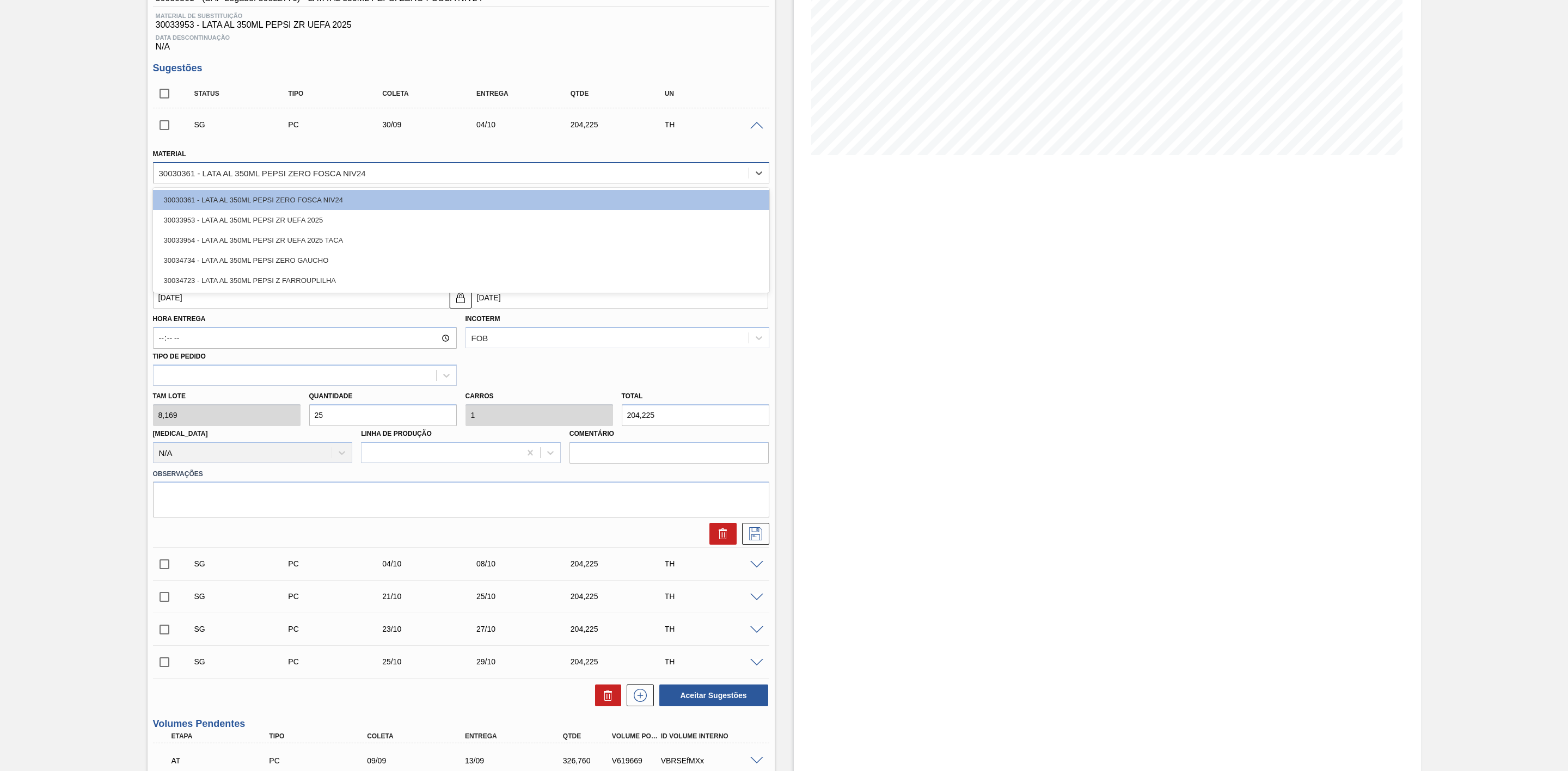
click at [646, 172] on div "30030361 - LATA AL 350ML PEPSI ZERO FOSCA NIV24" at bounding box center [451, 173] width 595 height 16
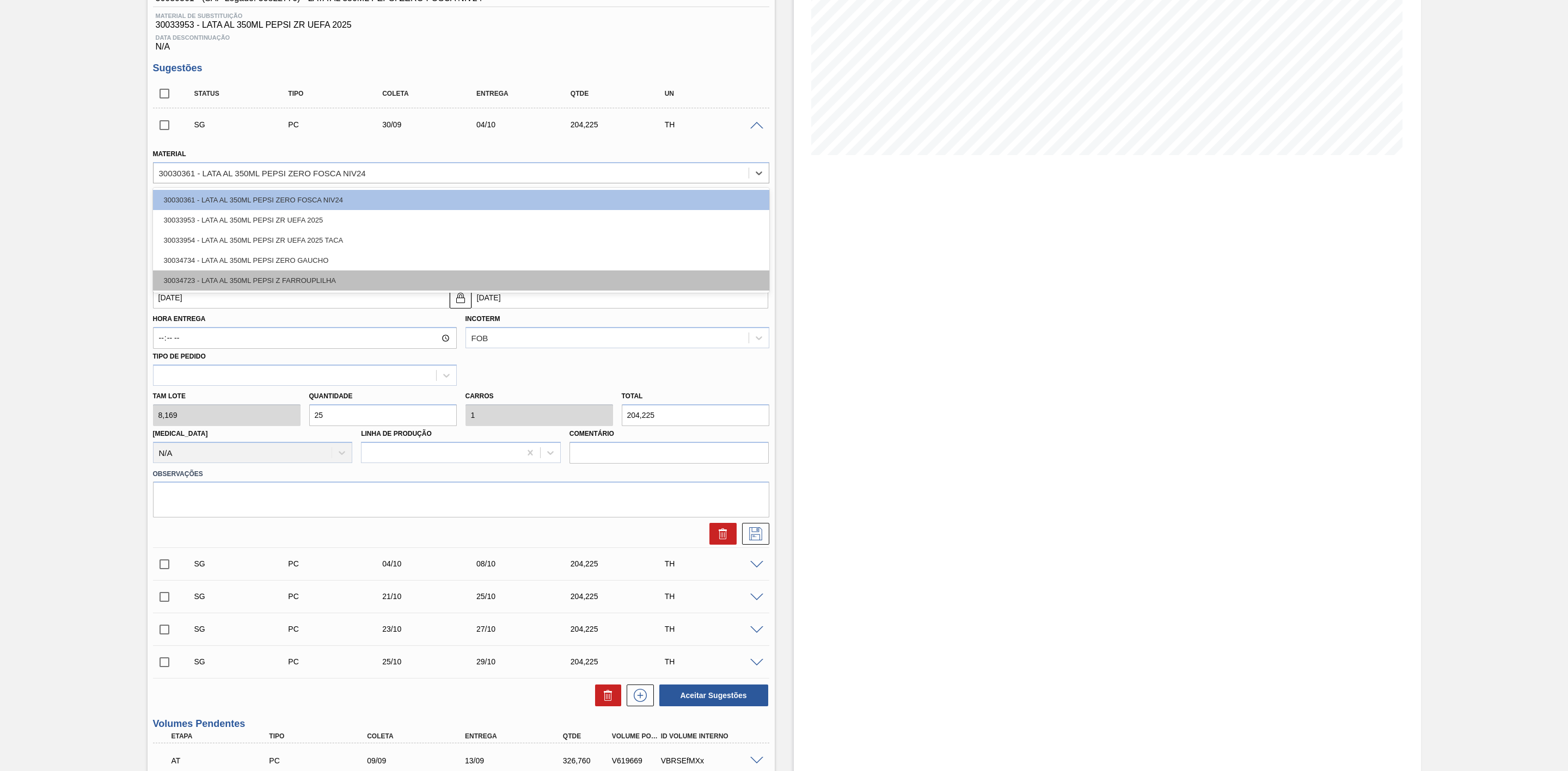
click at [343, 279] on div "30034723 - LATA AL 350ML PEPSI Z FARROUPLILHA" at bounding box center [461, 281] width 616 height 20
type input "1,25"
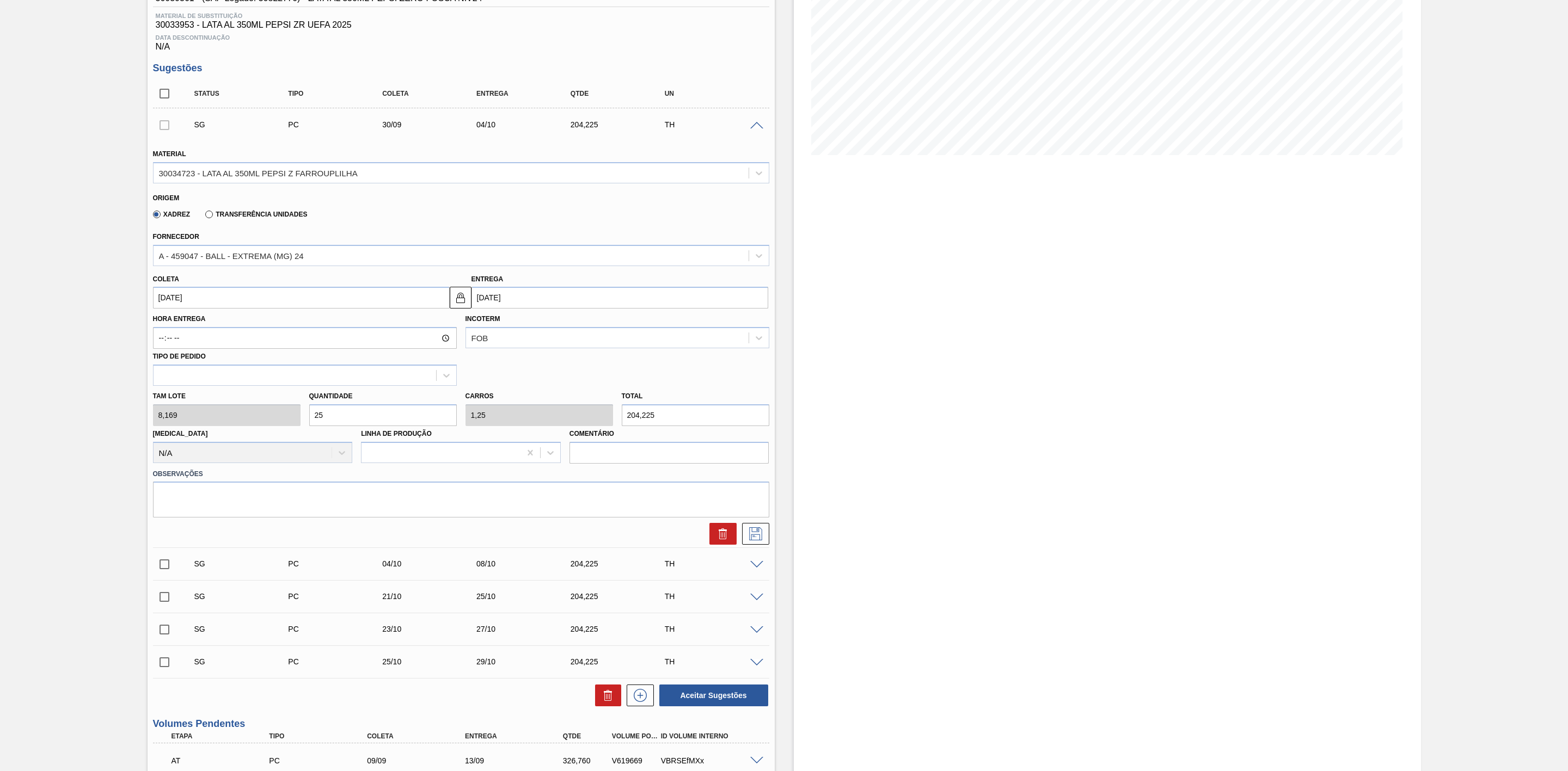
click at [753, 127] on span at bounding box center [757, 126] width 13 height 8
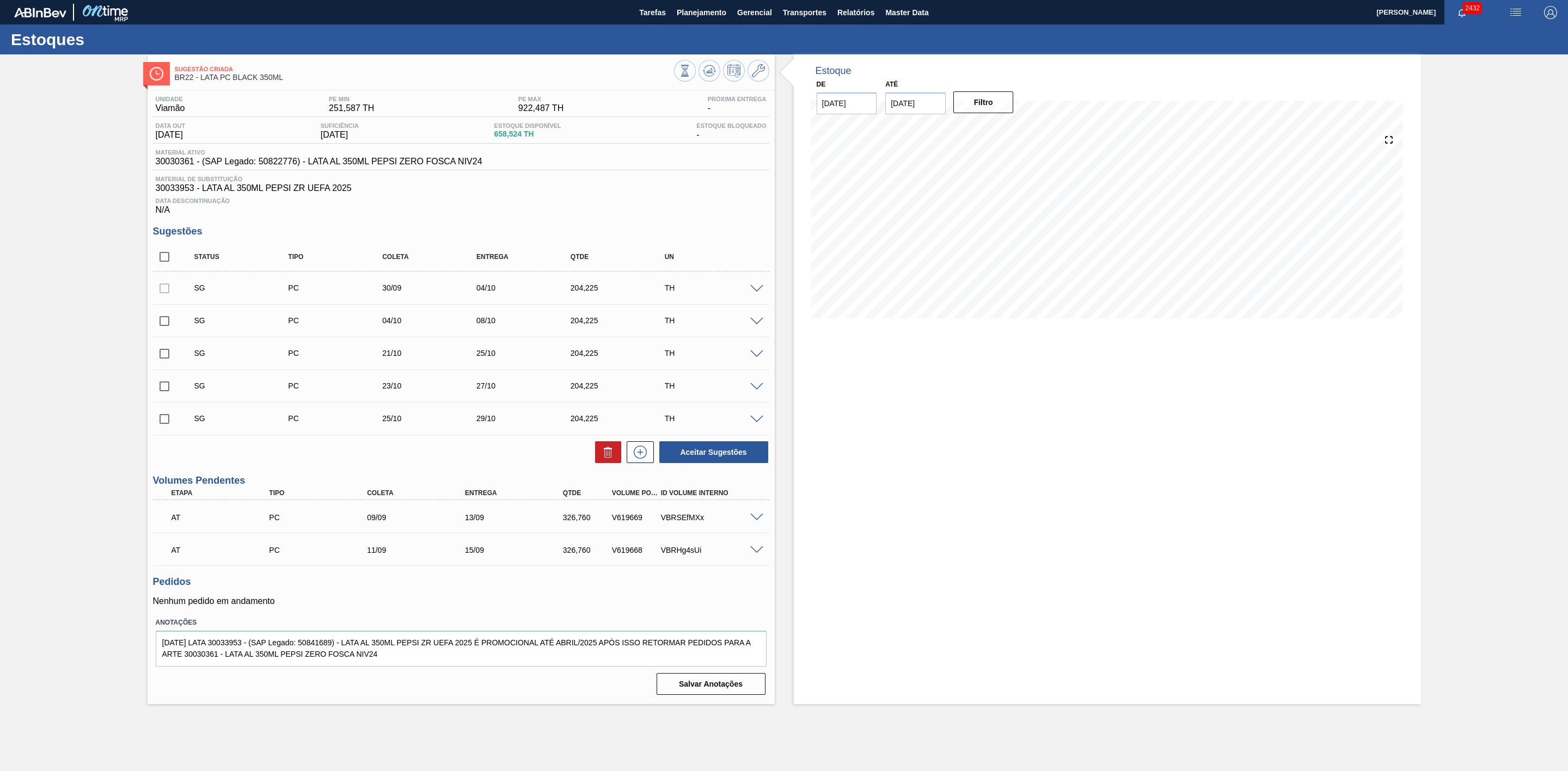
click at [757, 325] on span at bounding box center [757, 322] width 13 height 8
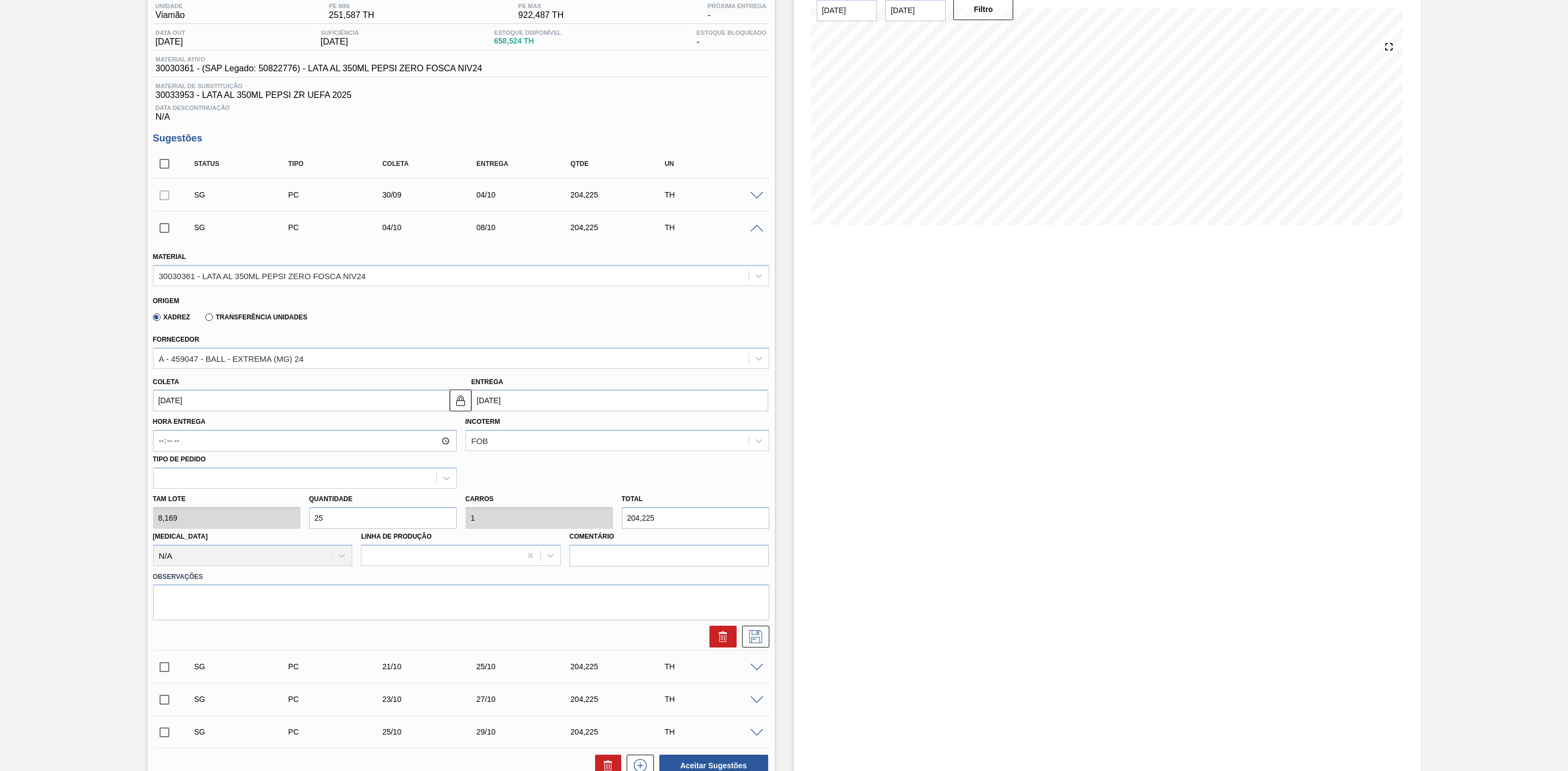
scroll to position [245, 0]
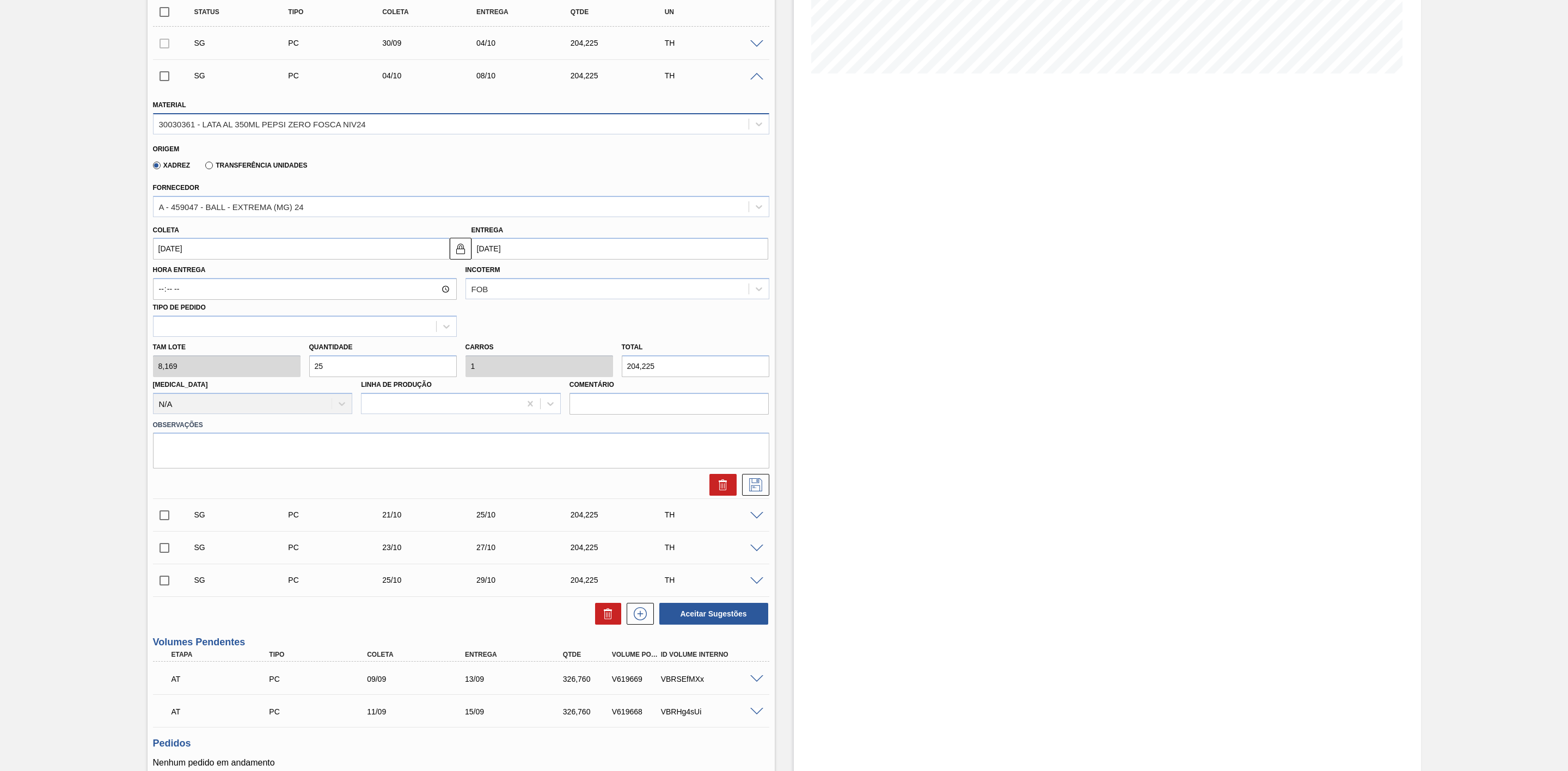
click at [353, 121] on div "30030361 - LATA AL 350ML PEPSI ZERO FOSCA NIV24" at bounding box center [451, 123] width 595 height 16
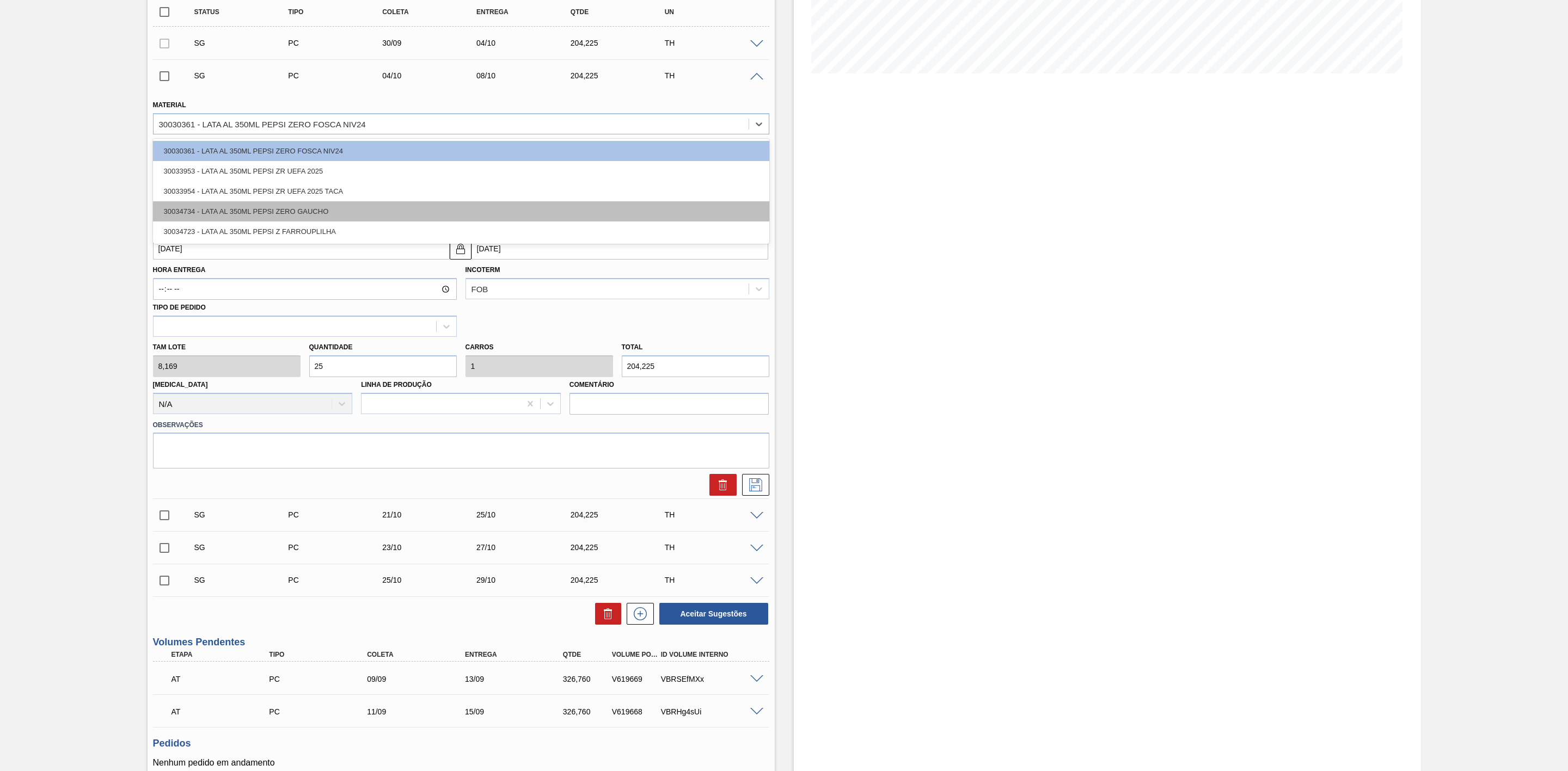
click at [312, 219] on div "30034734 - LATA AL 350ML PEPSI ZERO GAUCHO" at bounding box center [461, 212] width 616 height 20
type input "[DATE]"
type input "0,625"
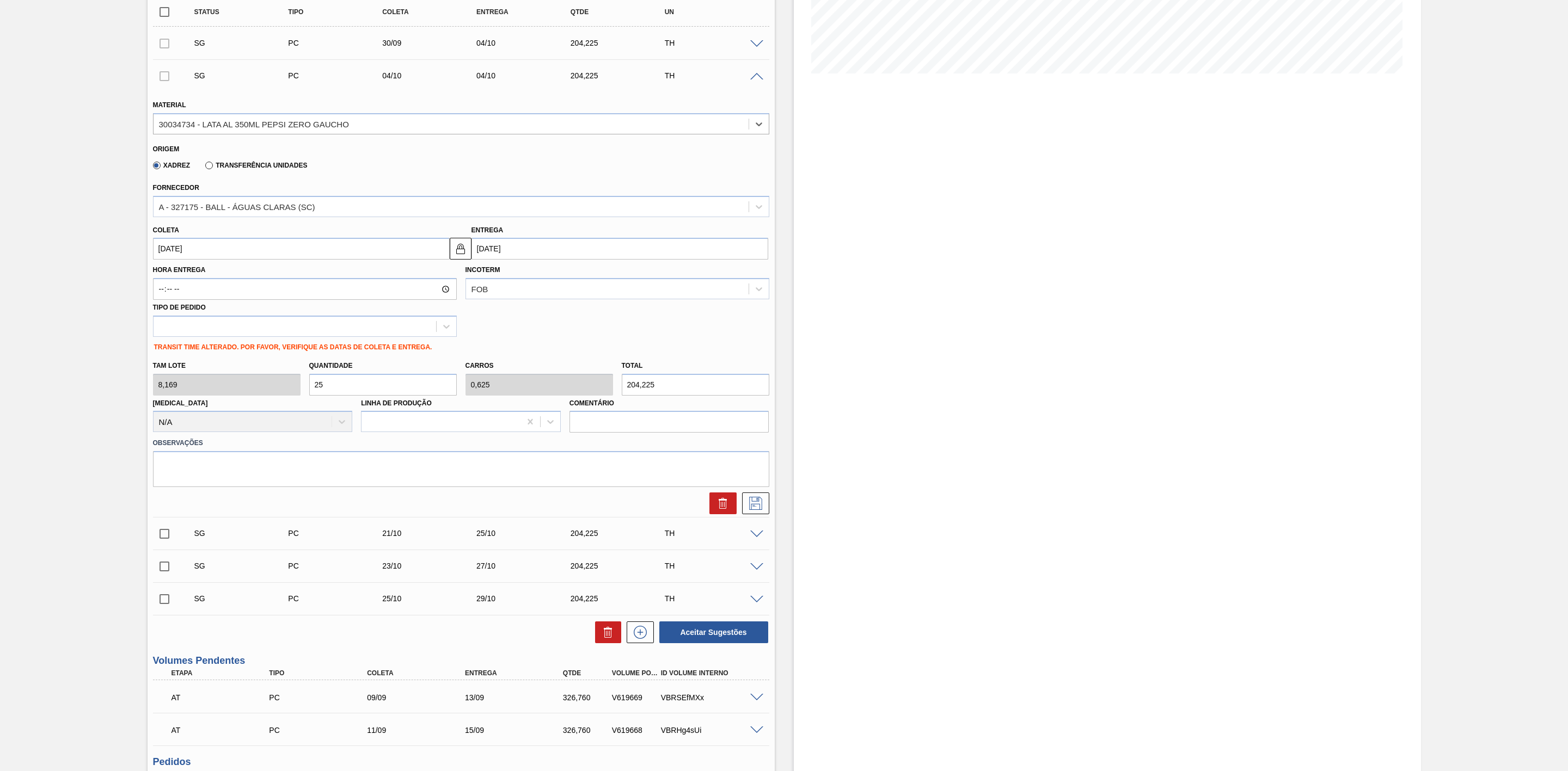
click at [755, 80] on span at bounding box center [757, 77] width 13 height 8
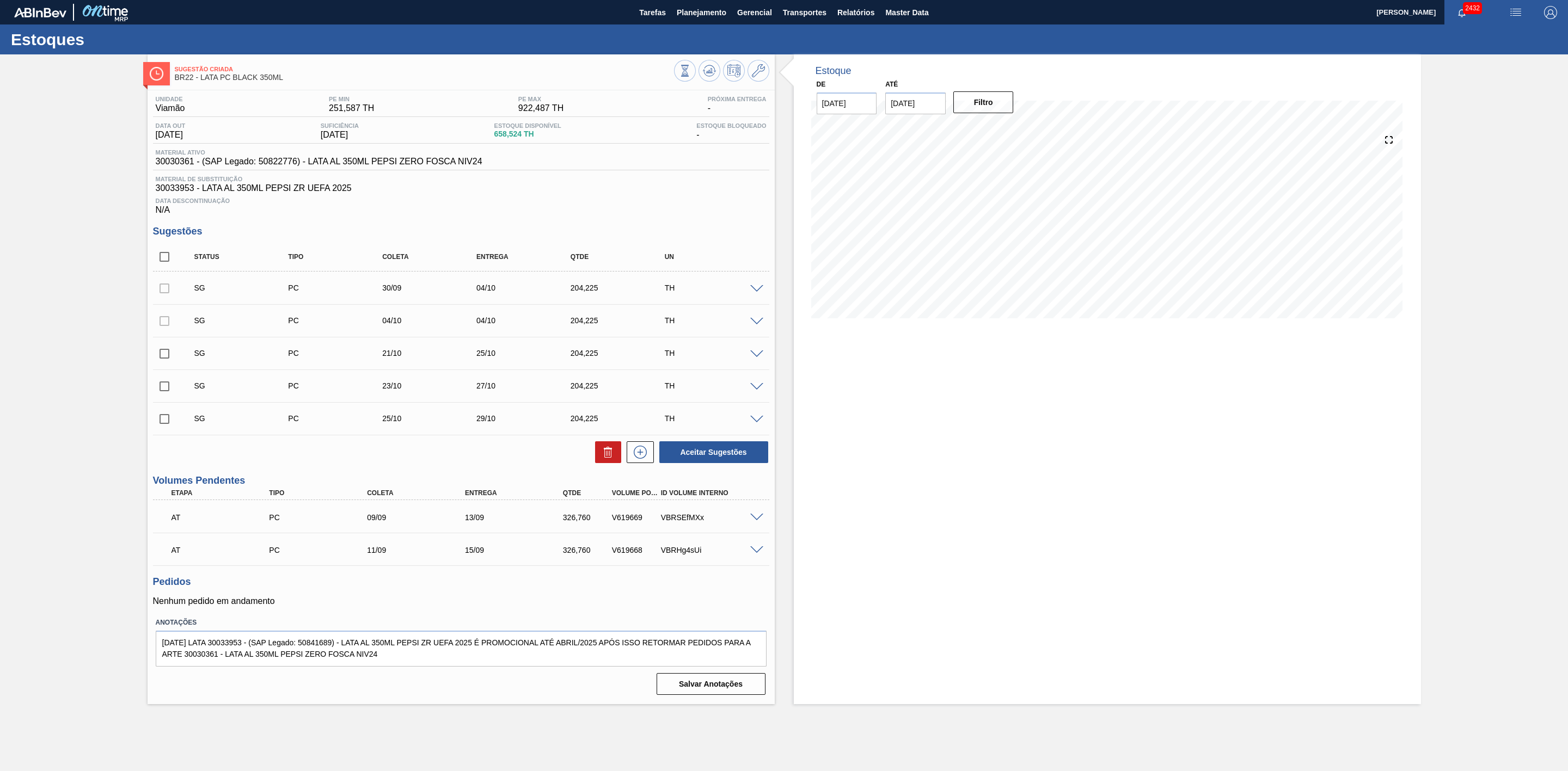
scroll to position [0, 0]
click at [759, 359] on span at bounding box center [757, 354] width 13 height 8
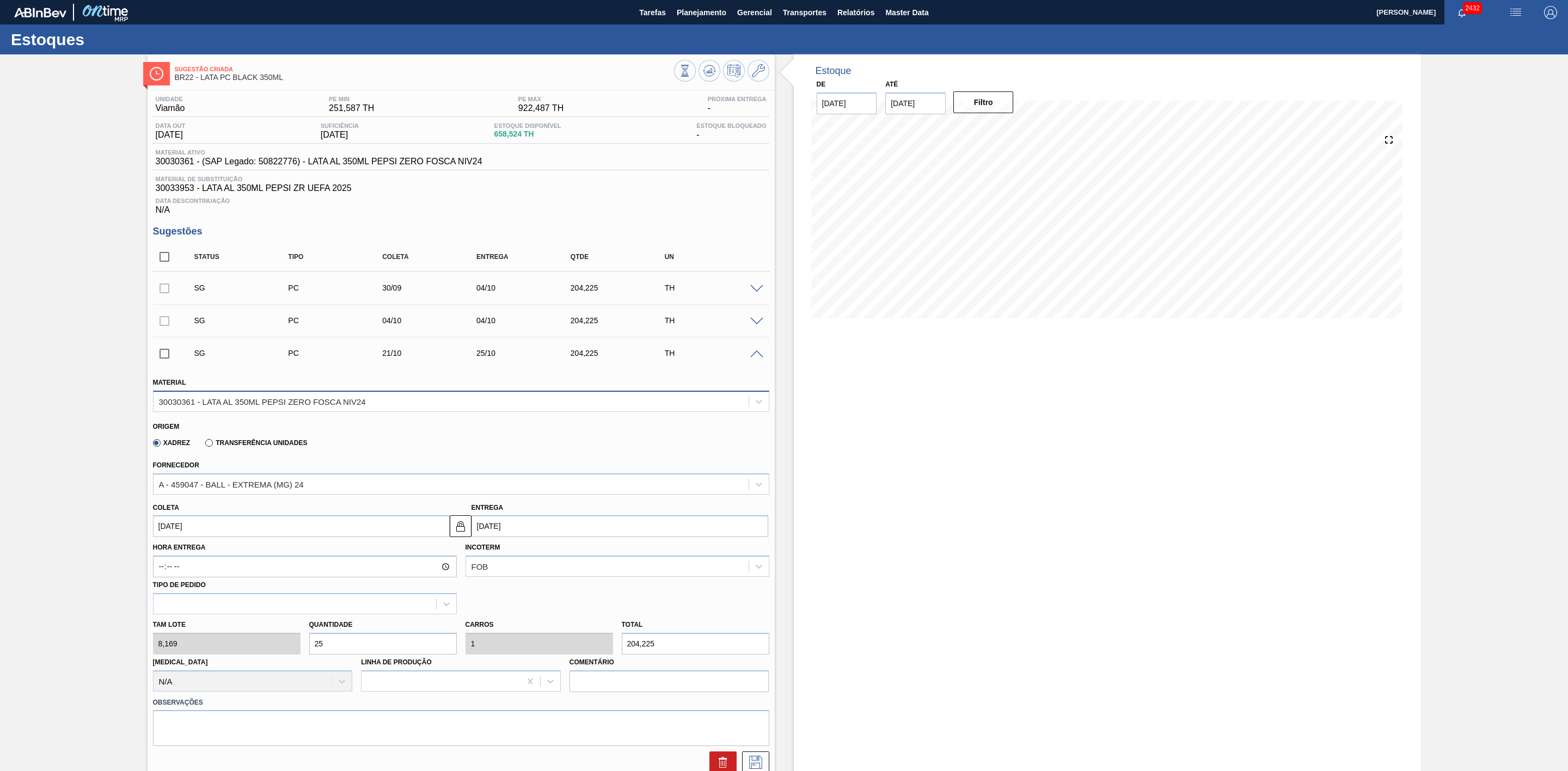
click at [381, 409] on div "30030361 - LATA AL 350ML PEPSI ZERO FOSCA NIV24" at bounding box center [451, 401] width 595 height 16
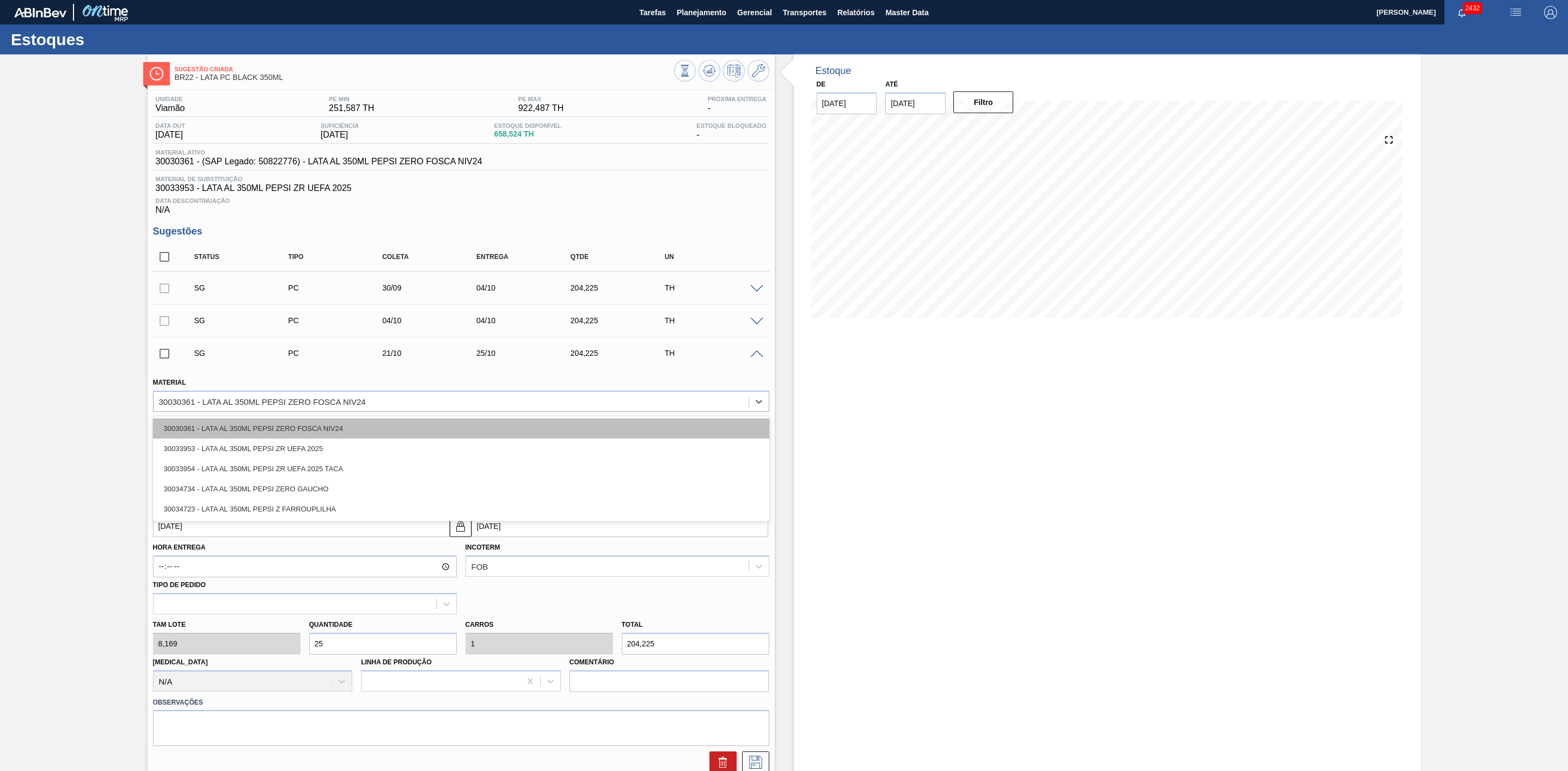
click at [353, 438] on div "30030361 - LATA AL 350ML PEPSI ZERO FOSCA NIV24" at bounding box center [461, 429] width 616 height 20
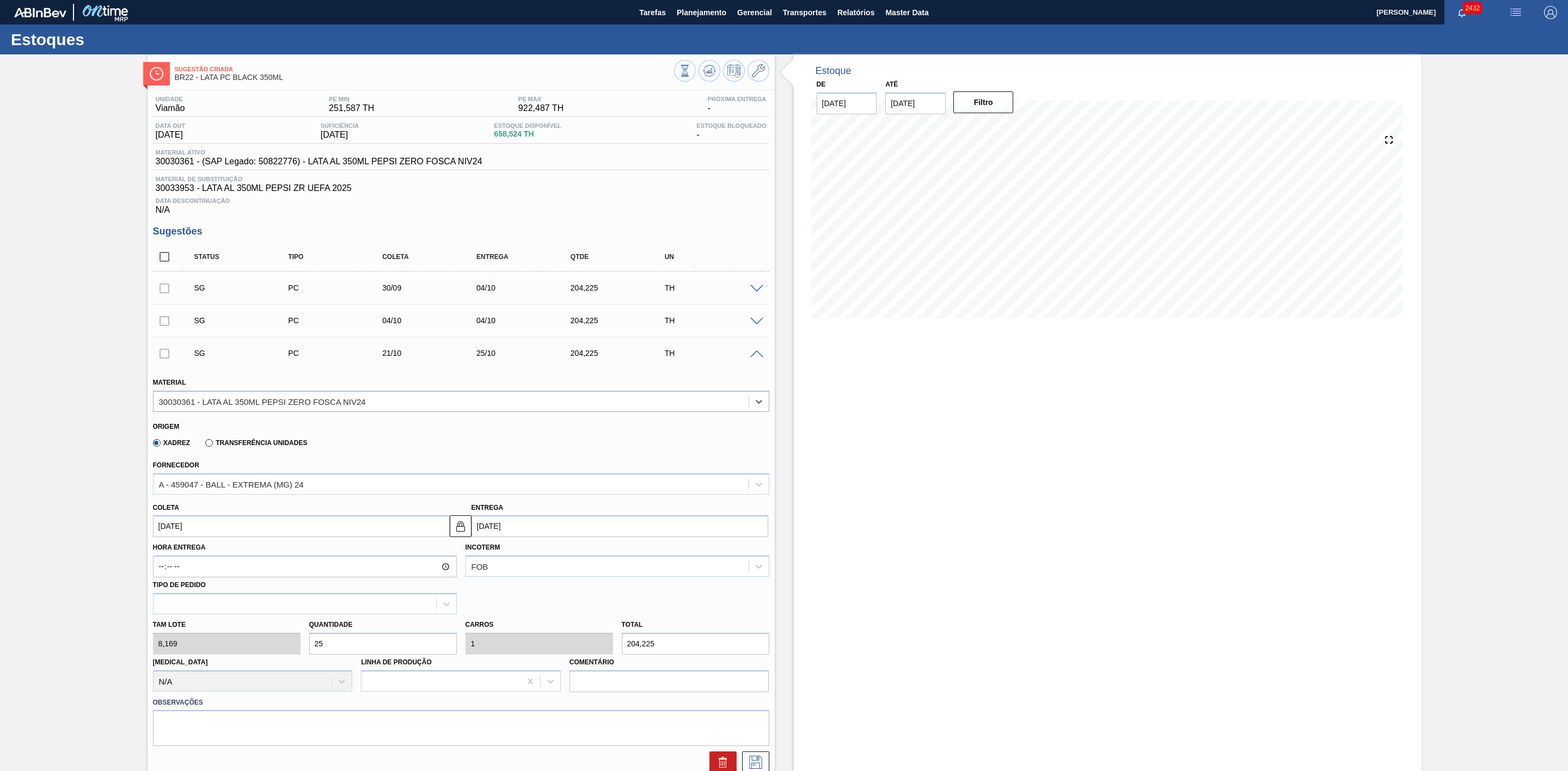
click at [753, 359] on span at bounding box center [757, 354] width 13 height 8
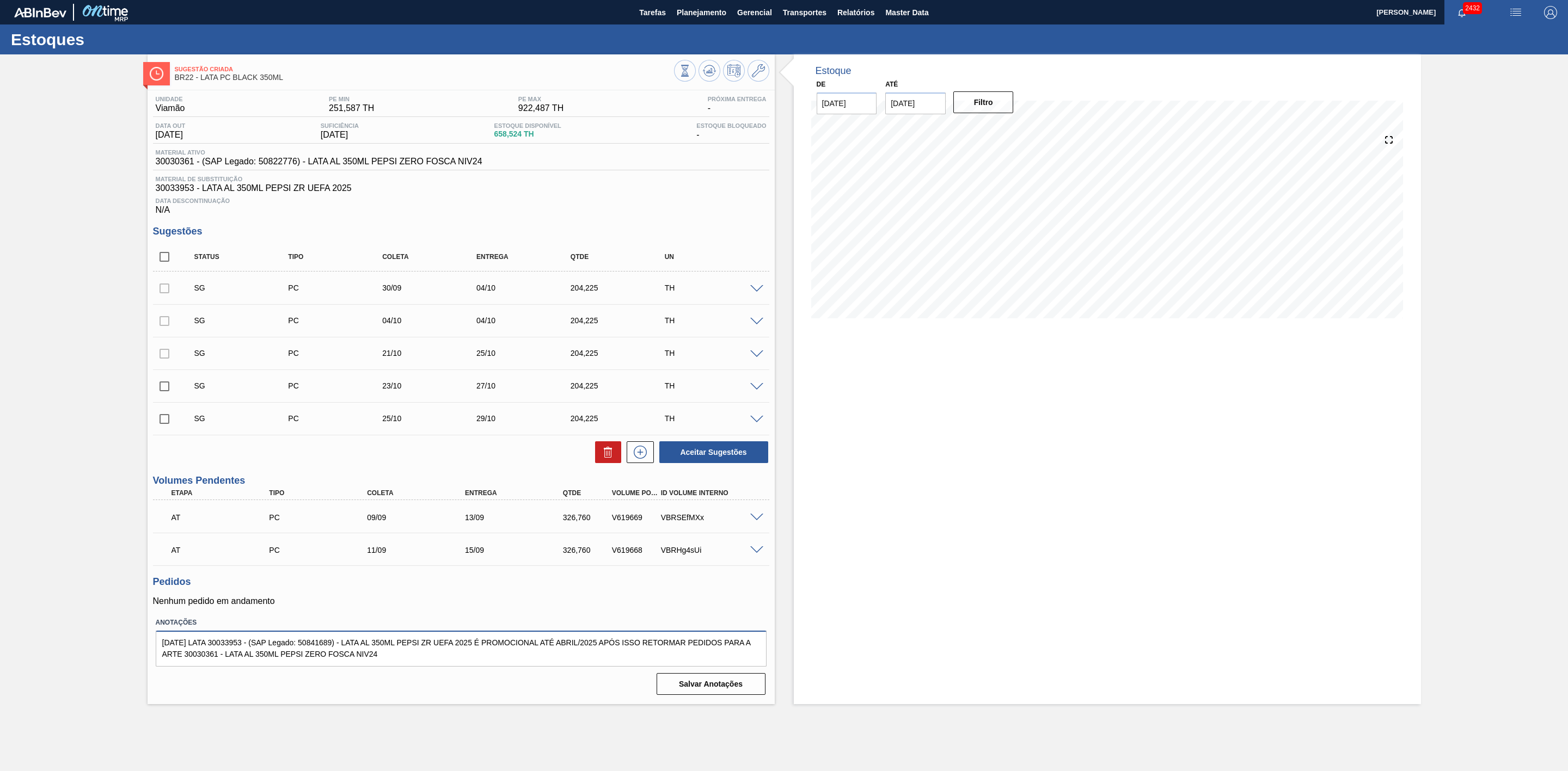
drag, startPoint x: 402, startPoint y: 665, endPoint x: 137, endPoint y: 645, distance: 265.8
click at [137, 645] on div "Sugestão Criada BR22 - LATA PC BLACK 350ML Unidade Viamão PE MIN 251,587 TH PE …" at bounding box center [784, 379] width 1568 height 650
click at [409, 663] on textarea "20/02/2025 LATA 30033953 - (SAP Legado: 50841689) - LATA AL 350ML PEPSI ZR UEFA…" at bounding box center [461, 649] width 611 height 36
type textarea "20/02/2025 LATA 30033953 - (SAP Legado: 50841689) - LATA AL 350ML PEPSI ZR UEFA…"
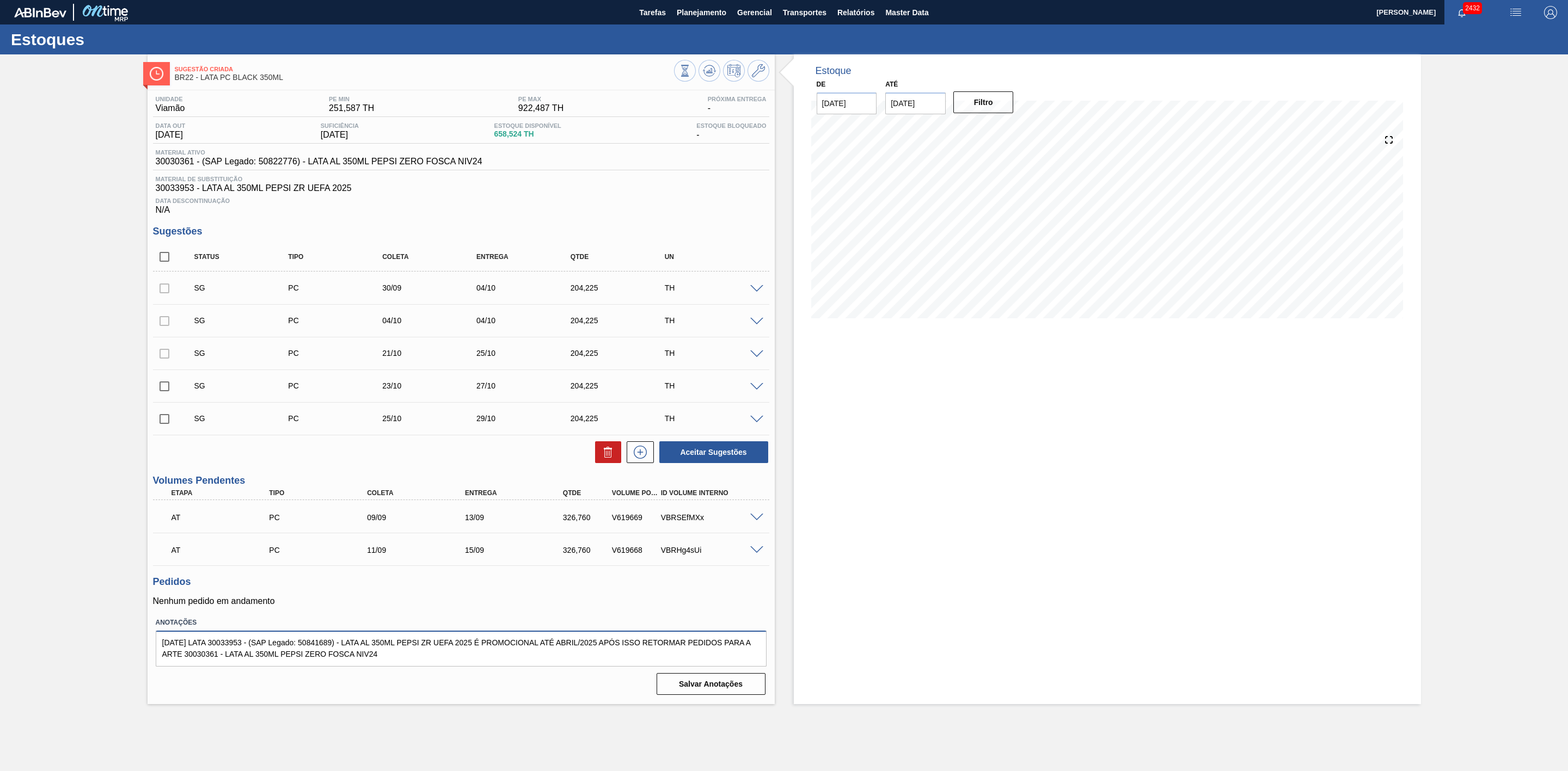
scroll to position [0, 0]
